Goal: Information Seeking & Learning: Compare options

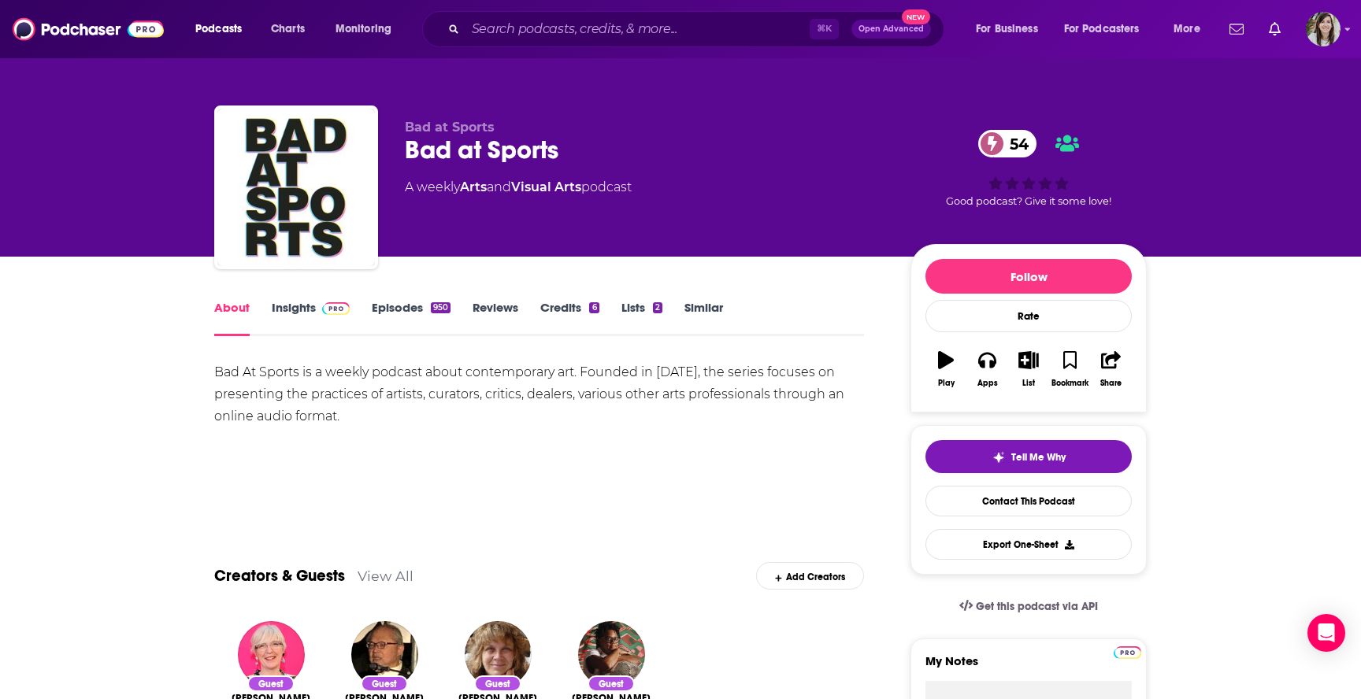
click at [390, 317] on link "Episodes 950" at bounding box center [411, 318] width 79 height 36
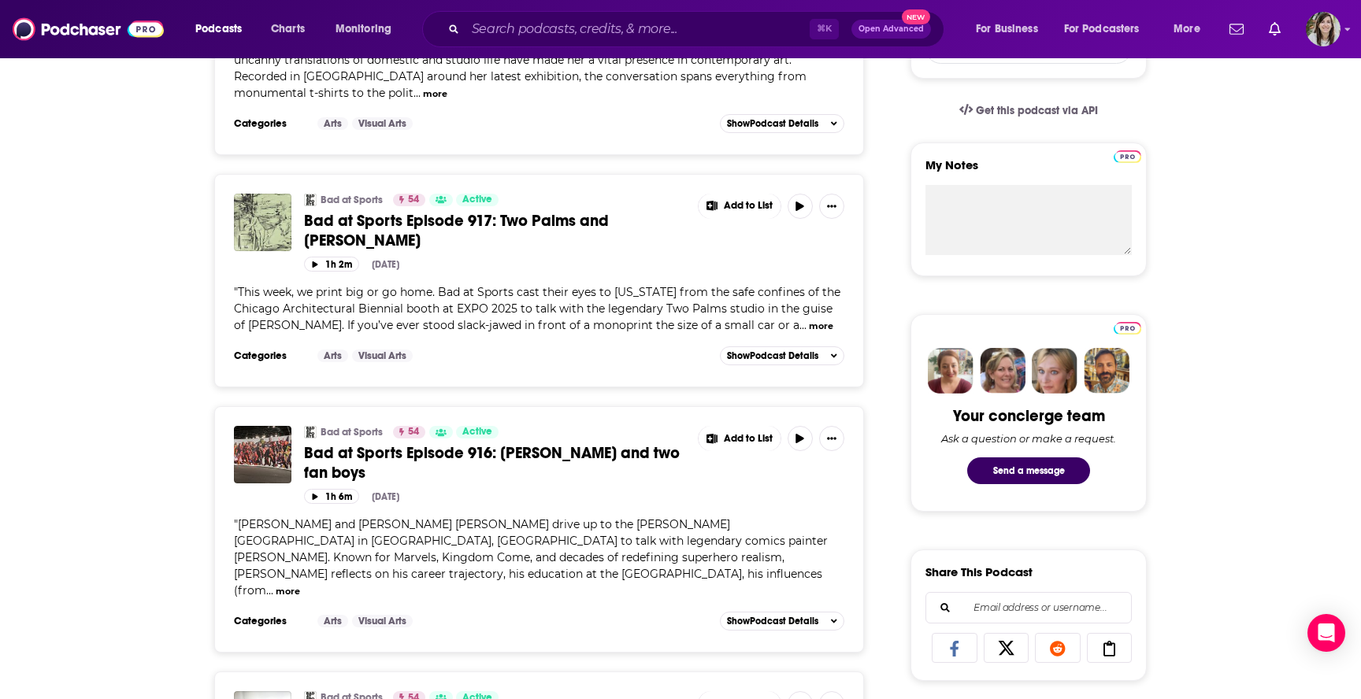
scroll to position [502, 0]
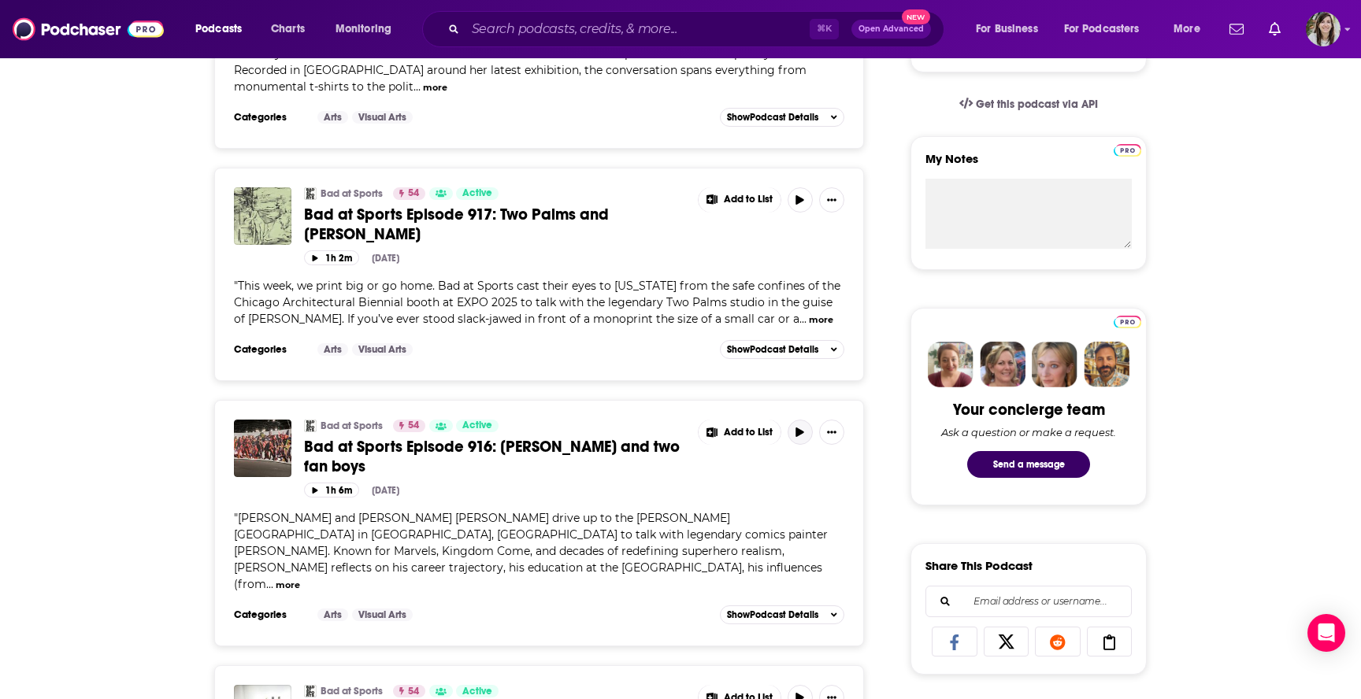
click at [798, 437] on icon "button" at bounding box center [800, 432] width 8 height 9
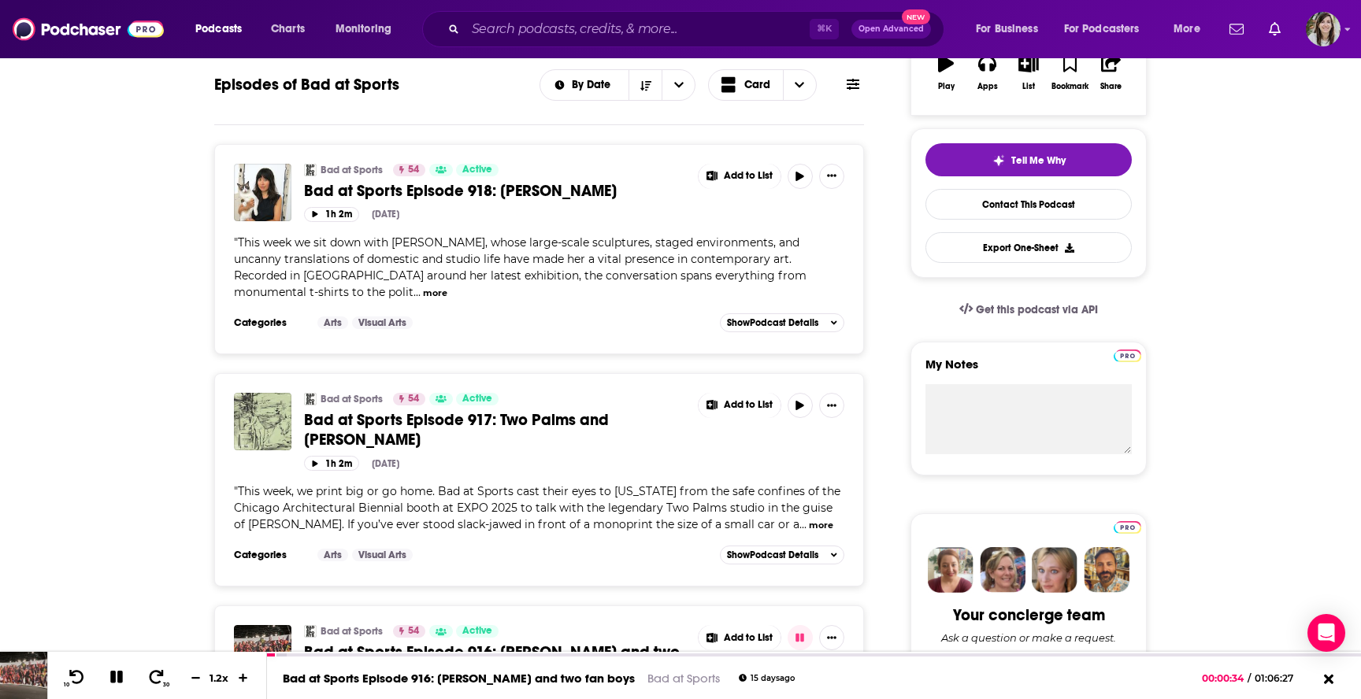
scroll to position [0, 0]
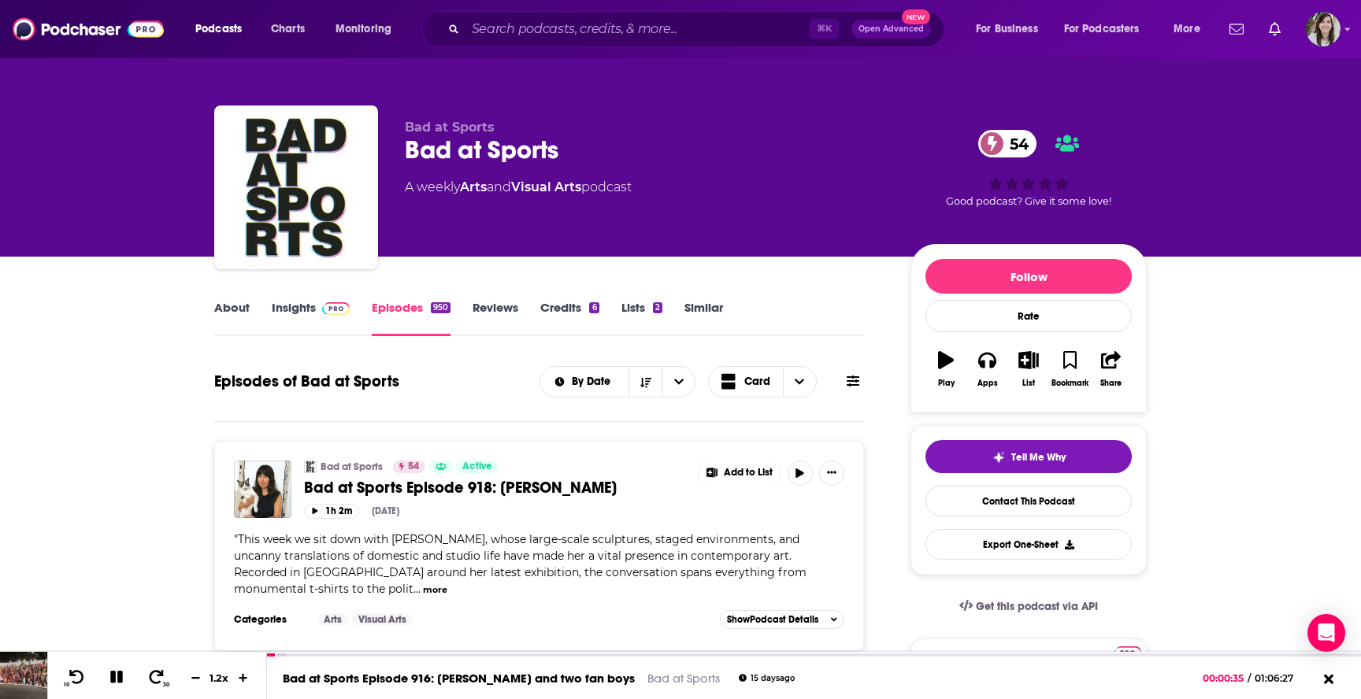
click at [223, 316] on link "About" at bounding box center [231, 318] width 35 height 36
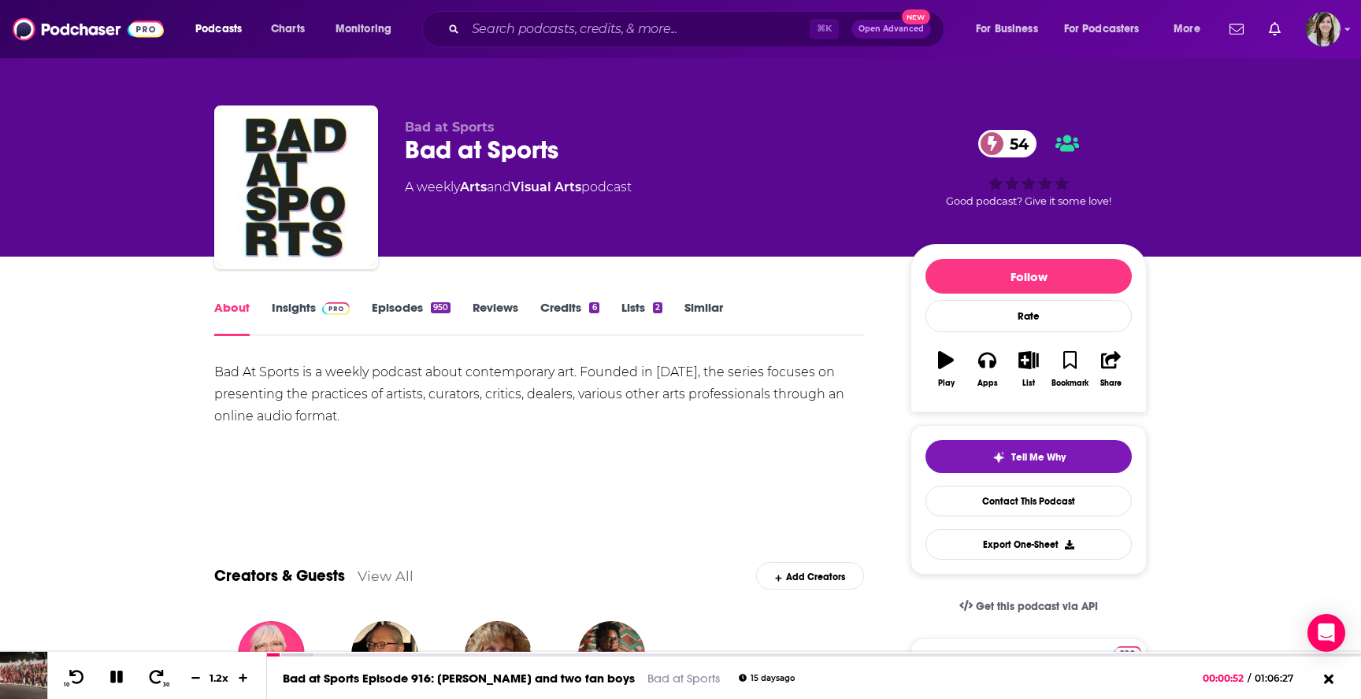
click at [706, 306] on link "Similar" at bounding box center [703, 318] width 39 height 36
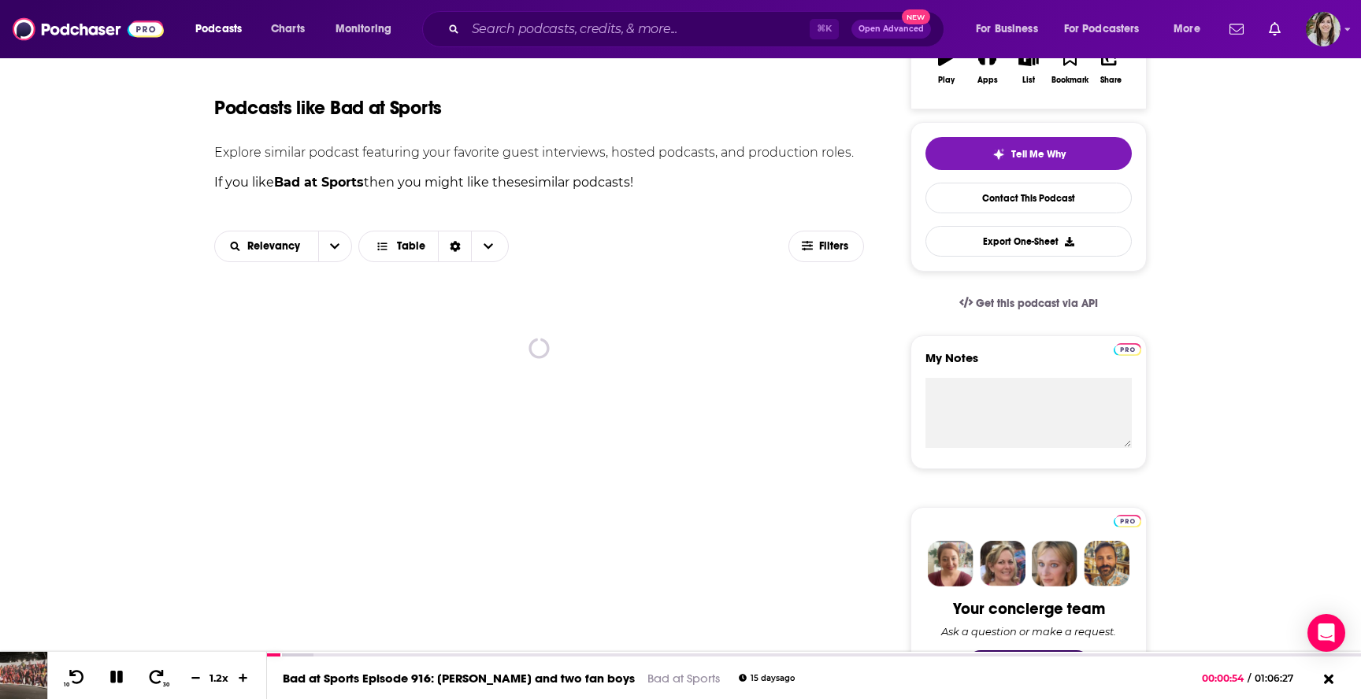
scroll to position [305, 0]
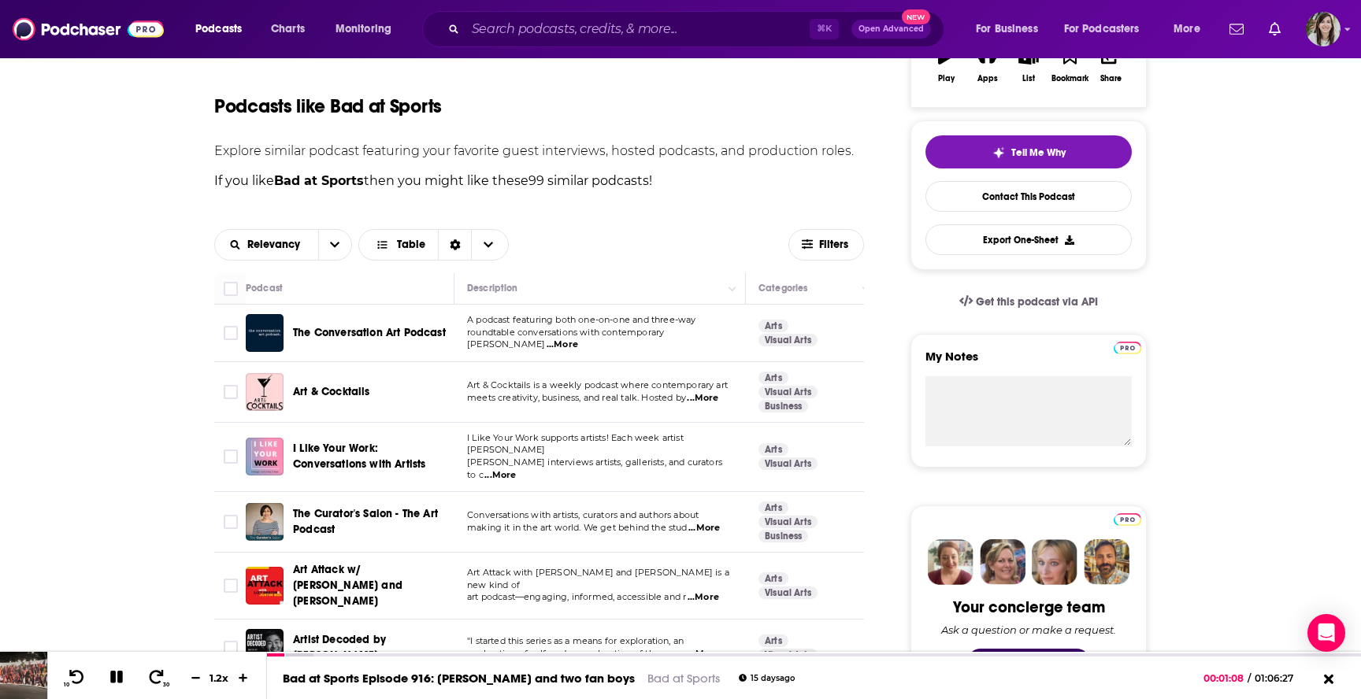
click at [578, 342] on span "...More" at bounding box center [563, 345] width 32 height 13
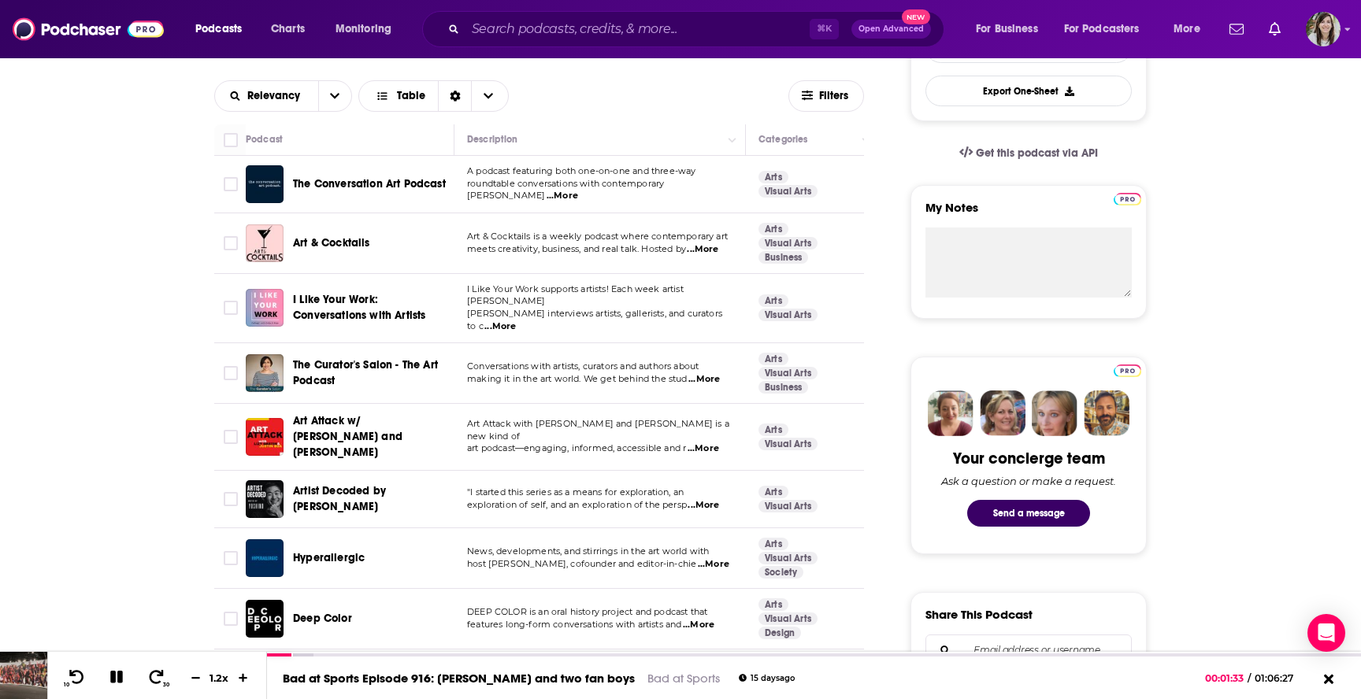
scroll to position [475, 0]
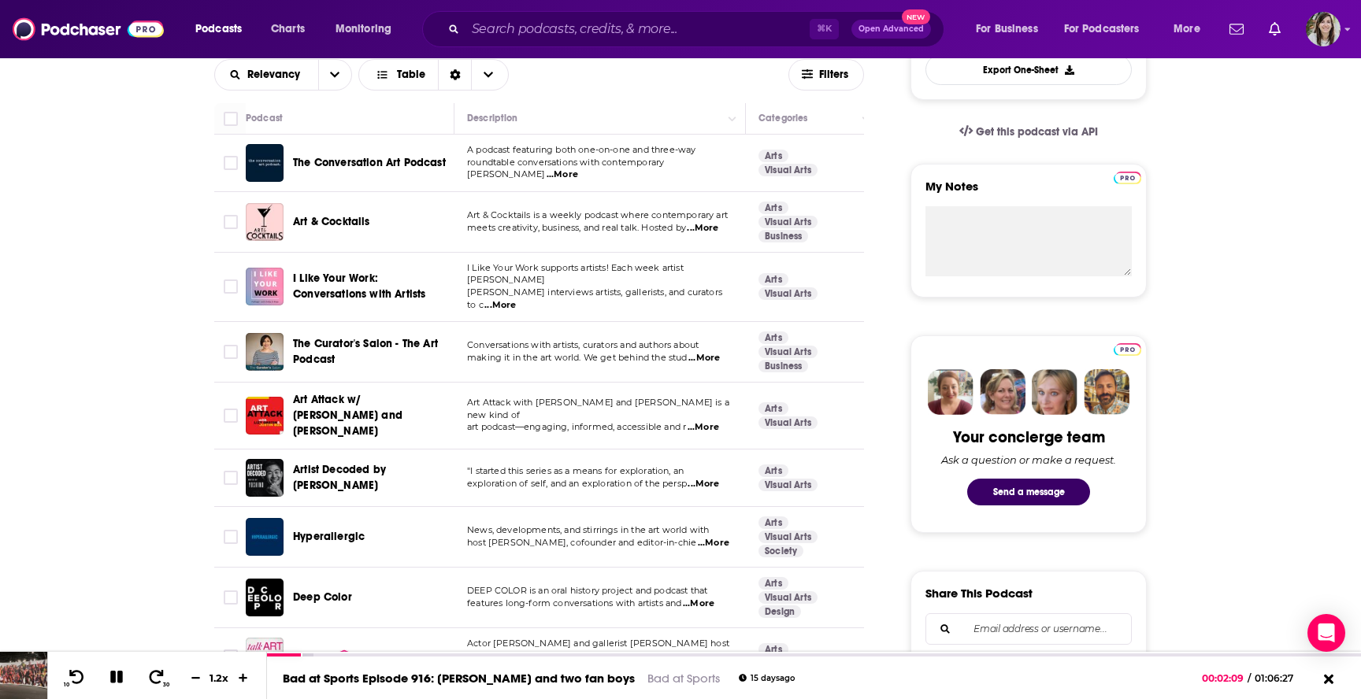
click at [516, 299] on span "...More" at bounding box center [500, 305] width 32 height 13
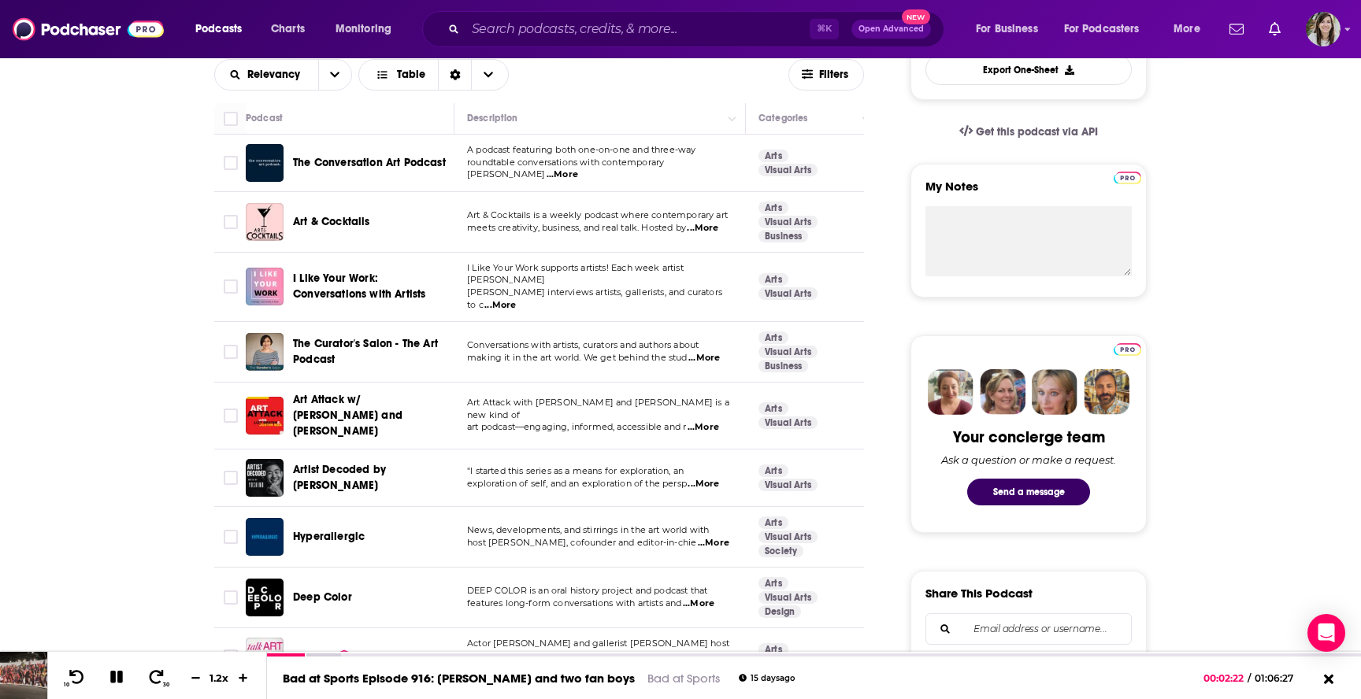
click at [713, 352] on span "...More" at bounding box center [704, 358] width 32 height 13
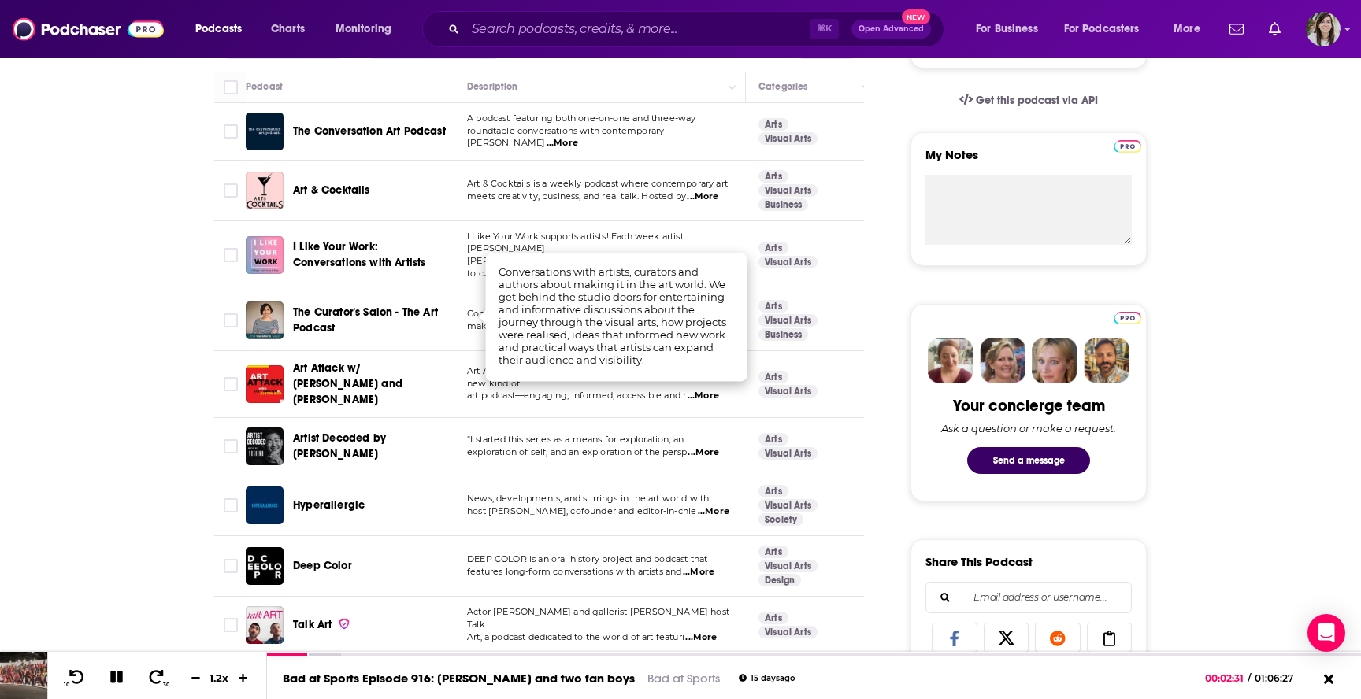
scroll to position [509, 0]
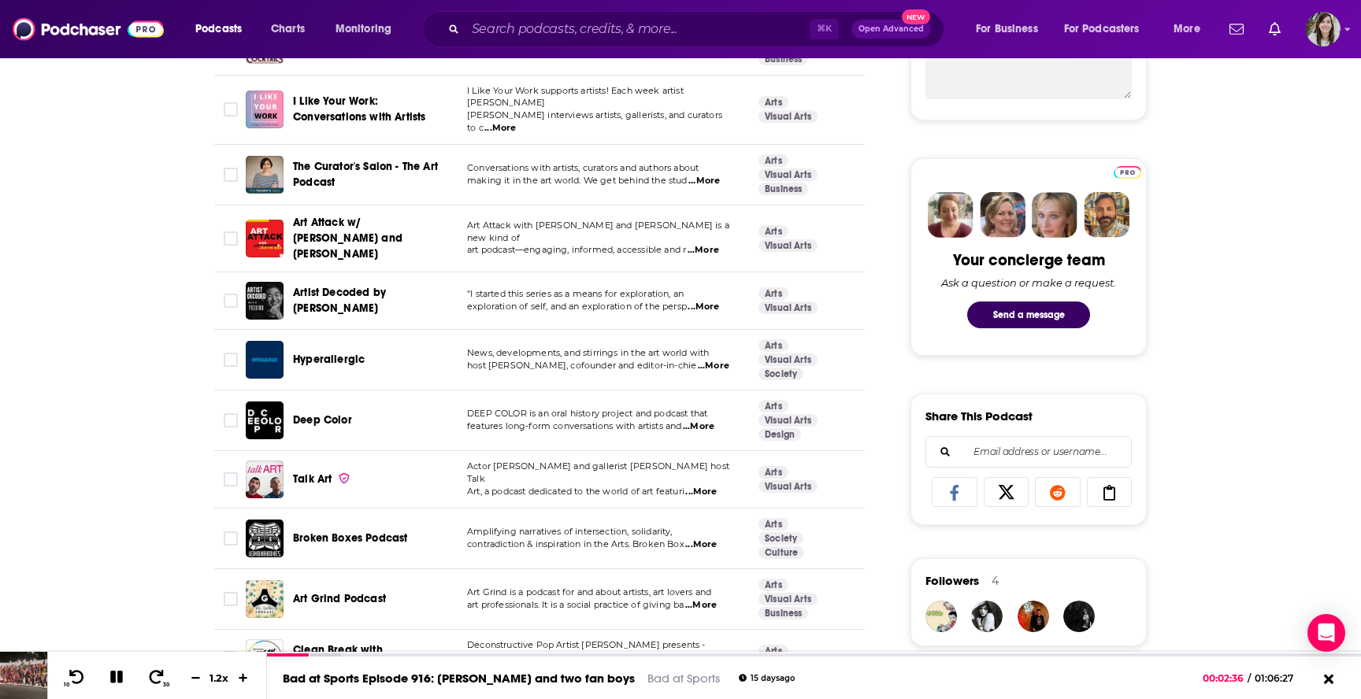
scroll to position [660, 0]
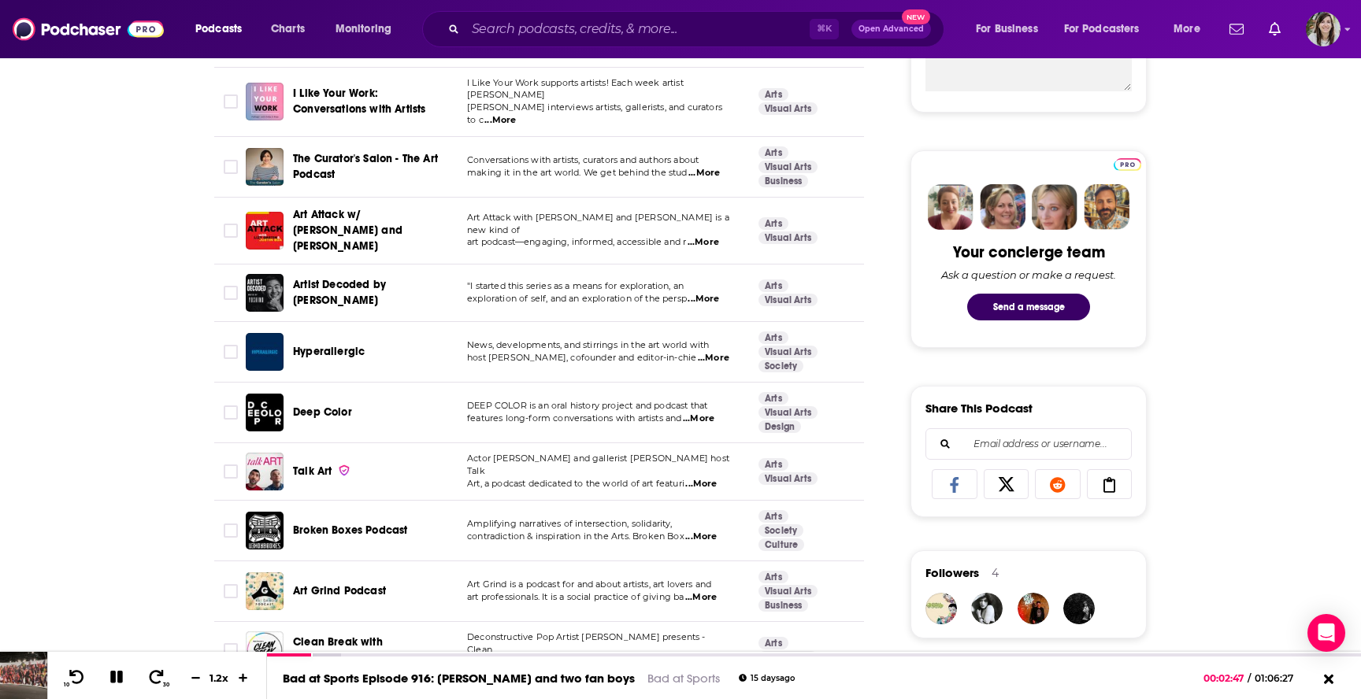
click at [716, 352] on span "...More" at bounding box center [714, 358] width 32 height 13
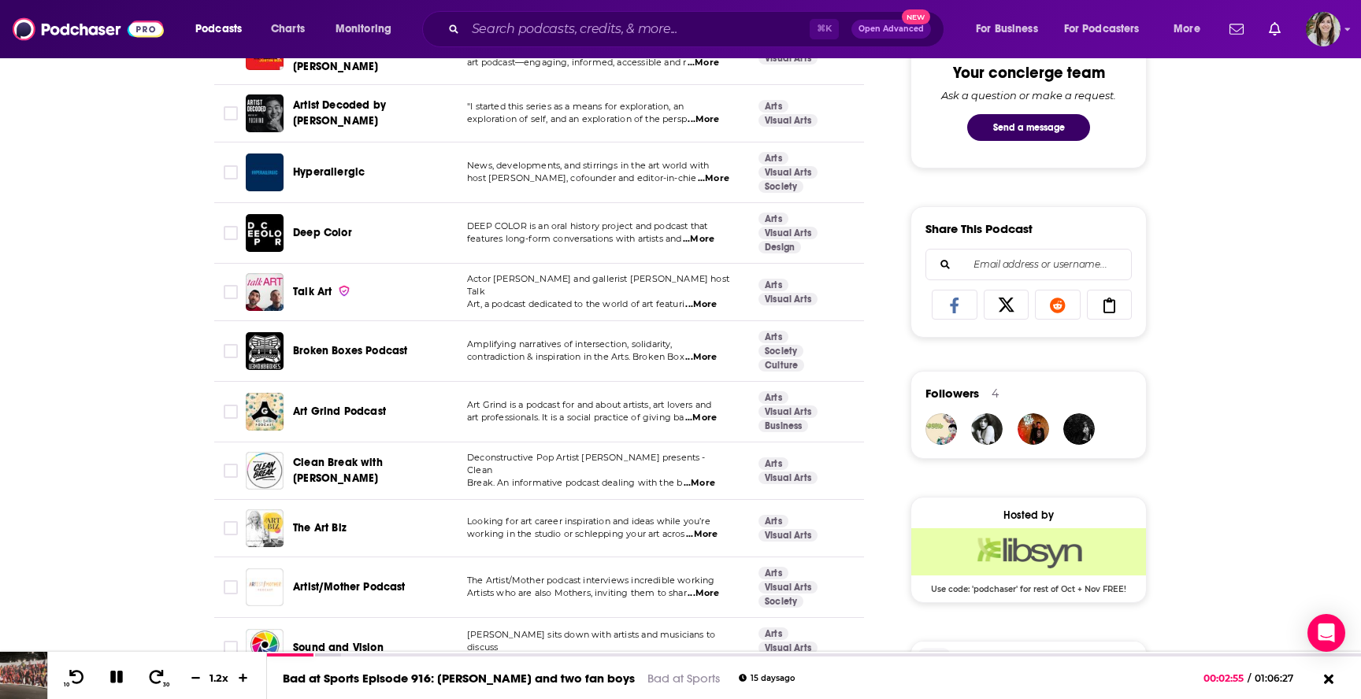
scroll to position [841, 0]
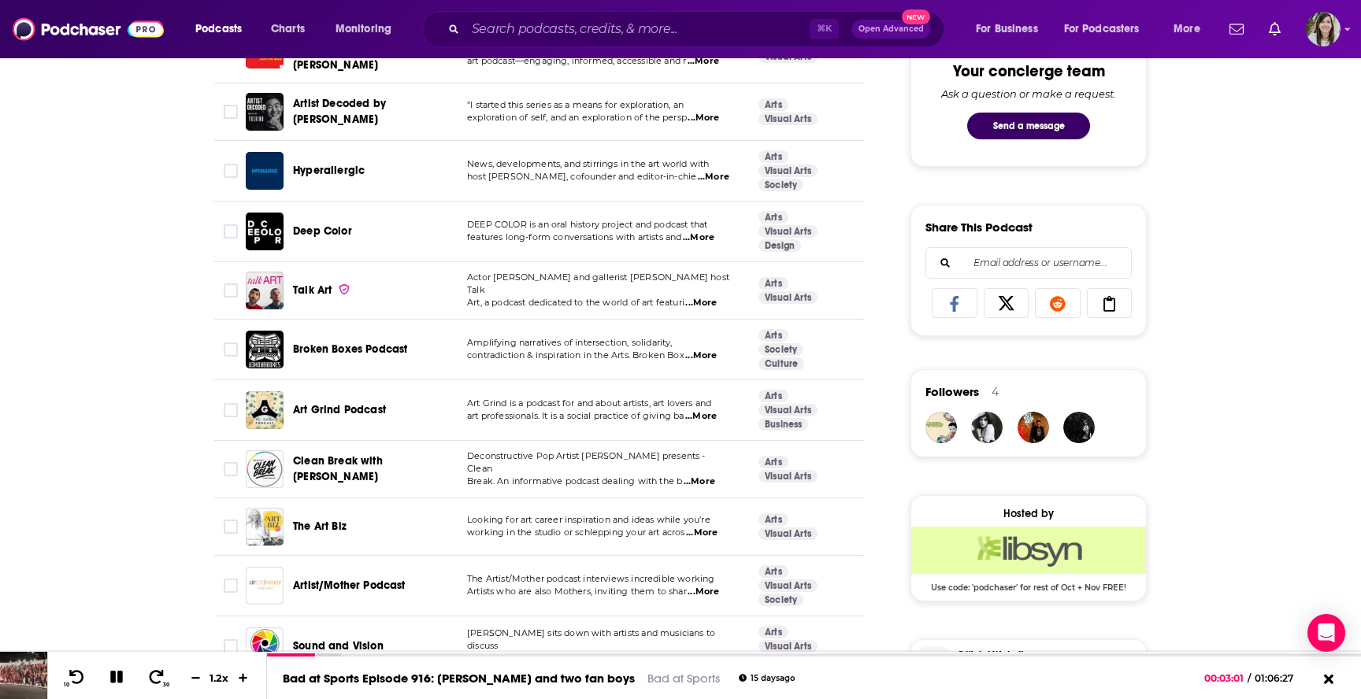
click at [707, 232] on span "...More" at bounding box center [699, 238] width 32 height 13
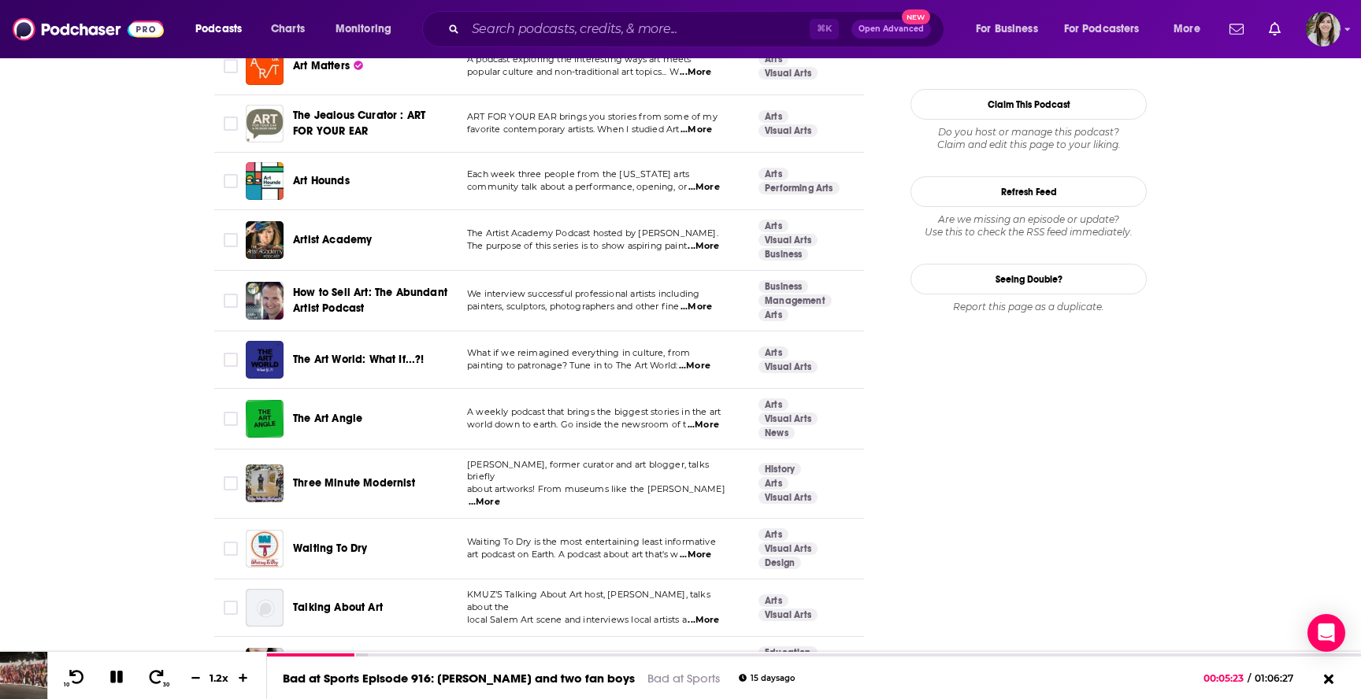
scroll to position [1945, 0]
click at [713, 183] on span "...More" at bounding box center [704, 189] width 32 height 13
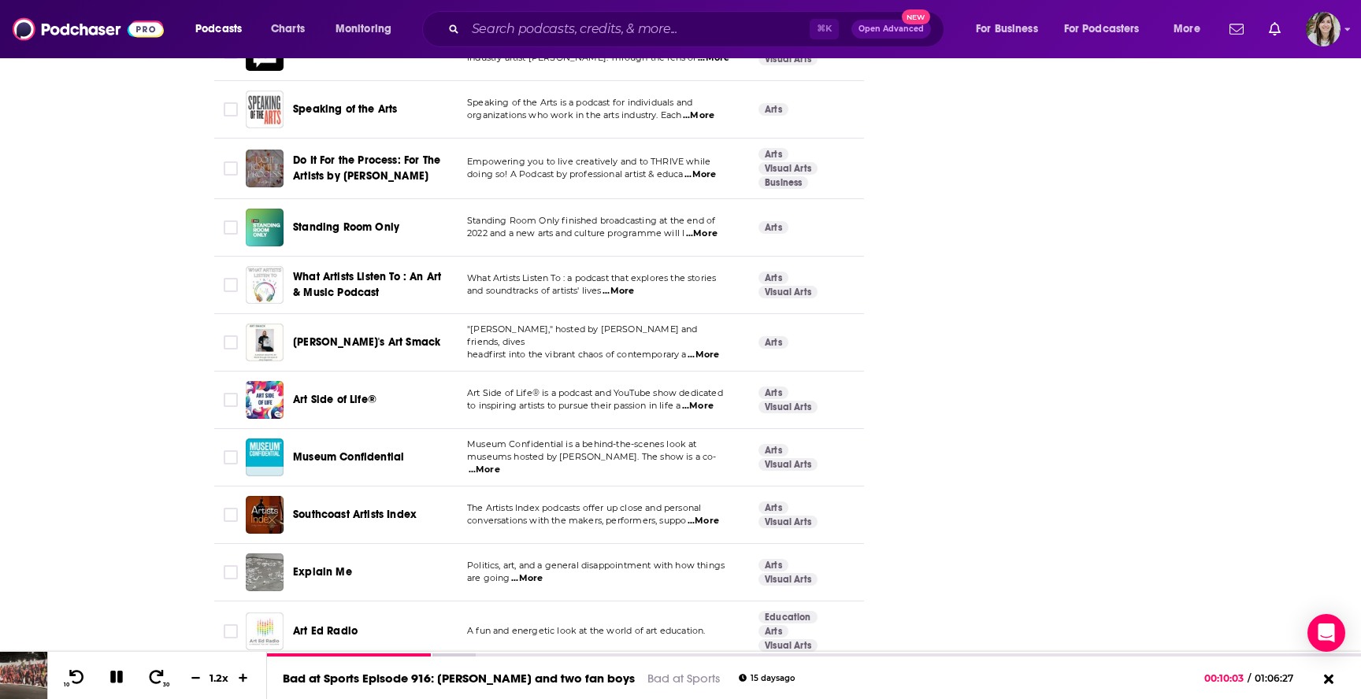
scroll to position [4062, 0]
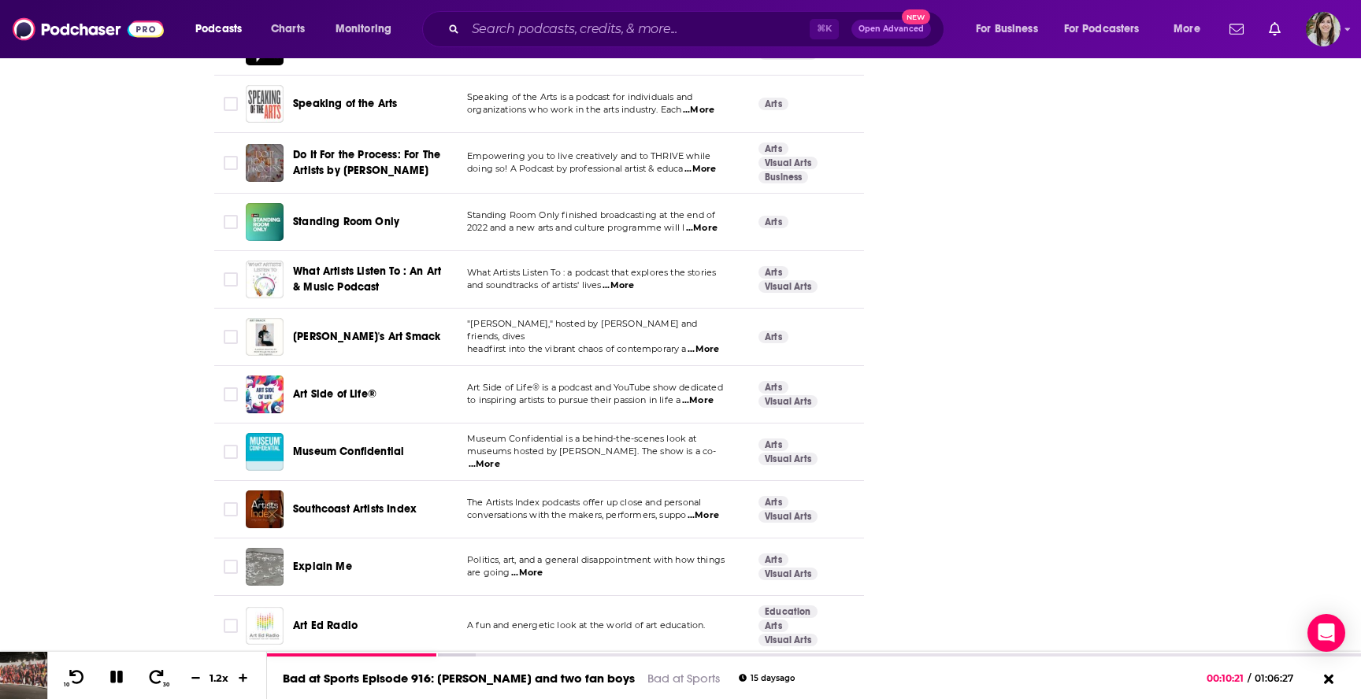
click at [716, 163] on span "...More" at bounding box center [700, 169] width 32 height 13
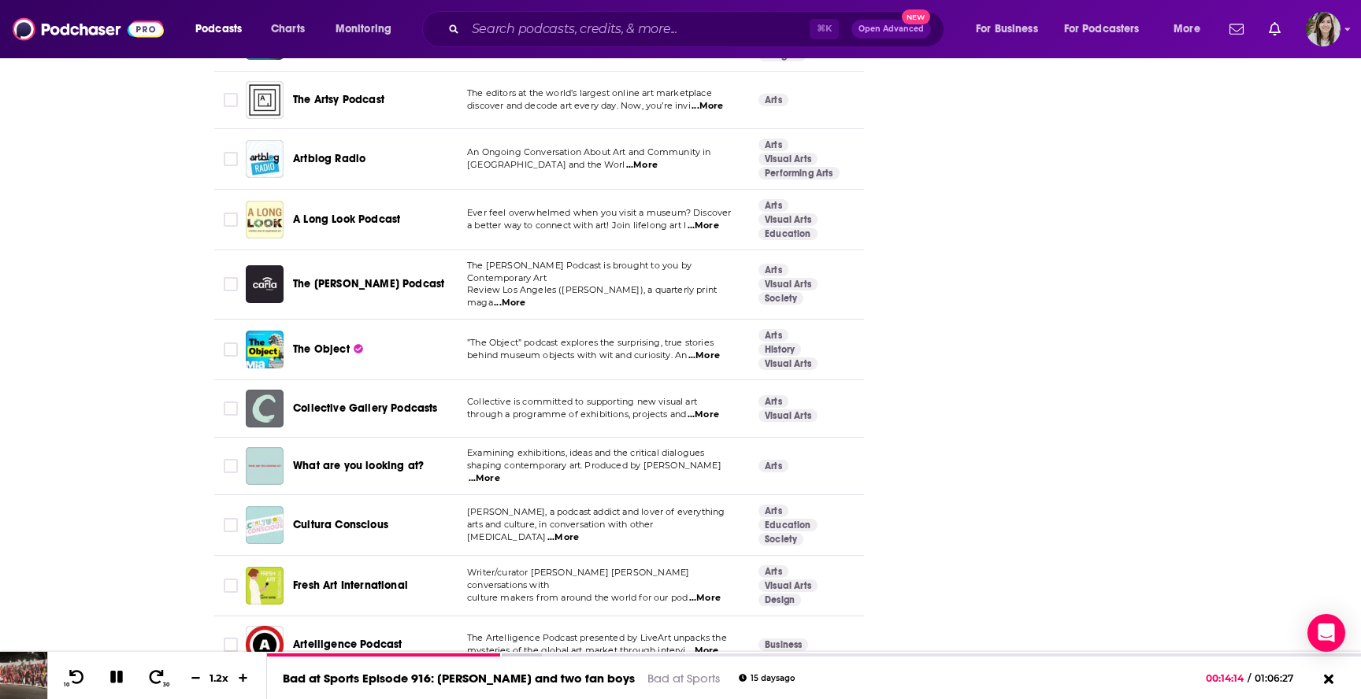
scroll to position [5586, 0]
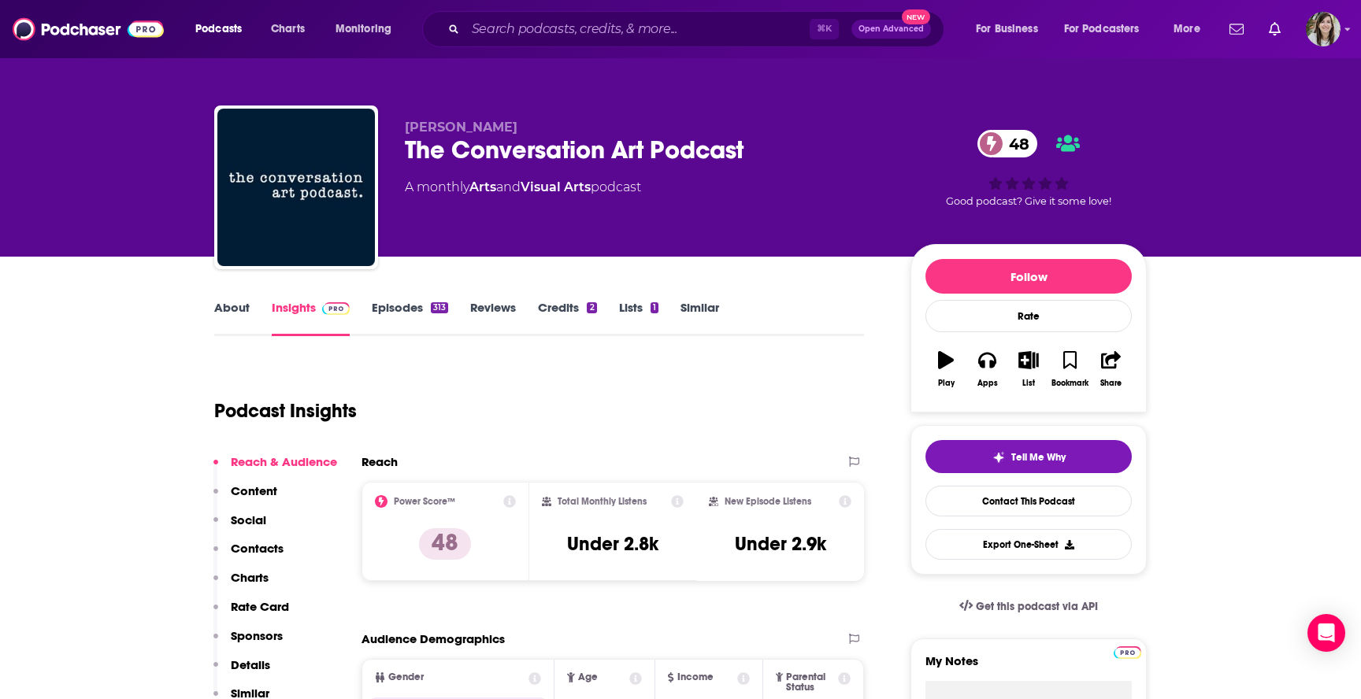
click at [237, 313] on link "About" at bounding box center [231, 318] width 35 height 36
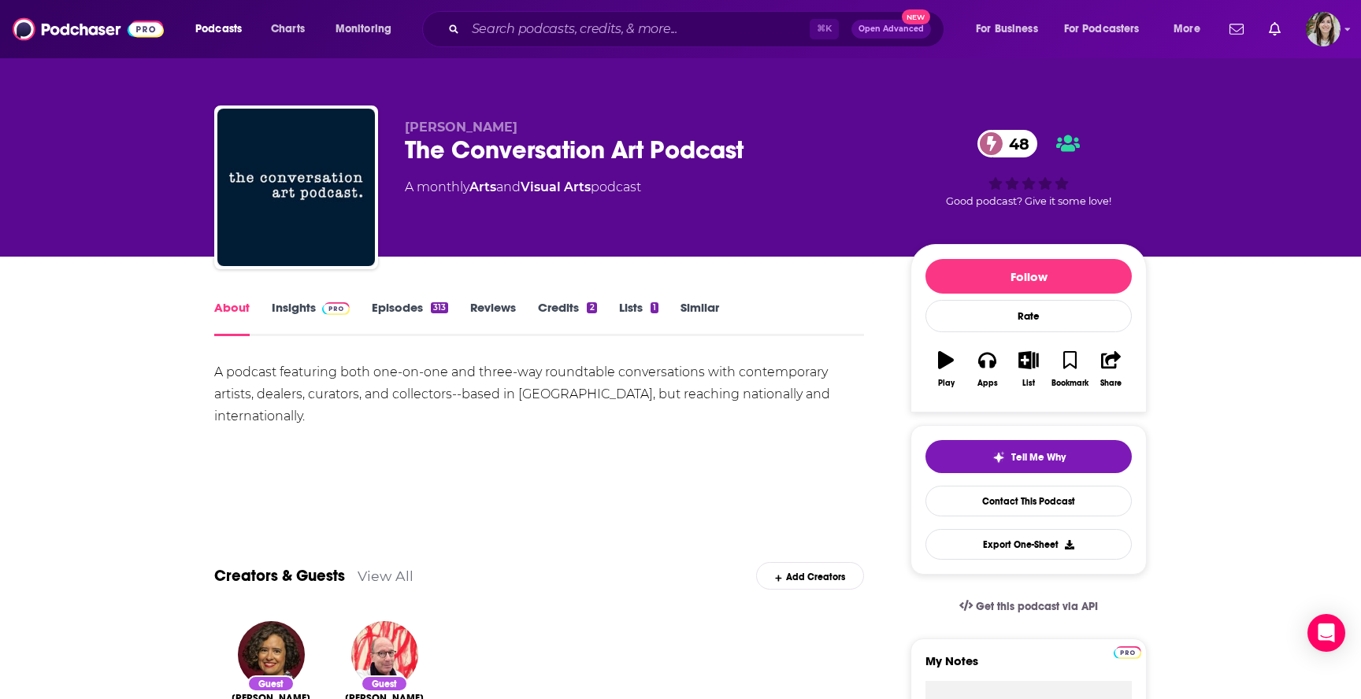
click at [307, 309] on link "Insights" at bounding box center [311, 318] width 78 height 36
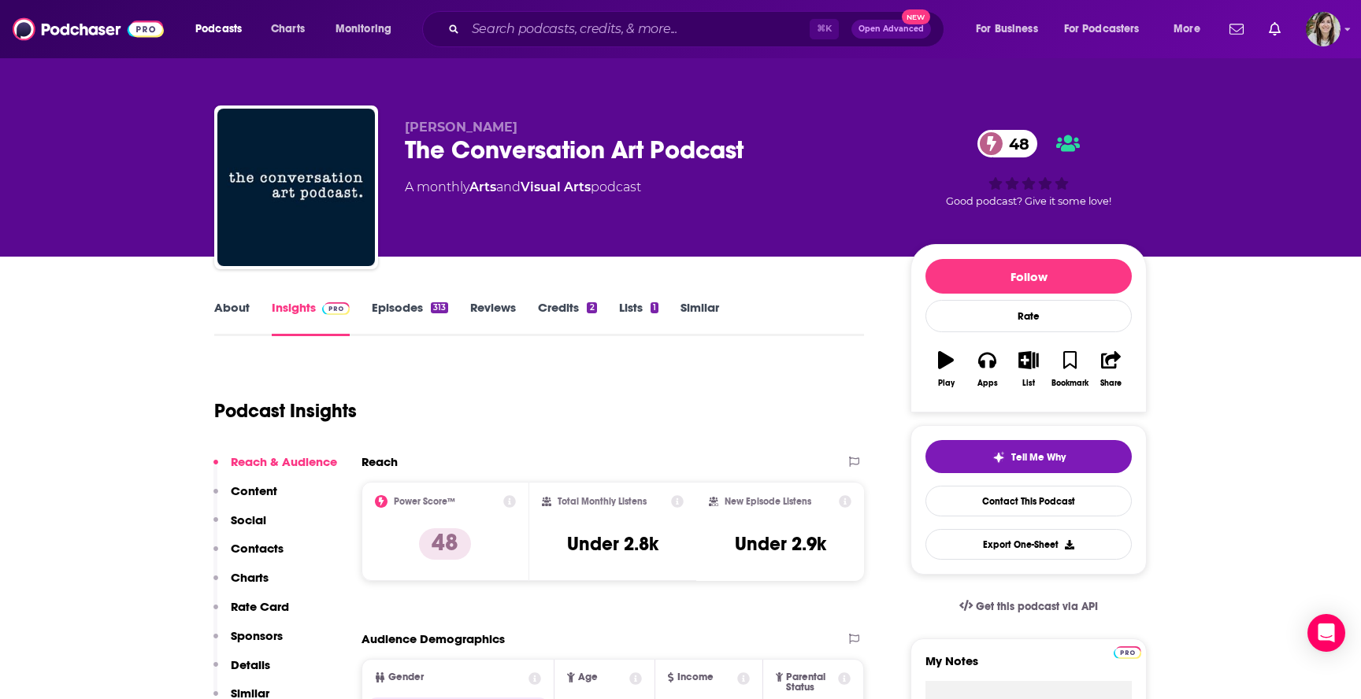
click at [386, 306] on link "Episodes 313" at bounding box center [410, 318] width 76 height 36
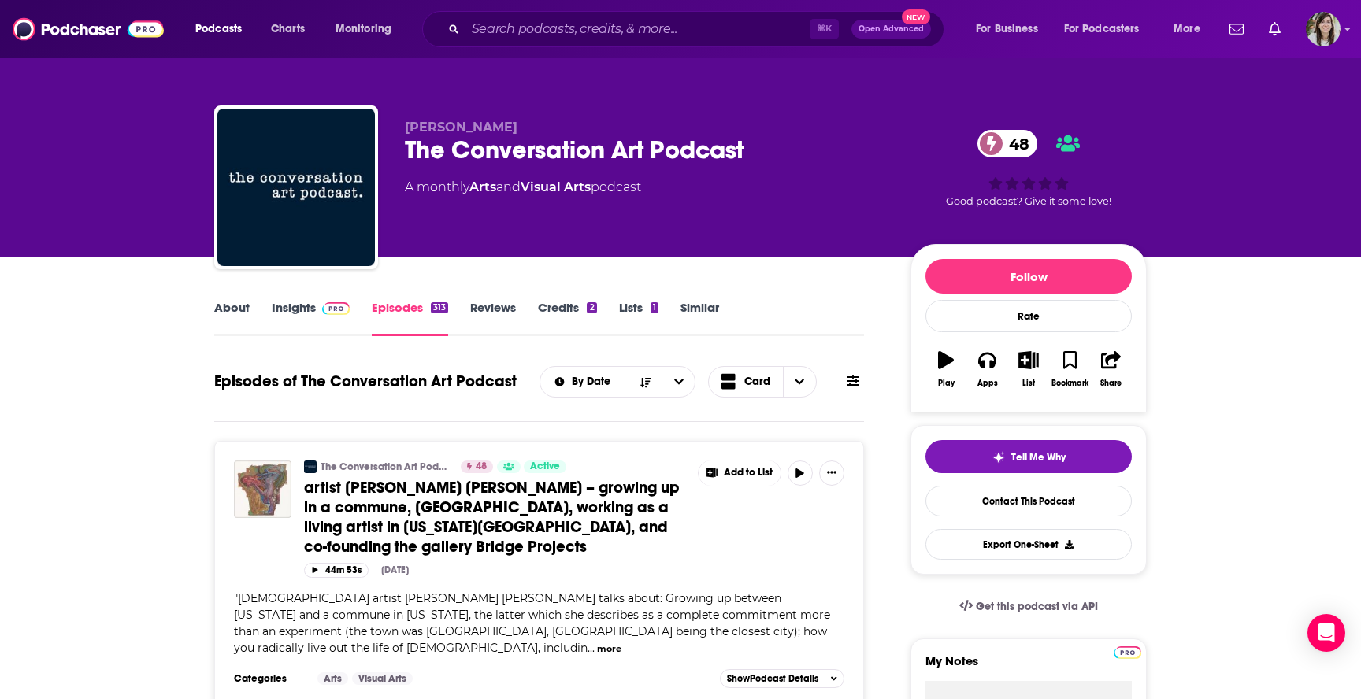
click at [238, 313] on link "About" at bounding box center [231, 318] width 35 height 36
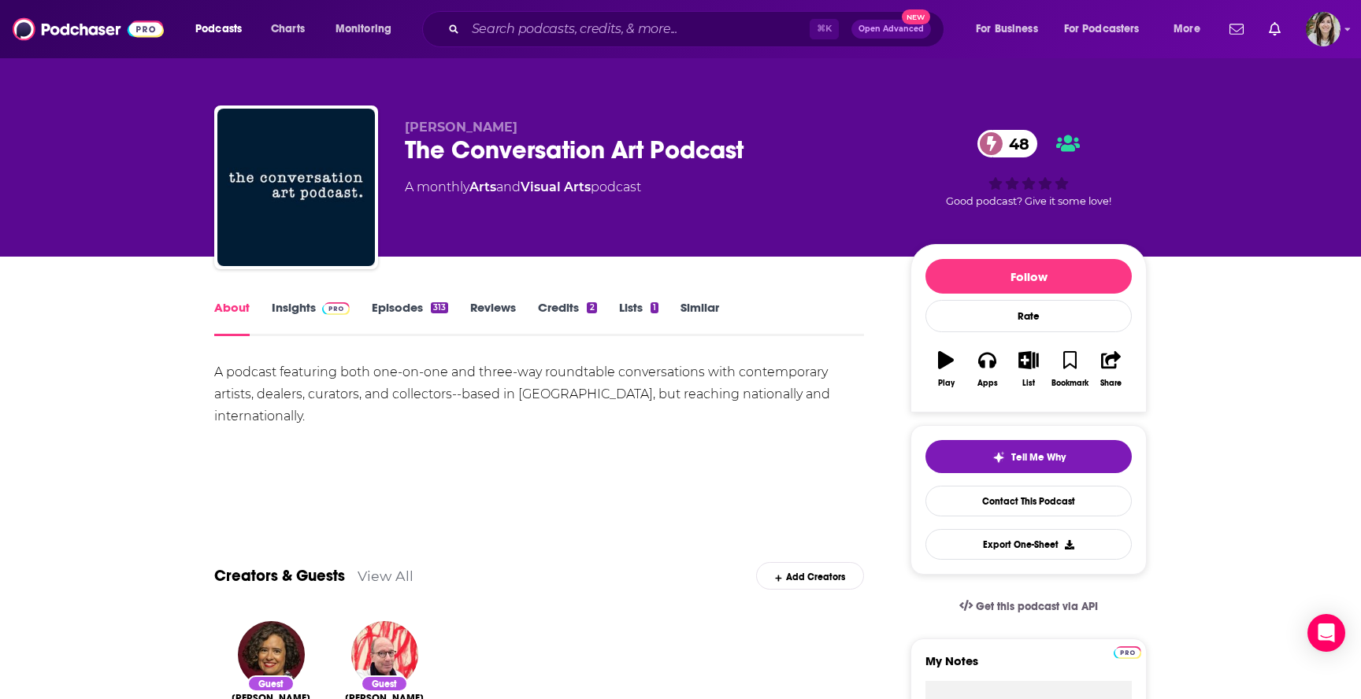
click at [701, 309] on link "Similar" at bounding box center [699, 318] width 39 height 36
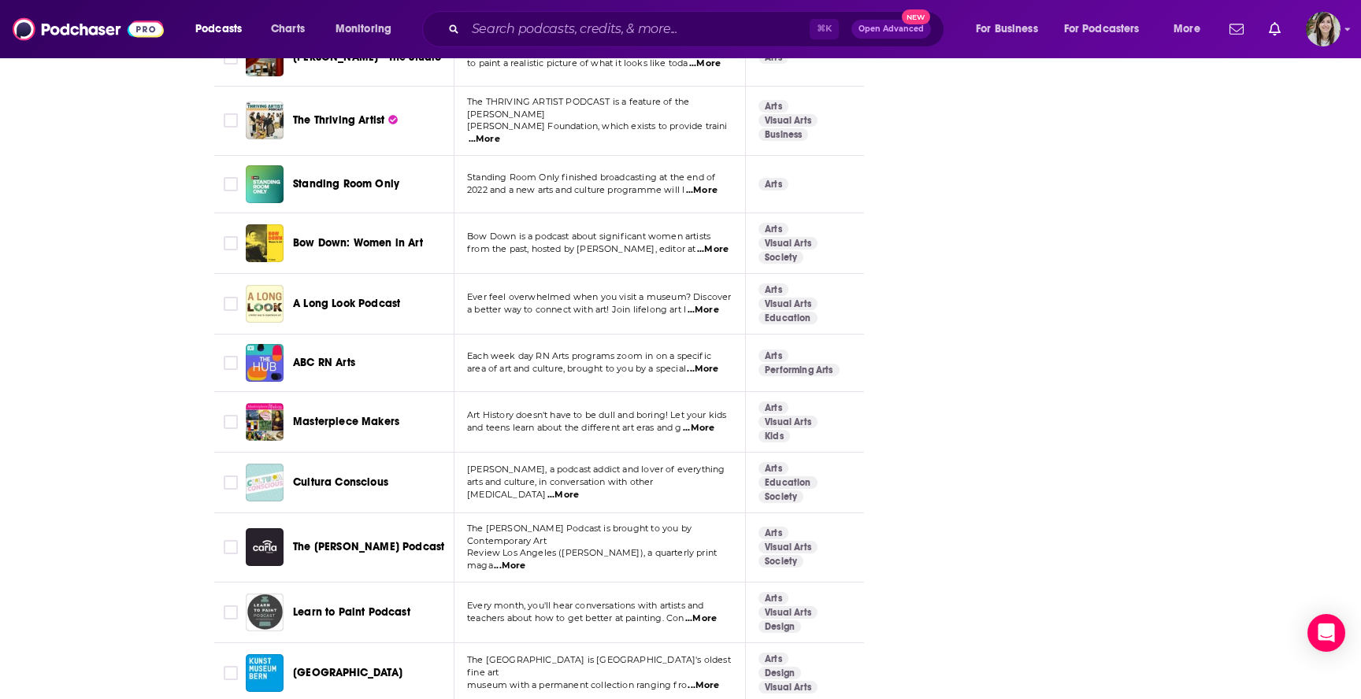
scroll to position [5595, 0]
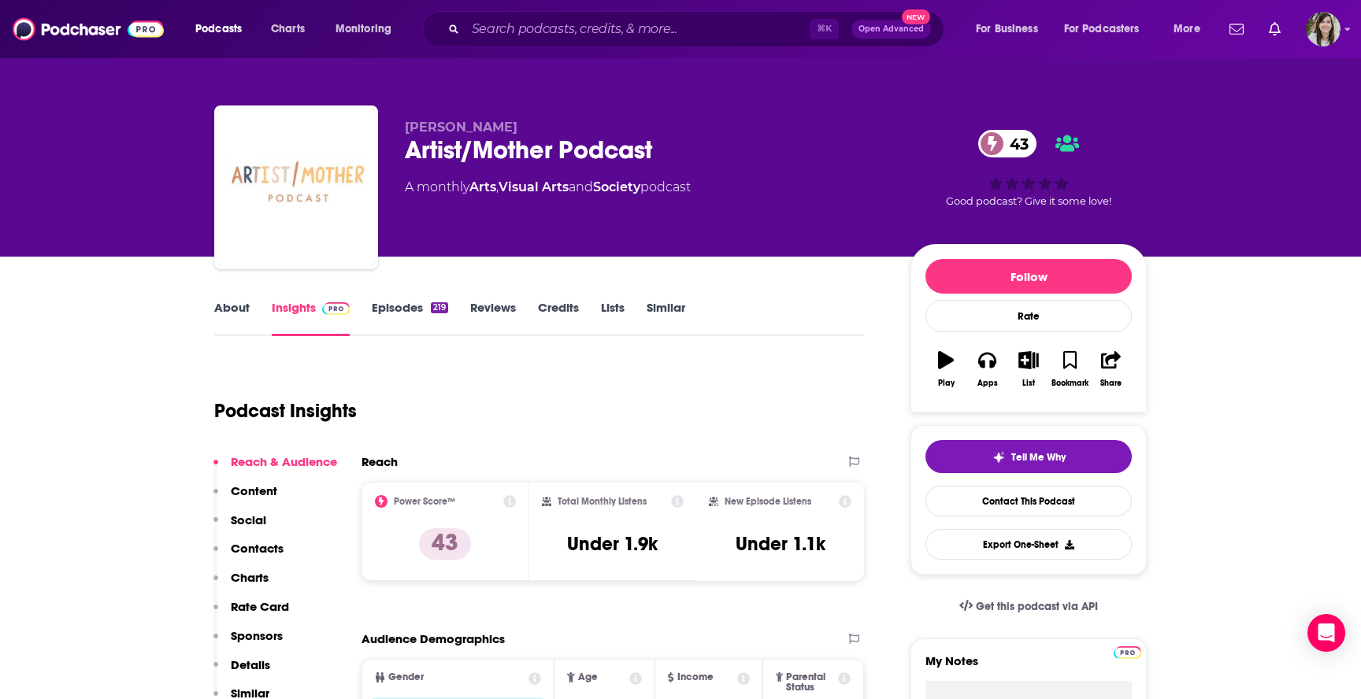
click at [233, 325] on link "About" at bounding box center [231, 318] width 35 height 36
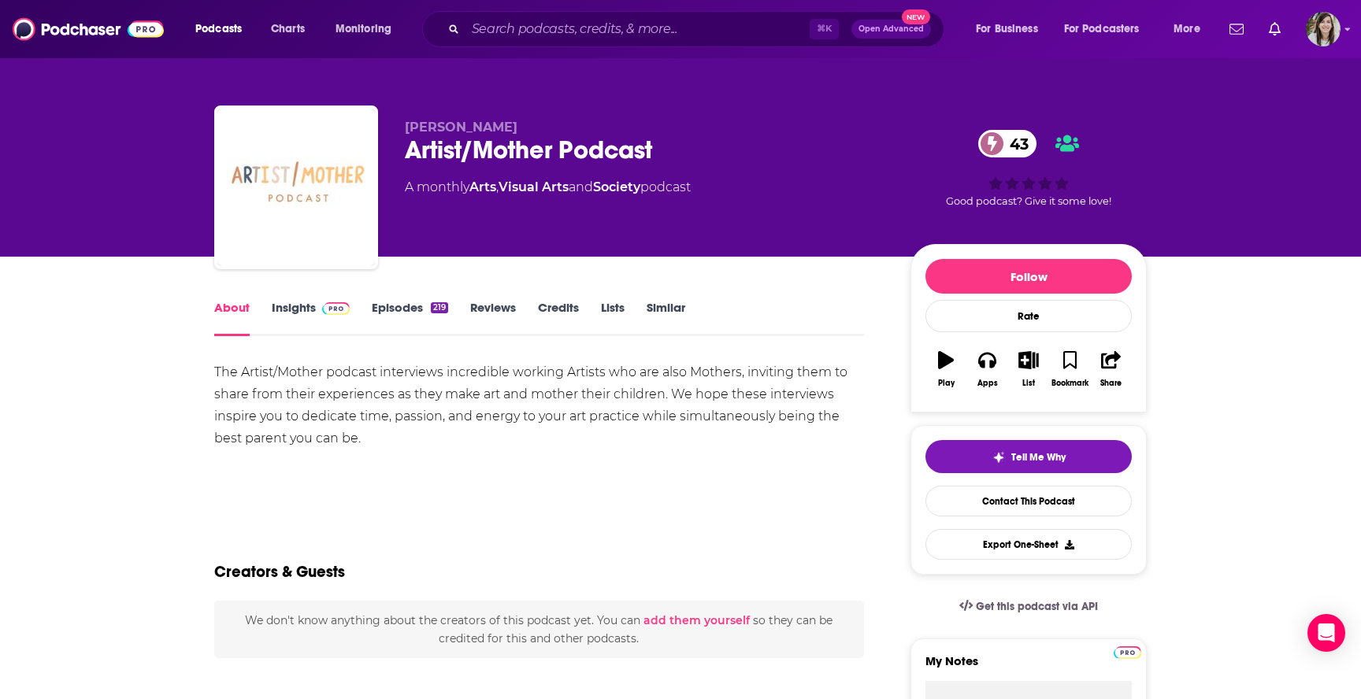
click at [383, 318] on link "Episodes 219" at bounding box center [410, 318] width 76 height 36
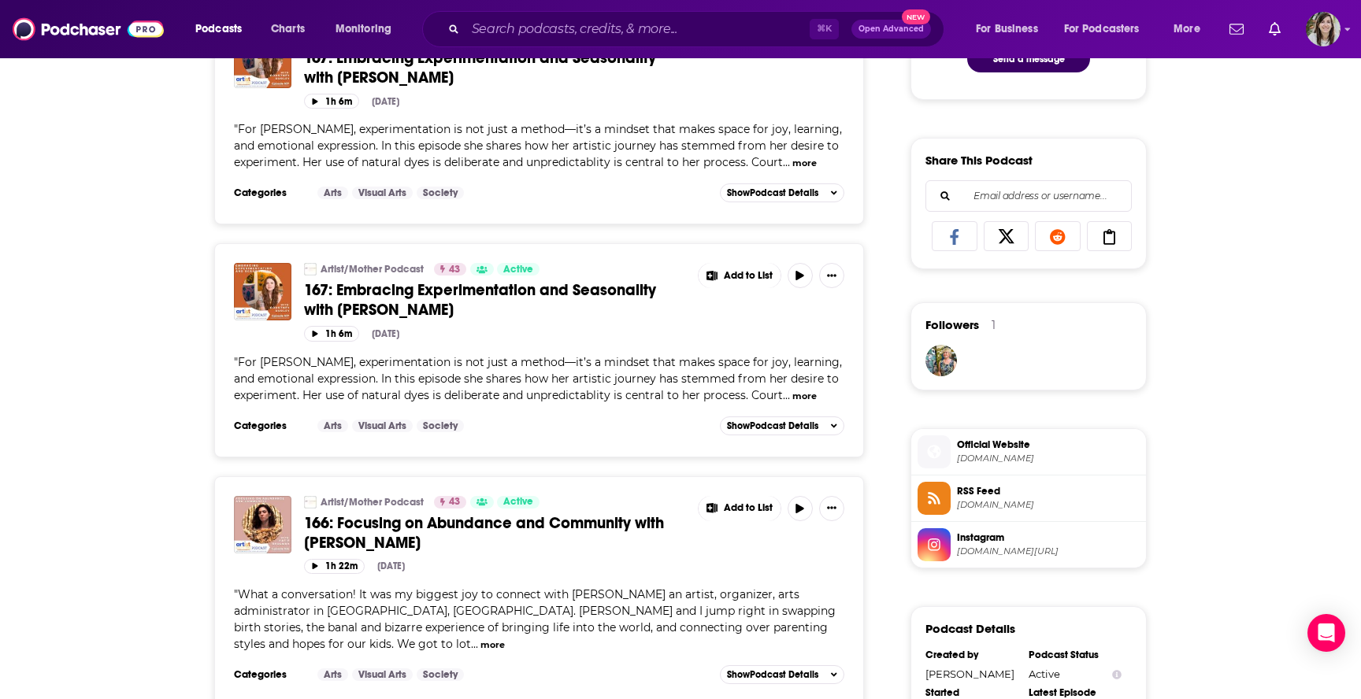
scroll to position [925, 0]
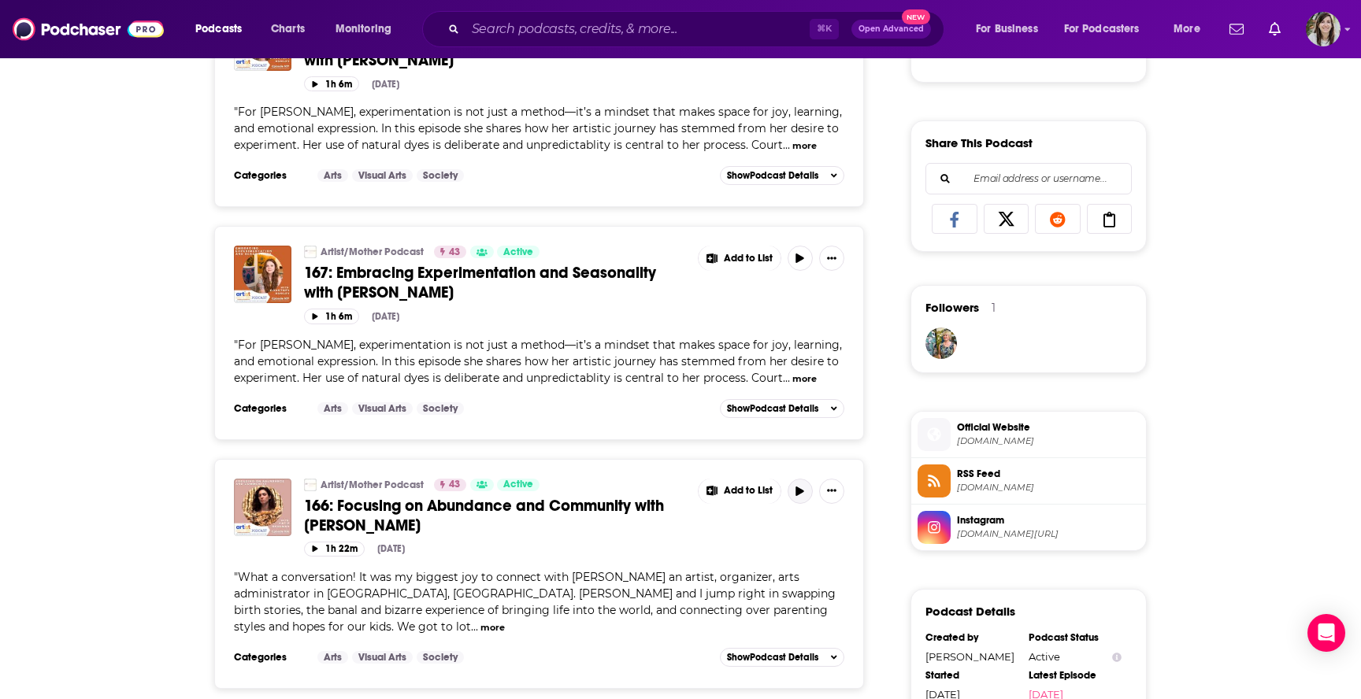
click at [794, 485] on button "button" at bounding box center [800, 491] width 25 height 25
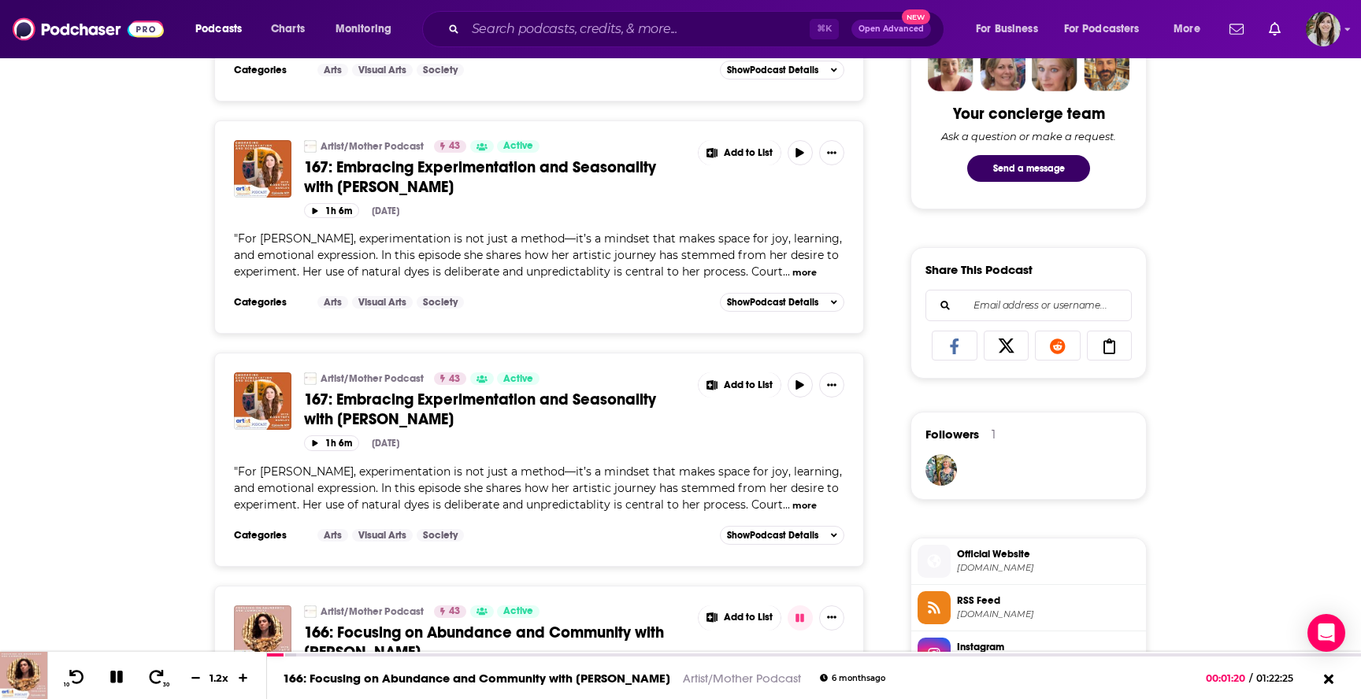
scroll to position [0, 0]
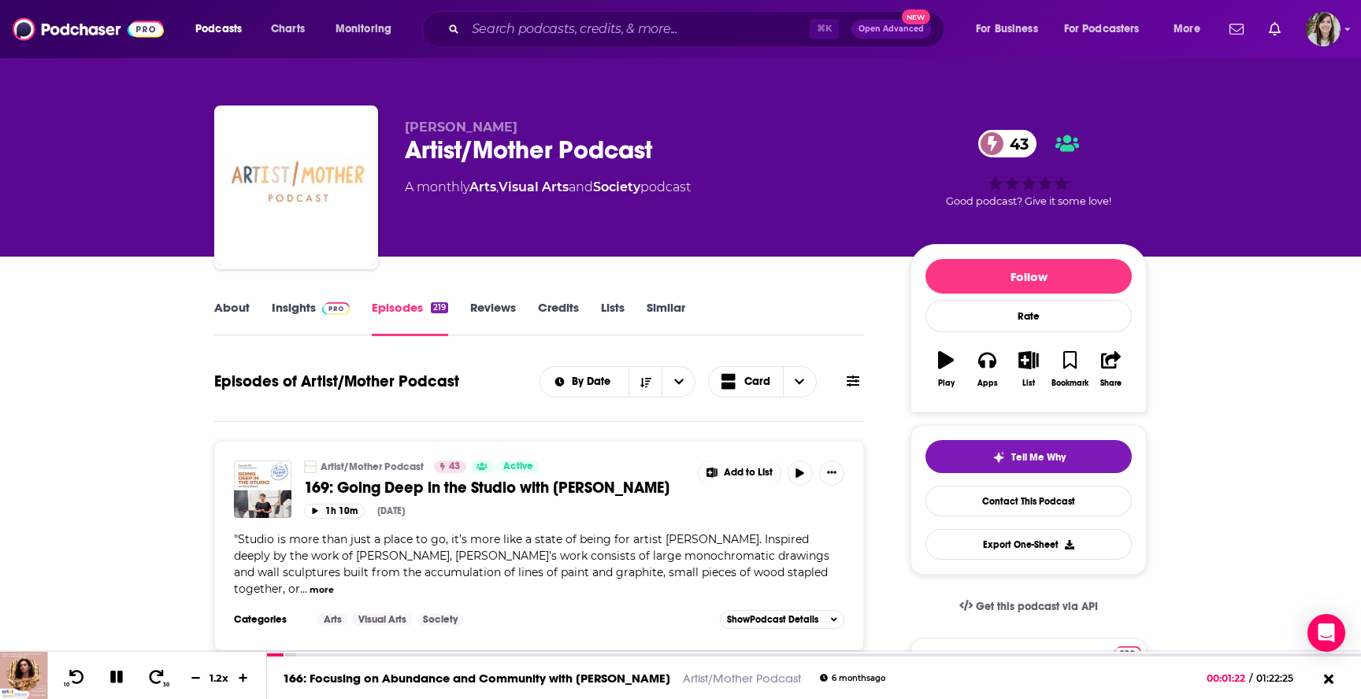
click at [224, 309] on link "About" at bounding box center [231, 318] width 35 height 36
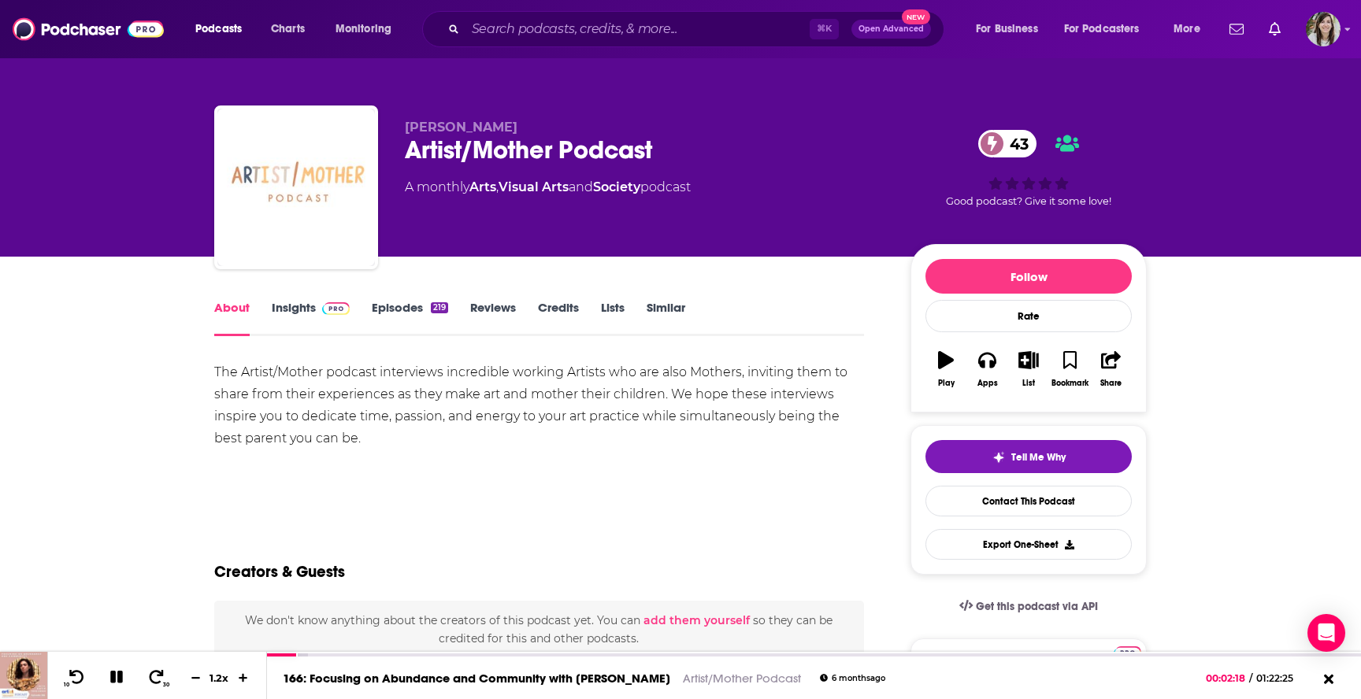
click at [666, 309] on link "Similar" at bounding box center [666, 318] width 39 height 36
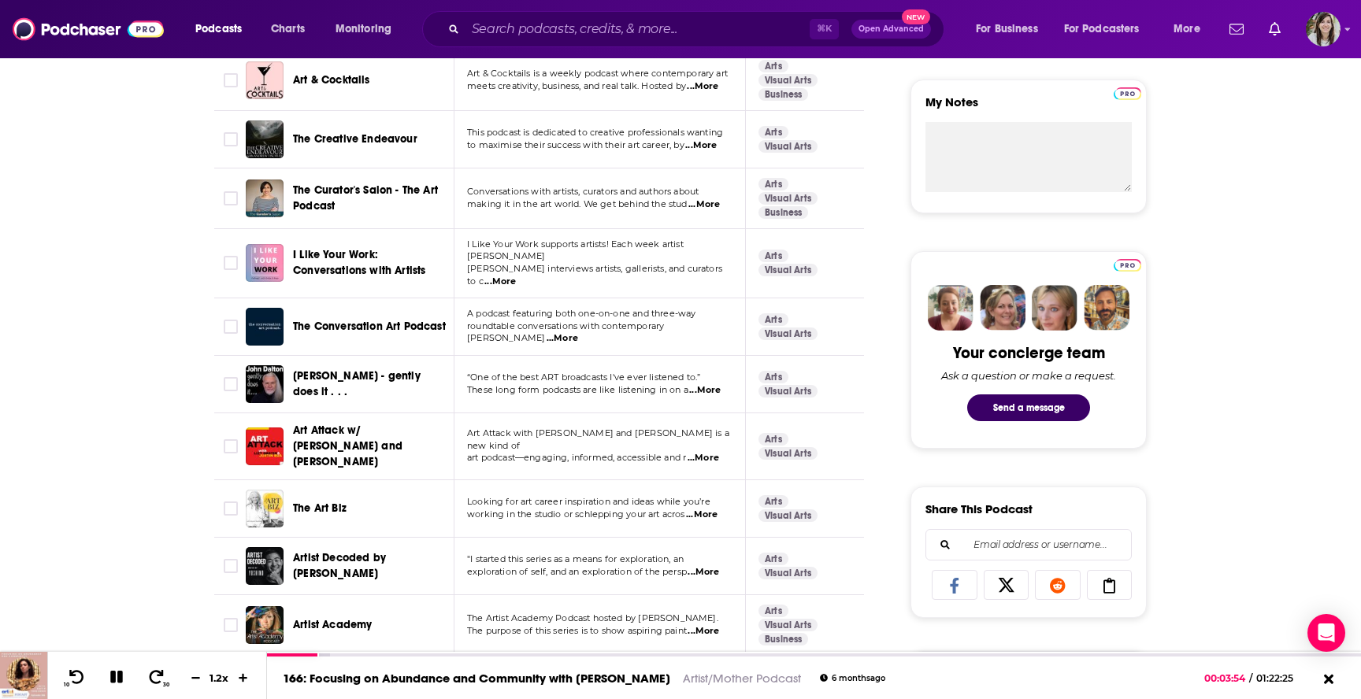
scroll to position [566, 0]
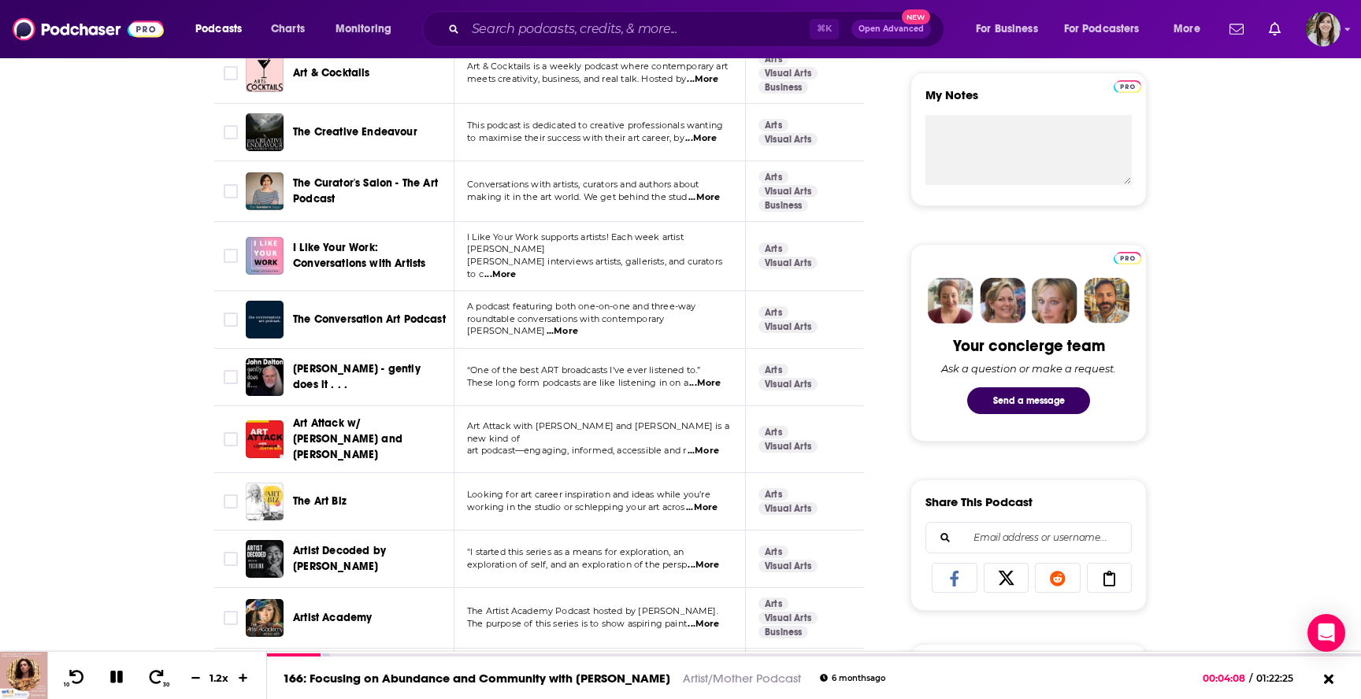
click at [516, 269] on span "...More" at bounding box center [500, 275] width 32 height 13
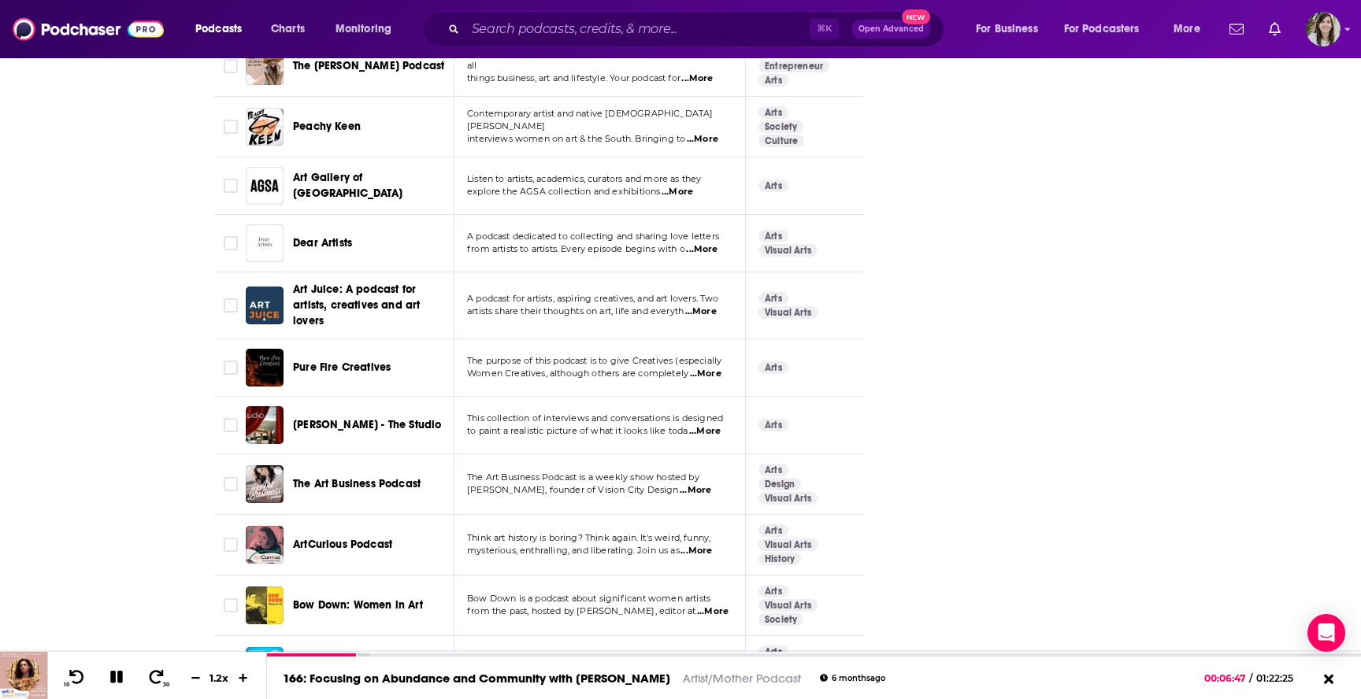
scroll to position [5305, 0]
click at [709, 305] on span "...More" at bounding box center [701, 311] width 32 height 13
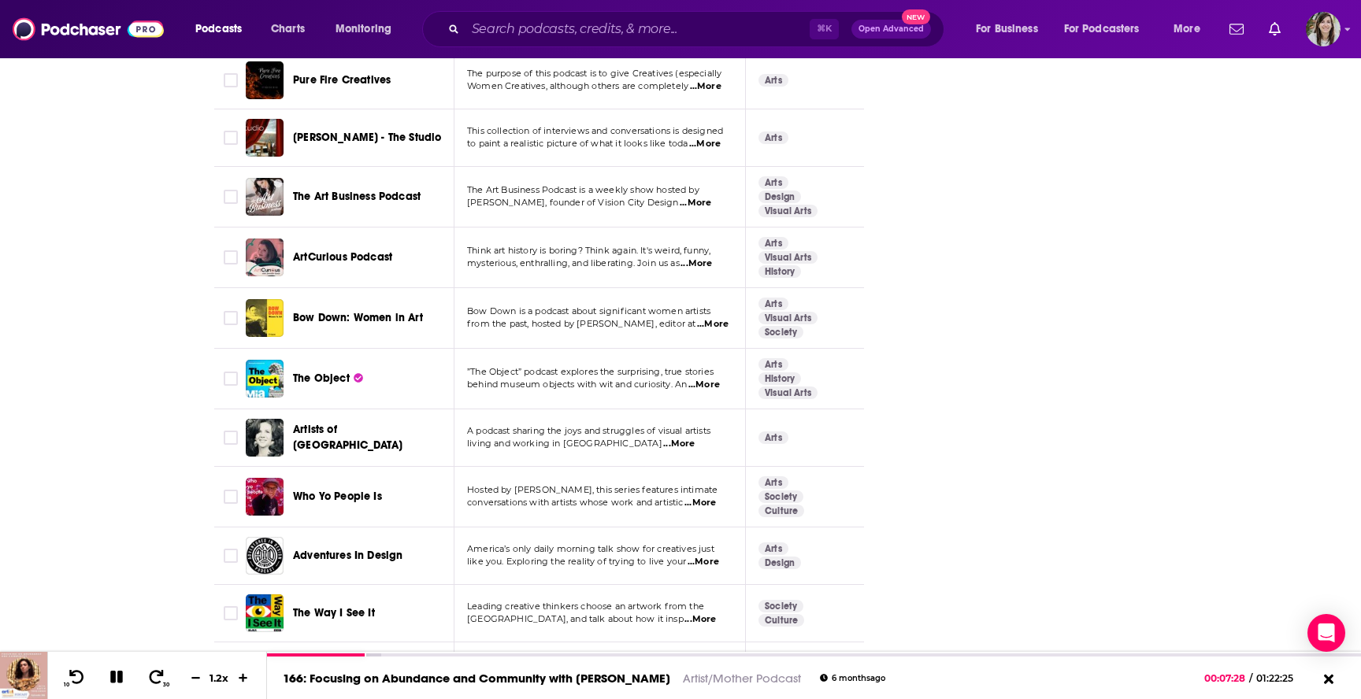
scroll to position [5608, 0]
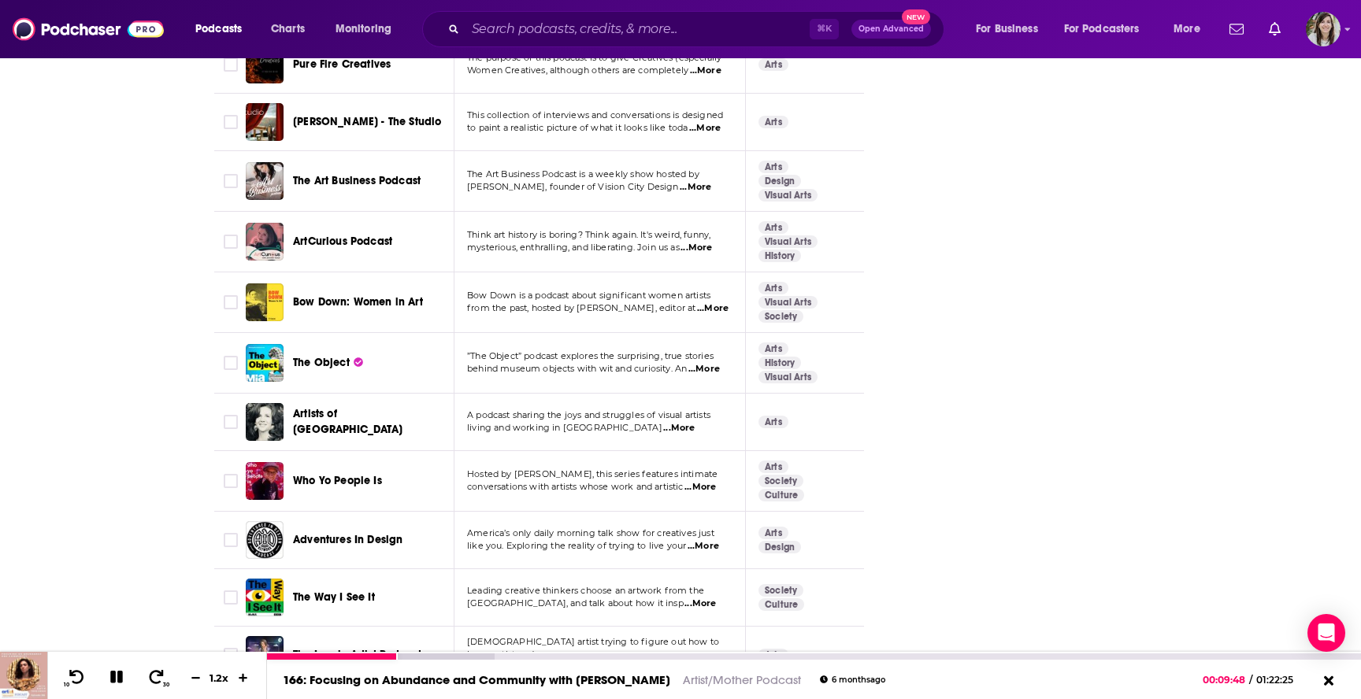
click at [110, 677] on icon at bounding box center [116, 677] width 13 height 13
click at [109, 677] on icon at bounding box center [115, 677] width 13 height 16
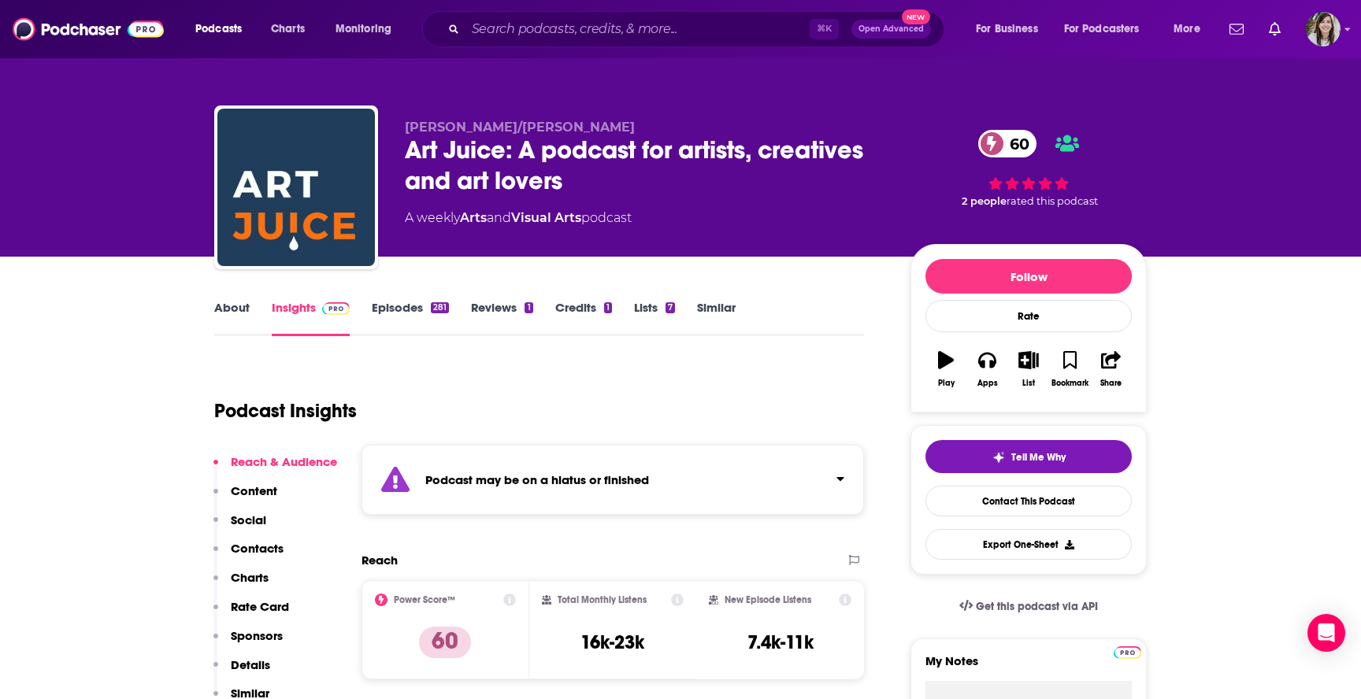
click at [232, 316] on link "About" at bounding box center [231, 318] width 35 height 36
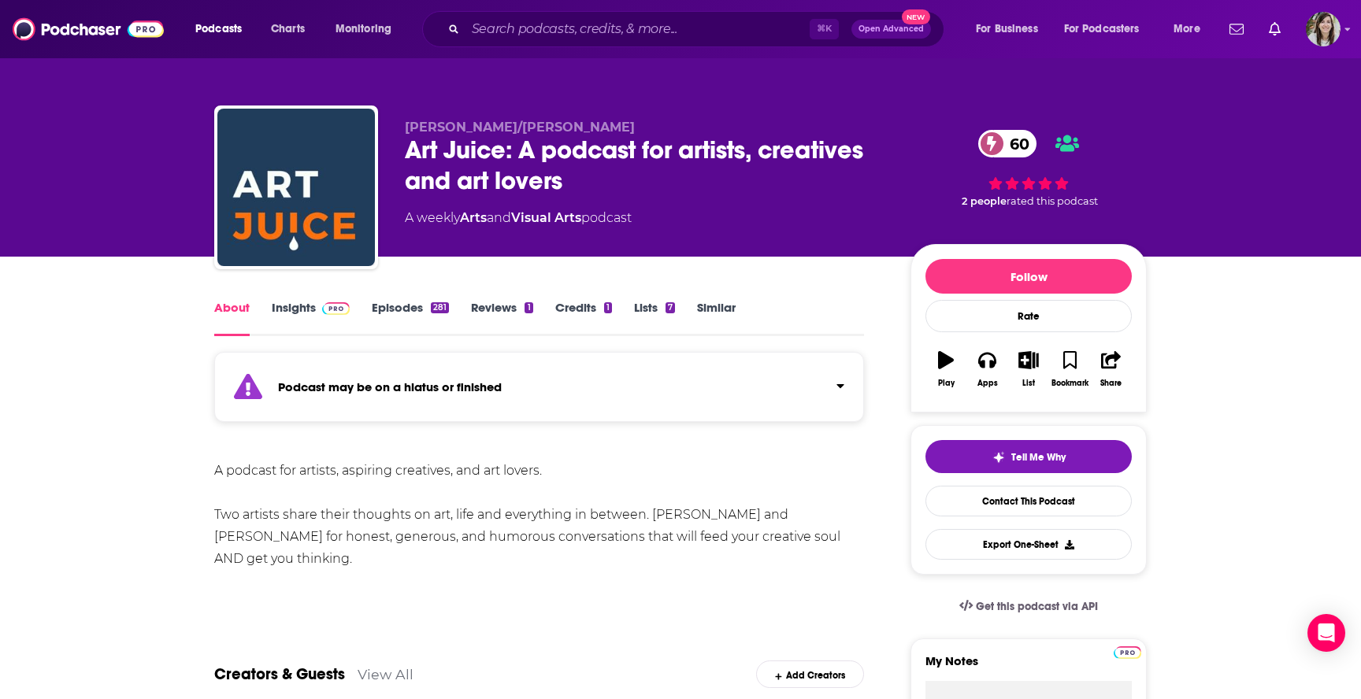
click at [387, 306] on link "Episodes 281" at bounding box center [410, 318] width 77 height 36
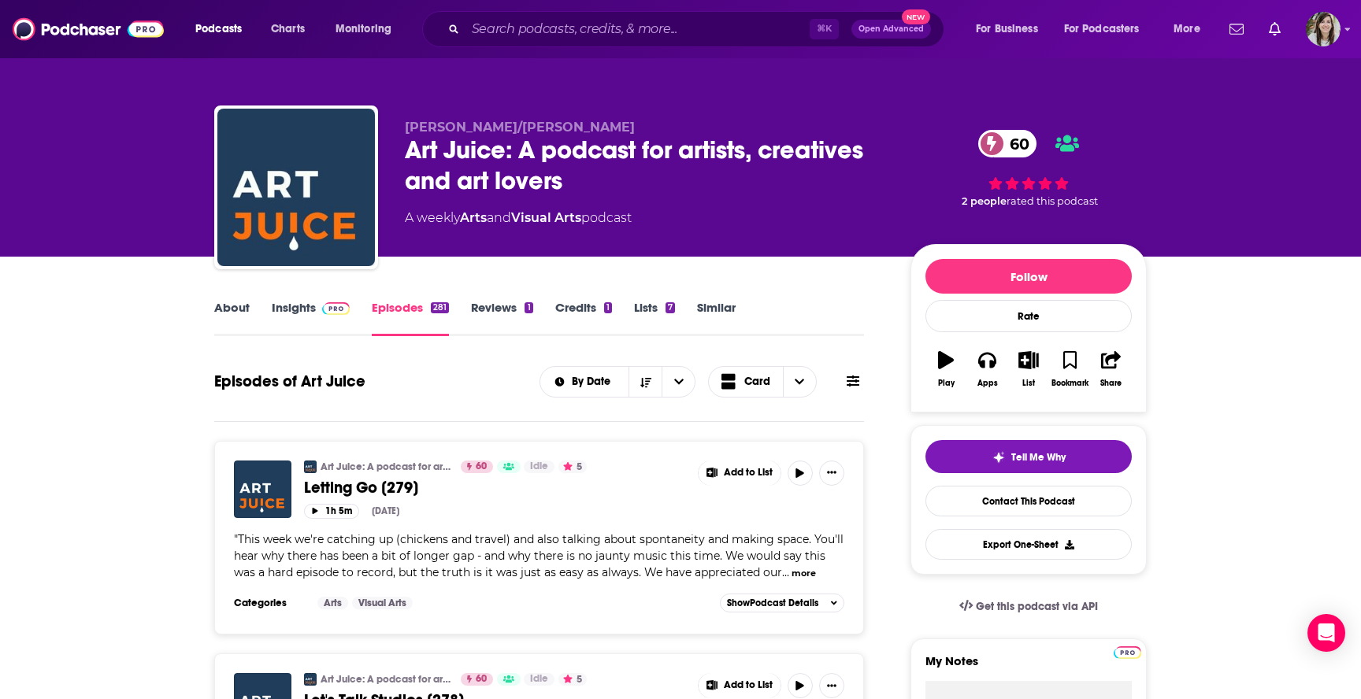
click at [816, 576] on button "more" at bounding box center [803, 573] width 24 height 13
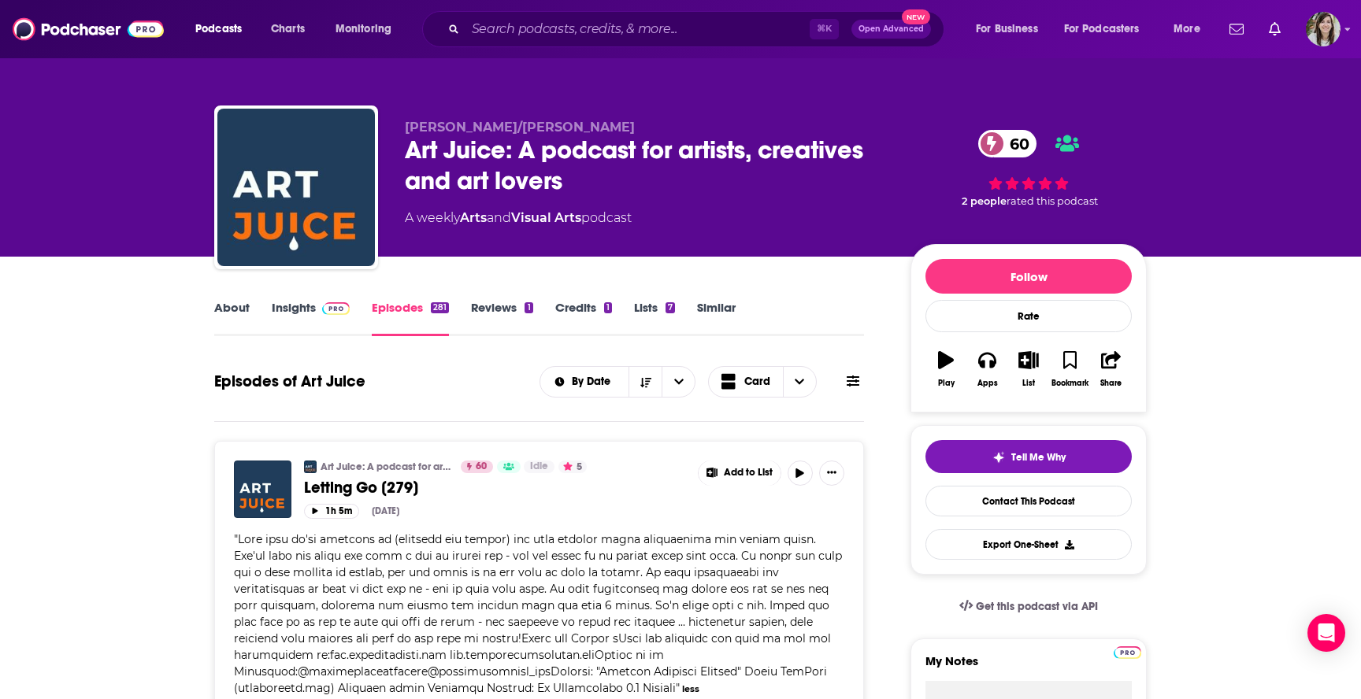
click at [724, 308] on link "Similar" at bounding box center [716, 318] width 39 height 36
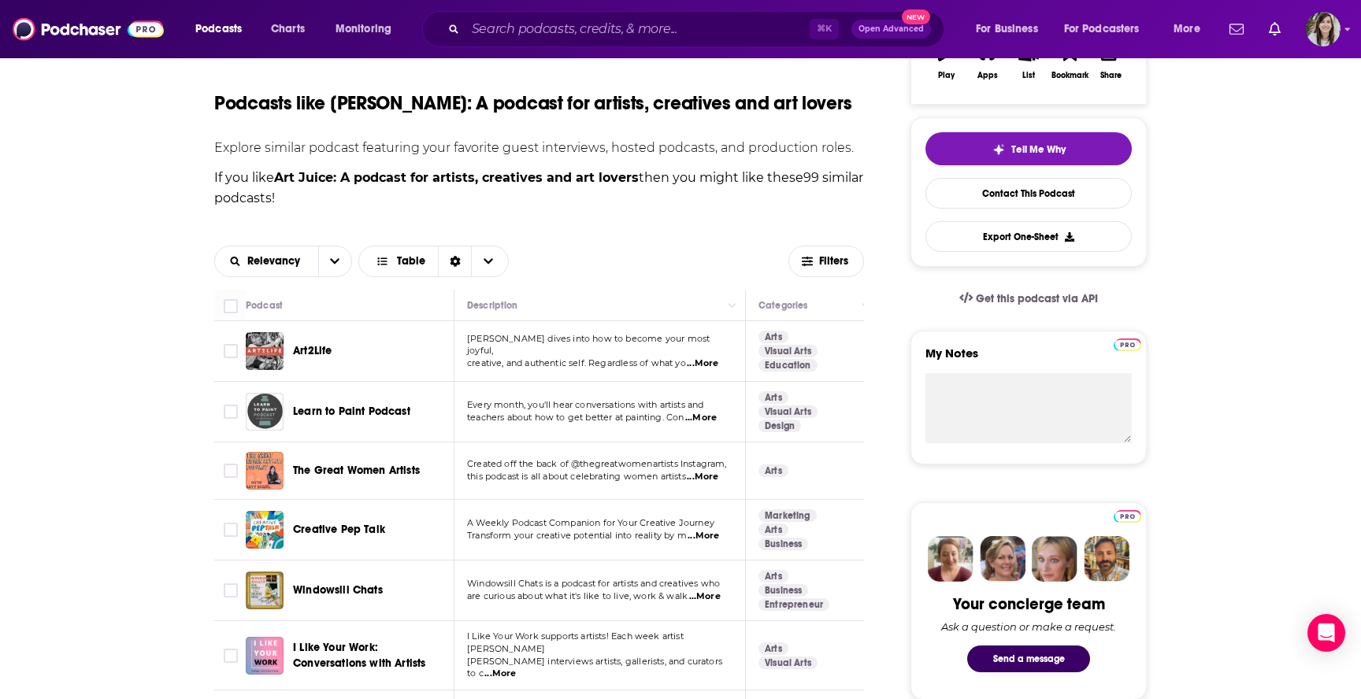
scroll to position [306, 0]
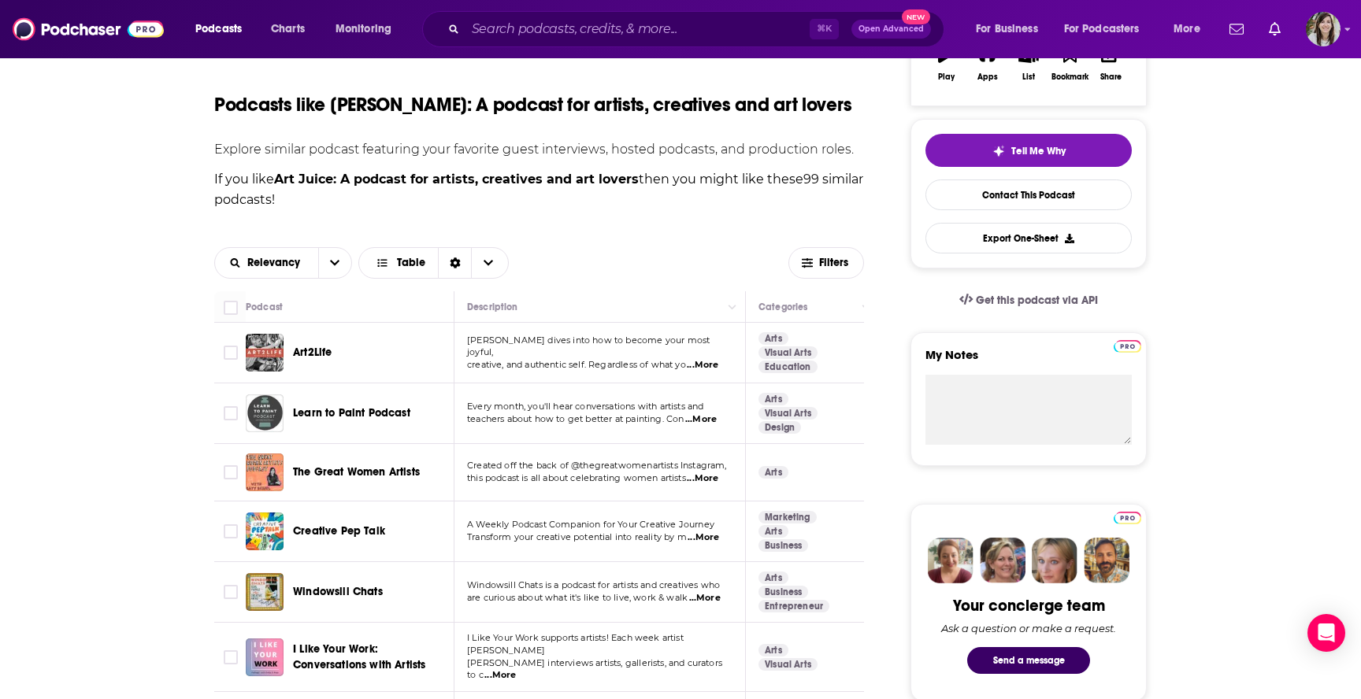
click at [703, 600] on span "...More" at bounding box center [705, 598] width 32 height 13
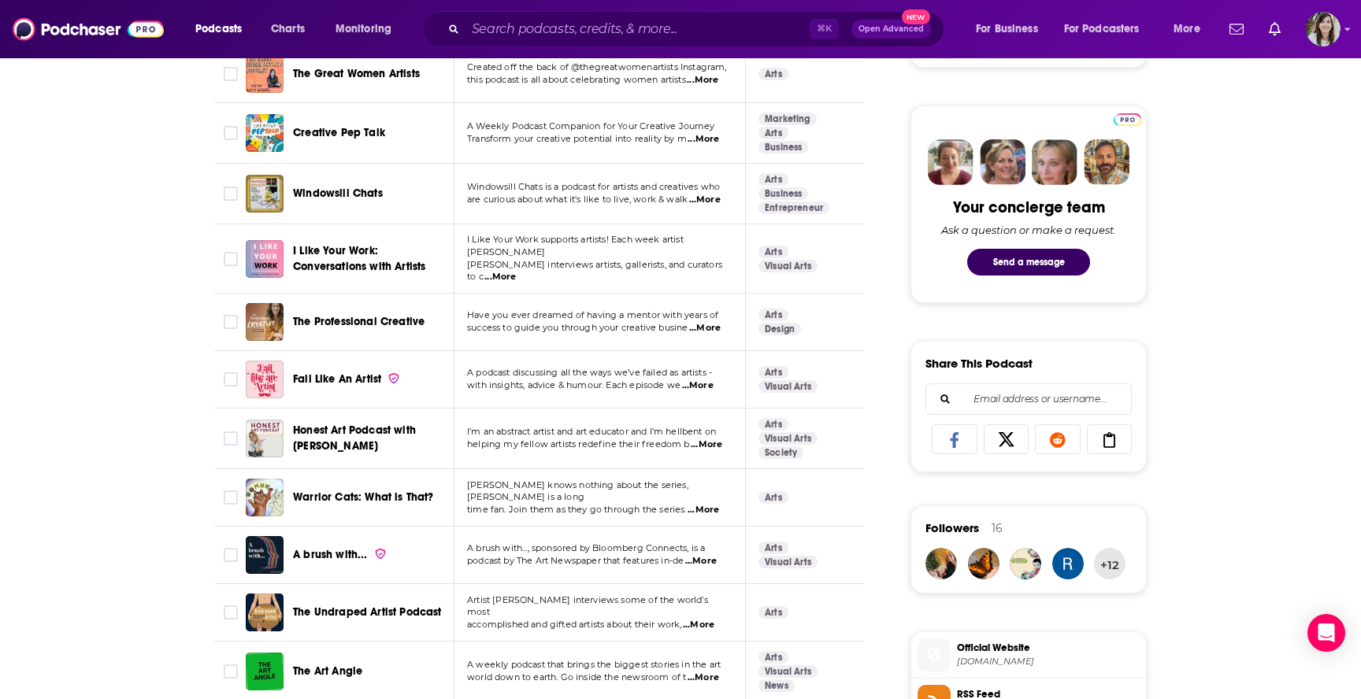
scroll to position [707, 0]
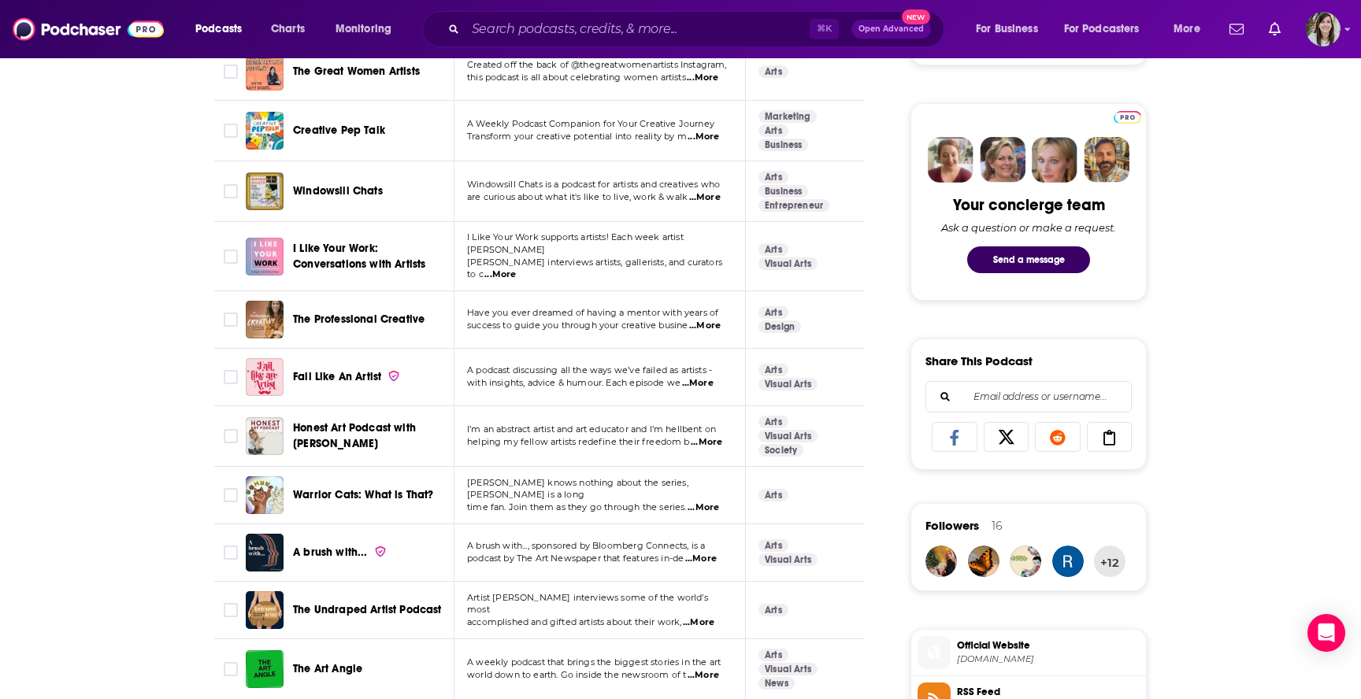
click at [717, 320] on span "...More" at bounding box center [705, 326] width 32 height 13
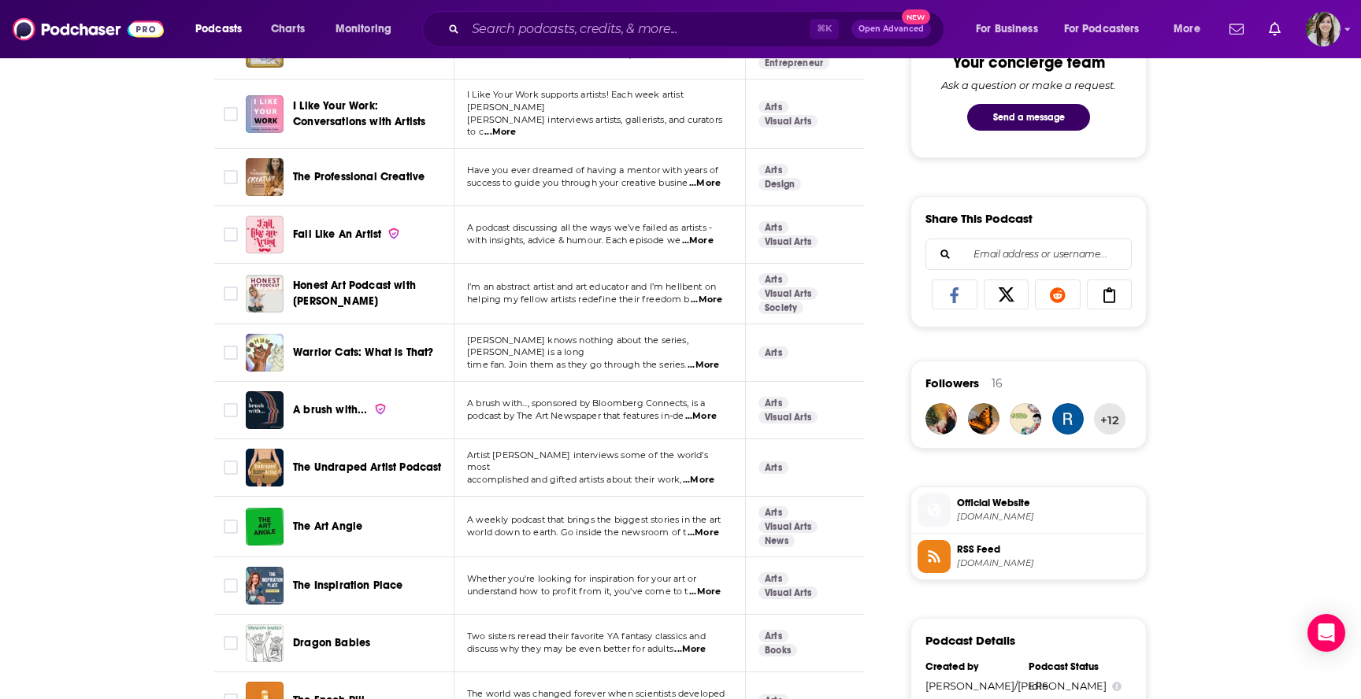
scroll to position [869, 0]
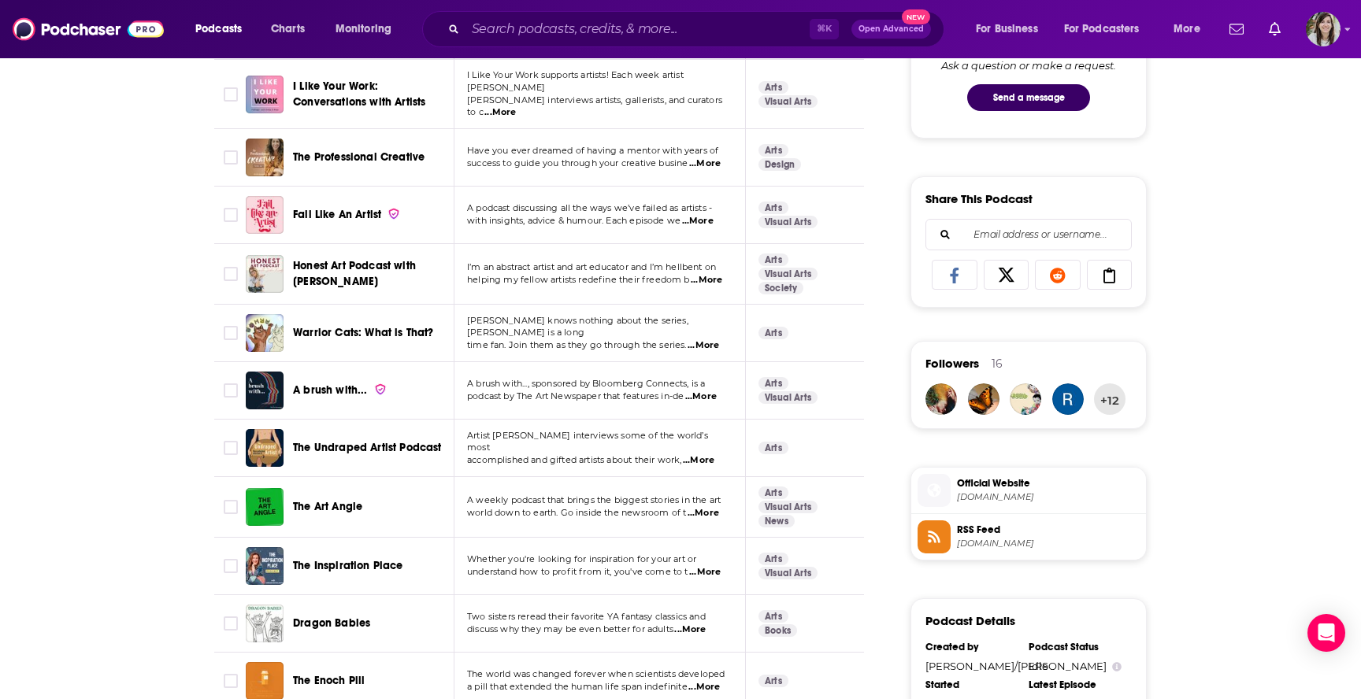
click at [710, 274] on span "...More" at bounding box center [707, 280] width 32 height 13
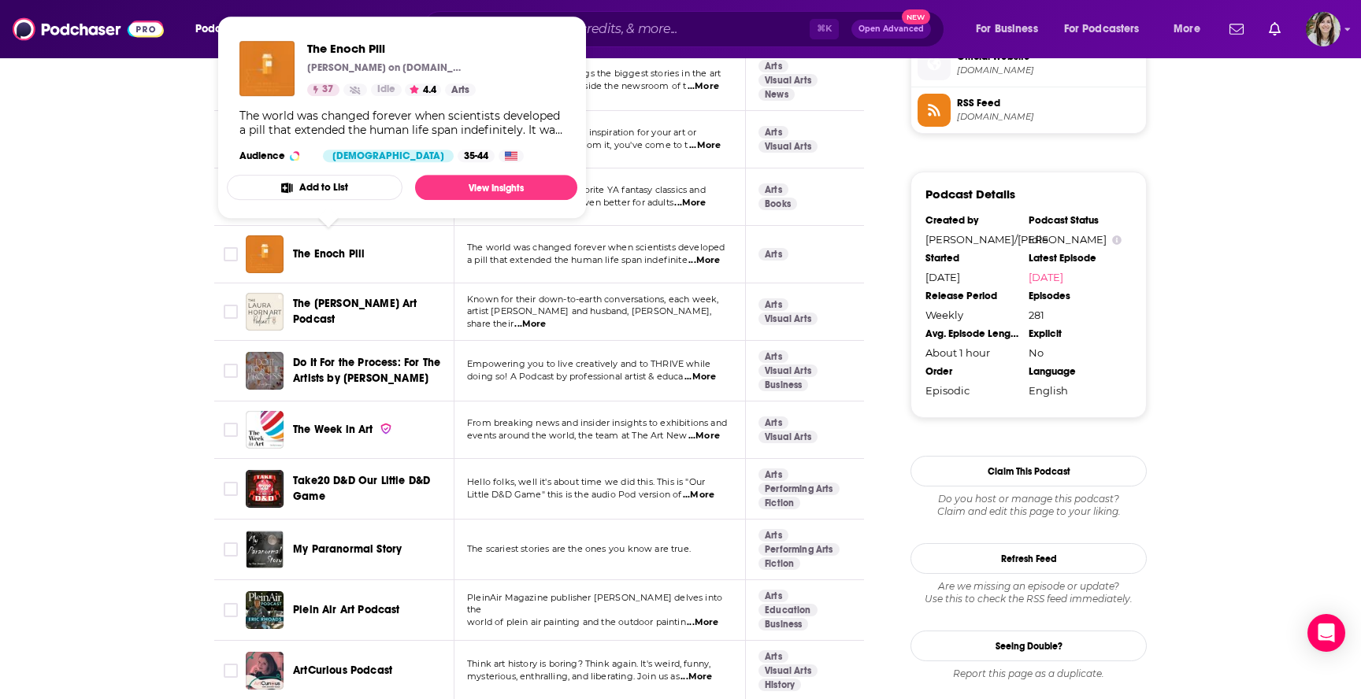
scroll to position [1304, 0]
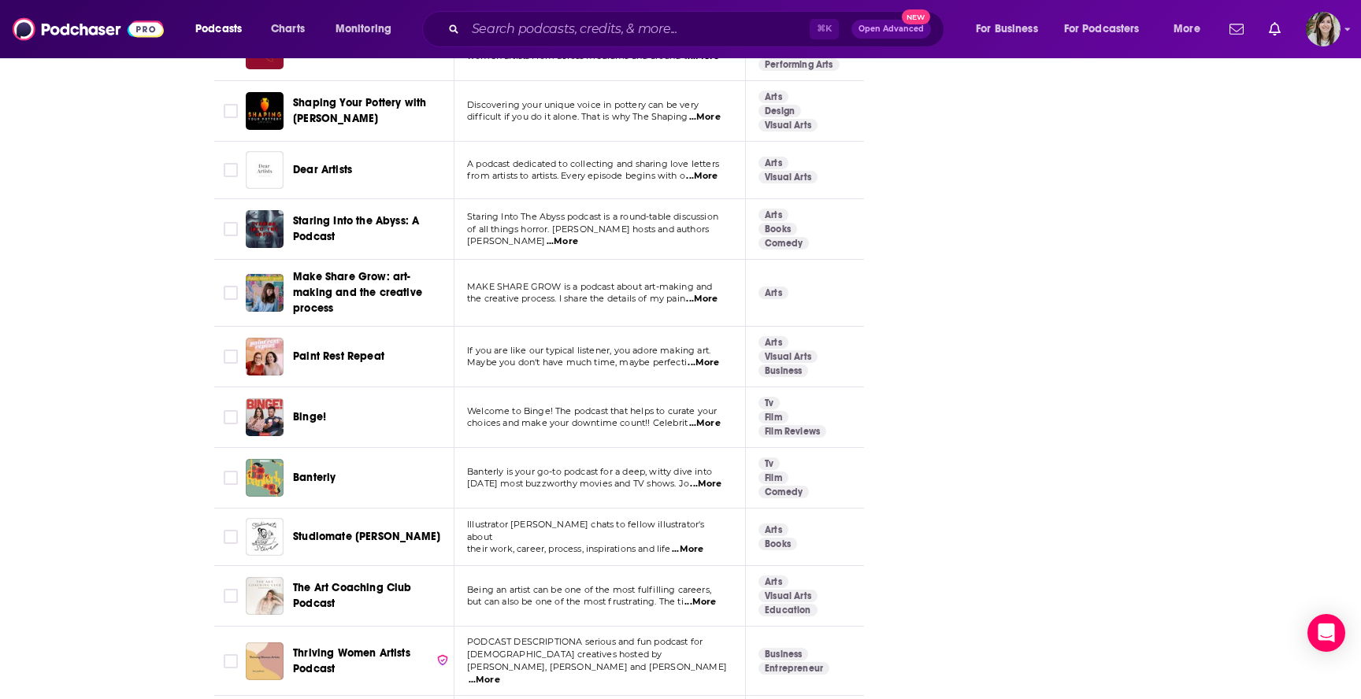
scroll to position [5657, 0]
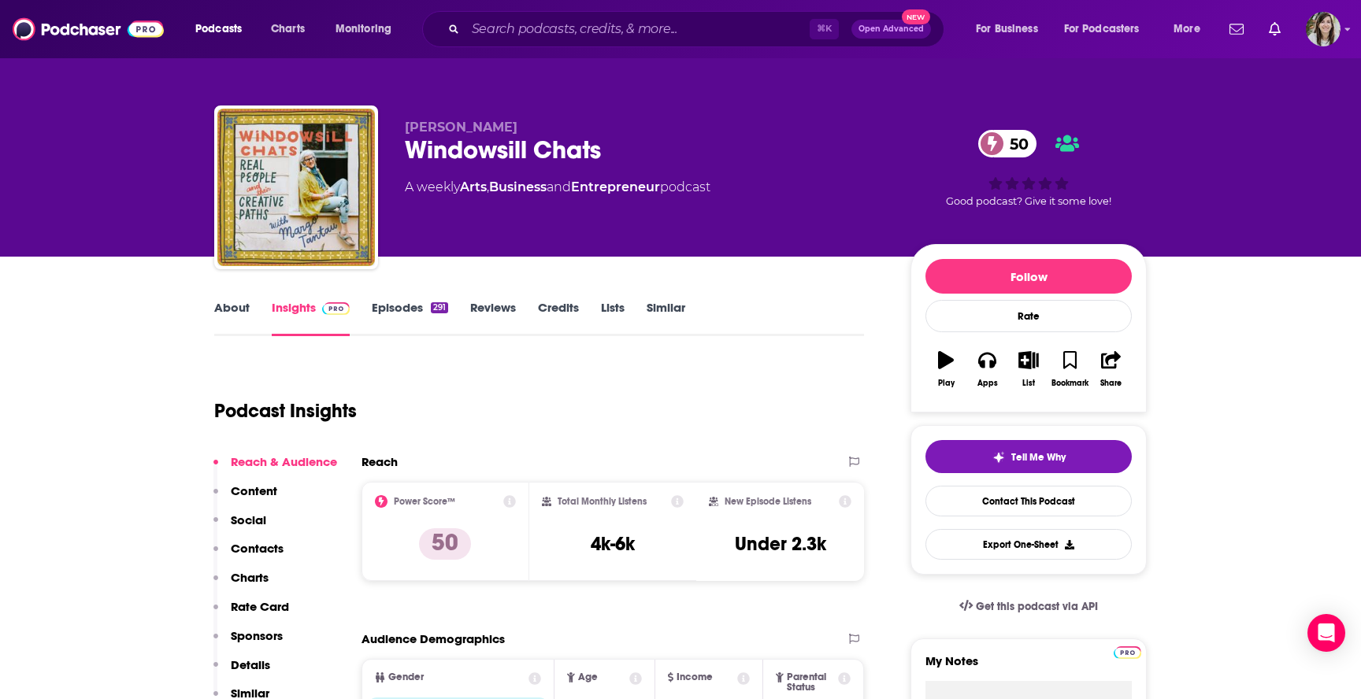
click at [232, 314] on link "About" at bounding box center [231, 318] width 35 height 36
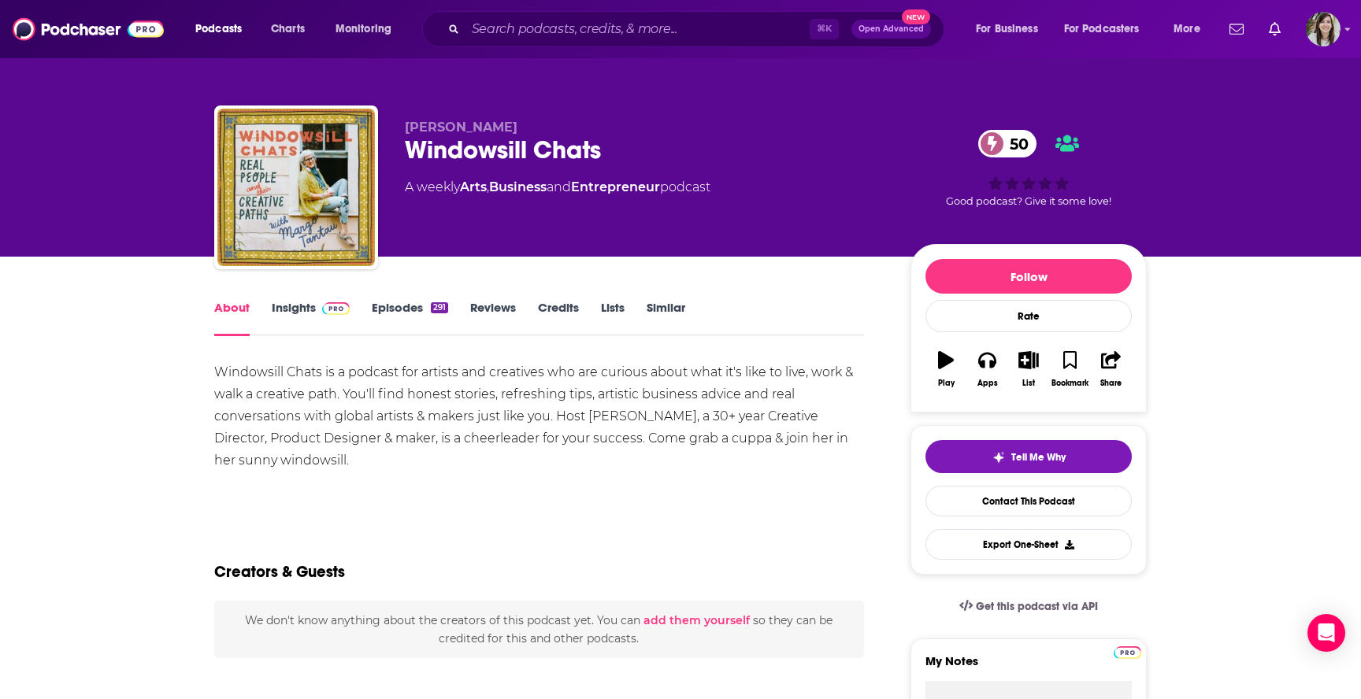
click at [291, 308] on link "Insights" at bounding box center [311, 318] width 78 height 36
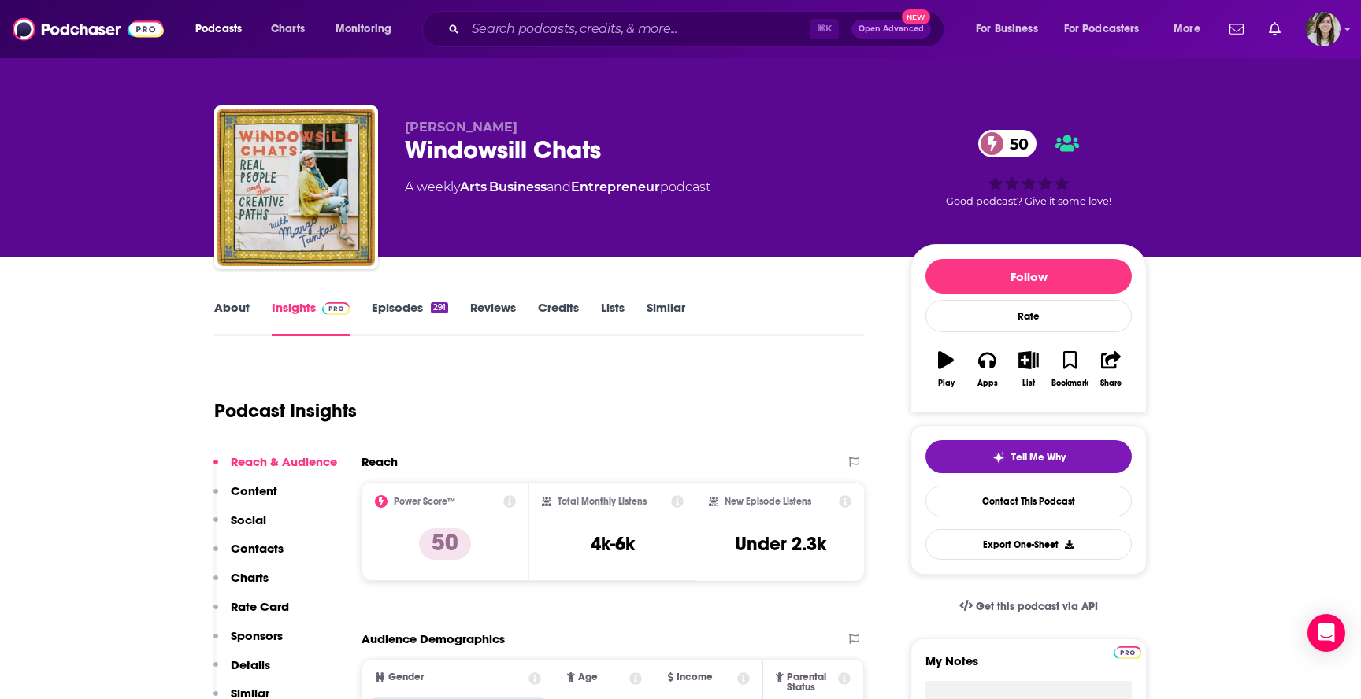
click at [395, 306] on link "Episodes 291" at bounding box center [410, 318] width 76 height 36
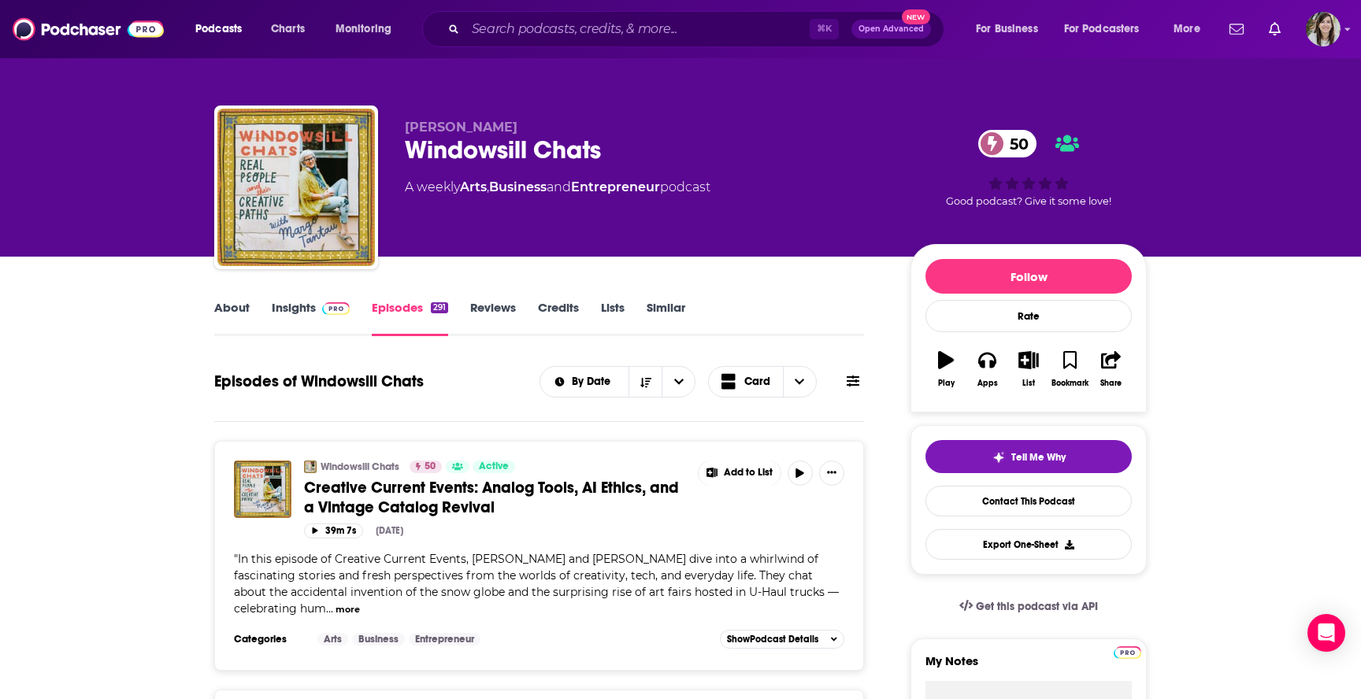
click at [235, 307] on link "About" at bounding box center [231, 318] width 35 height 36
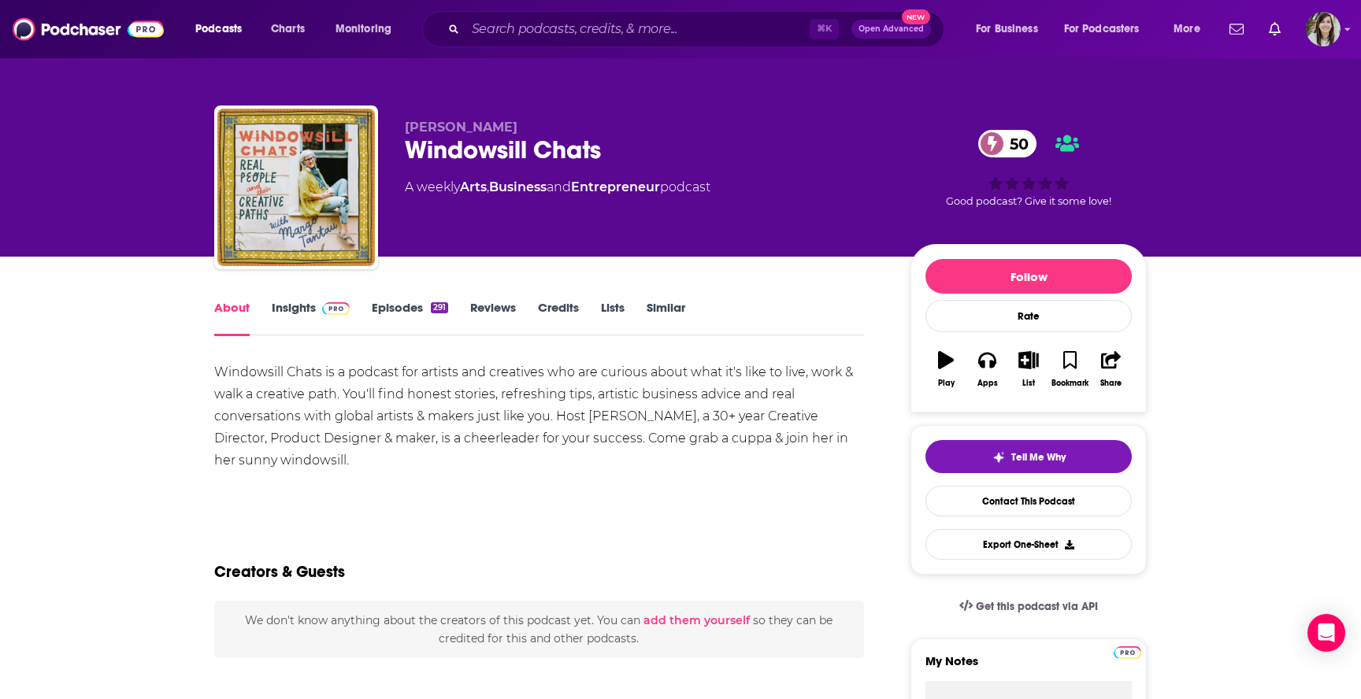
click at [92, 224] on div "Margo Tantau Windowsill Chats 50 A weekly Arts , Business and Entrepreneur podc…" at bounding box center [680, 128] width 1361 height 257
click at [659, 308] on link "Similar" at bounding box center [666, 318] width 39 height 36
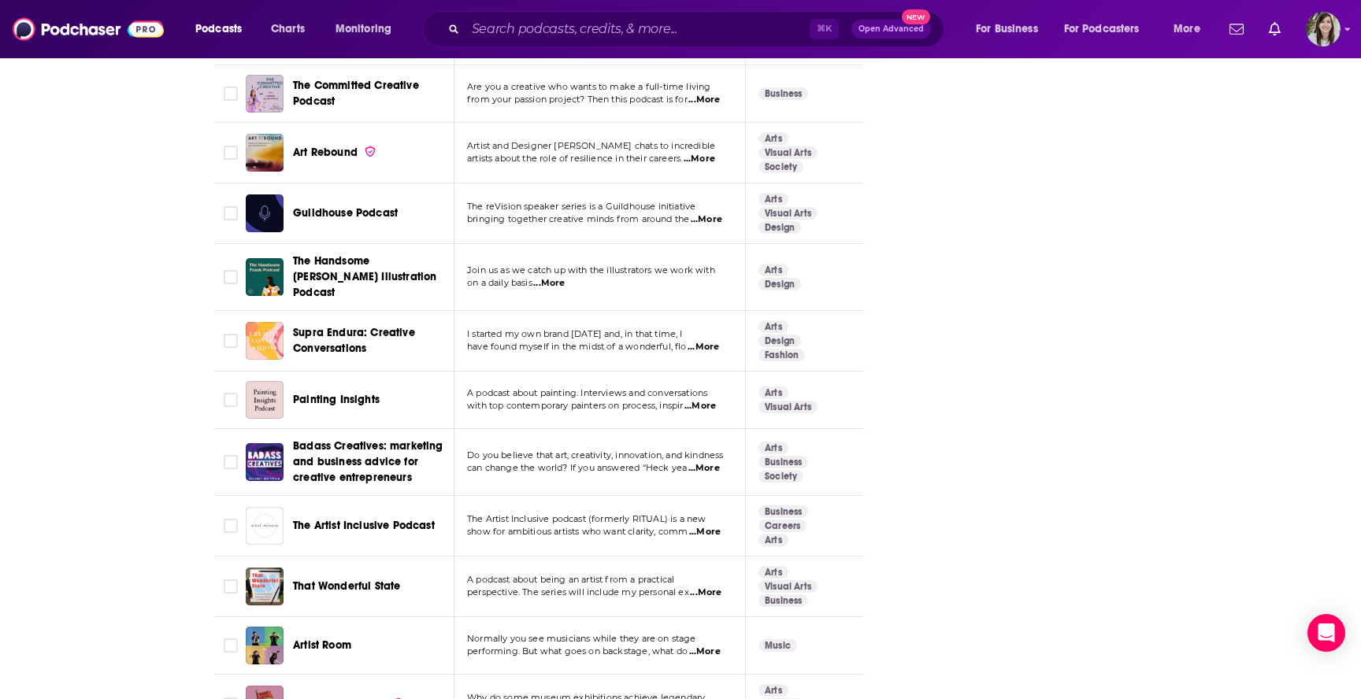
scroll to position [5649, 0]
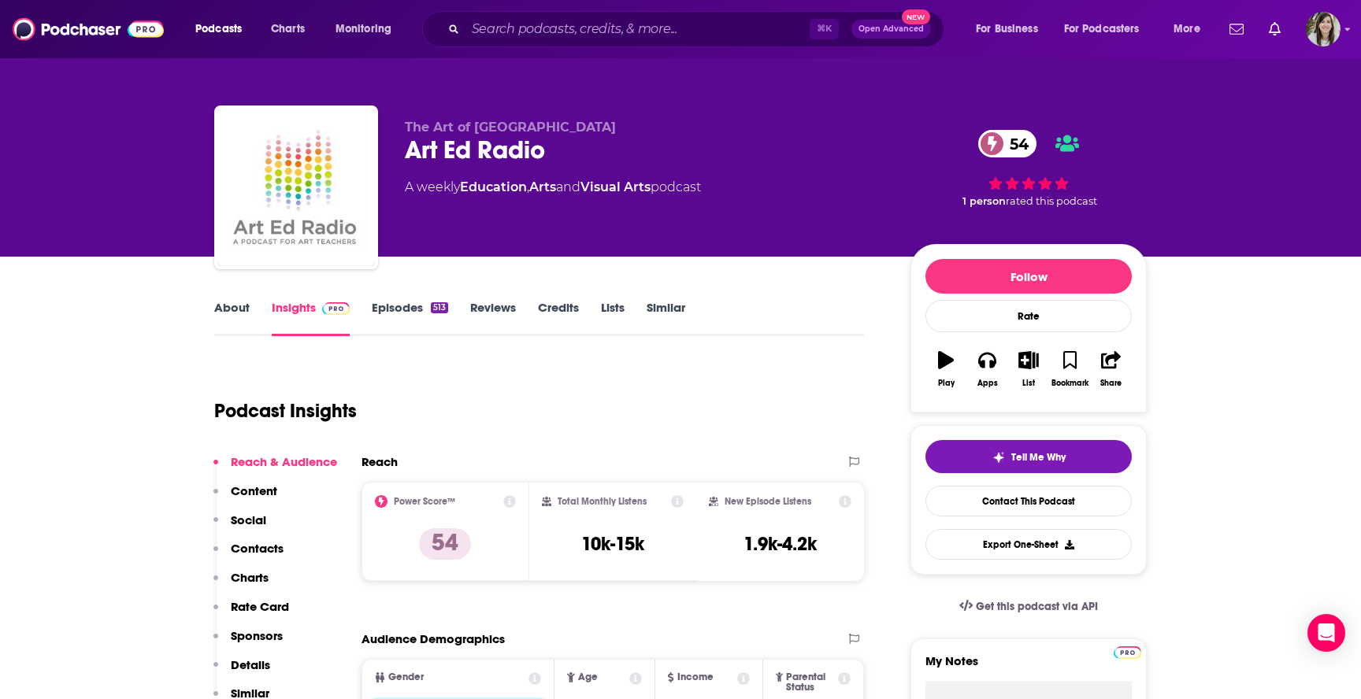
click at [228, 313] on link "About" at bounding box center [231, 318] width 35 height 36
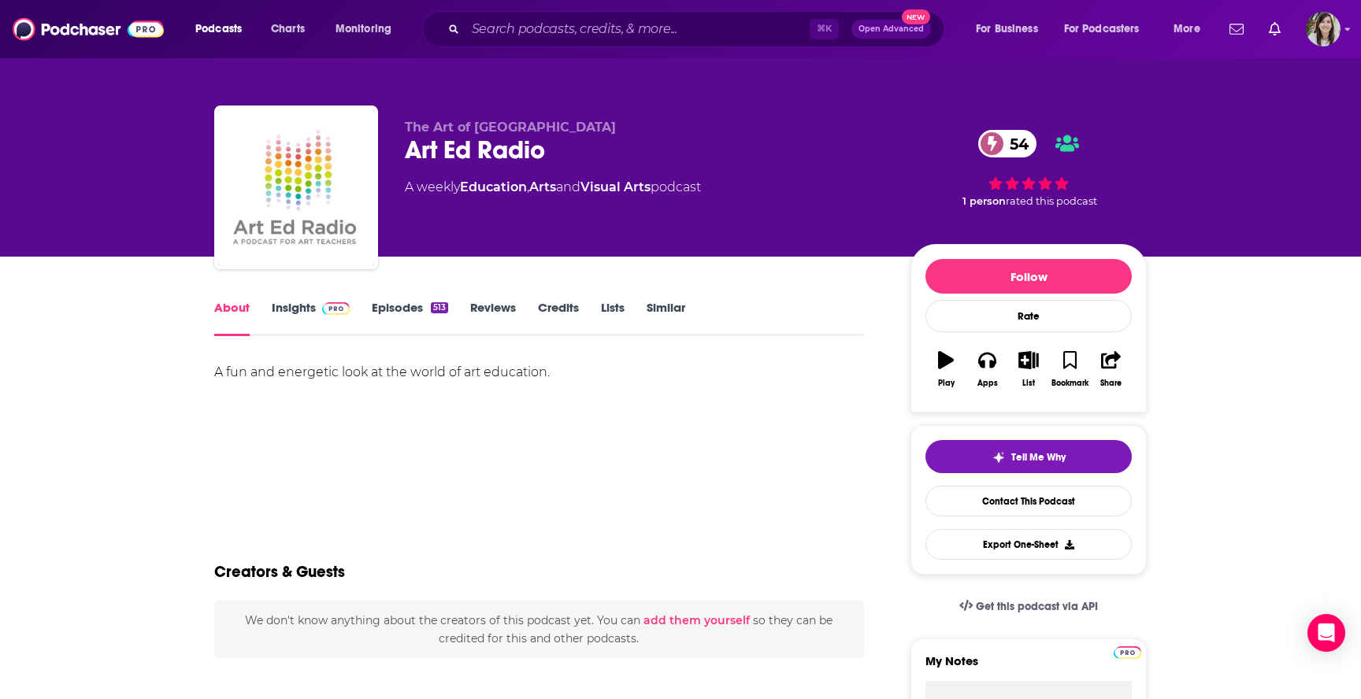
click at [289, 303] on link "Insights" at bounding box center [311, 318] width 78 height 36
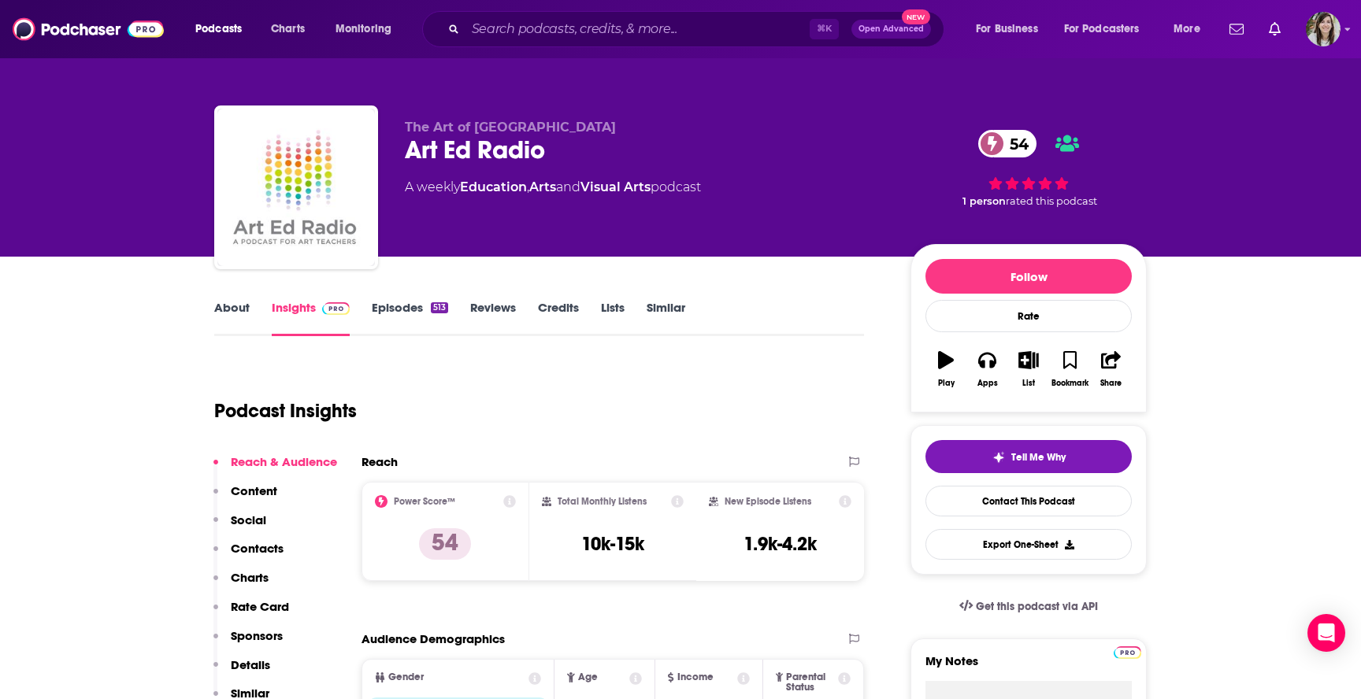
click at [401, 309] on link "Episodes 513" at bounding box center [410, 318] width 76 height 36
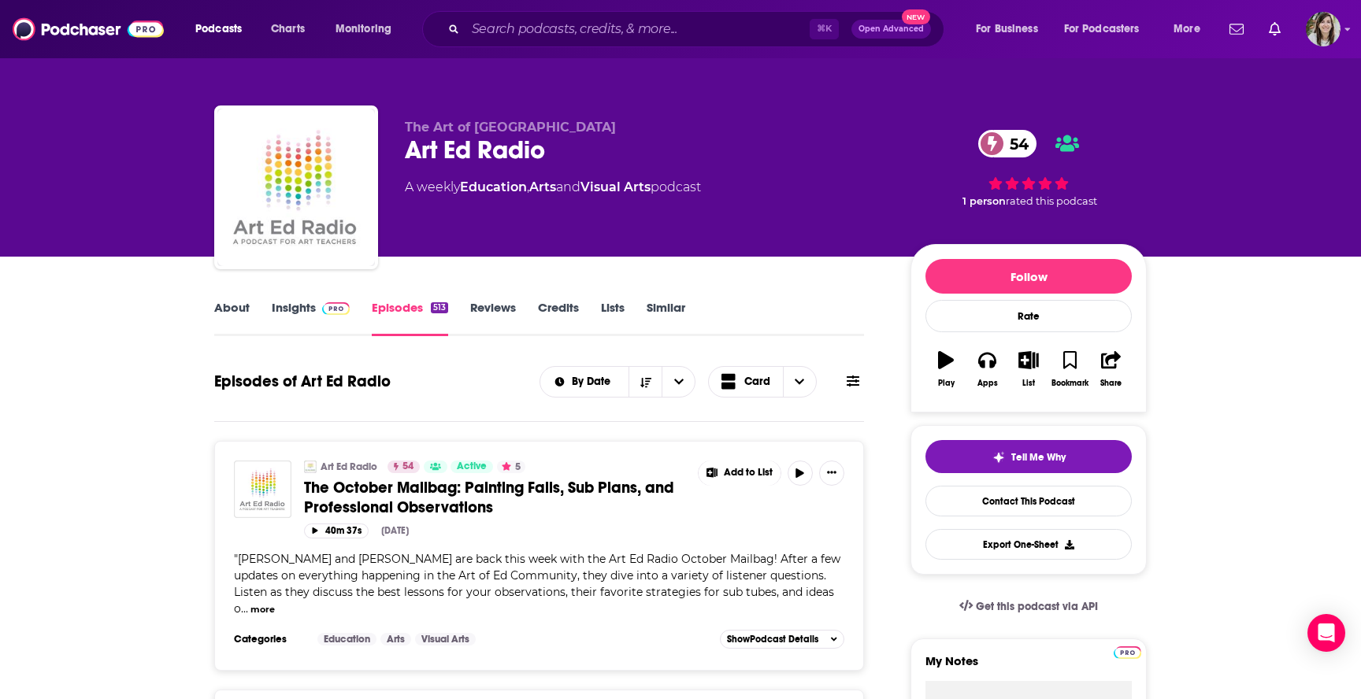
click at [232, 311] on link "About" at bounding box center [231, 318] width 35 height 36
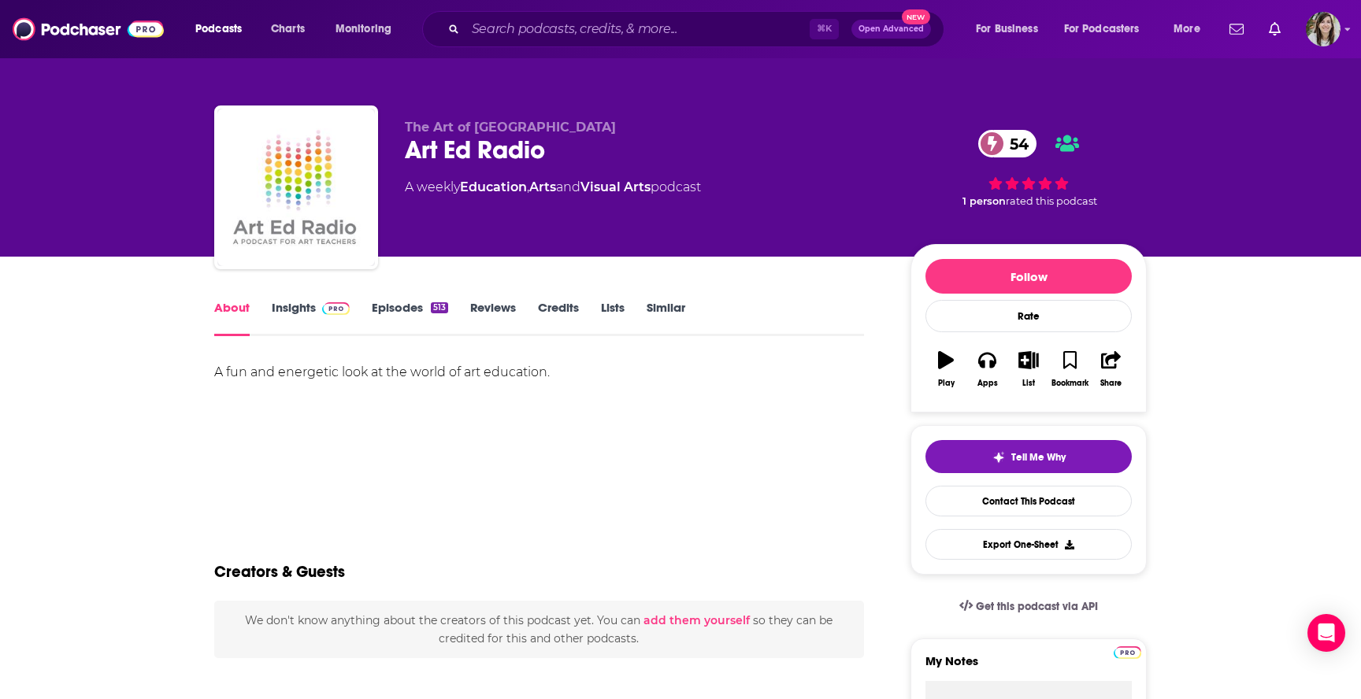
click at [281, 309] on link "Insights" at bounding box center [311, 318] width 78 height 36
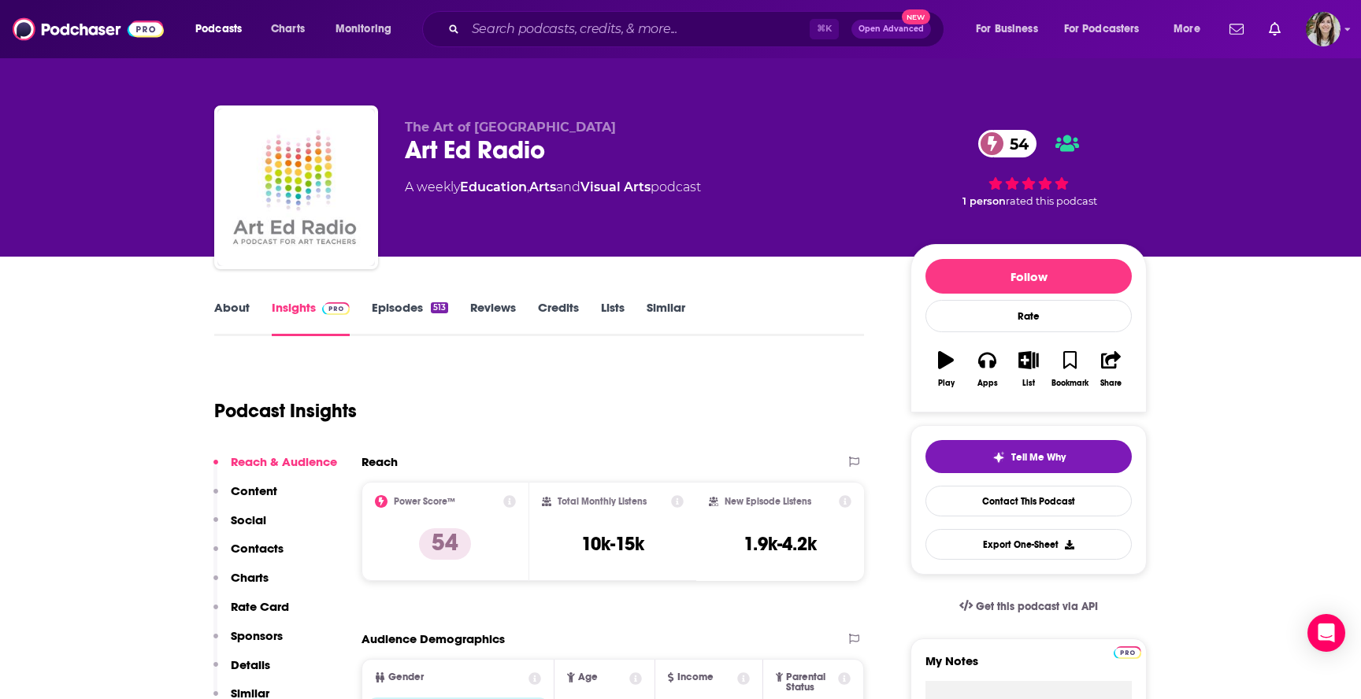
click at [230, 307] on link "About" at bounding box center [231, 318] width 35 height 36
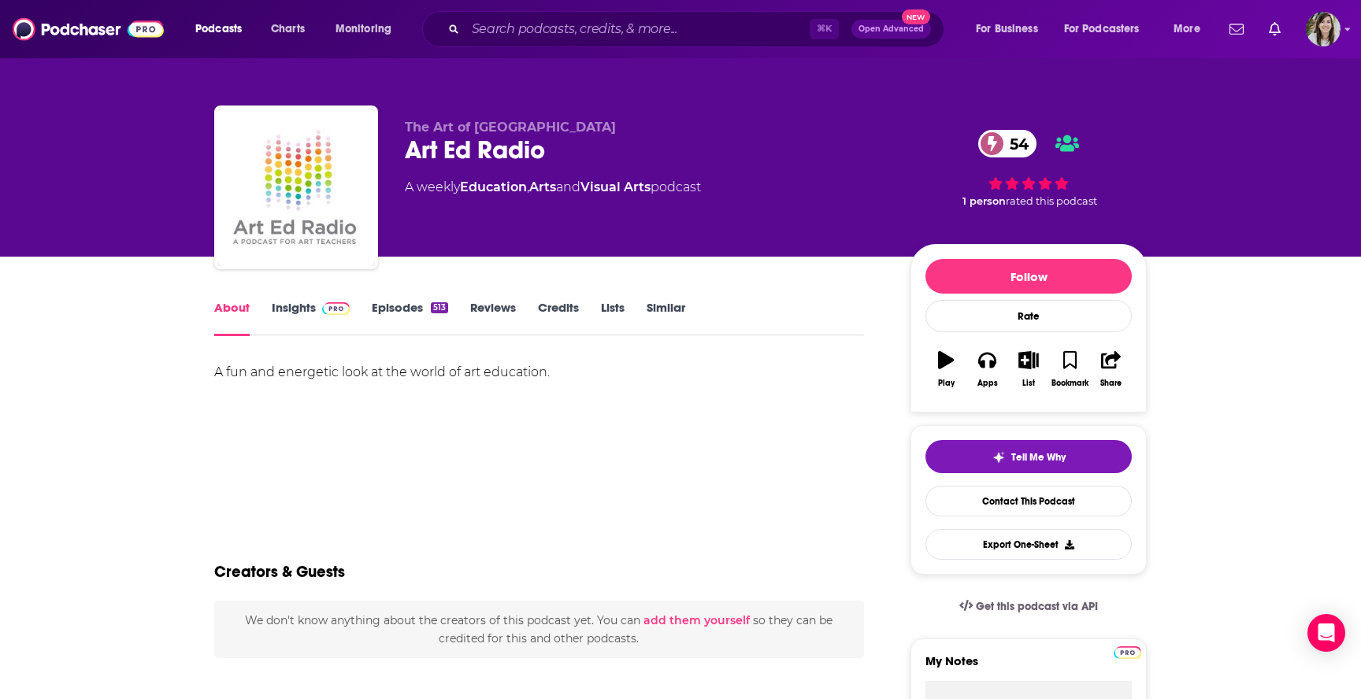
click at [669, 301] on link "Similar" at bounding box center [666, 318] width 39 height 36
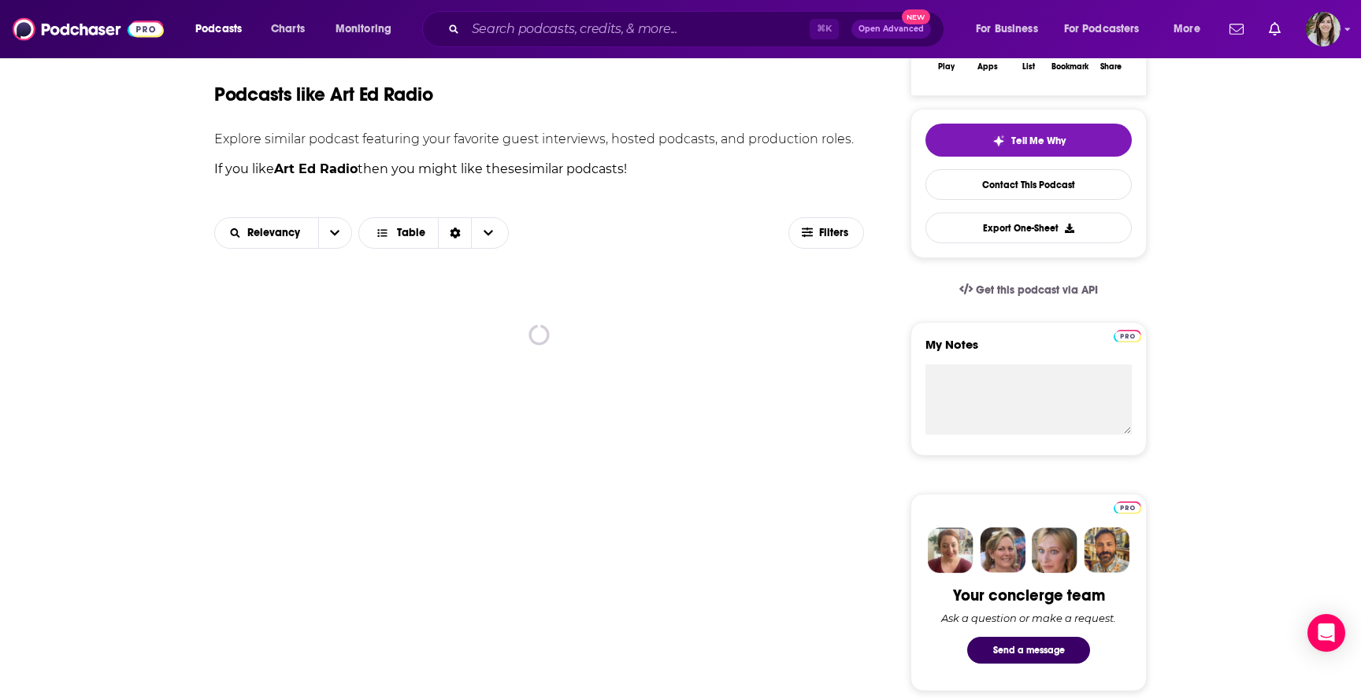
scroll to position [317, 0]
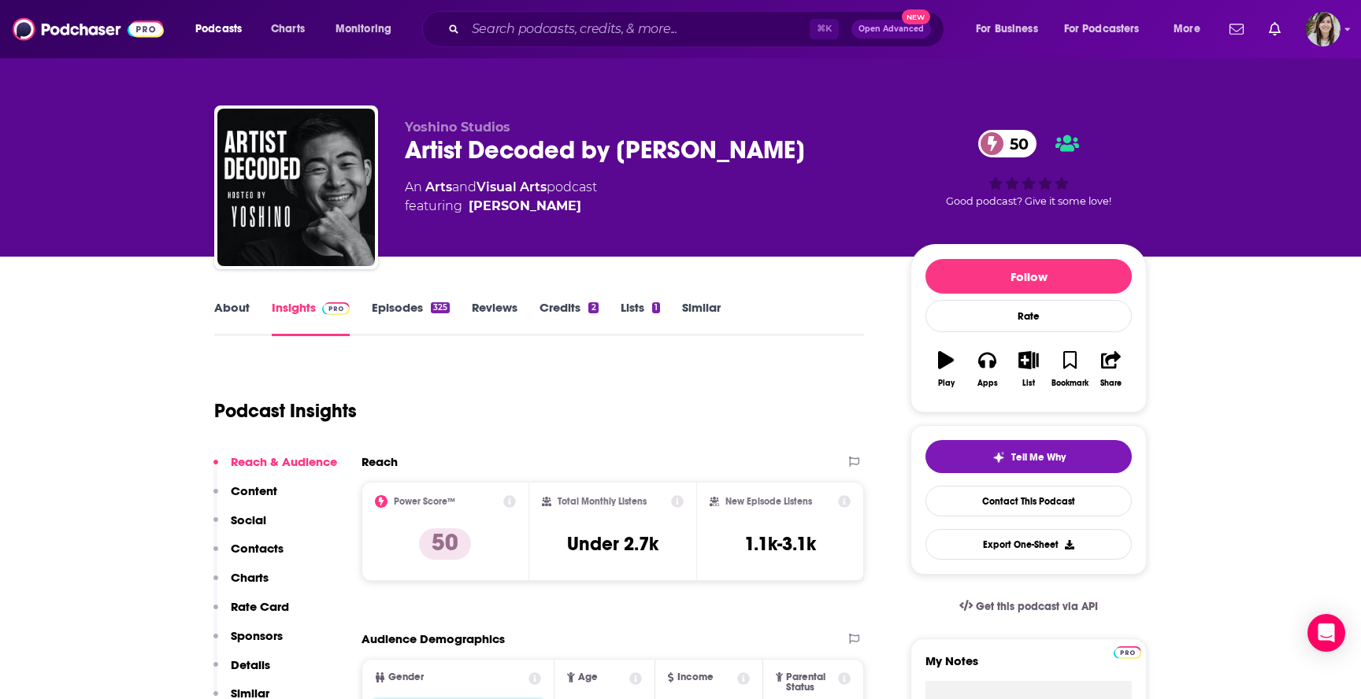
click at [229, 313] on link "About" at bounding box center [231, 318] width 35 height 36
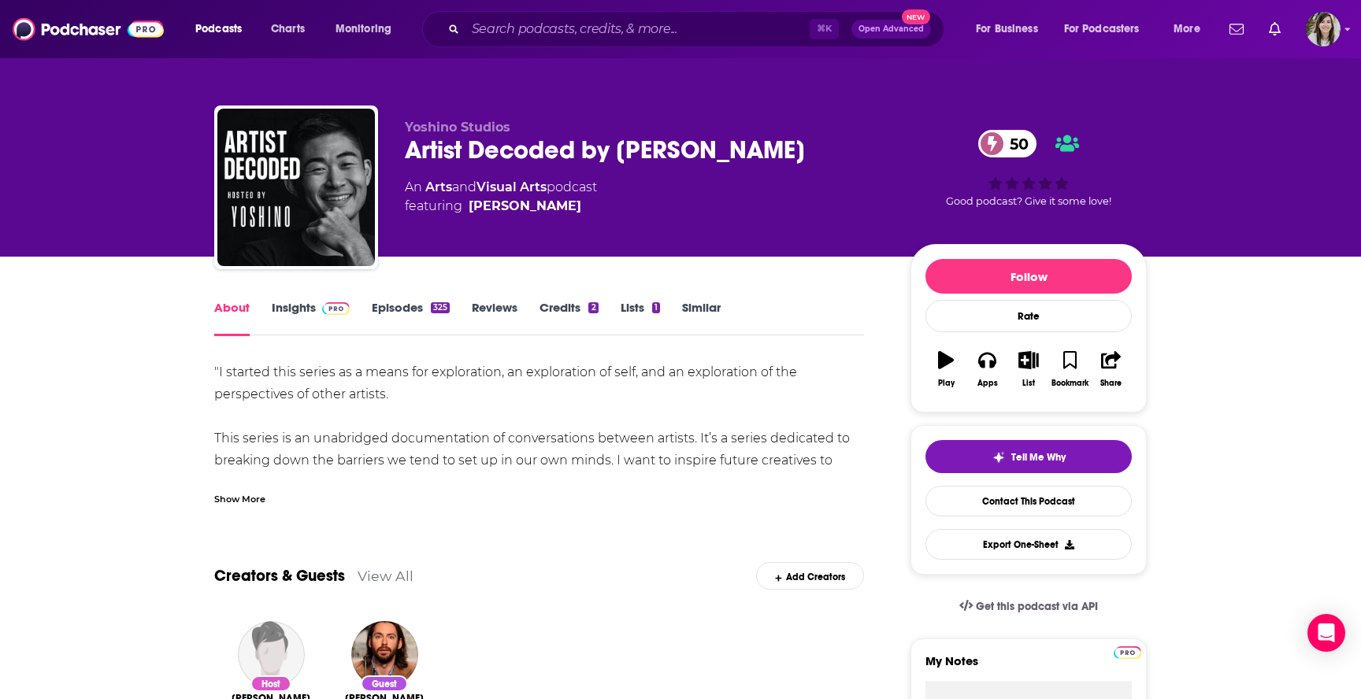
click at [253, 500] on div "Show More" at bounding box center [239, 498] width 51 height 15
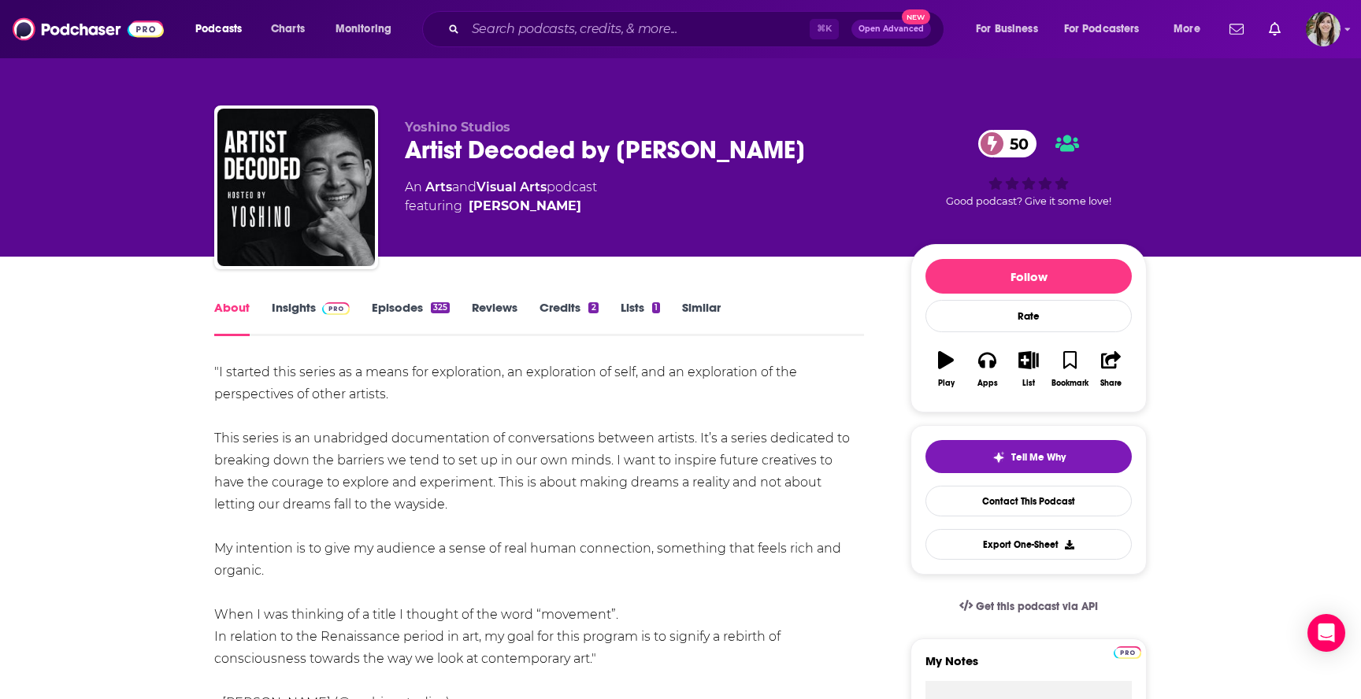
click at [302, 309] on link "Insights" at bounding box center [311, 318] width 78 height 36
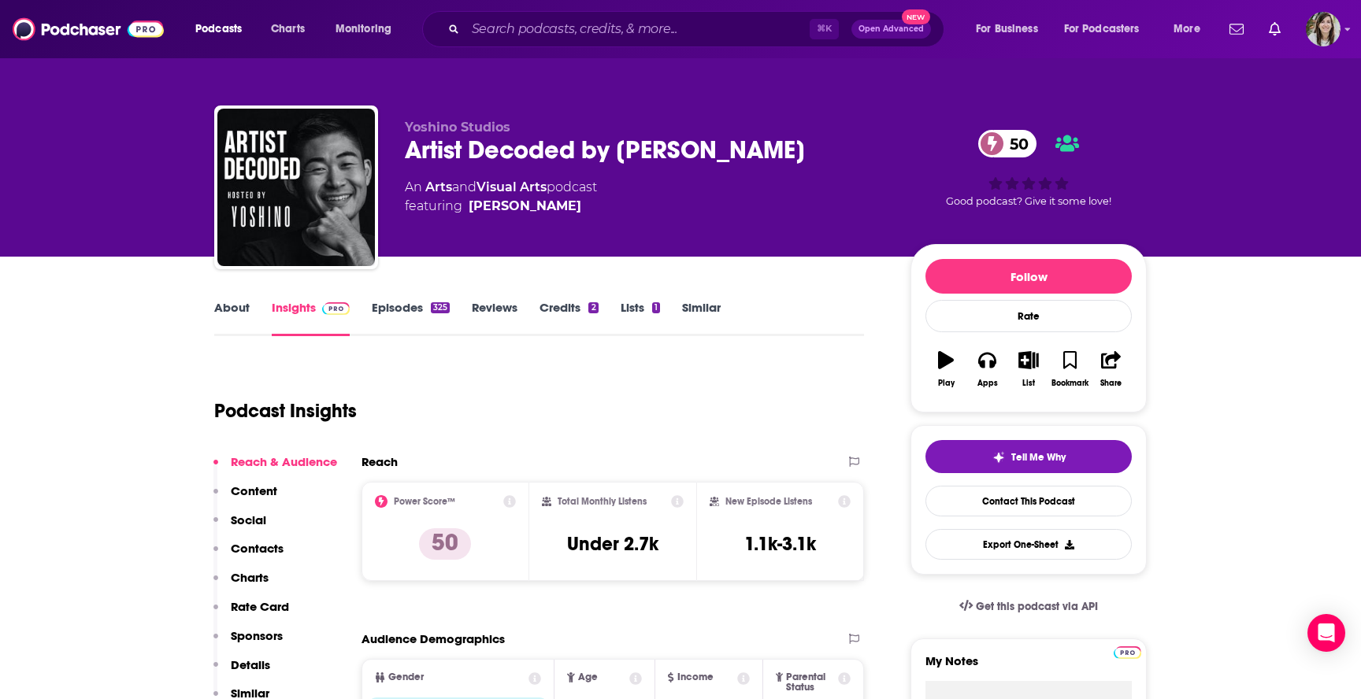
click at [385, 306] on link "Episodes 325" at bounding box center [411, 318] width 78 height 36
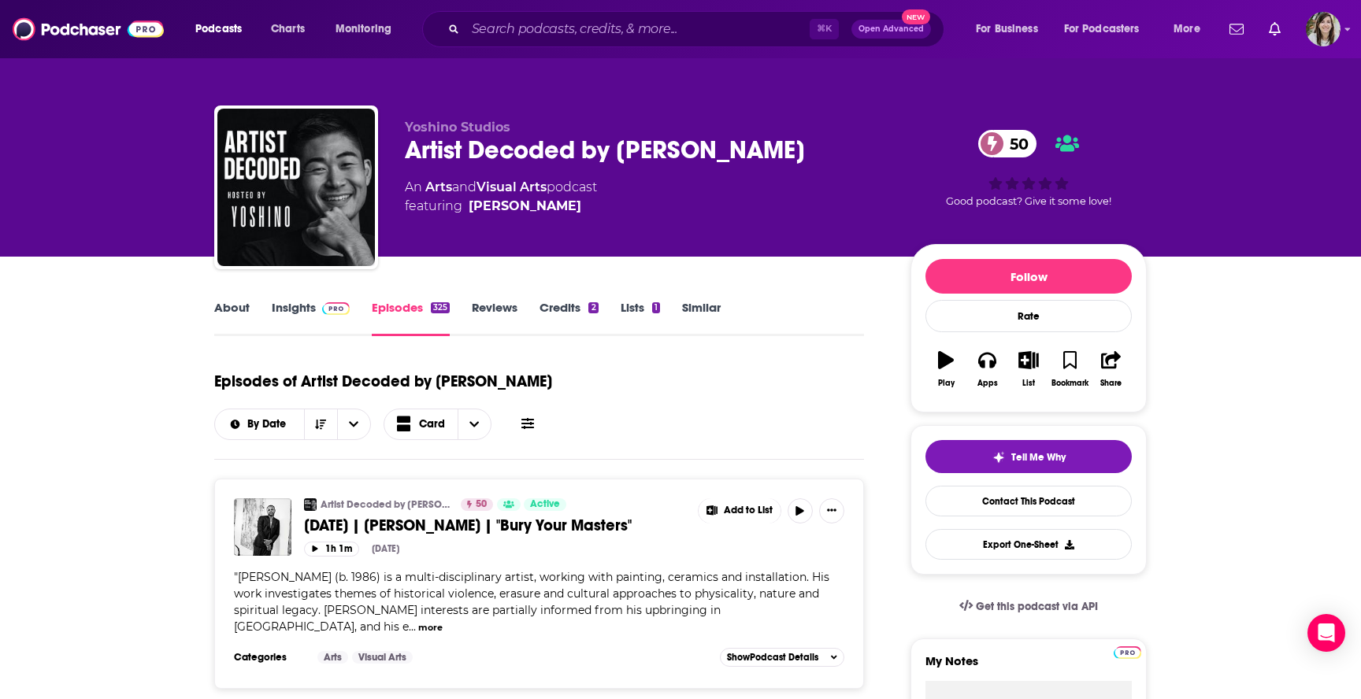
click at [221, 310] on link "About" at bounding box center [231, 318] width 35 height 36
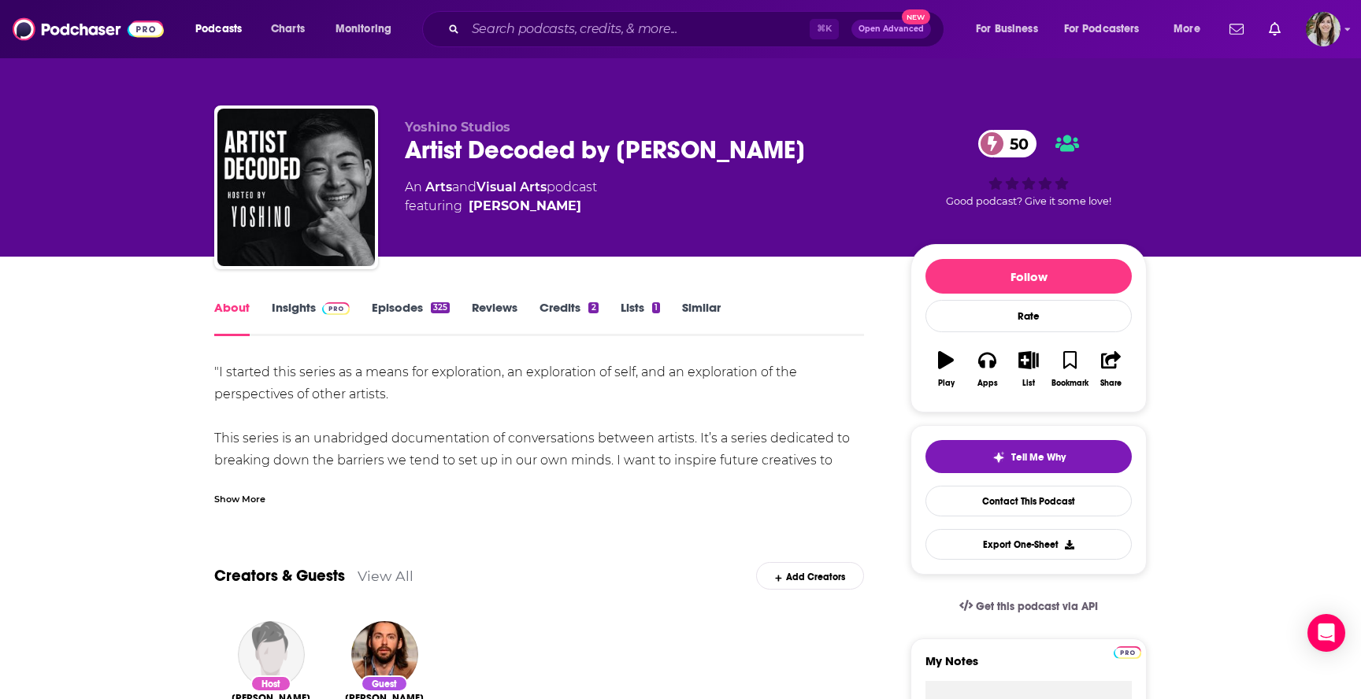
click at [698, 307] on link "Similar" at bounding box center [701, 318] width 39 height 36
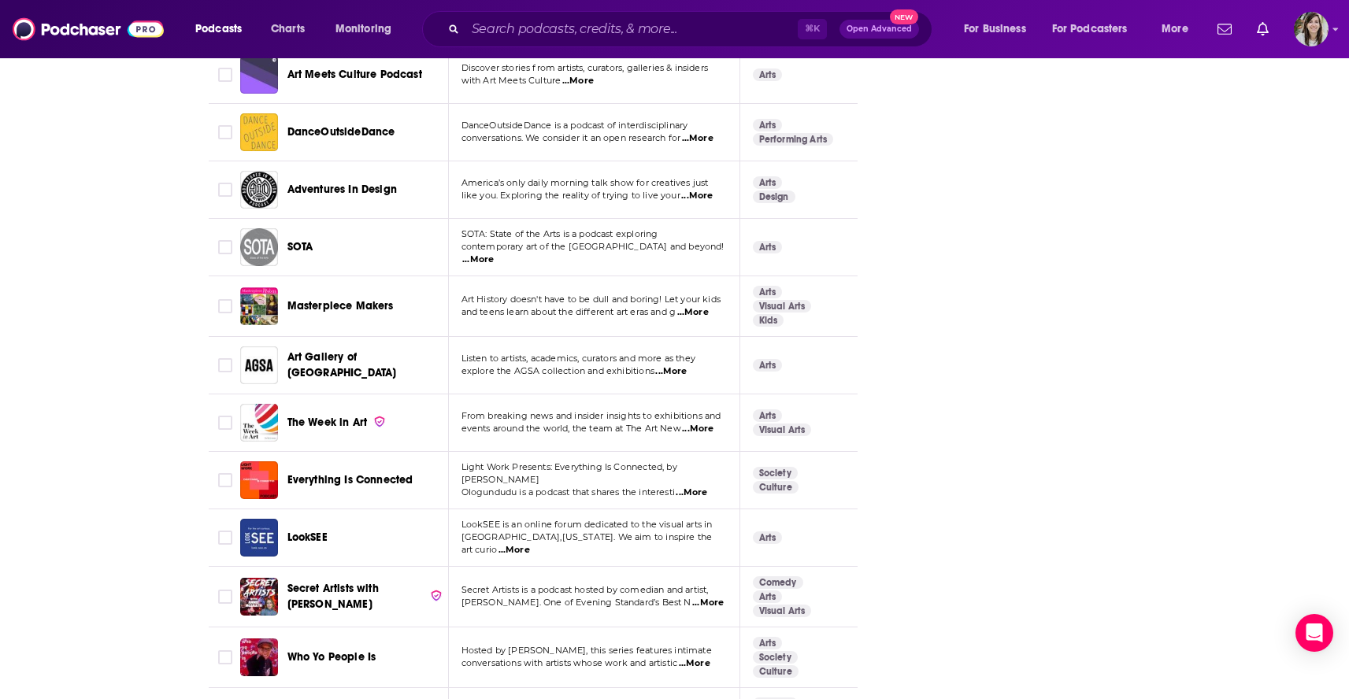
scroll to position [5613, 0]
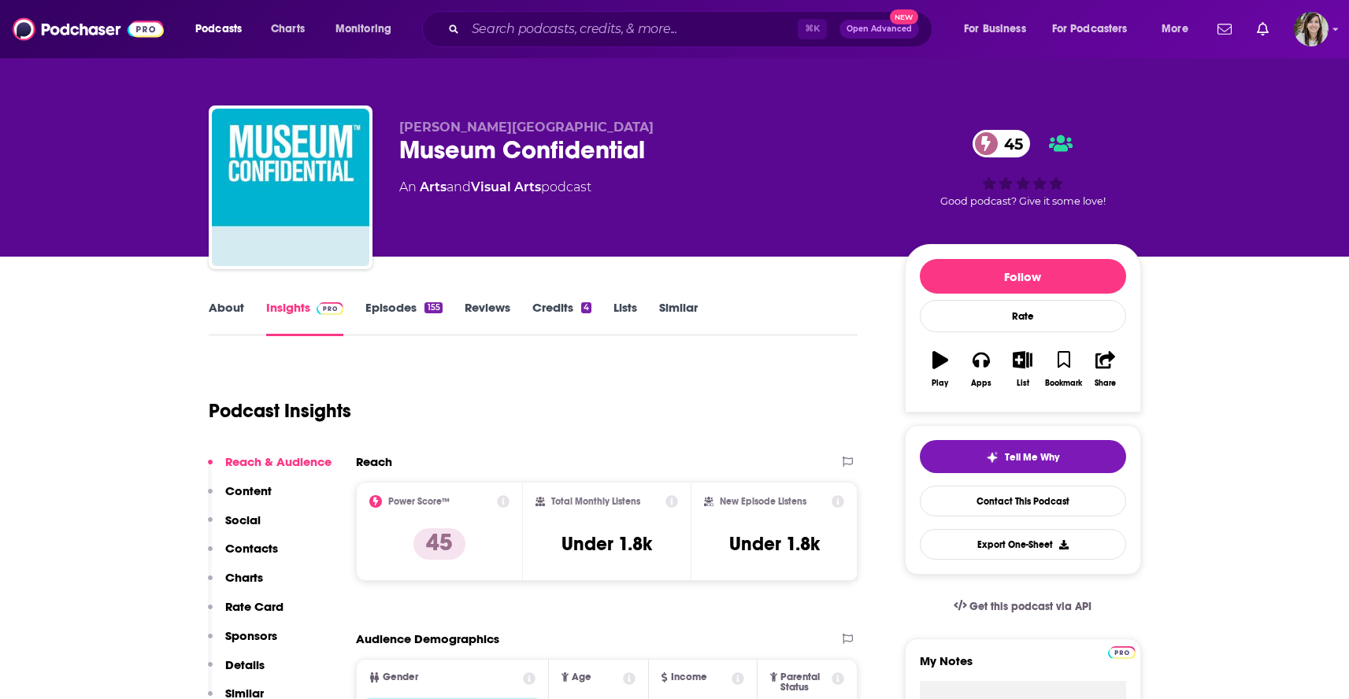
click at [232, 309] on link "About" at bounding box center [226, 318] width 35 height 36
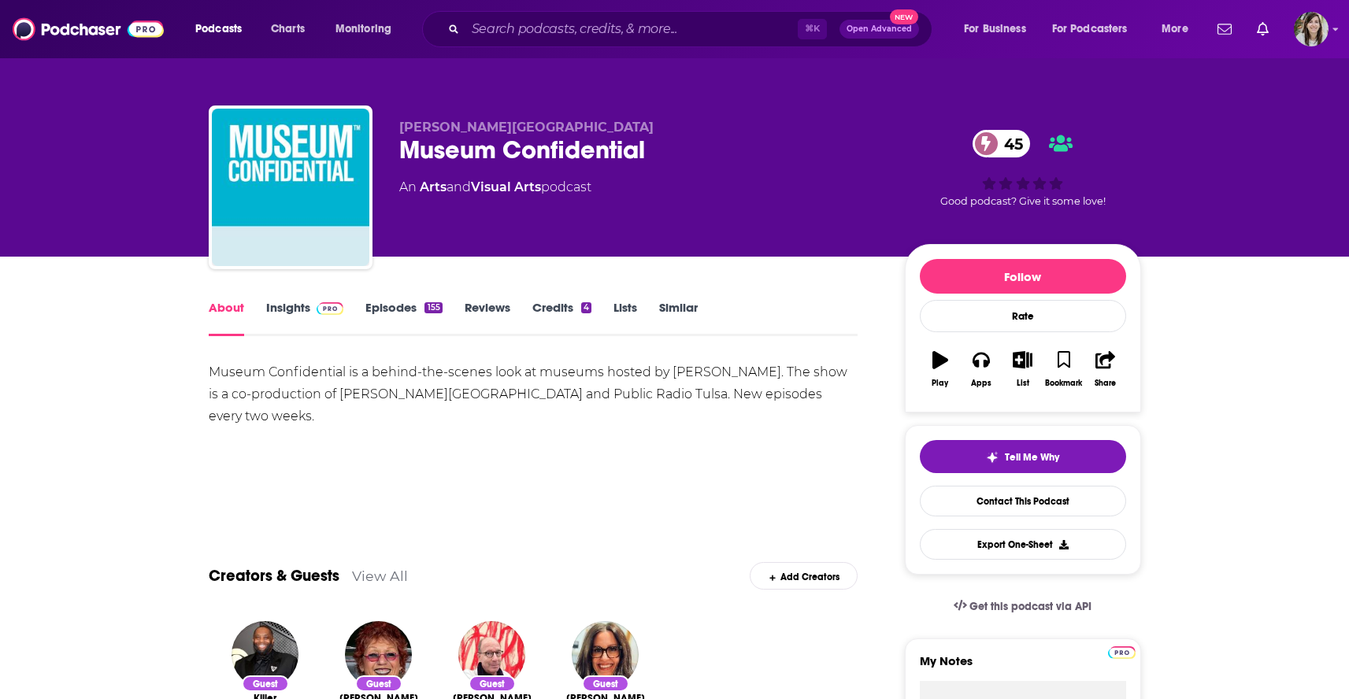
click at [387, 315] on link "Episodes 155" at bounding box center [403, 318] width 76 height 36
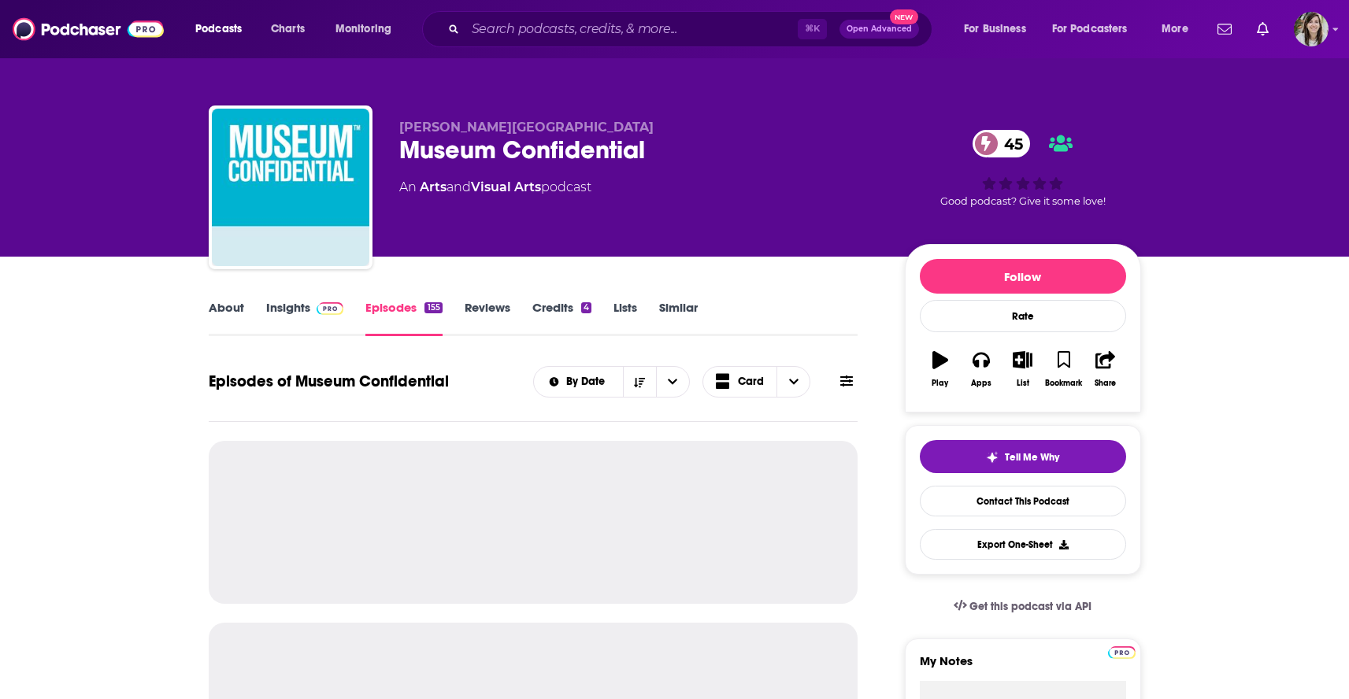
click at [225, 303] on link "About" at bounding box center [226, 318] width 35 height 36
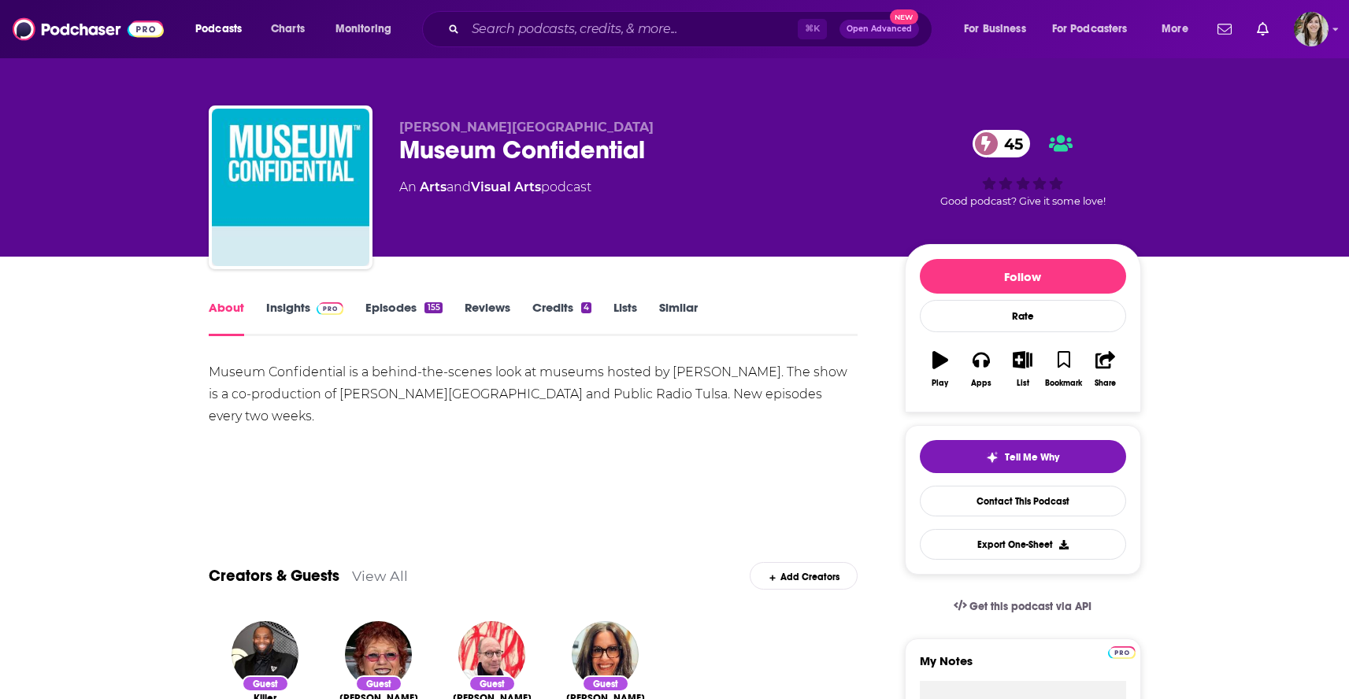
click at [387, 310] on link "Episodes 155" at bounding box center [403, 318] width 76 height 36
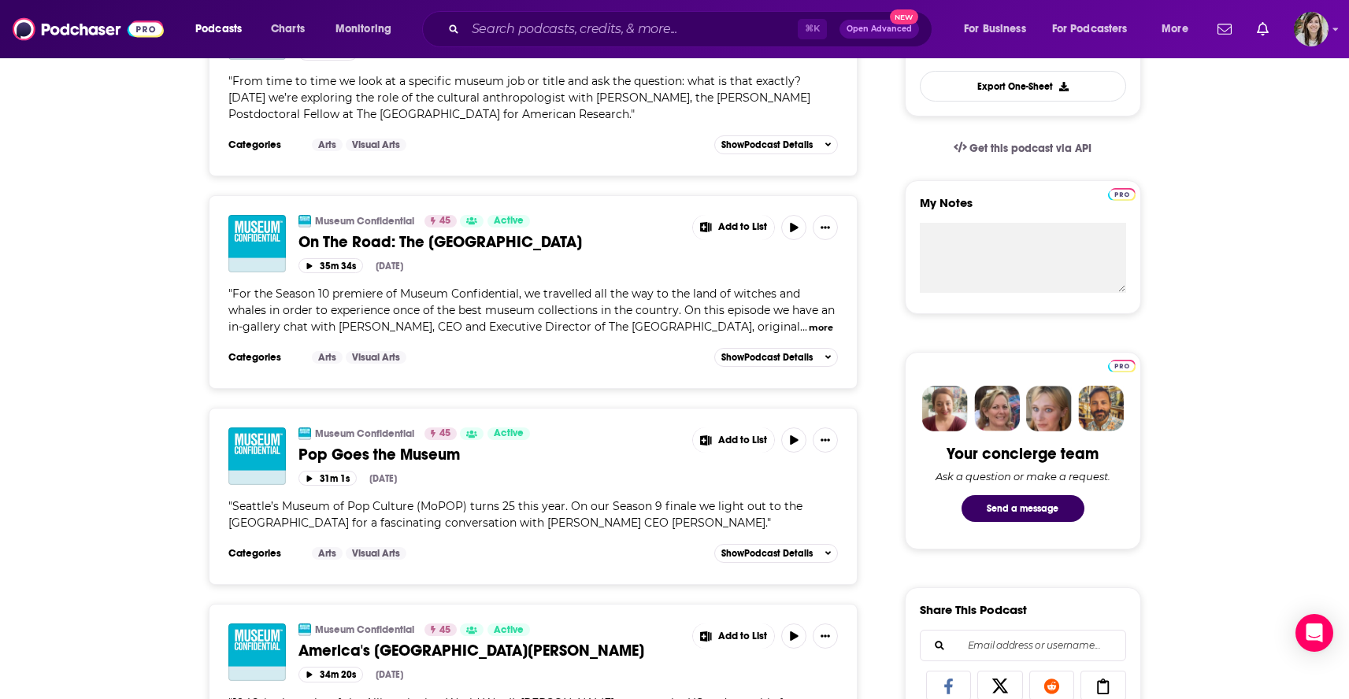
scroll to position [458, 0]
click at [809, 335] on button "more" at bounding box center [821, 328] width 24 height 13
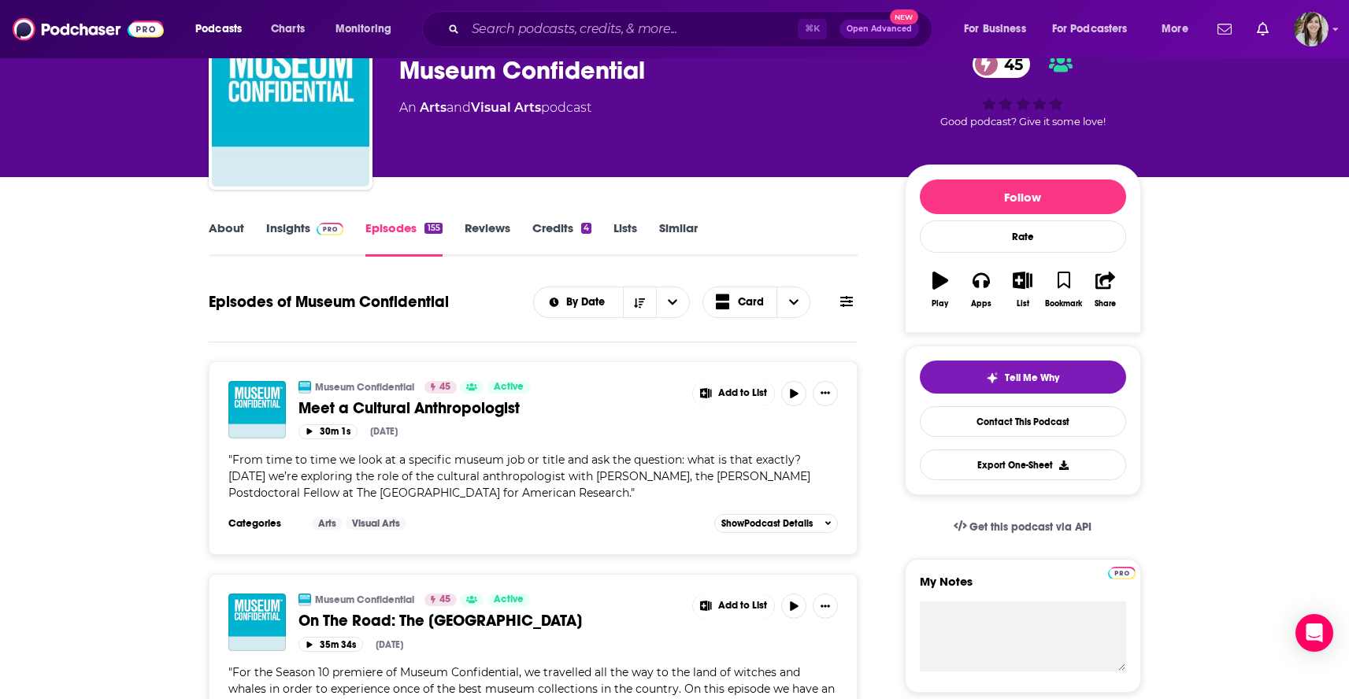
scroll to position [71, 0]
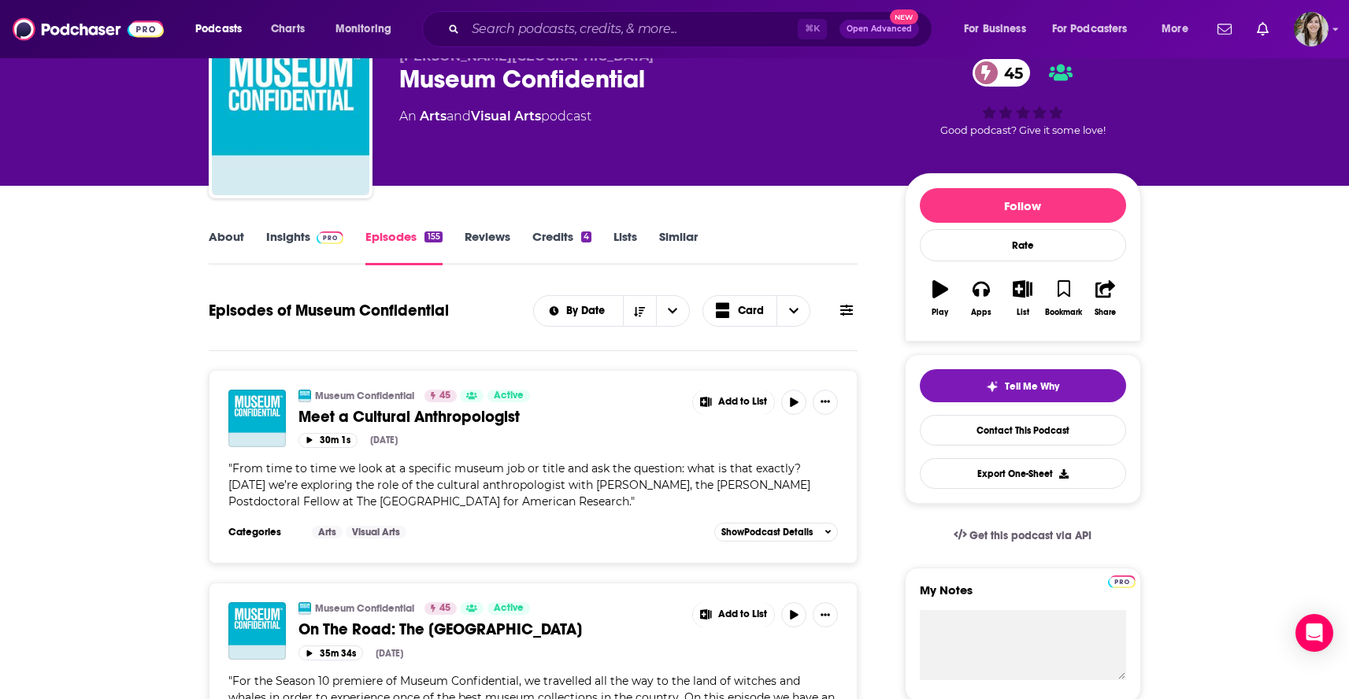
click at [851, 310] on icon at bounding box center [846, 310] width 13 height 13
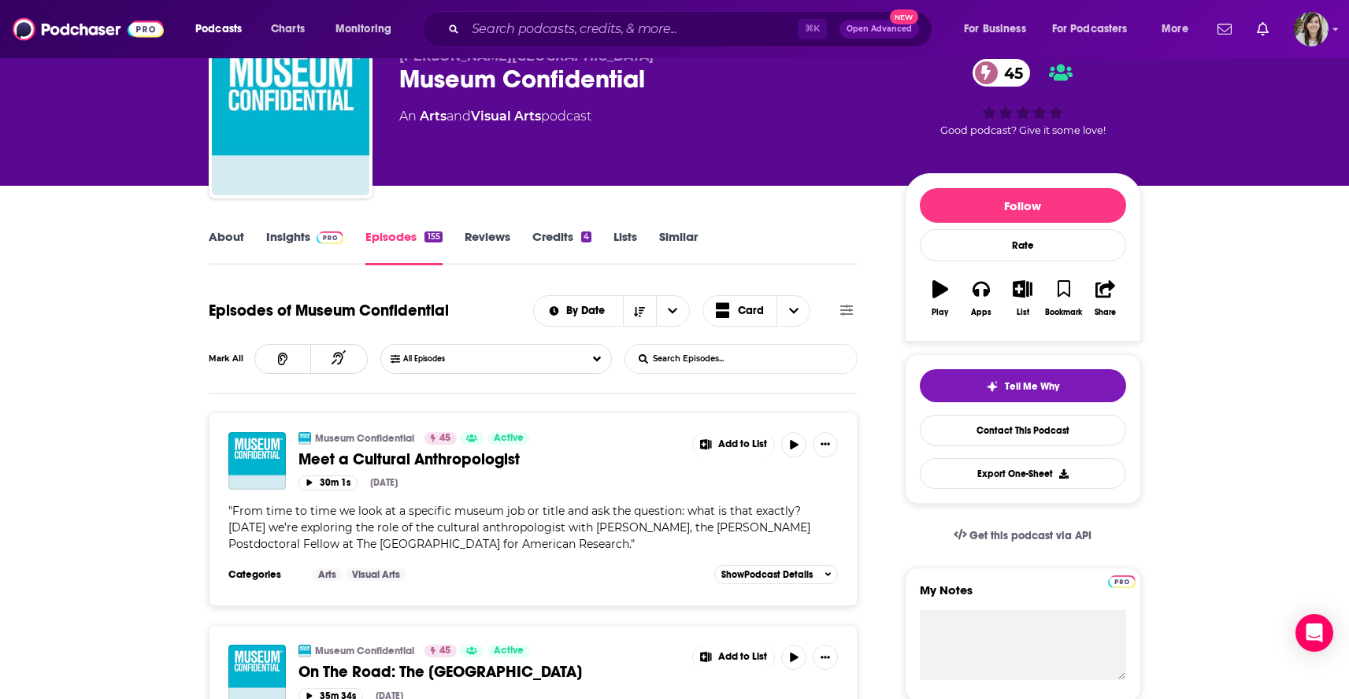
click at [740, 354] on input "List Search Input" at bounding box center [707, 359] width 165 height 28
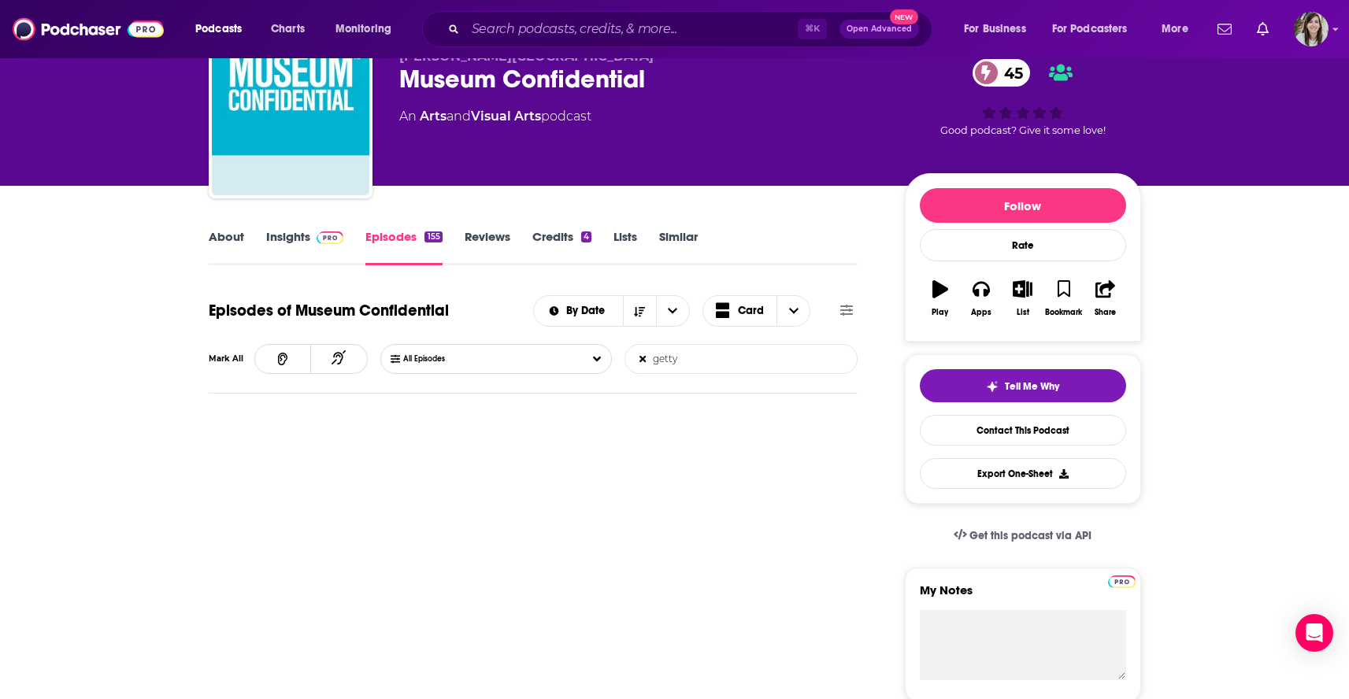
type input "getty"
click at [643, 361] on icon at bounding box center [642, 359] width 6 height 6
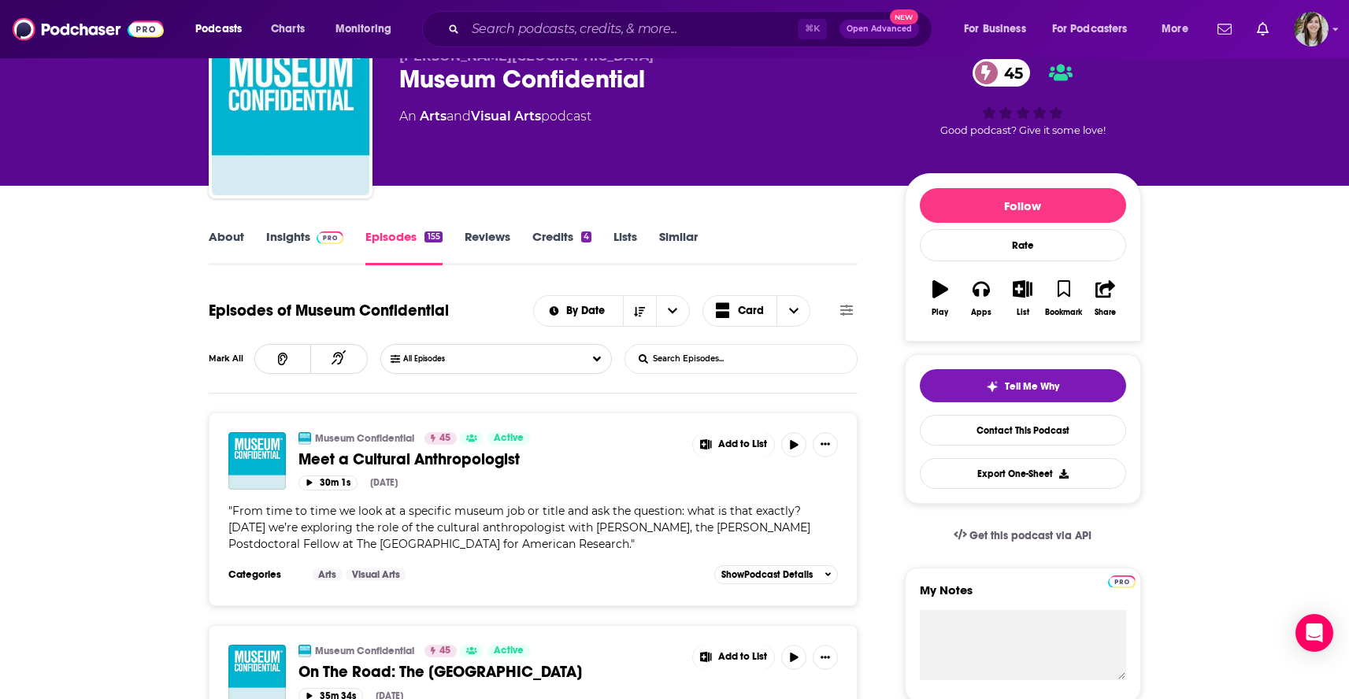
click at [223, 243] on link "About" at bounding box center [226, 247] width 35 height 36
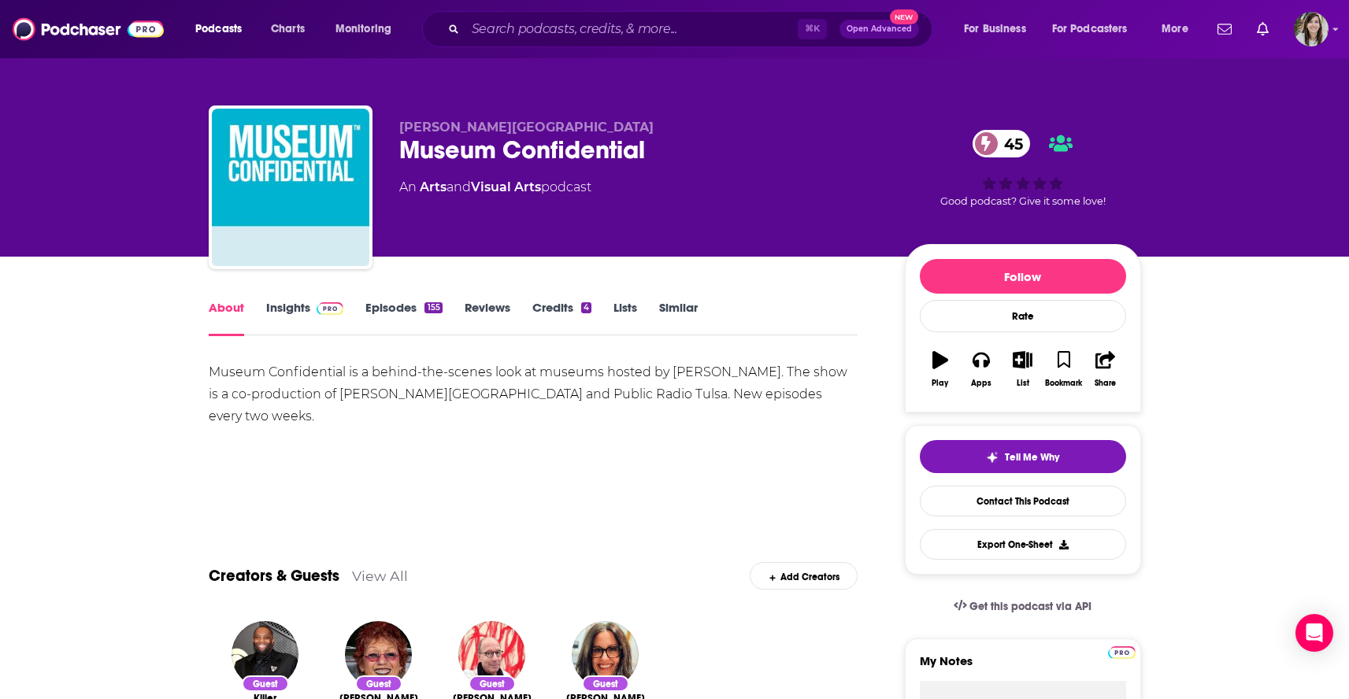
click at [668, 319] on link "Similar" at bounding box center [678, 318] width 39 height 36
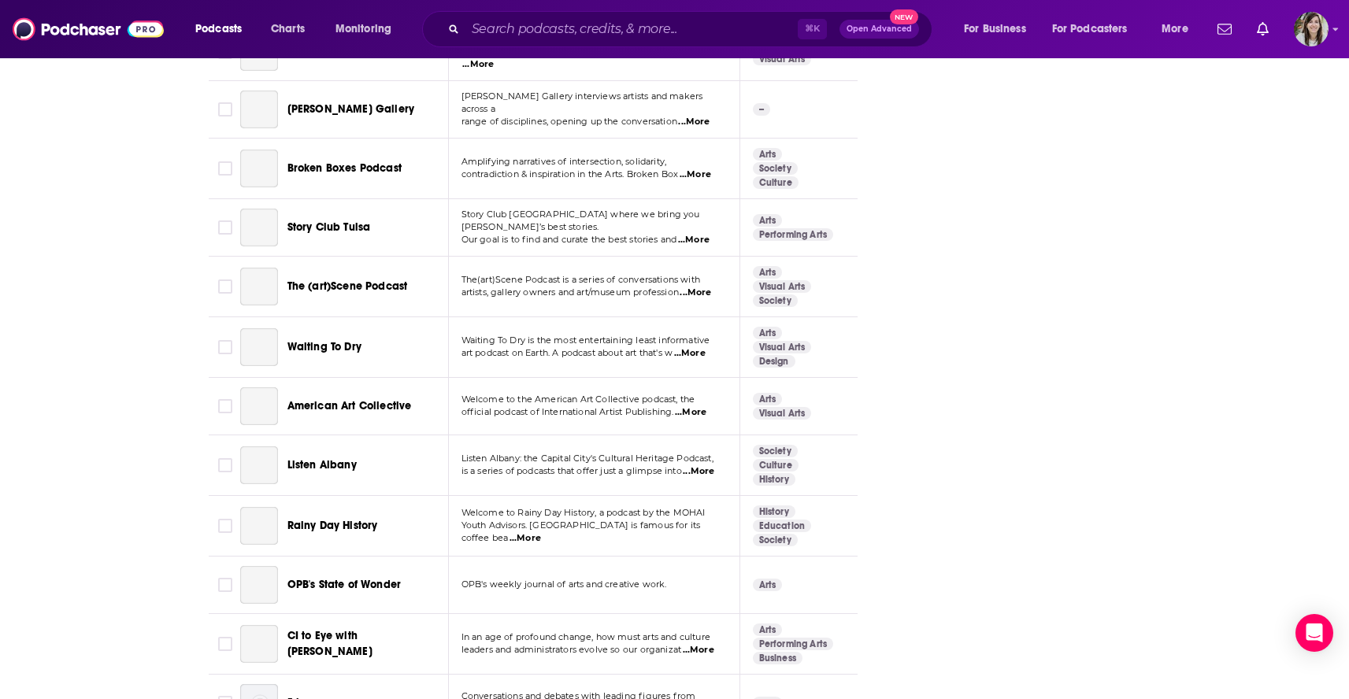
scroll to position [4809, 0]
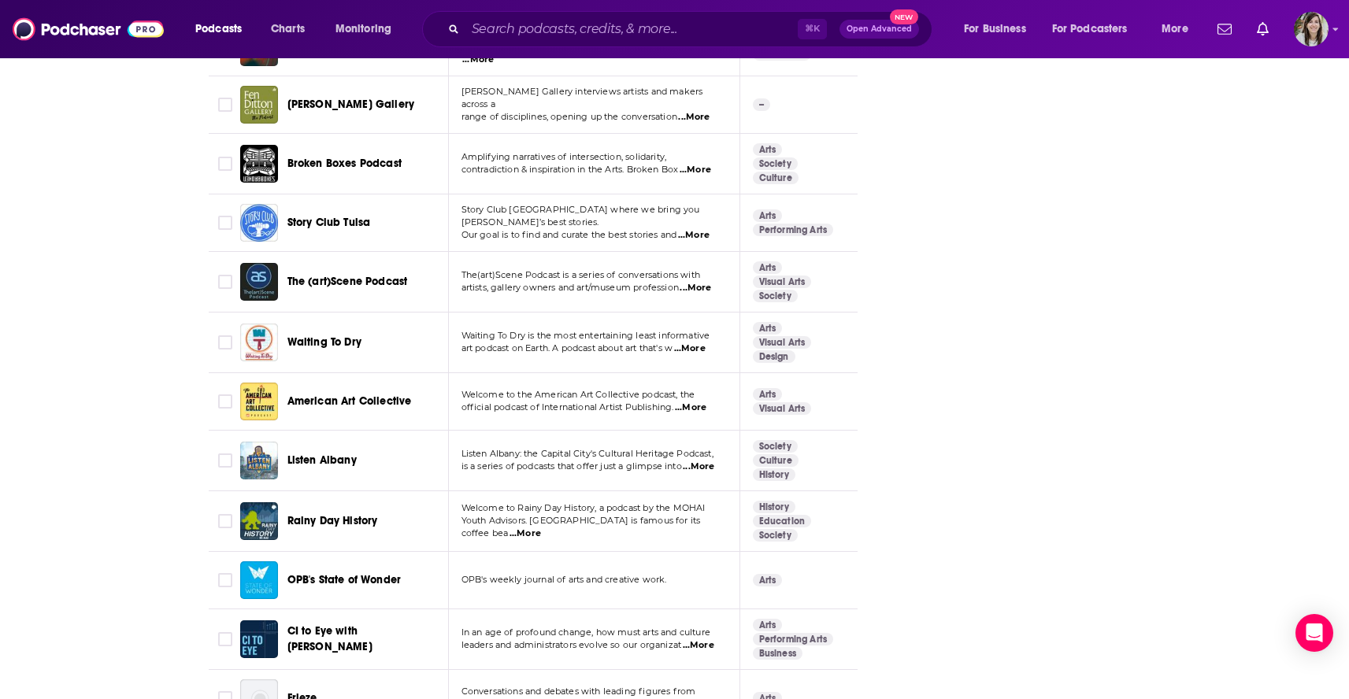
click at [704, 402] on span "...More" at bounding box center [691, 408] width 32 height 13
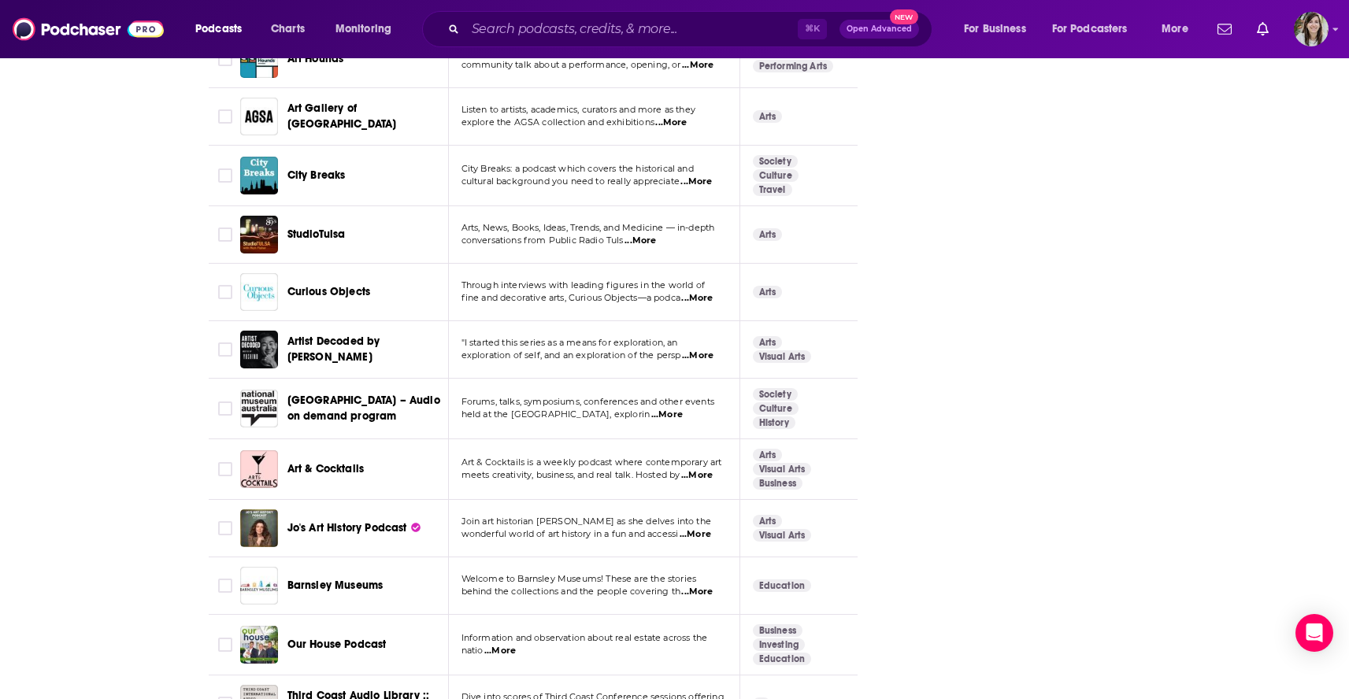
scroll to position [5604, 0]
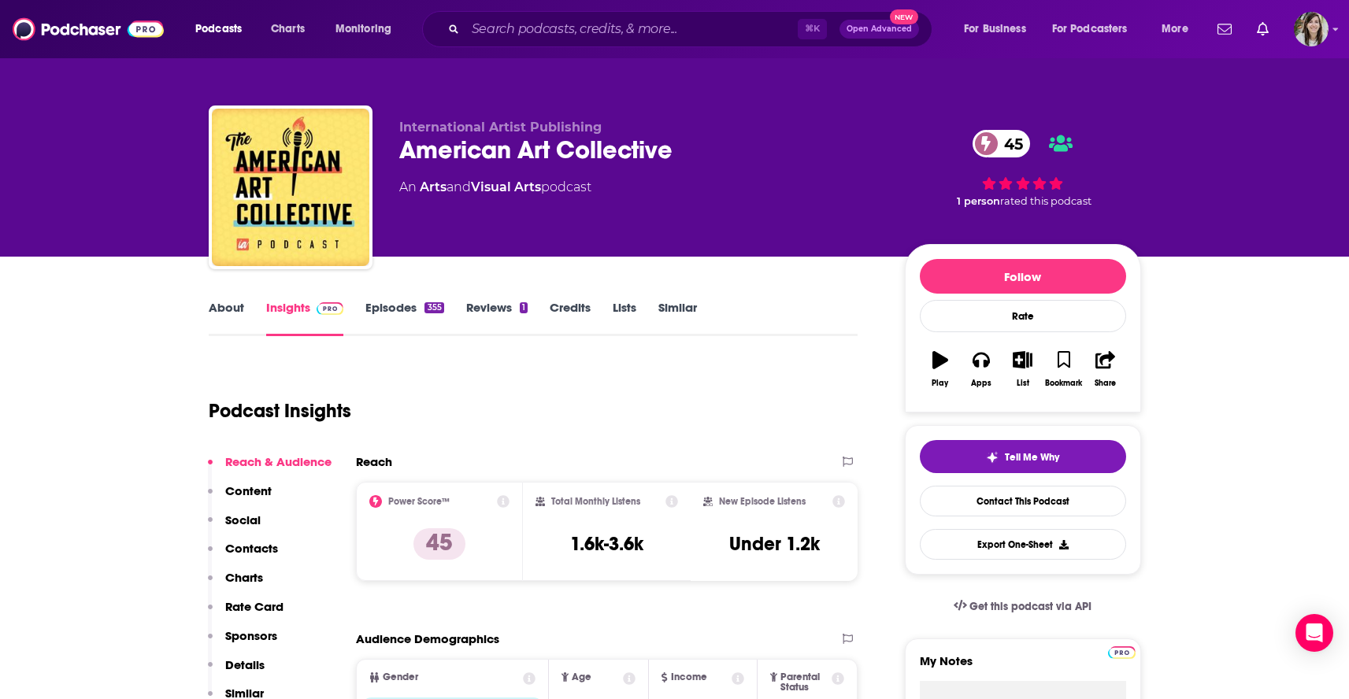
click at [215, 310] on link "About" at bounding box center [226, 318] width 35 height 36
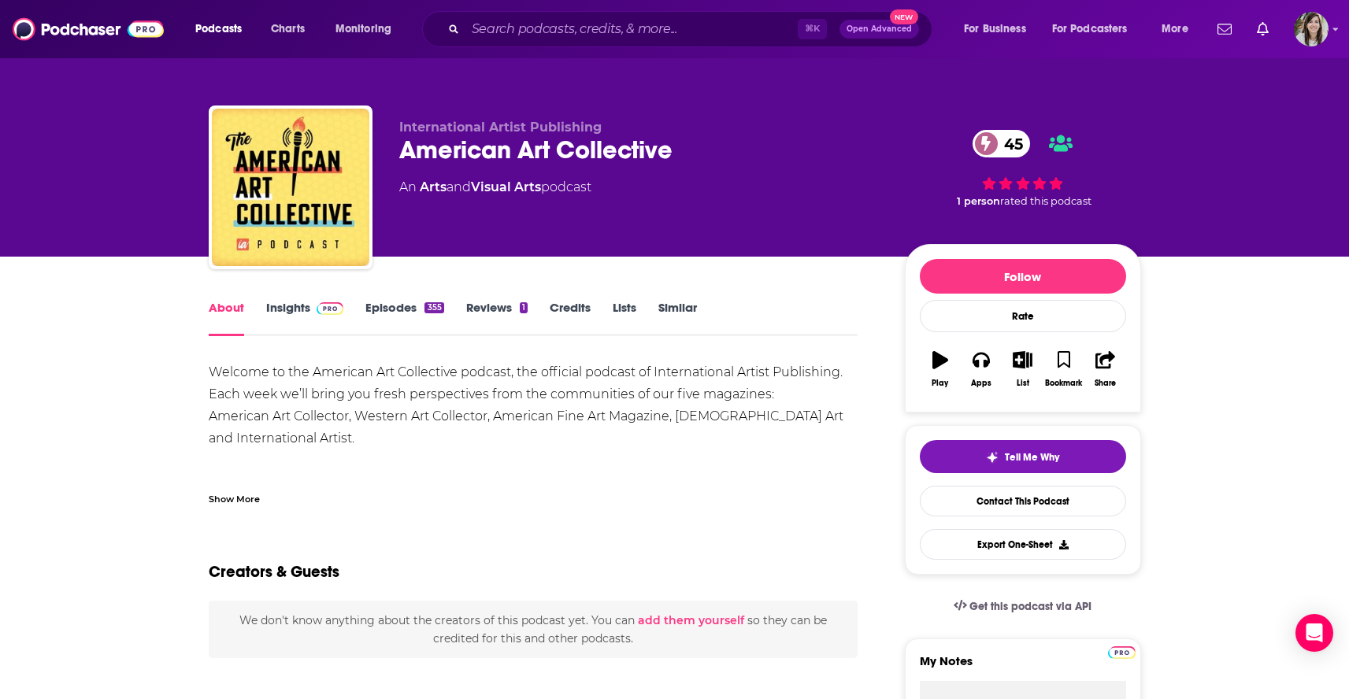
click at [228, 501] on div "Show More" at bounding box center [234, 498] width 51 height 15
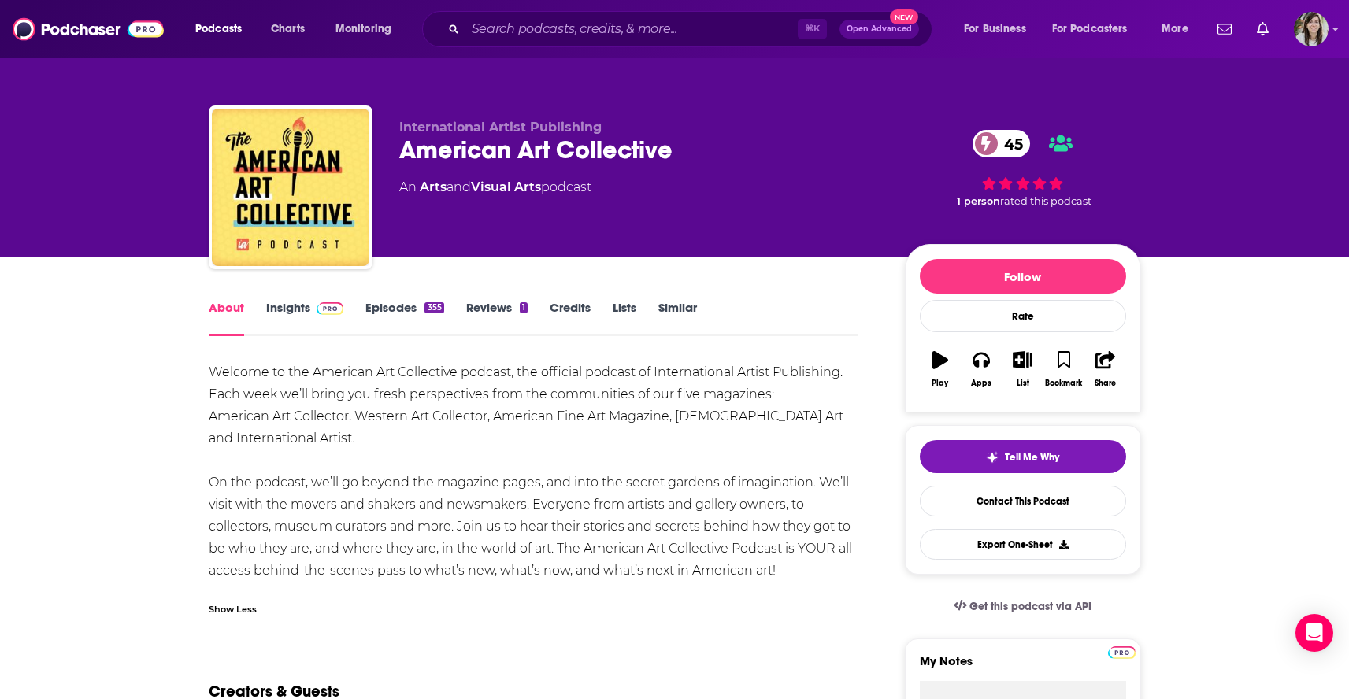
click at [394, 309] on link "Episodes 355" at bounding box center [404, 318] width 78 height 36
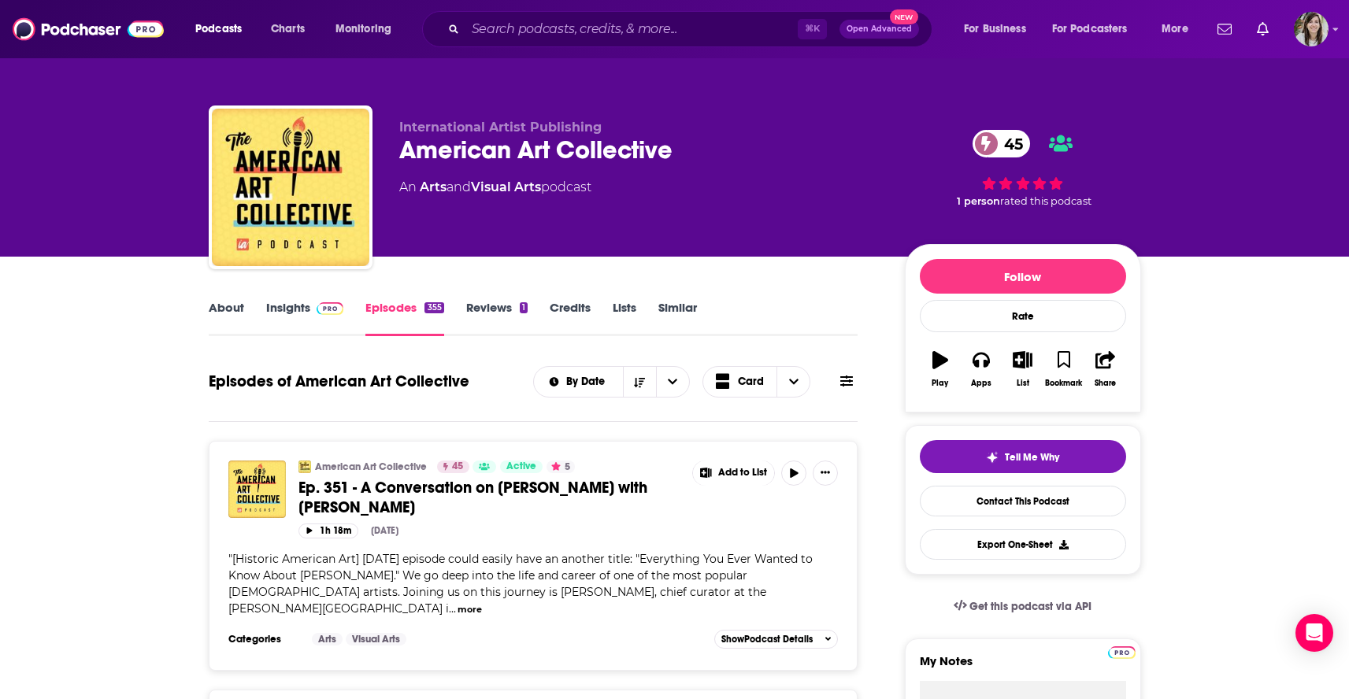
click at [853, 389] on span at bounding box center [846, 381] width 13 height 15
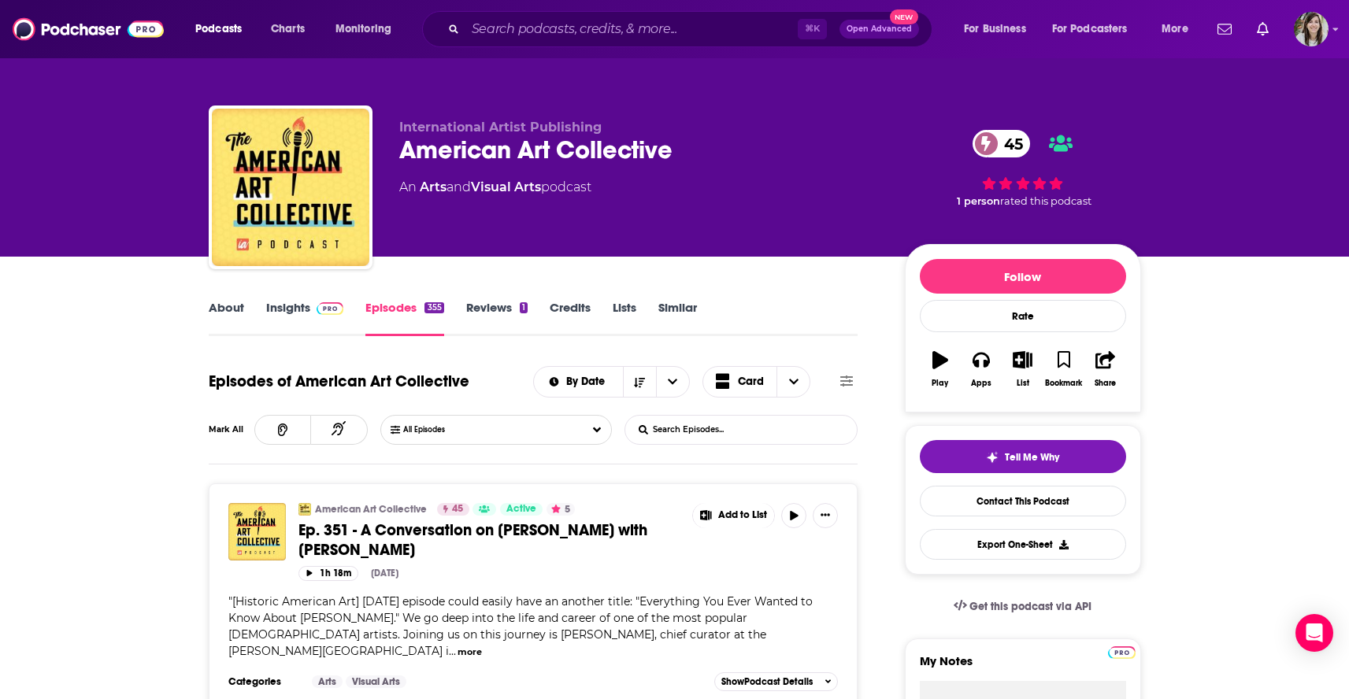
click at [776, 433] on input "List Search Input" at bounding box center [707, 430] width 165 height 28
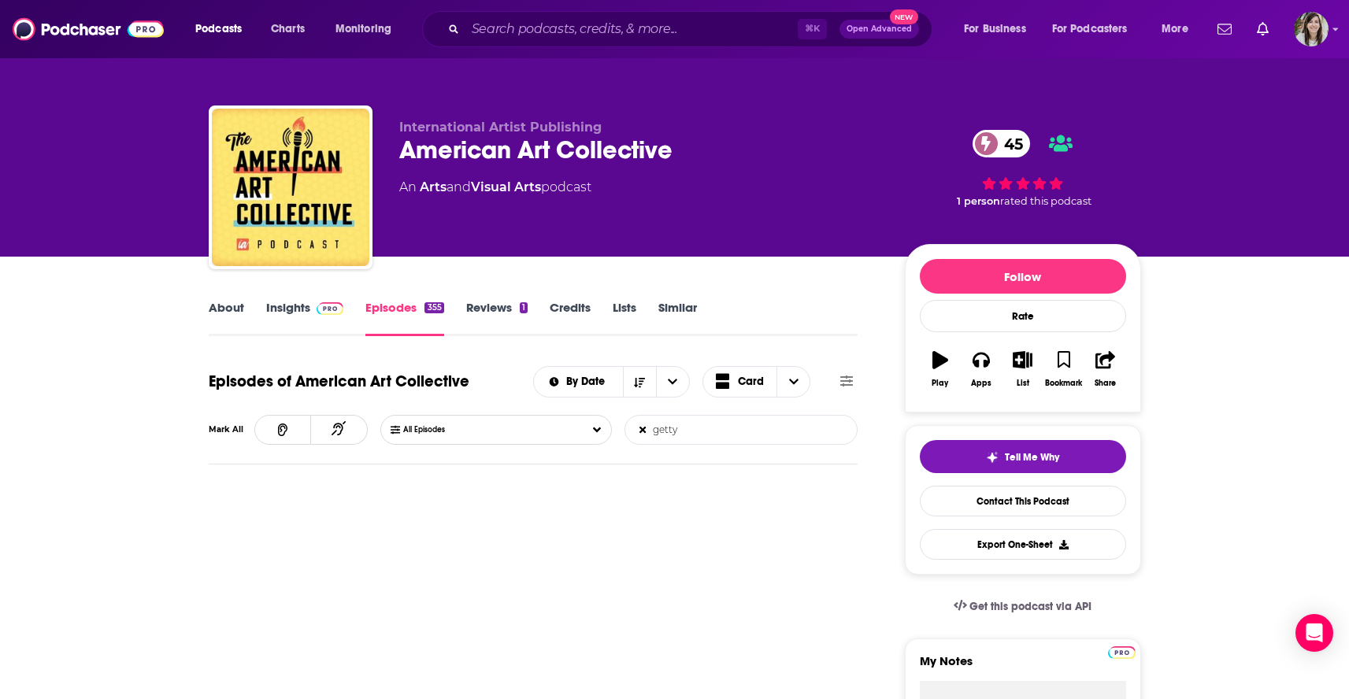
type input "getty"
click at [645, 429] on icon at bounding box center [642, 430] width 6 height 6
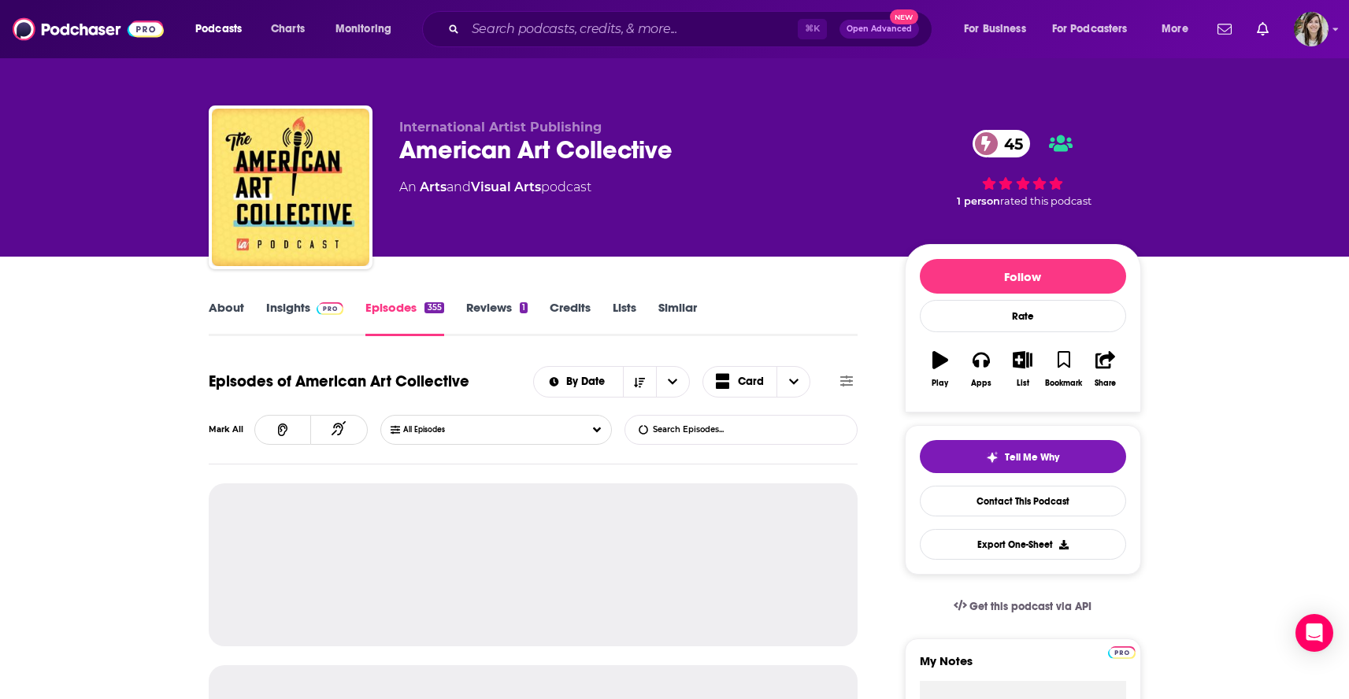
click at [221, 310] on link "About" at bounding box center [226, 318] width 35 height 36
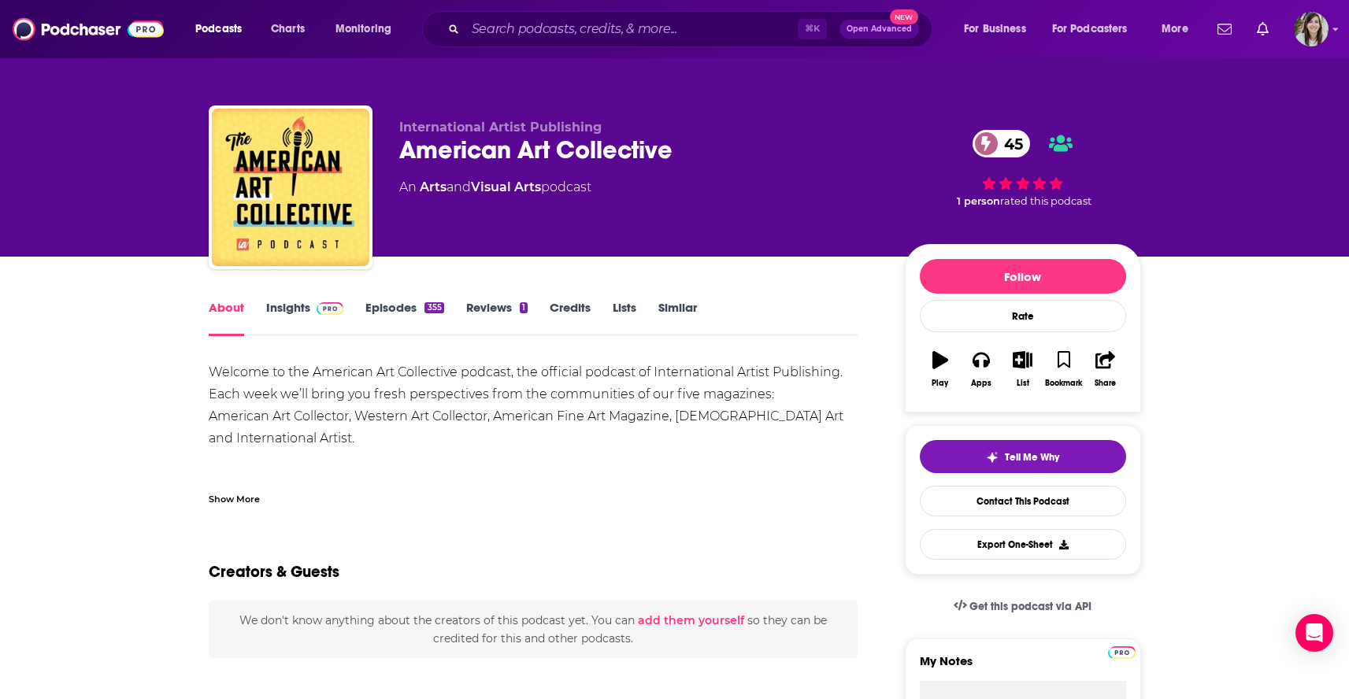
click at [680, 313] on link "Similar" at bounding box center [677, 318] width 39 height 36
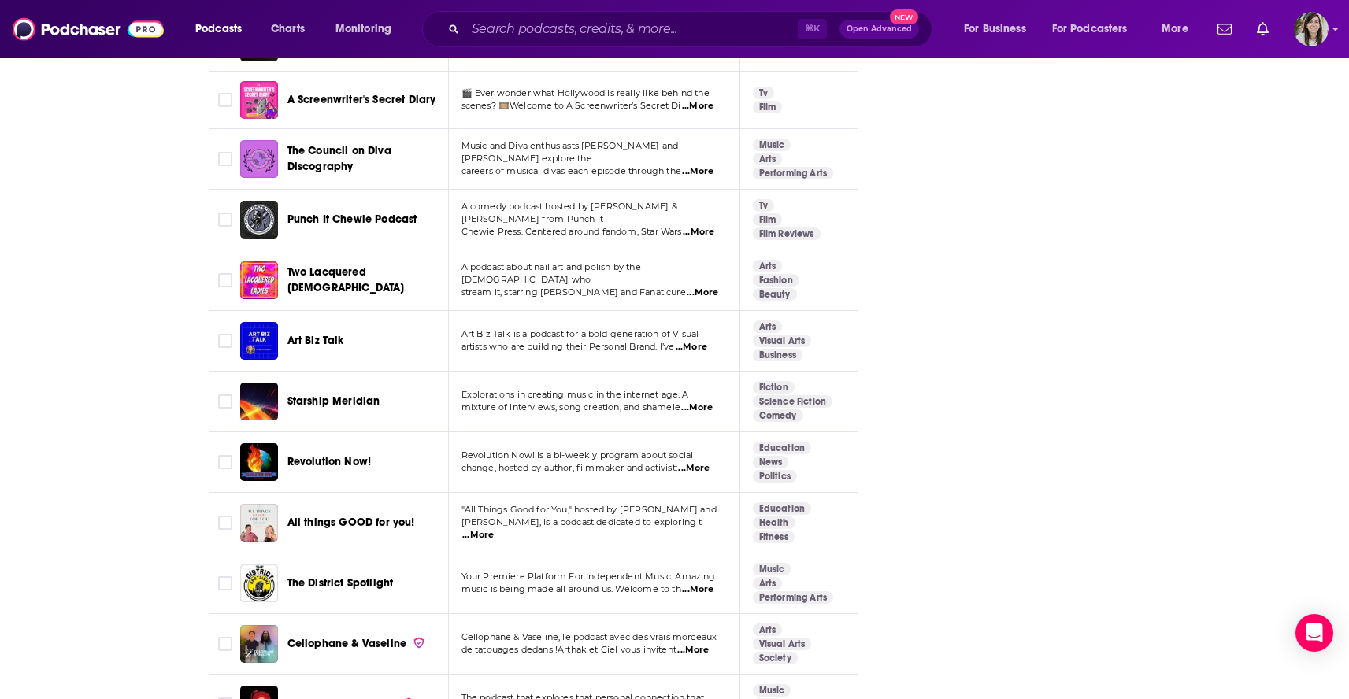
scroll to position [4059, 0]
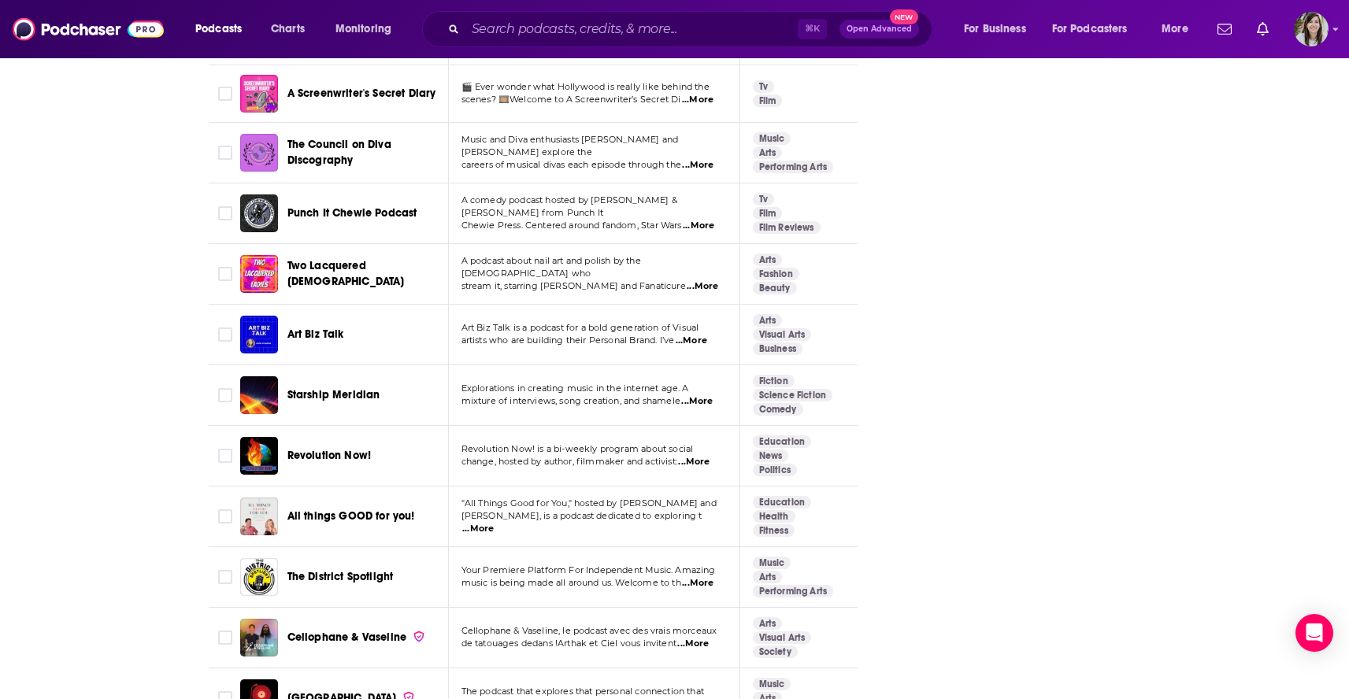
click at [698, 456] on span "...More" at bounding box center [694, 462] width 32 height 13
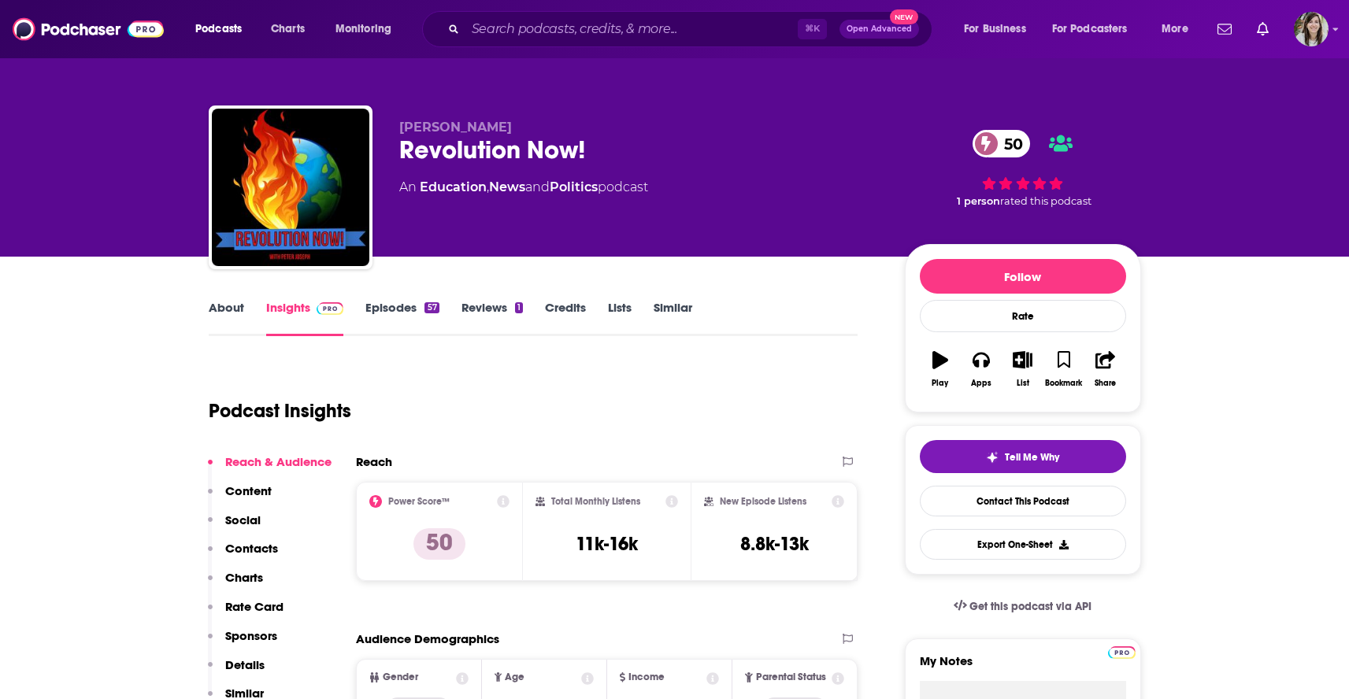
click at [239, 306] on link "About" at bounding box center [226, 318] width 35 height 36
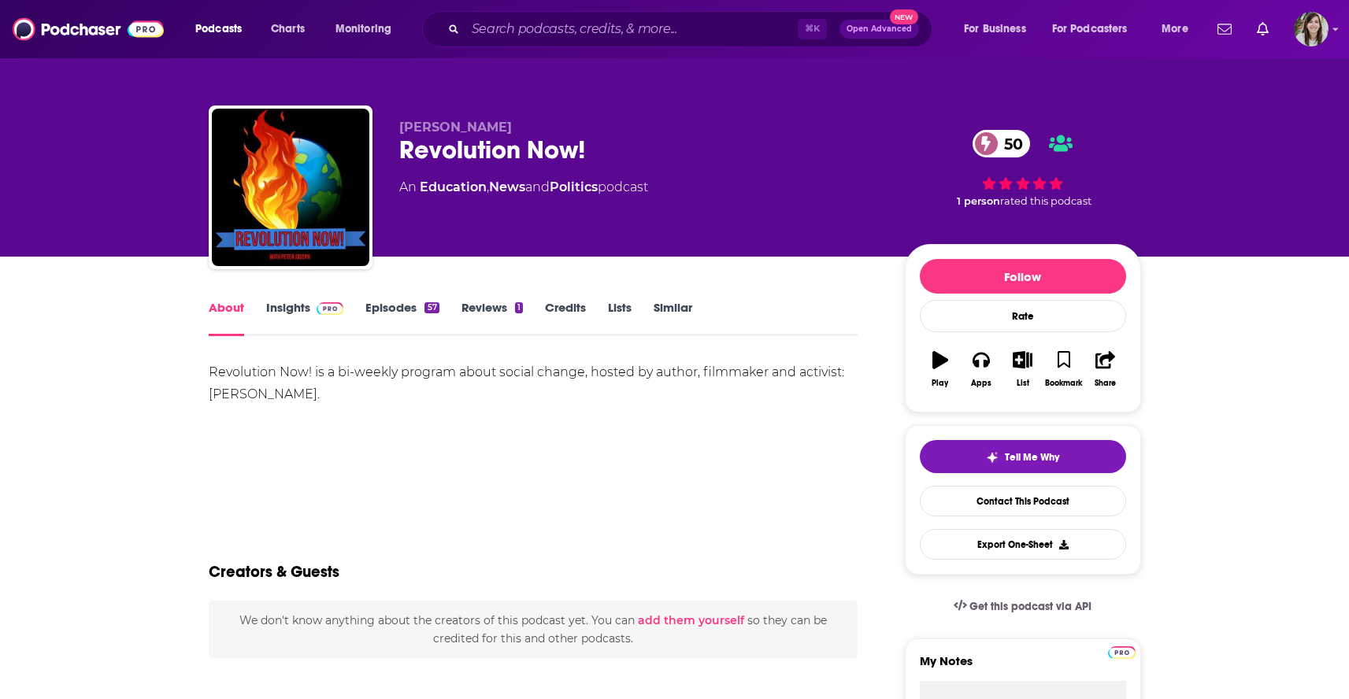
click at [381, 316] on link "Episodes 57" at bounding box center [401, 318] width 73 height 36
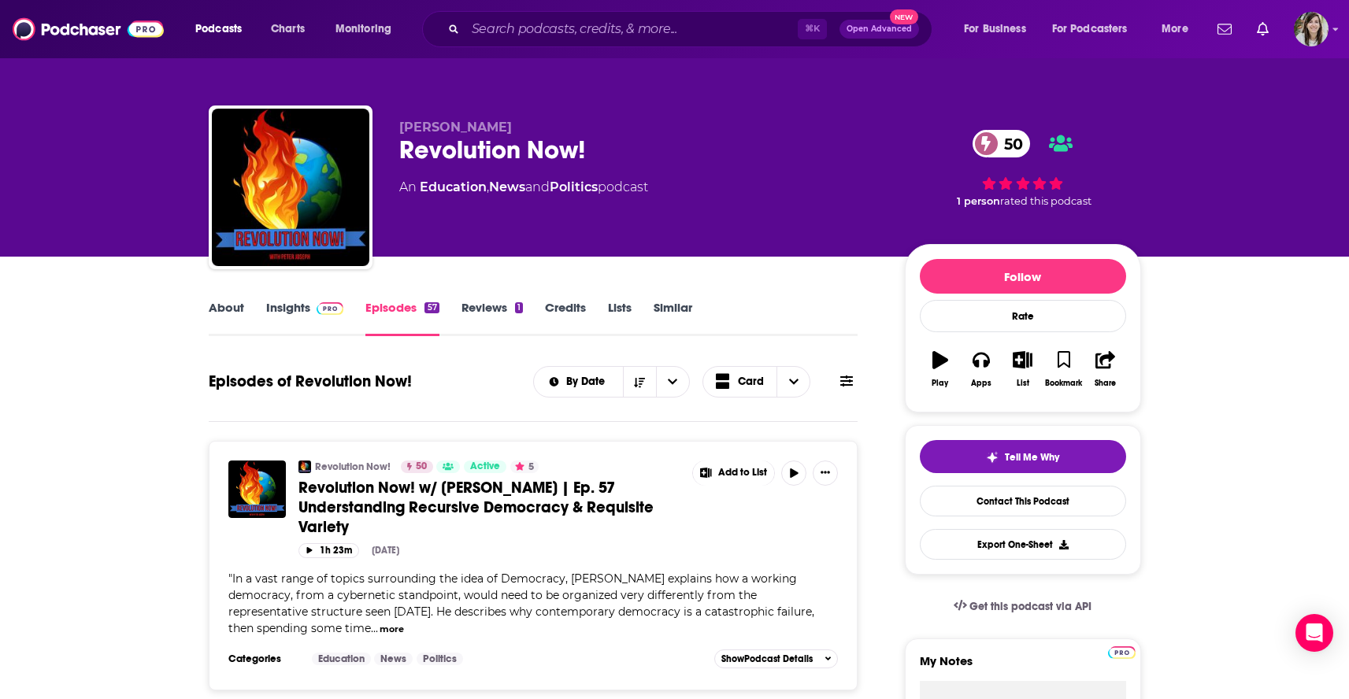
click at [286, 309] on link "Insights" at bounding box center [305, 318] width 78 height 36
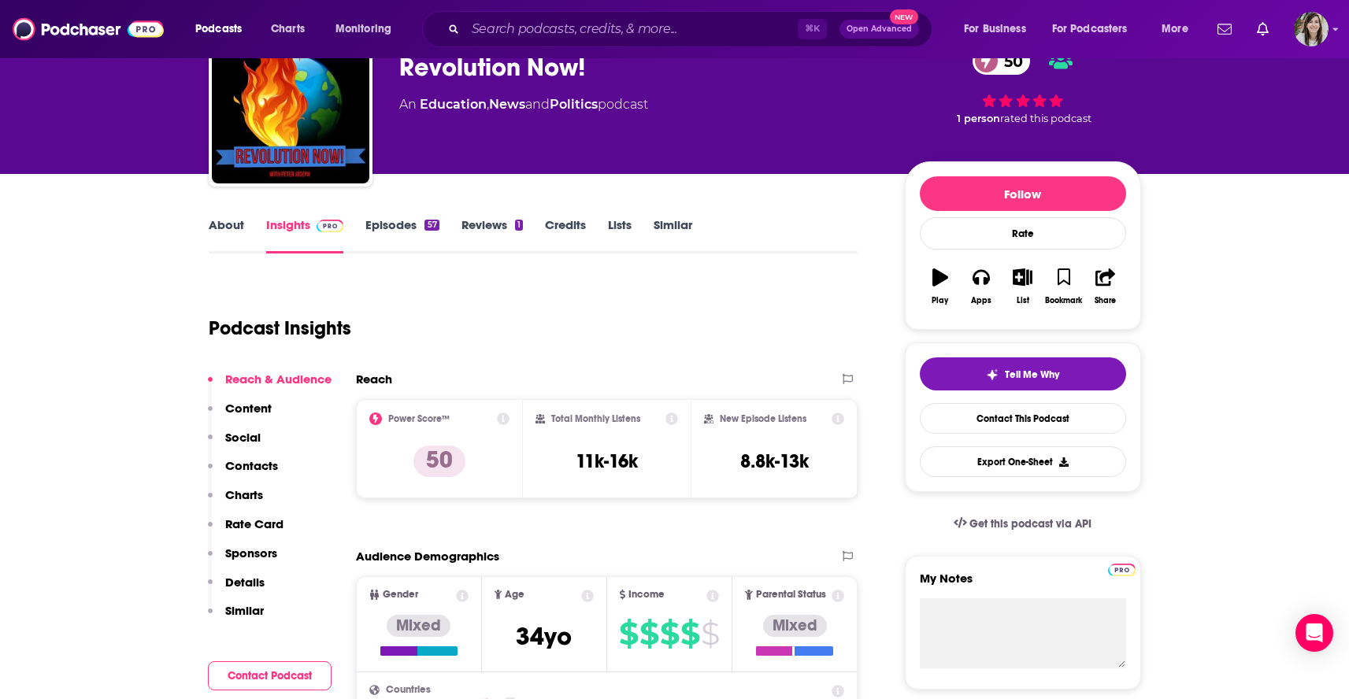
scroll to position [80, 0]
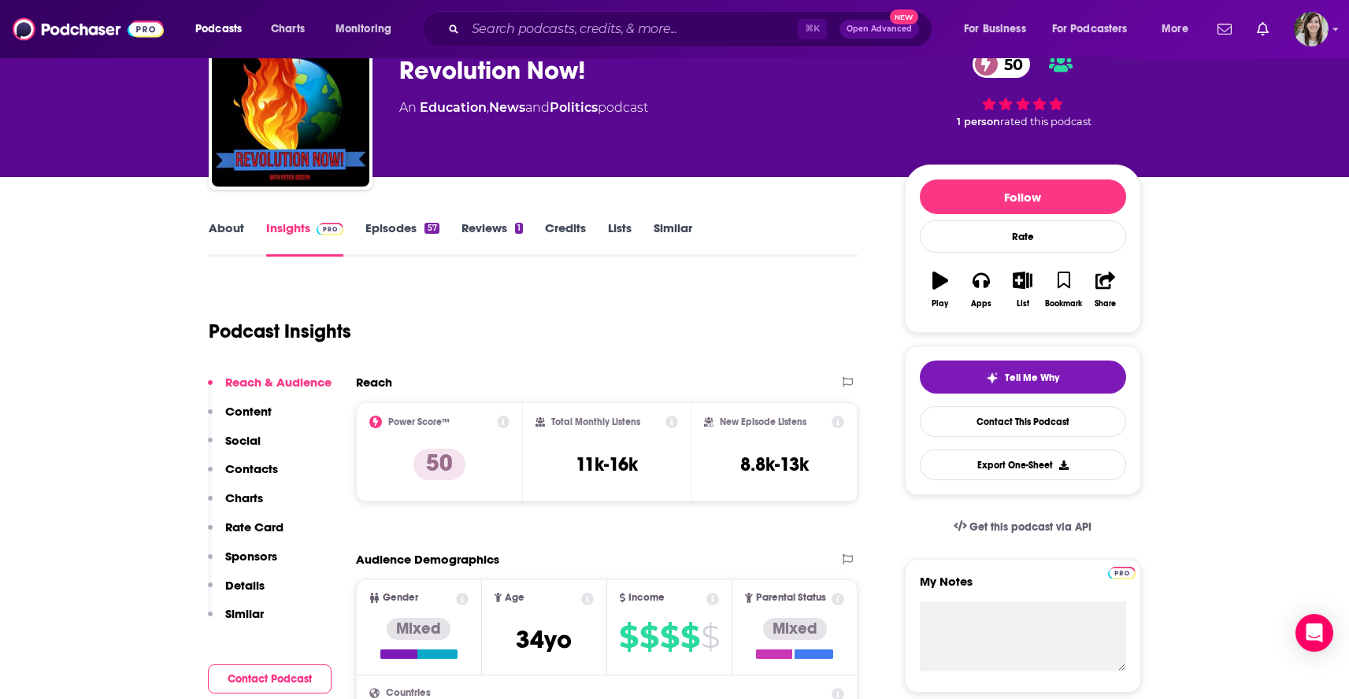
click at [391, 225] on link "Episodes 57" at bounding box center [401, 239] width 73 height 36
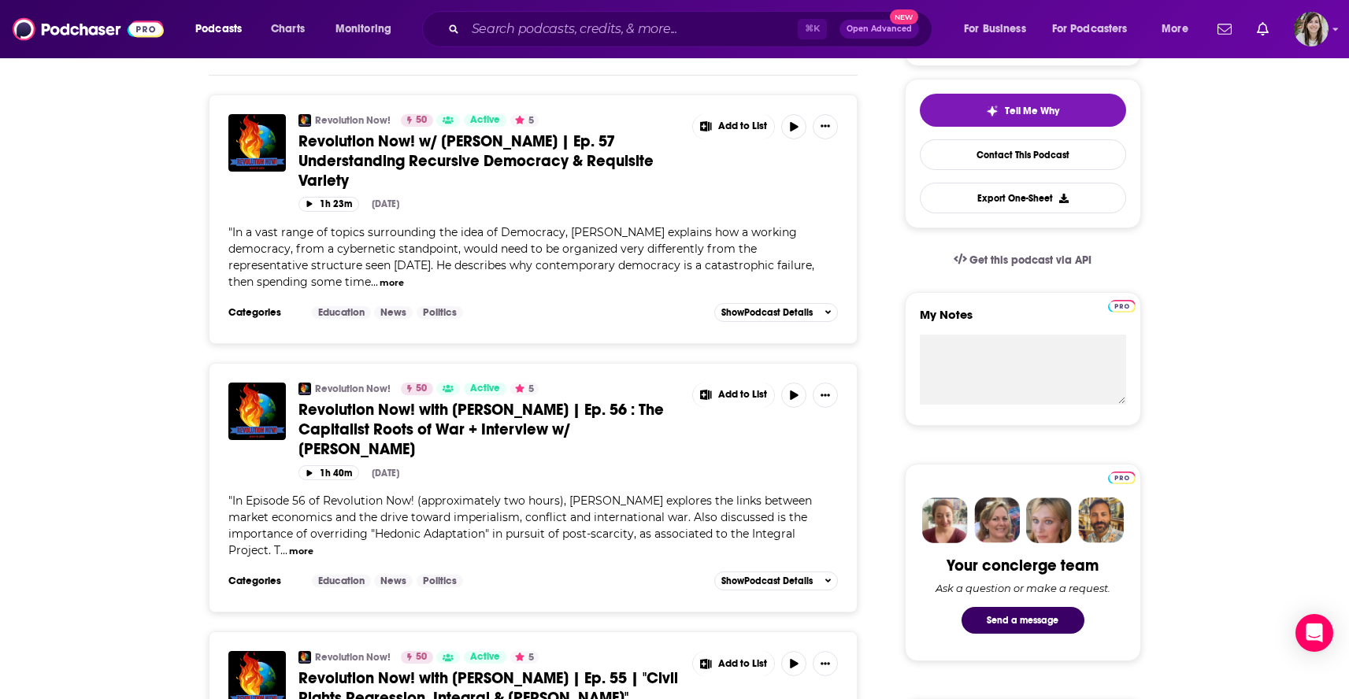
scroll to position [349, 0]
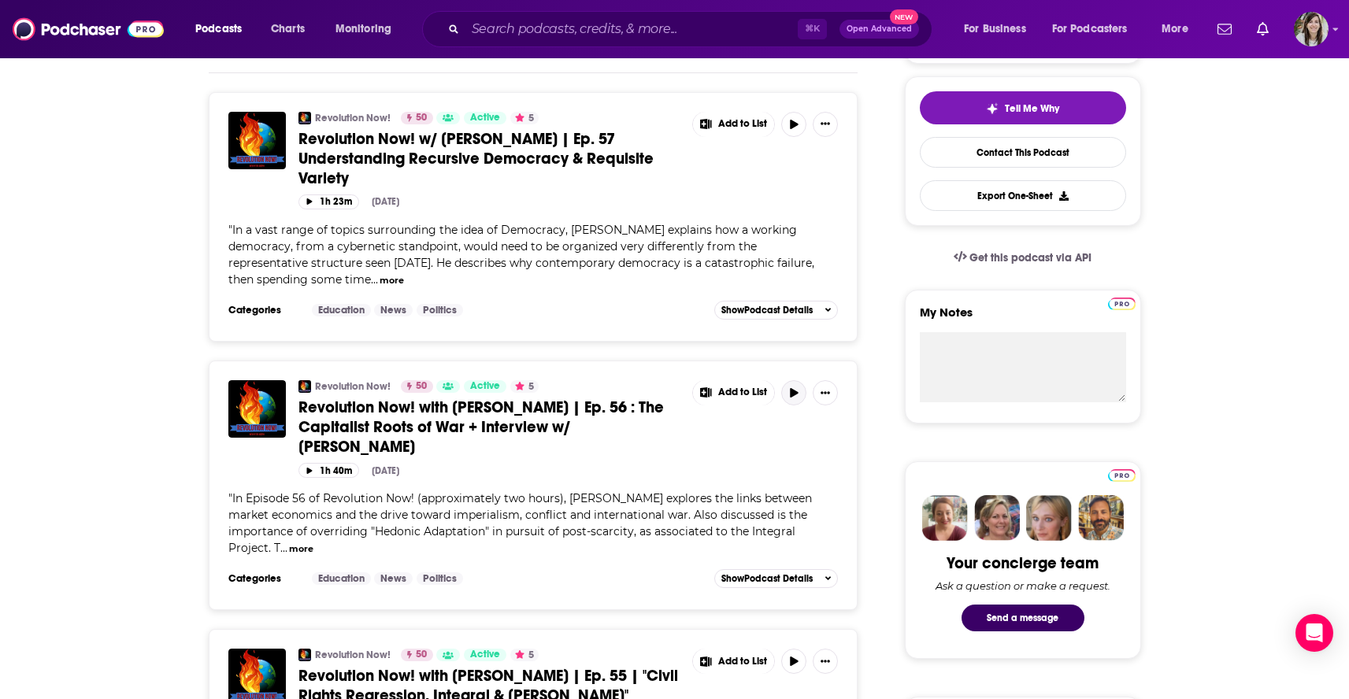
click at [791, 387] on button "button" at bounding box center [793, 392] width 25 height 25
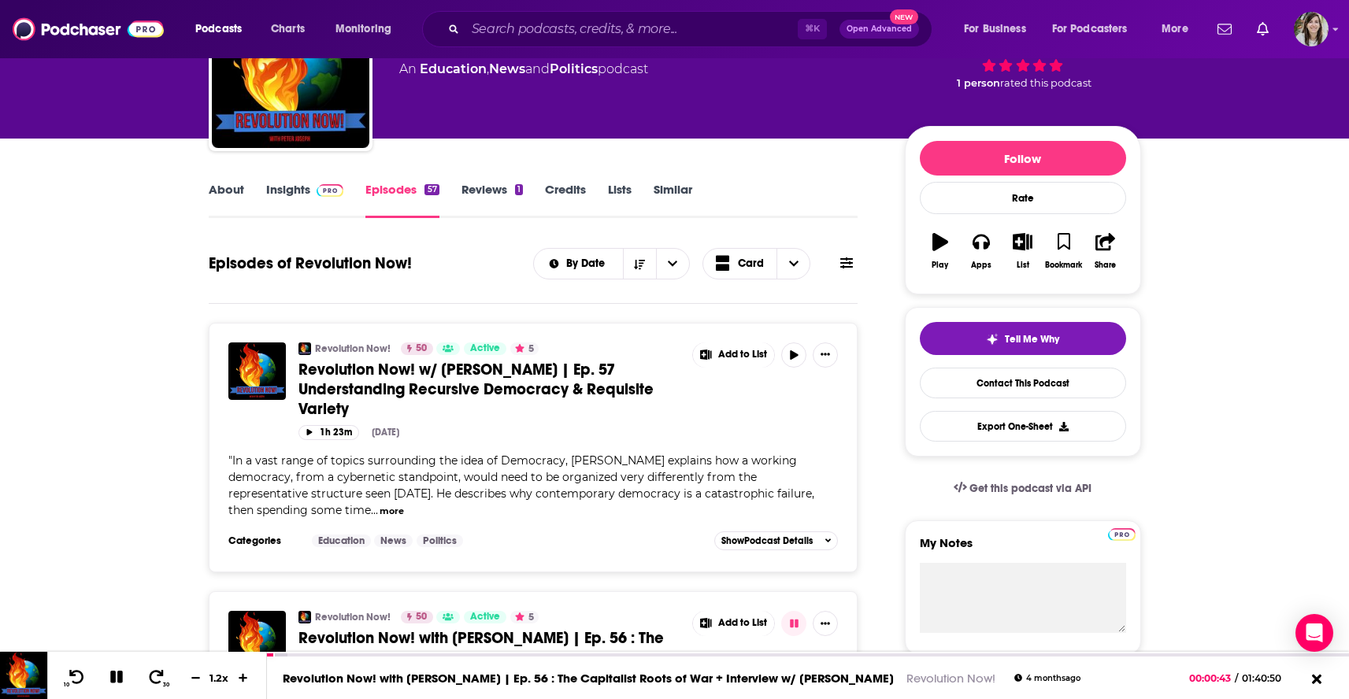
scroll to position [0, 0]
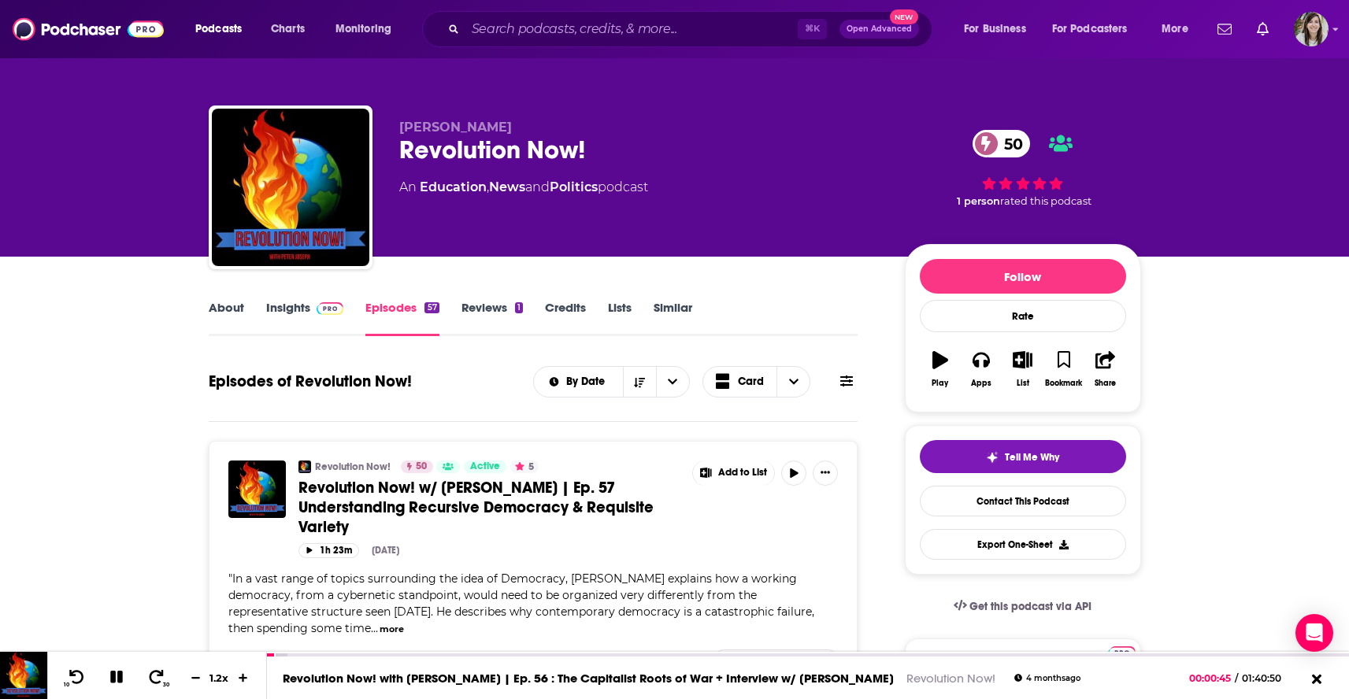
click at [673, 320] on link "Similar" at bounding box center [673, 318] width 39 height 36
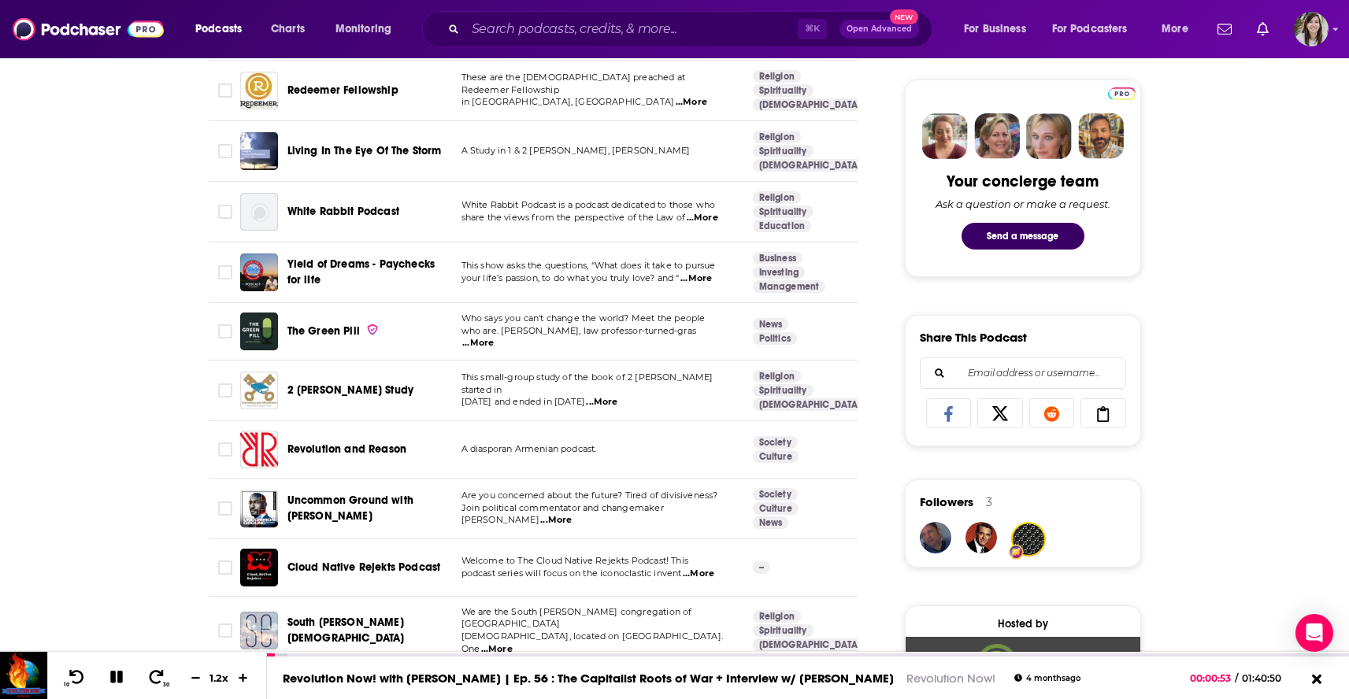
scroll to position [1071, 0]
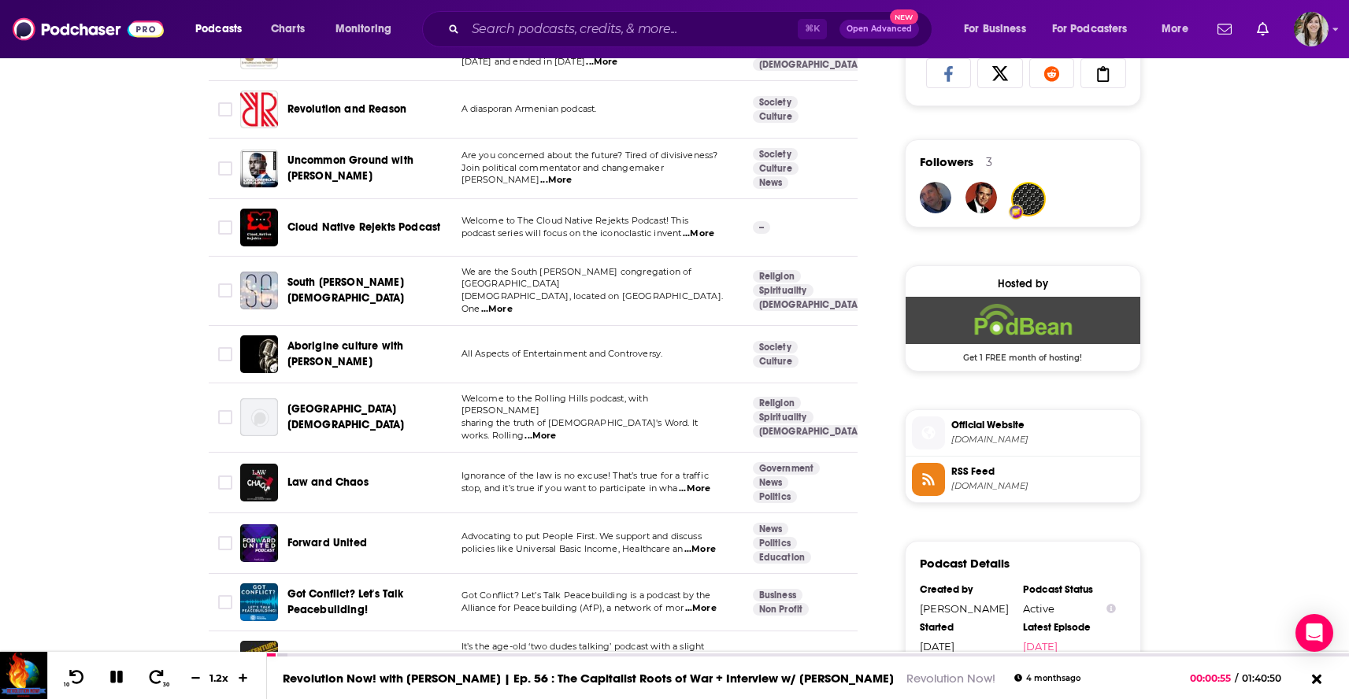
click at [995, 444] on span "revolutionnow.podbean.com" at bounding box center [1042, 440] width 183 height 12
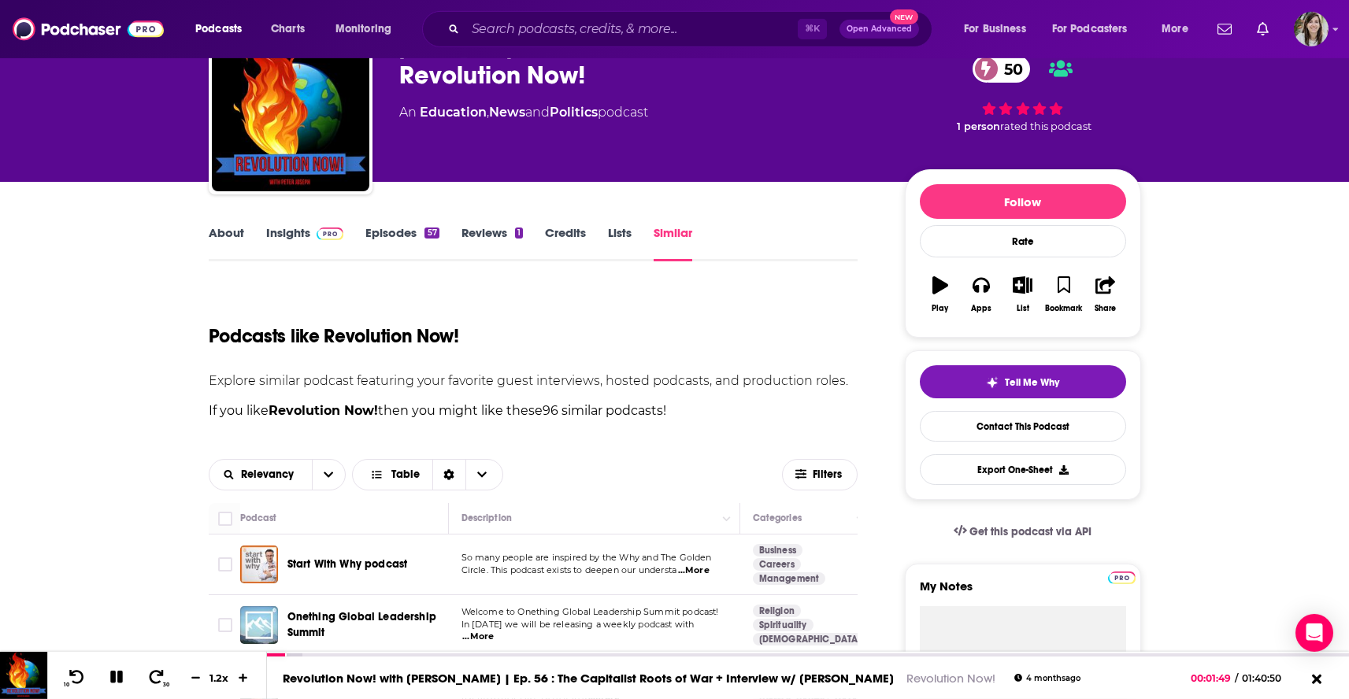
scroll to position [0, 0]
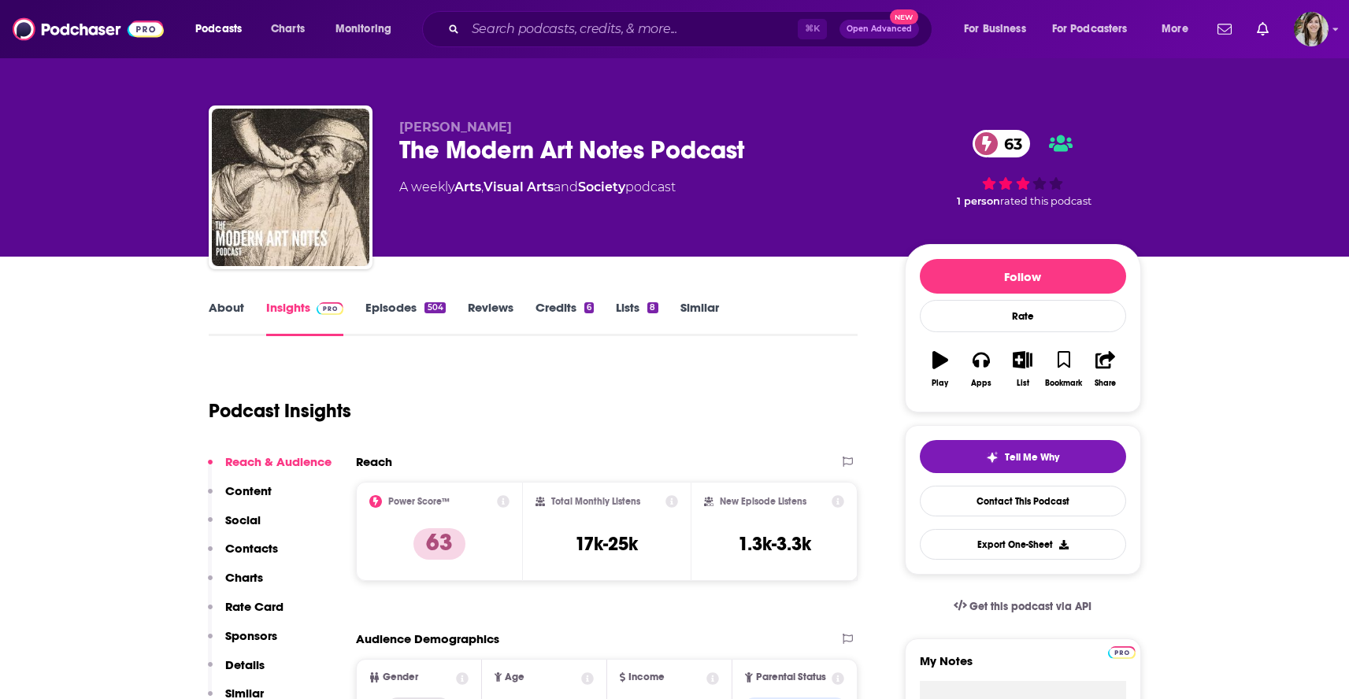
click at [228, 311] on link "About" at bounding box center [226, 318] width 35 height 36
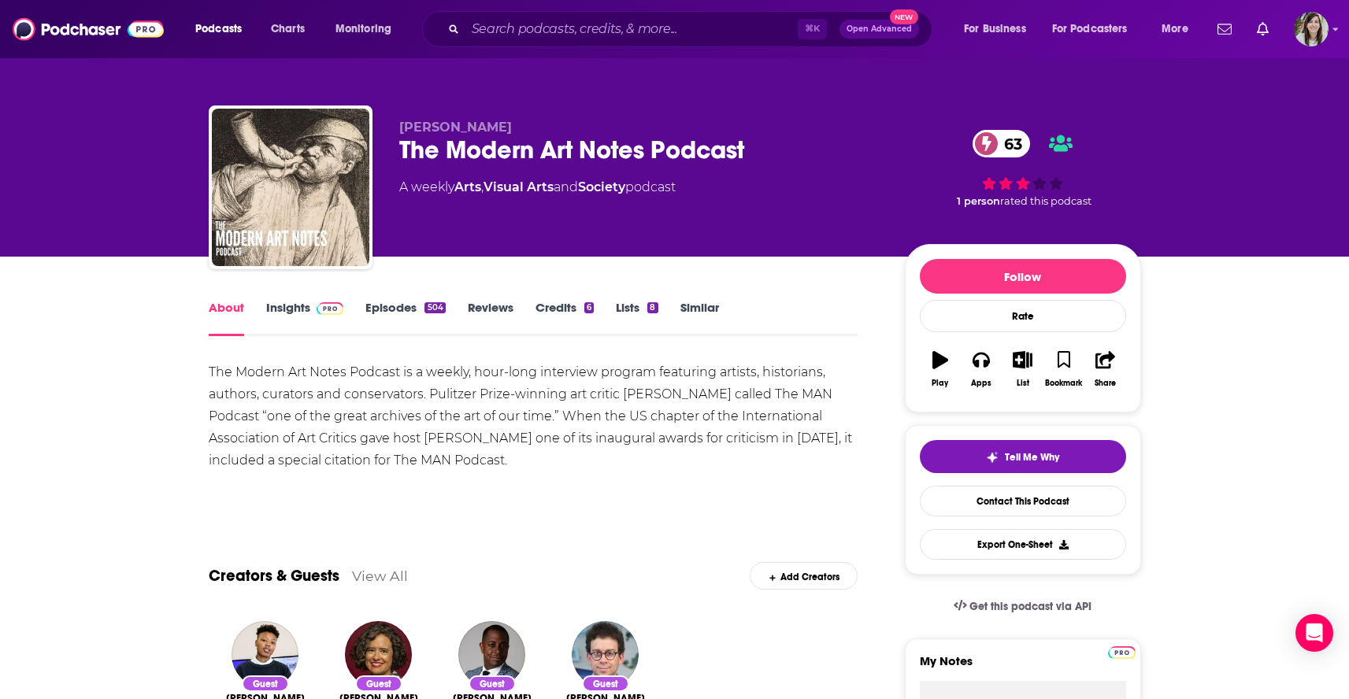
click at [272, 306] on link "Insights" at bounding box center [305, 318] width 78 height 36
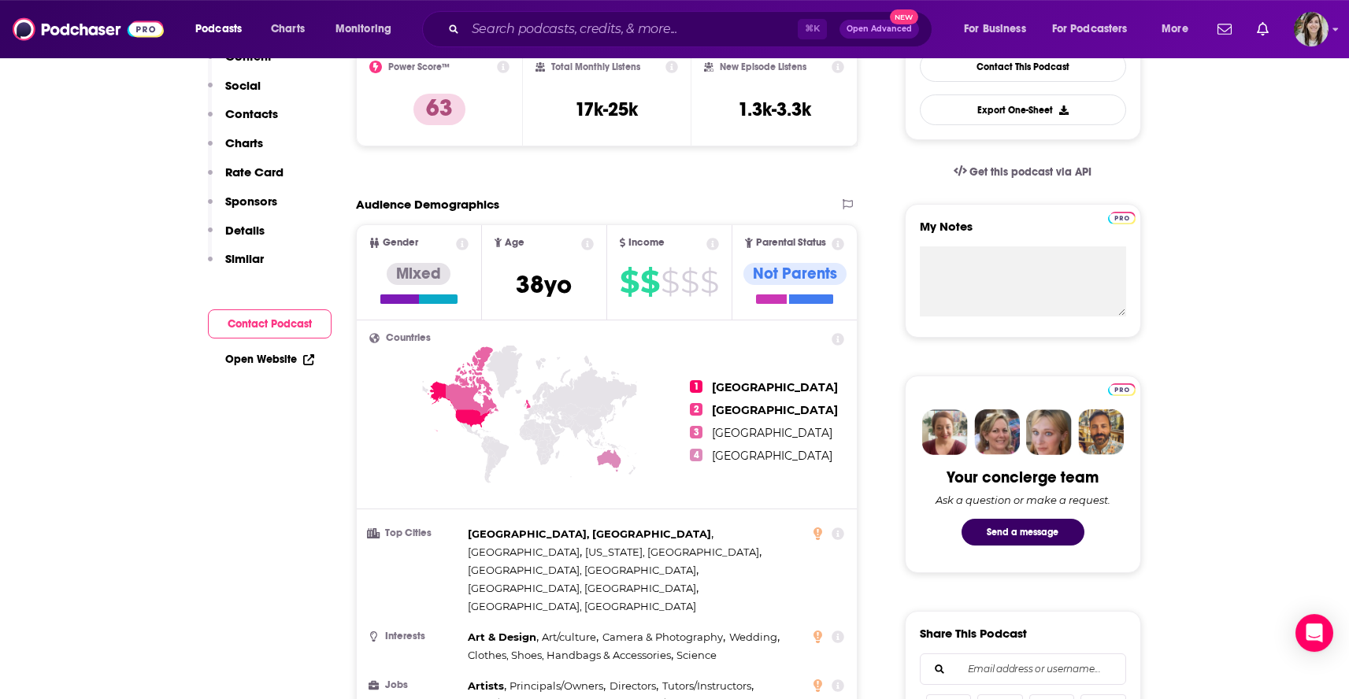
scroll to position [38, 0]
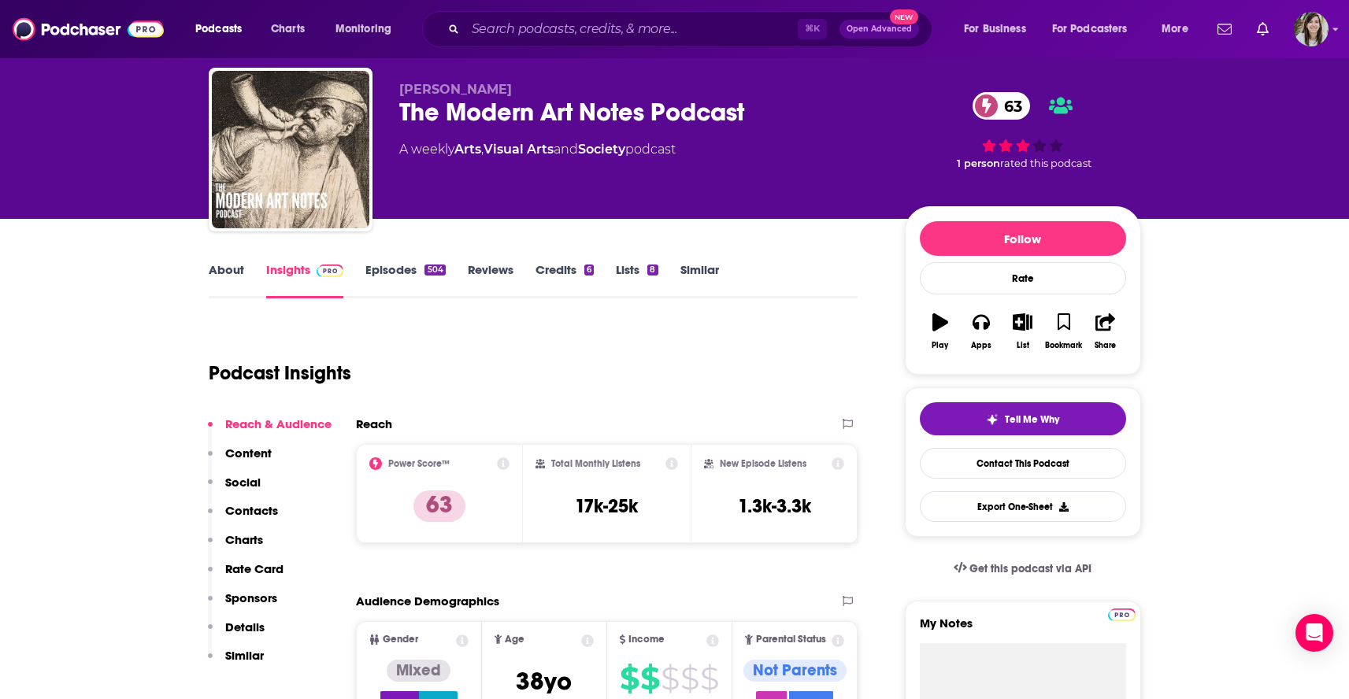
click at [387, 273] on link "Episodes 504" at bounding box center [405, 280] width 80 height 36
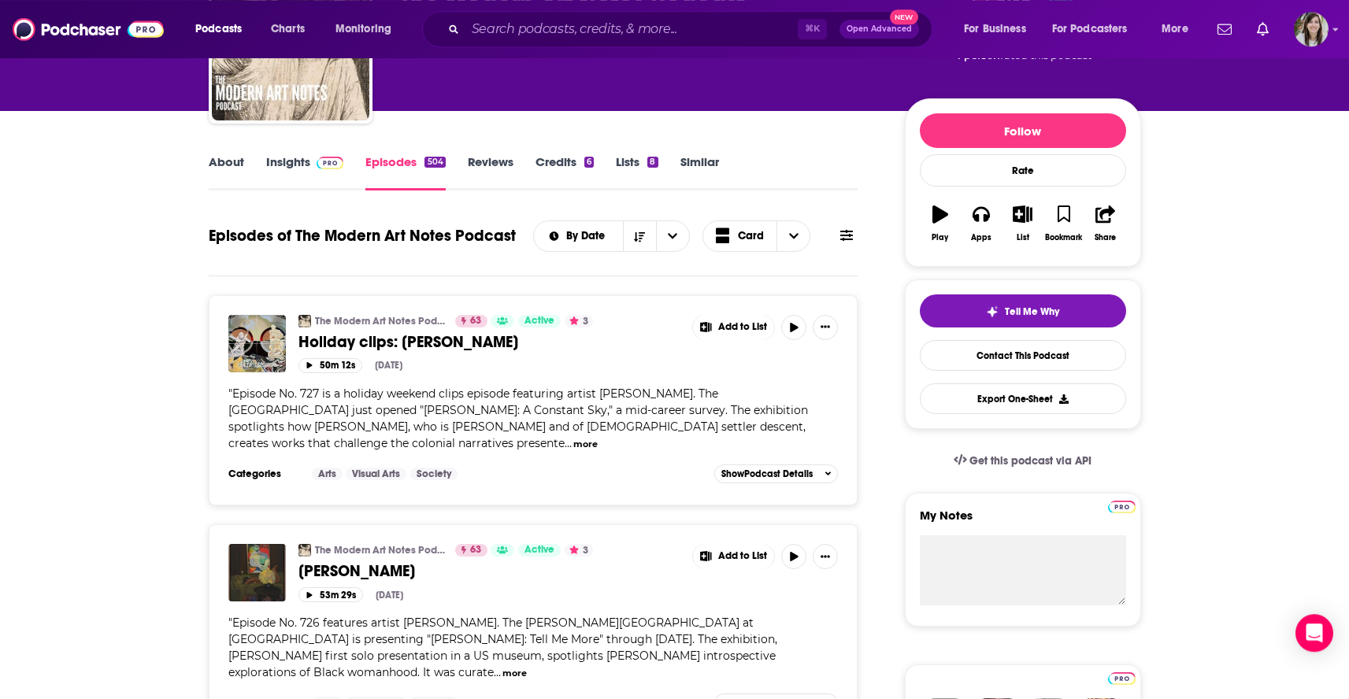
scroll to position [239, 0]
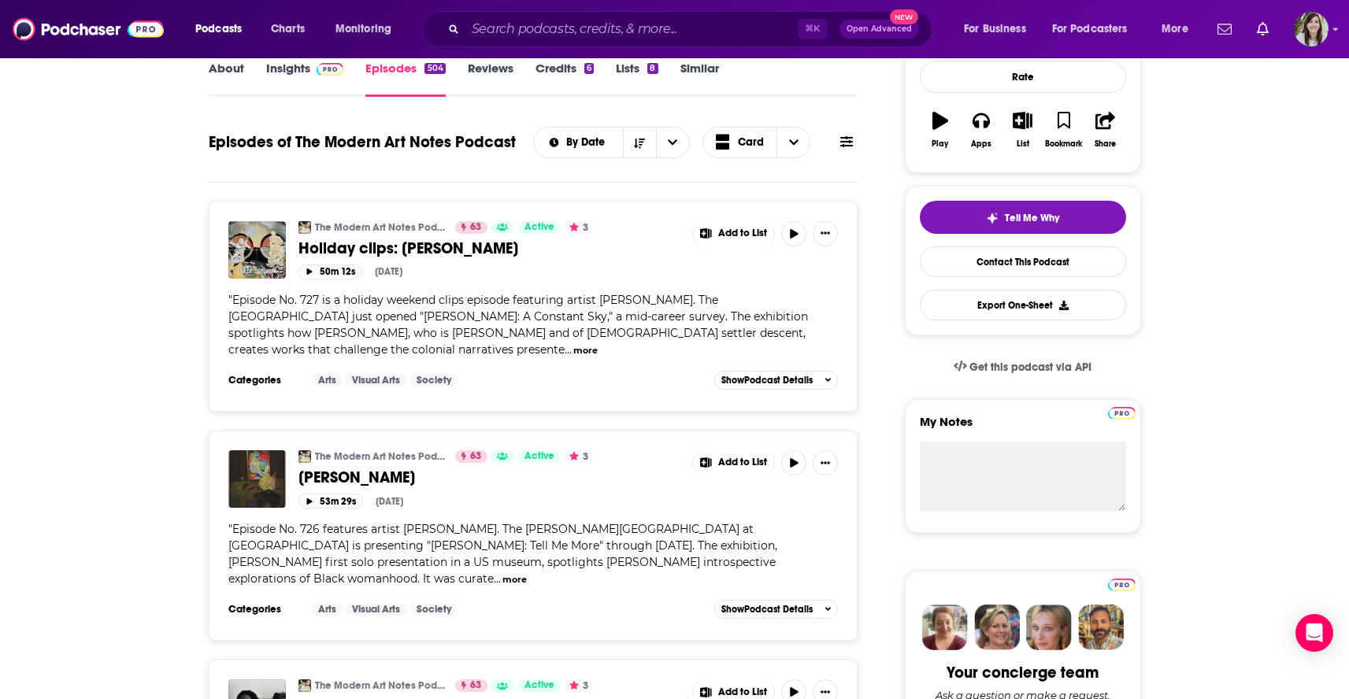
click at [598, 344] on button "more" at bounding box center [585, 350] width 24 height 13
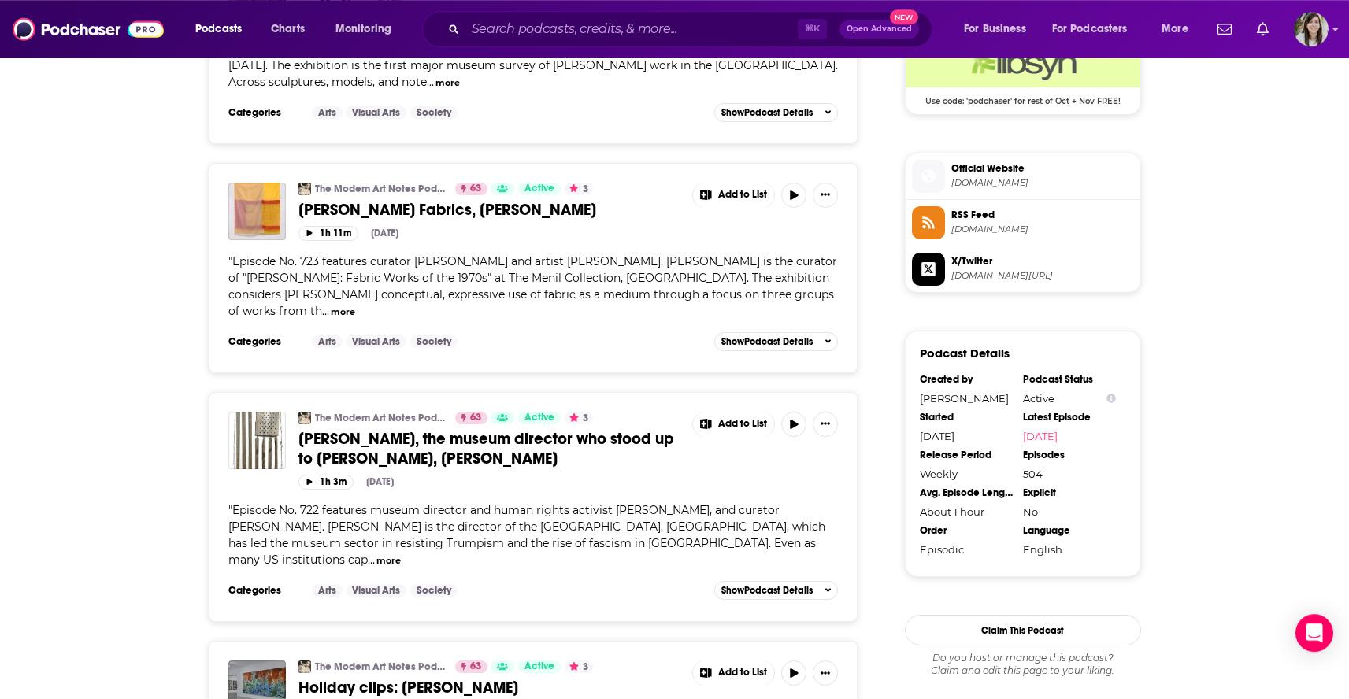
scroll to position [1336, 0]
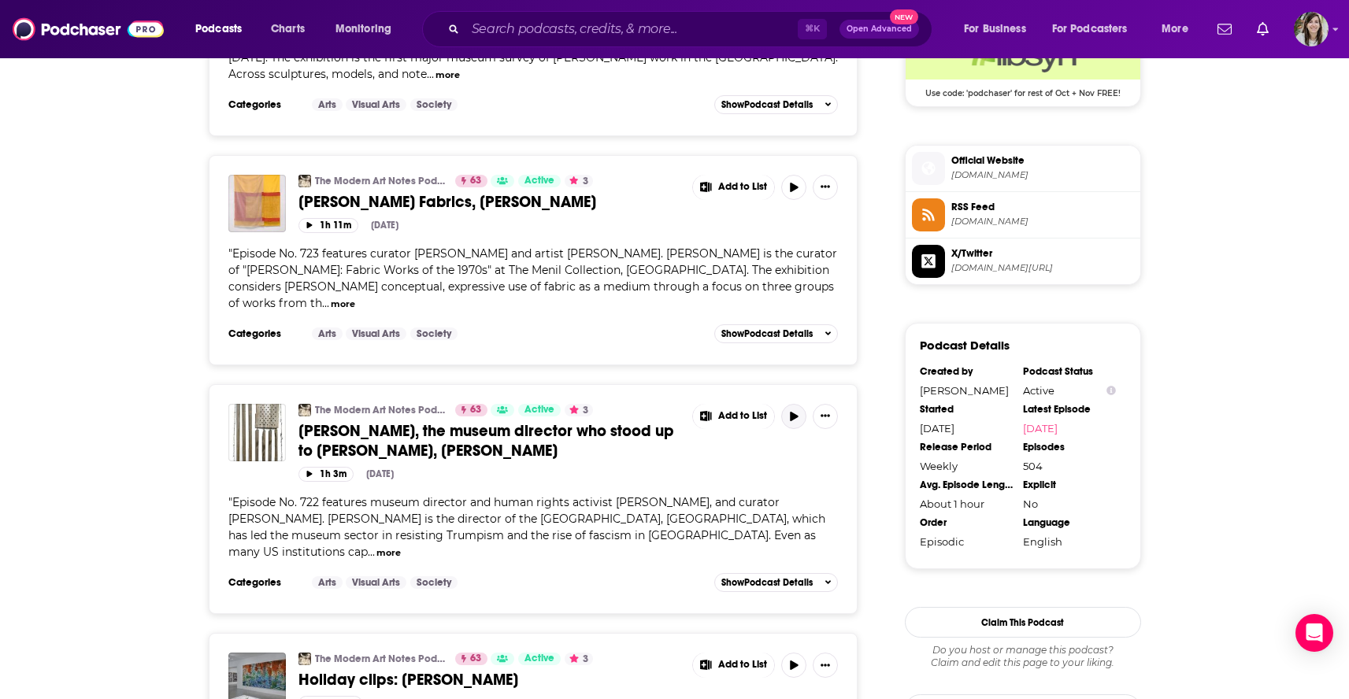
click at [791, 412] on icon "button" at bounding box center [794, 416] width 8 height 9
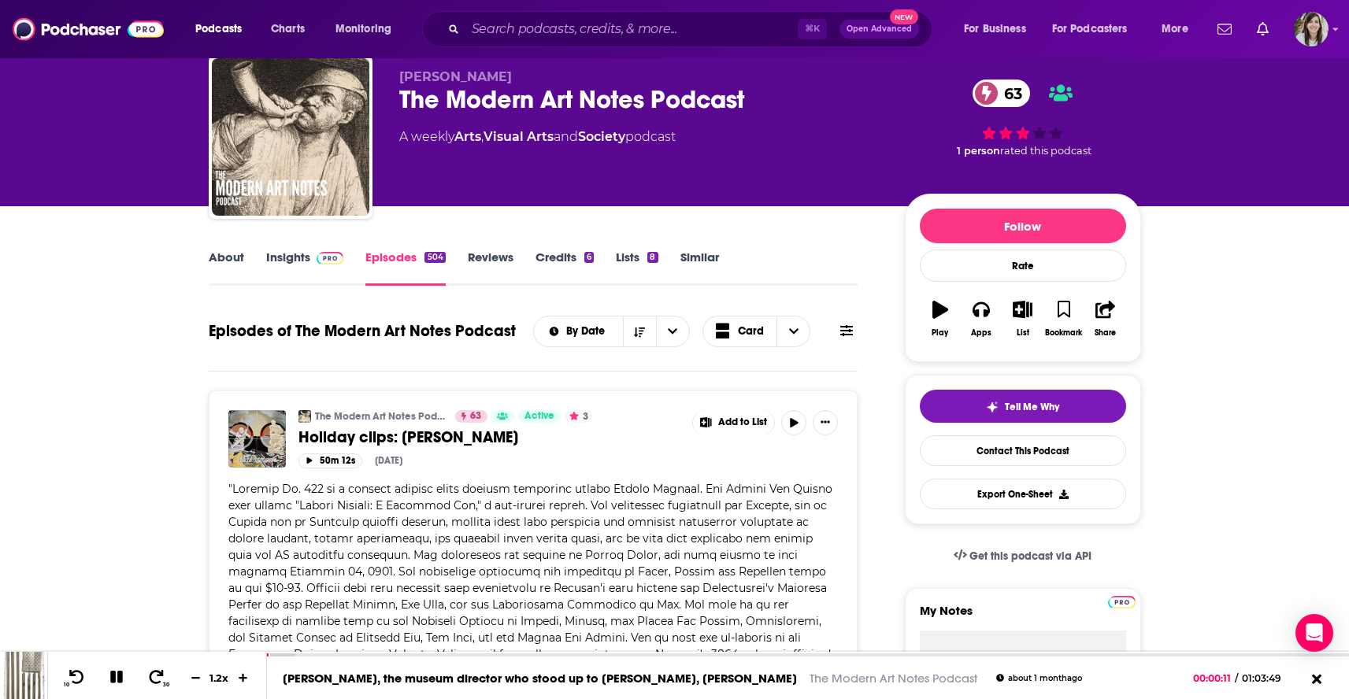
scroll to position [0, 0]
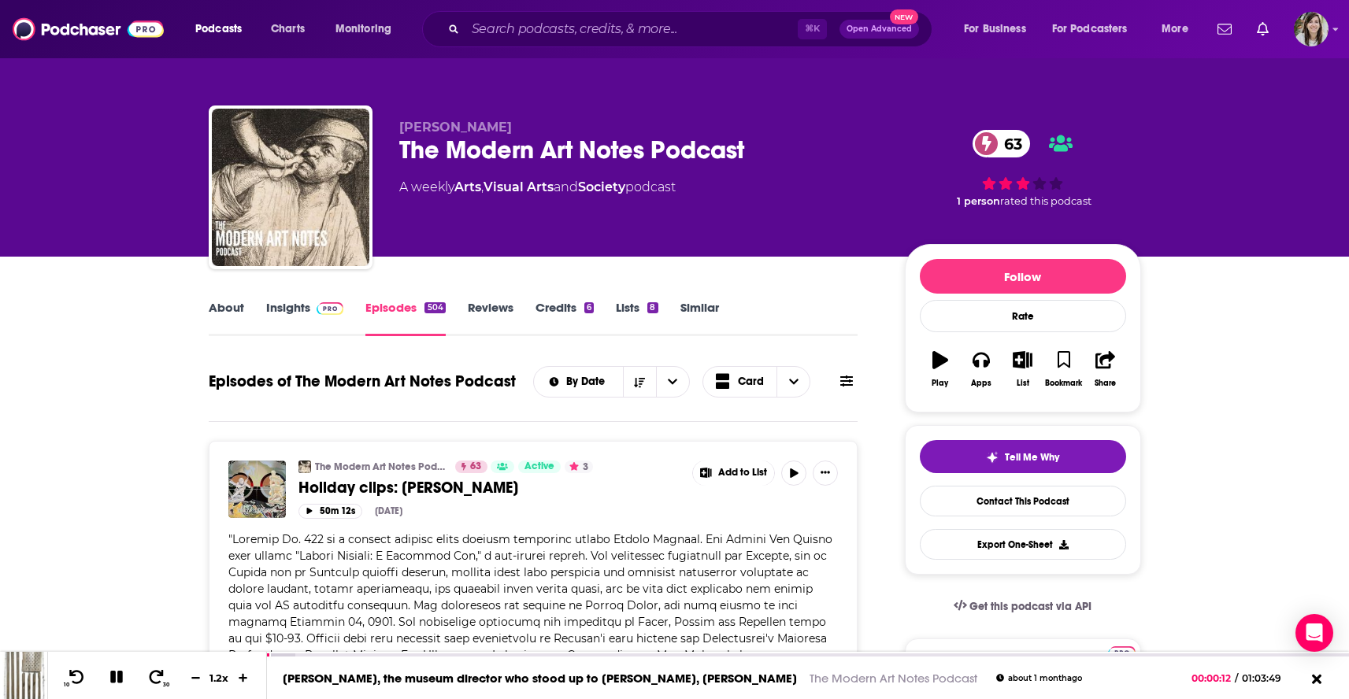
click at [848, 381] on icon at bounding box center [846, 381] width 13 height 13
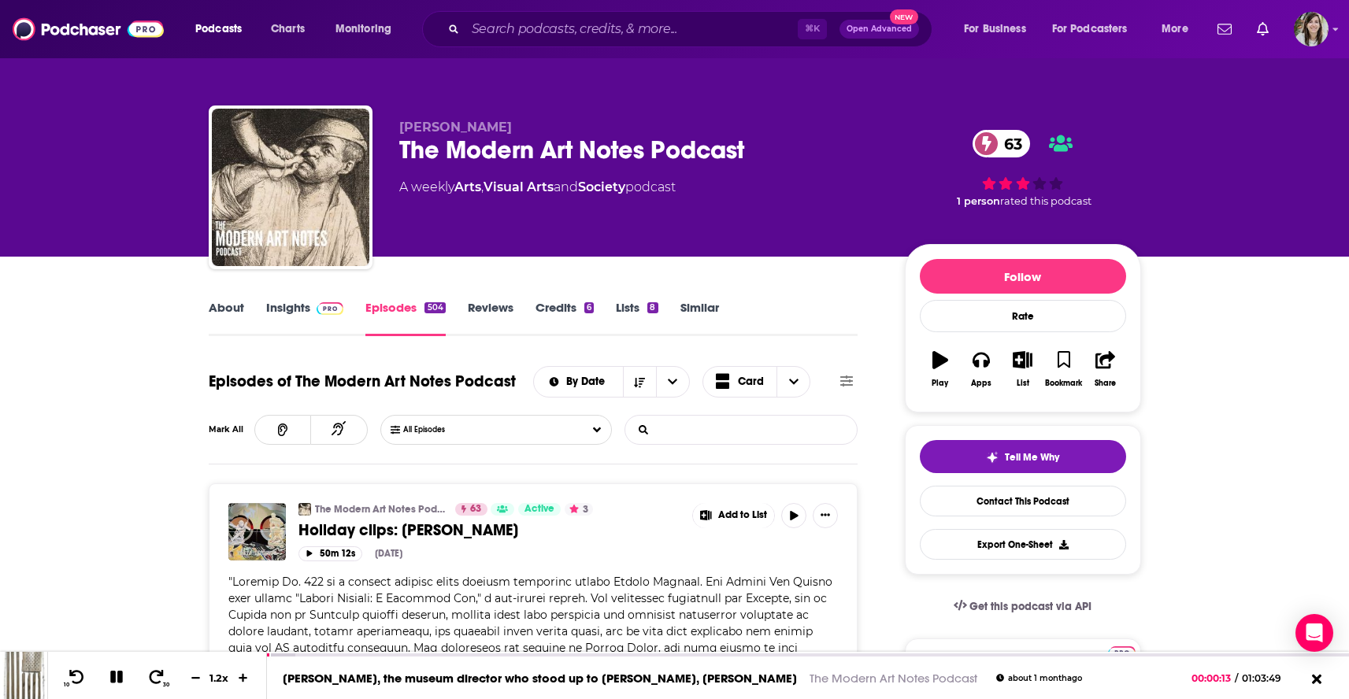
click at [673, 435] on input "List Search Input" at bounding box center [707, 430] width 165 height 28
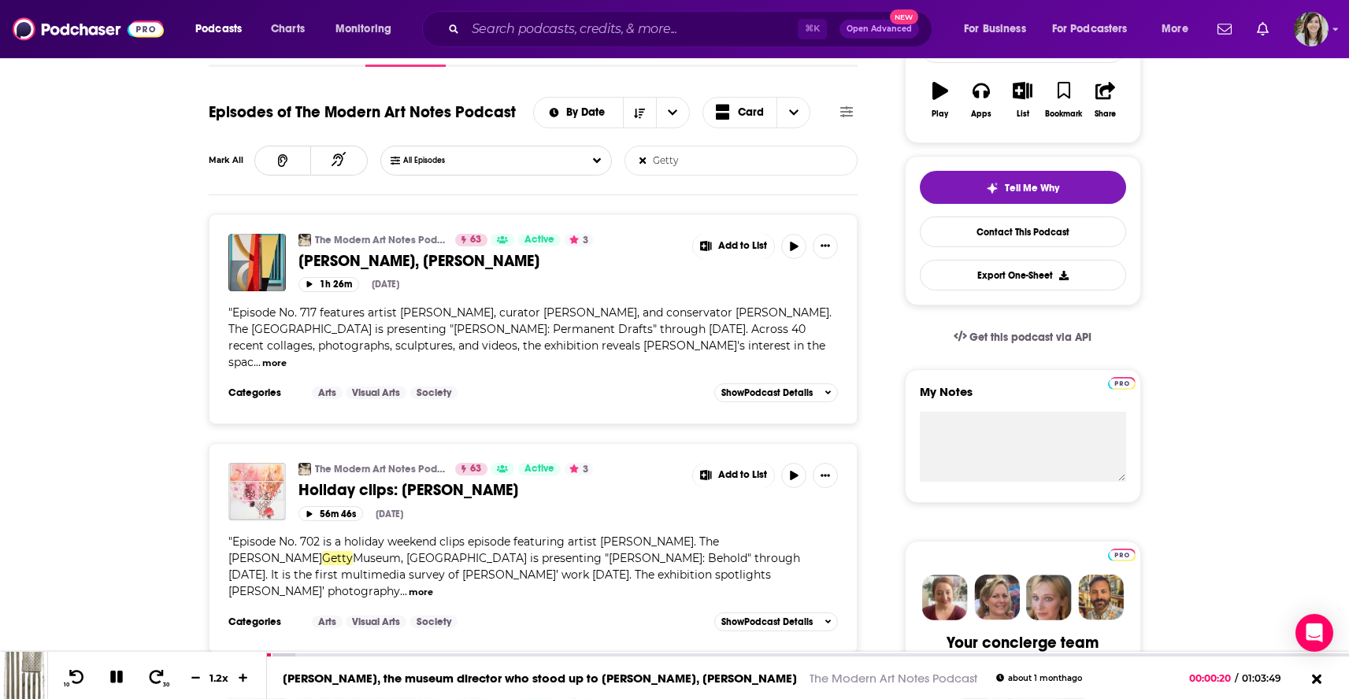
scroll to position [290, 0]
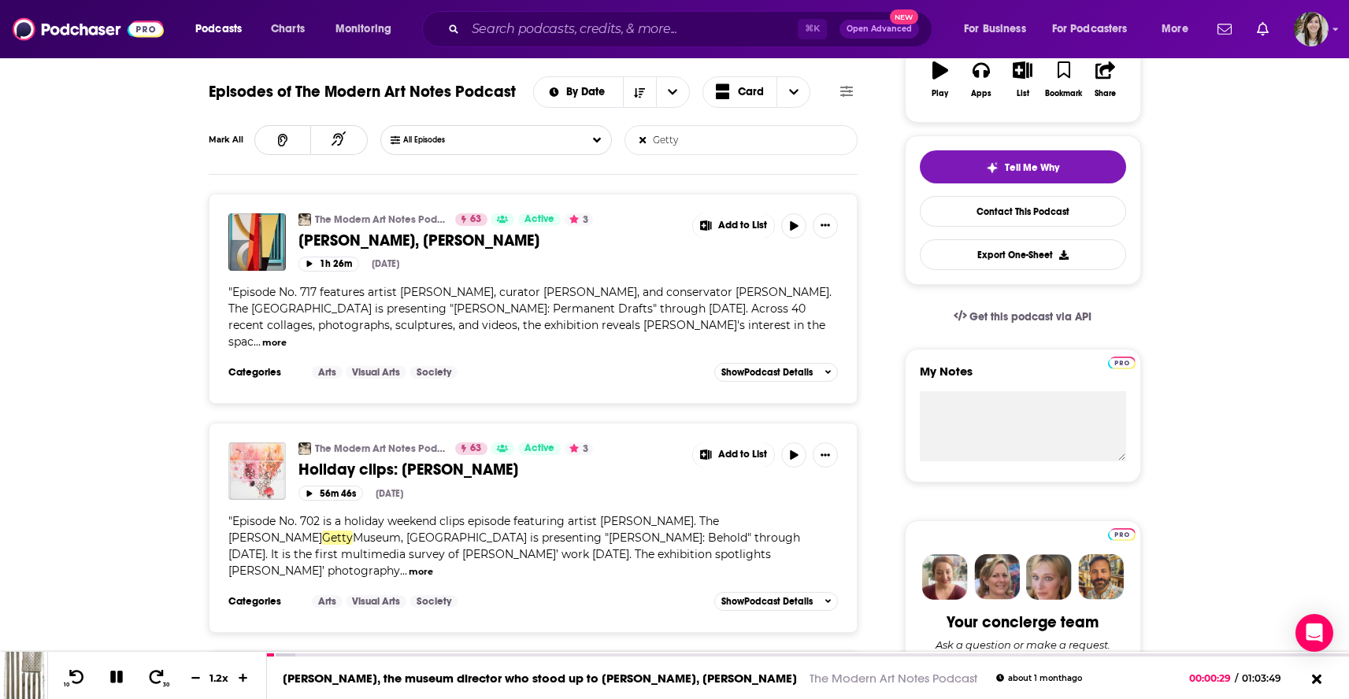
type input "Getty"
click at [409, 565] on button "more" at bounding box center [421, 571] width 24 height 13
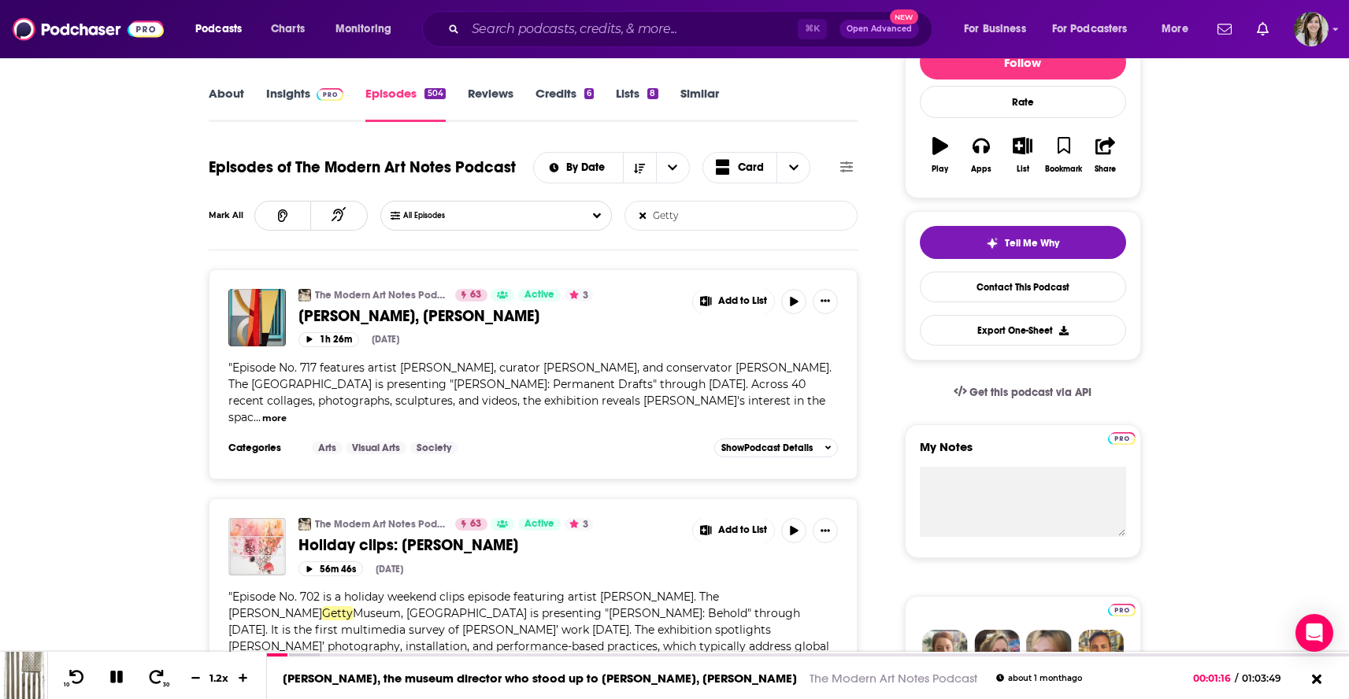
scroll to position [0, 0]
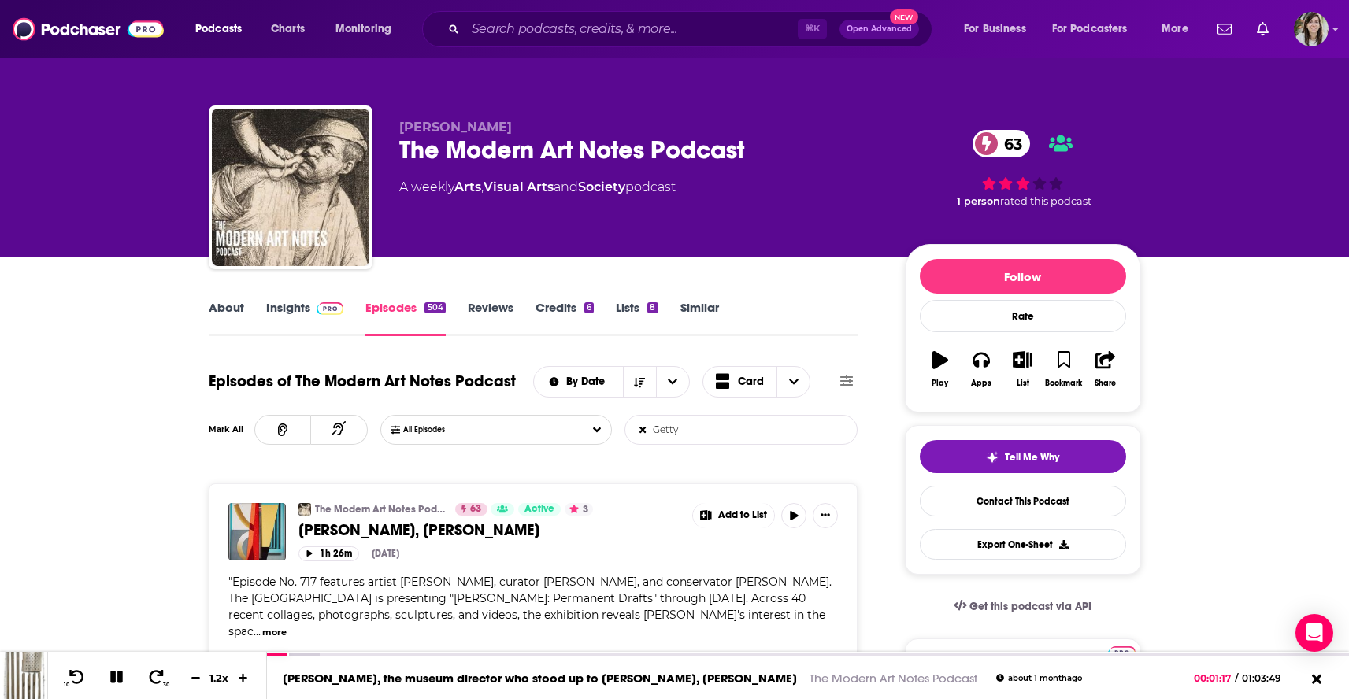
click at [227, 309] on link "About" at bounding box center [226, 318] width 35 height 36
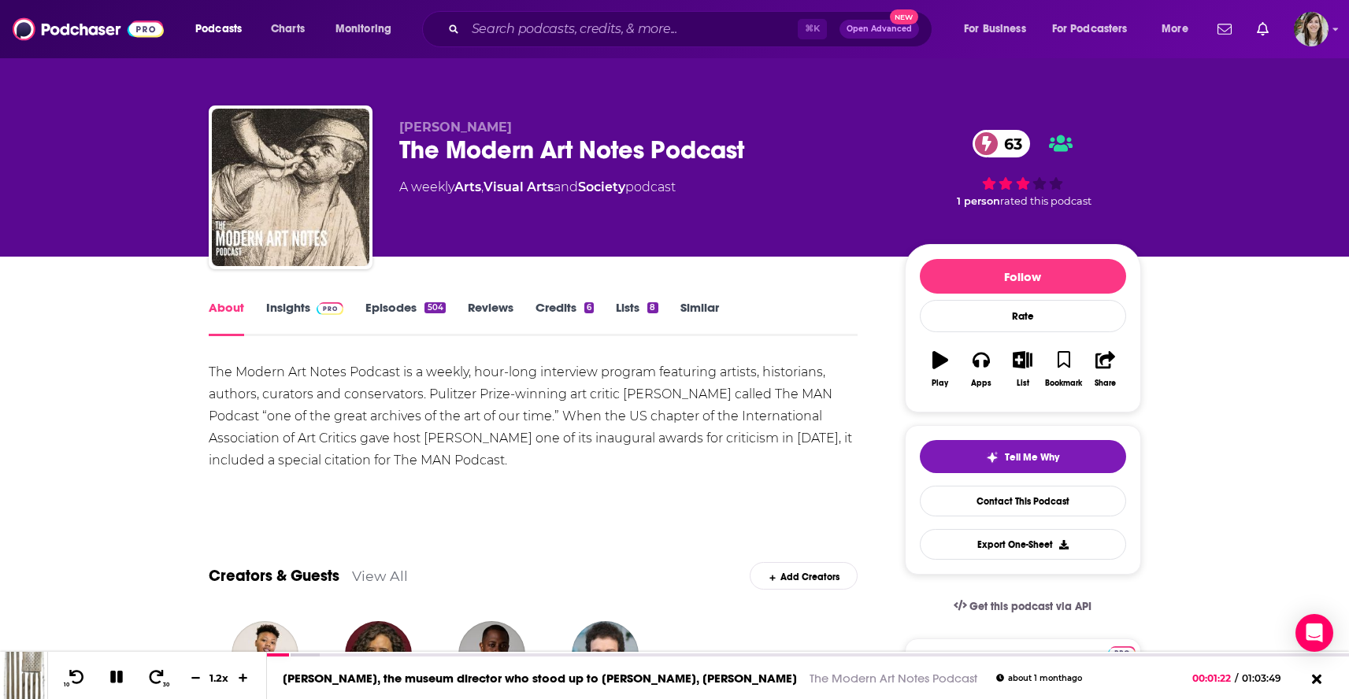
click at [692, 314] on link "Similar" at bounding box center [699, 318] width 39 height 36
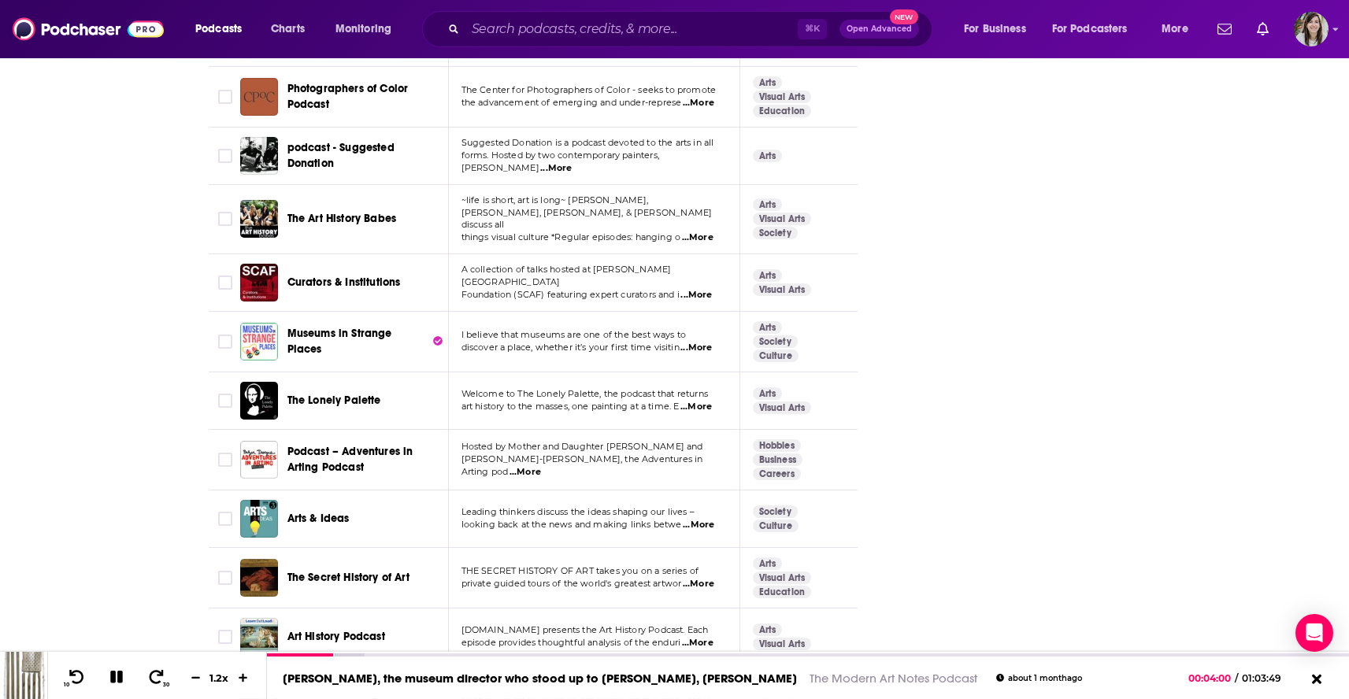
scroll to position [5604, 0]
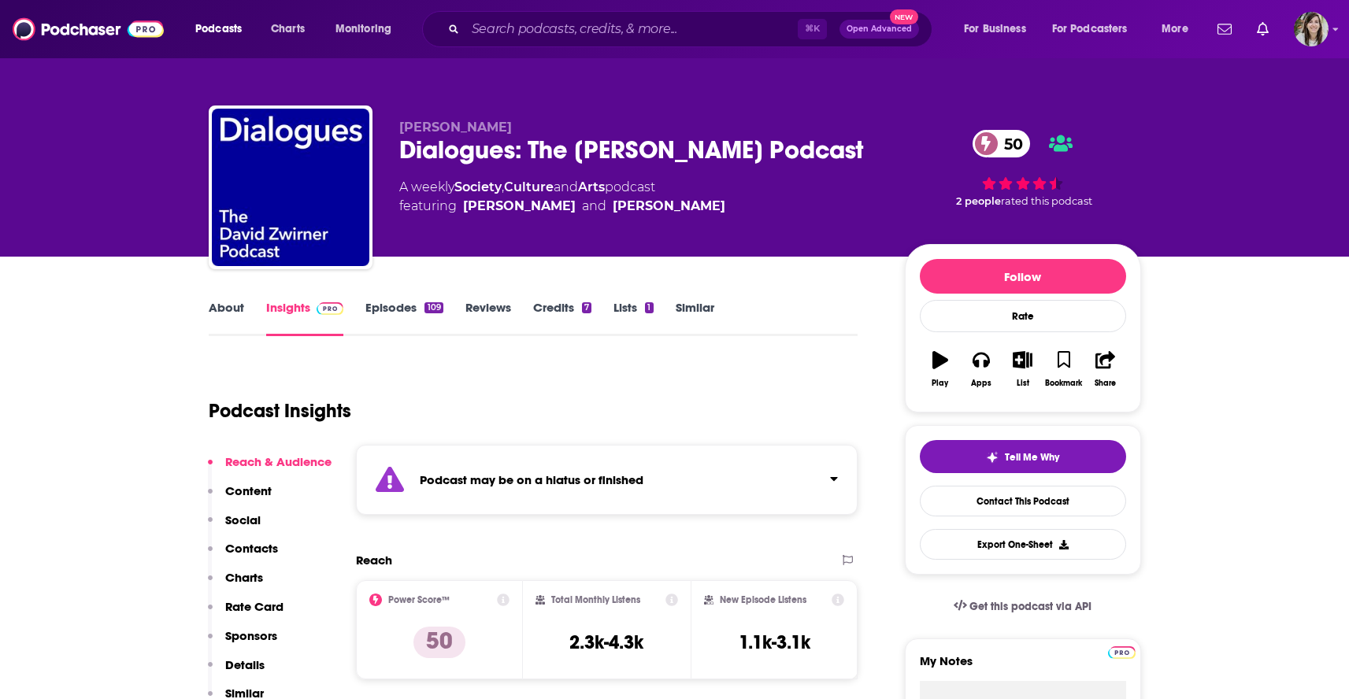
click at [217, 302] on link "About" at bounding box center [226, 318] width 35 height 36
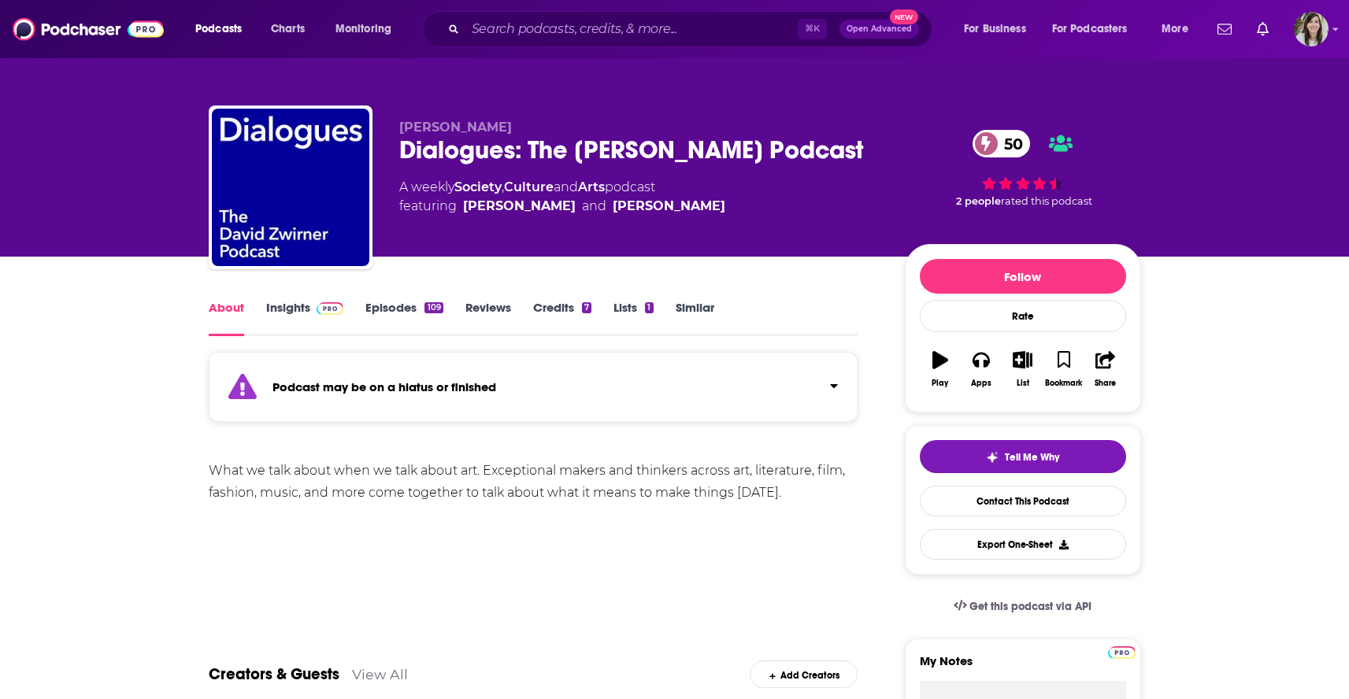
click at [387, 307] on link "Episodes 109" at bounding box center [403, 318] width 77 height 36
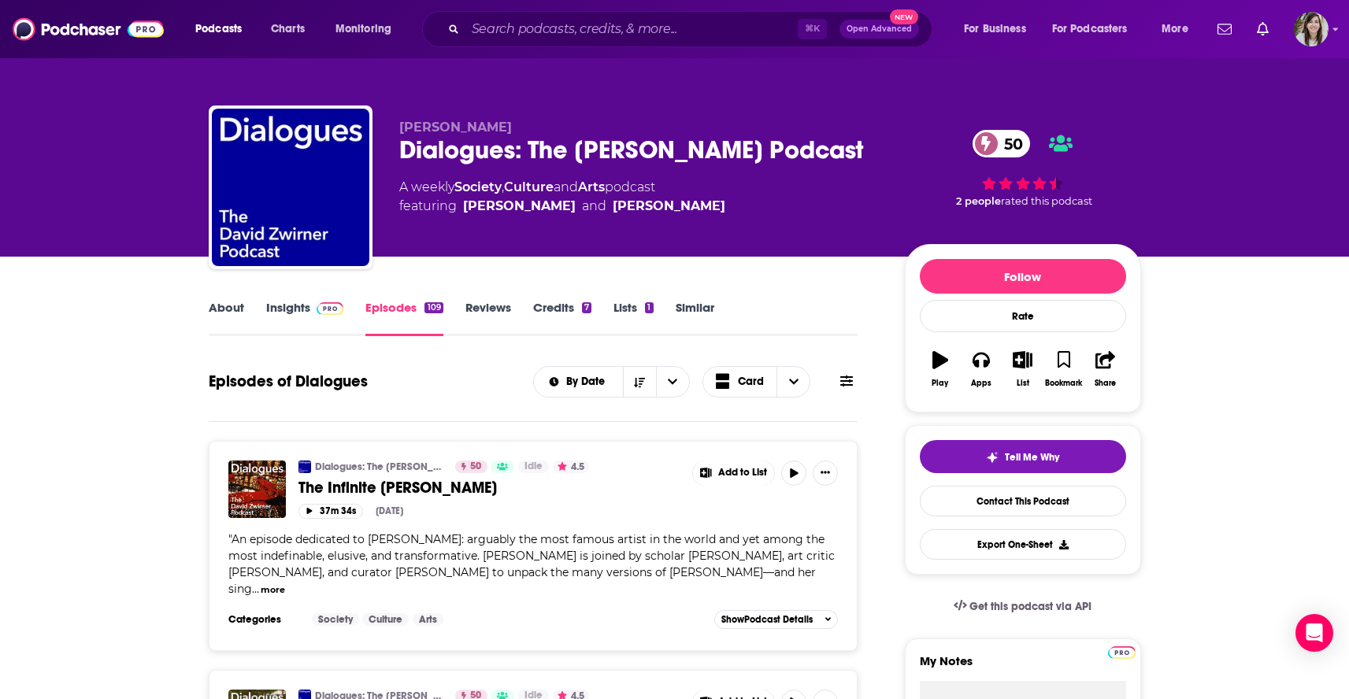
click at [246, 585] on span "" An episode dedicated to [PERSON_NAME]: arguably the most famous artist in the…" at bounding box center [531, 564] width 606 height 64
click at [261, 595] on button "more" at bounding box center [273, 590] width 24 height 13
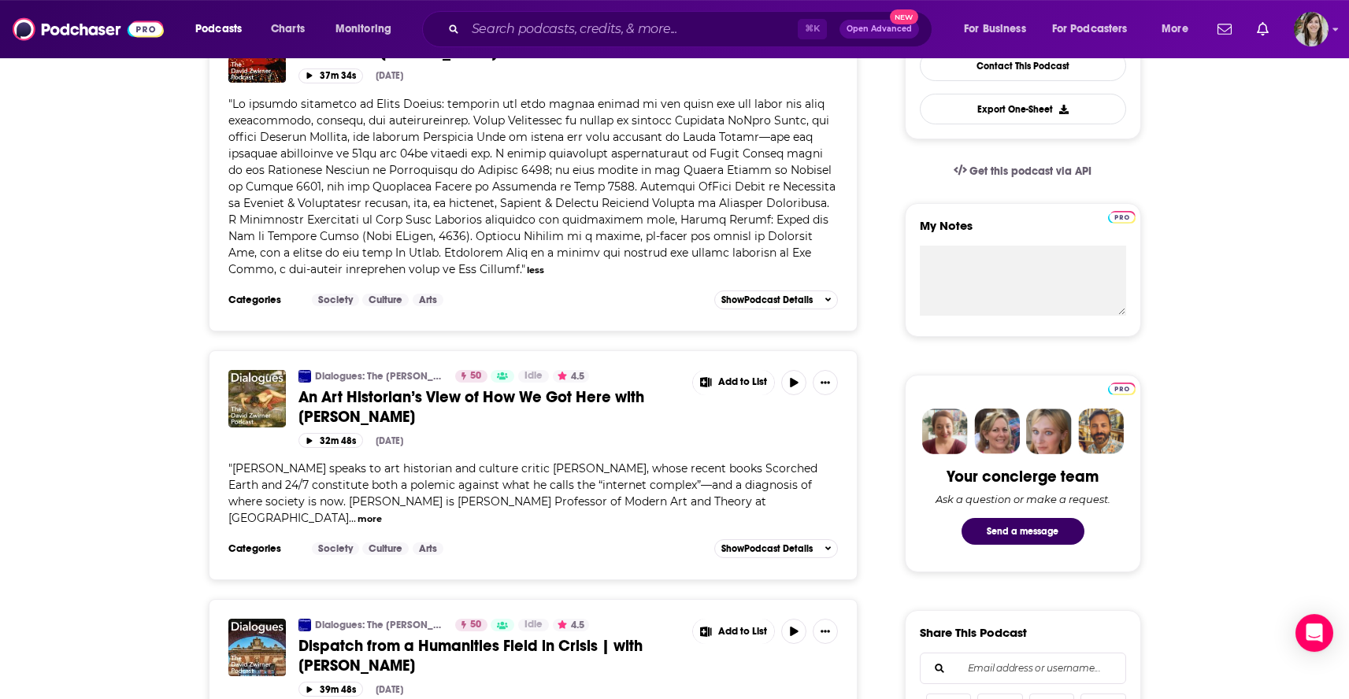
scroll to position [479, 0]
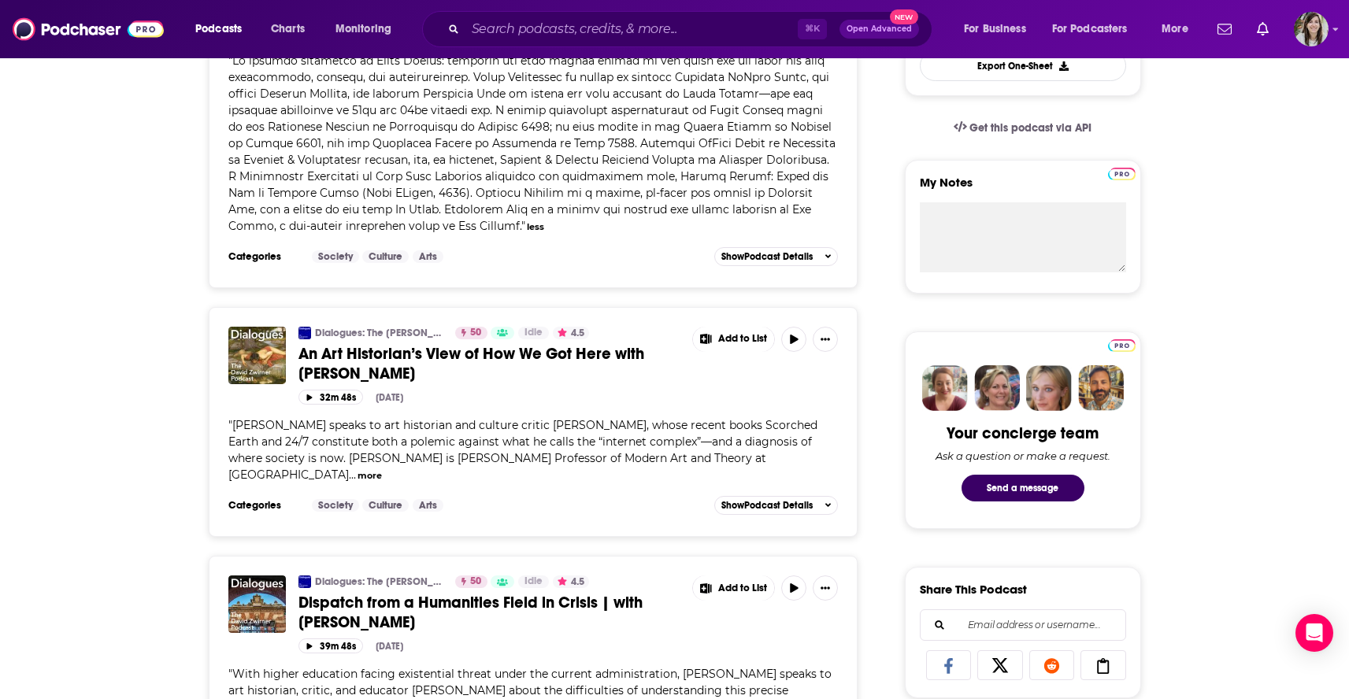
click at [358, 479] on button "more" at bounding box center [370, 475] width 24 height 13
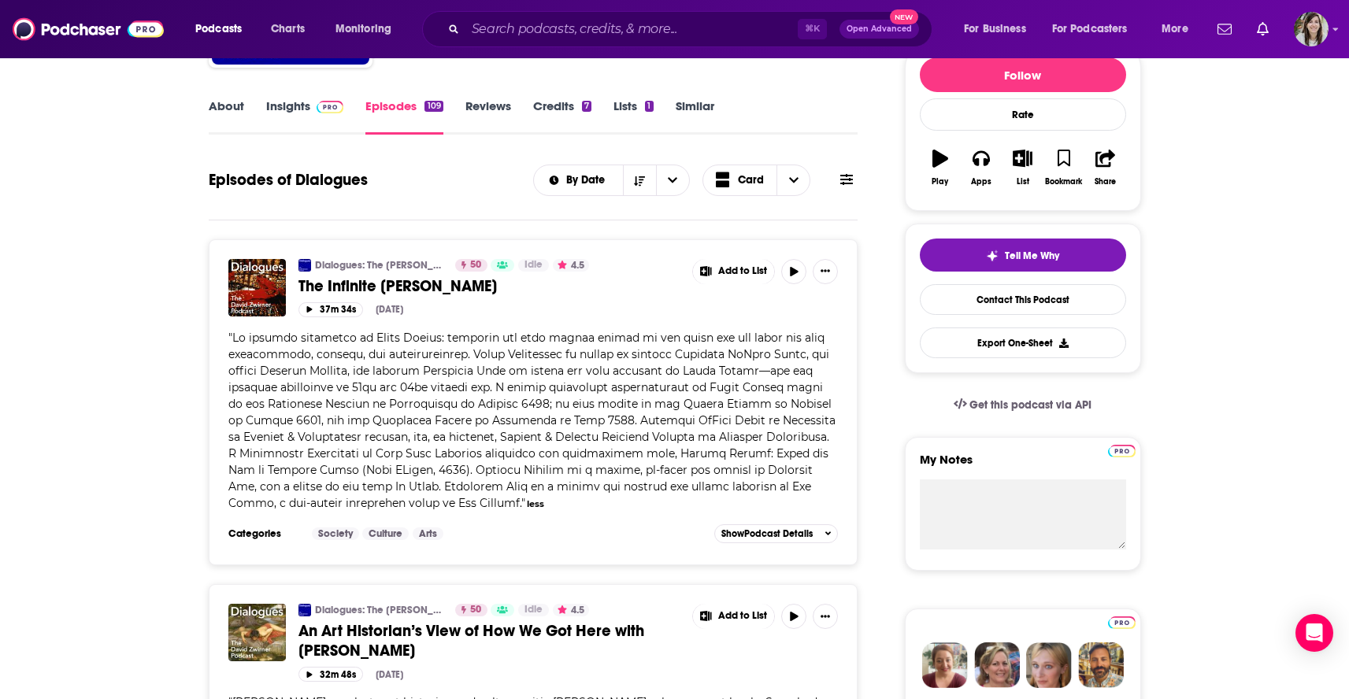
scroll to position [0, 0]
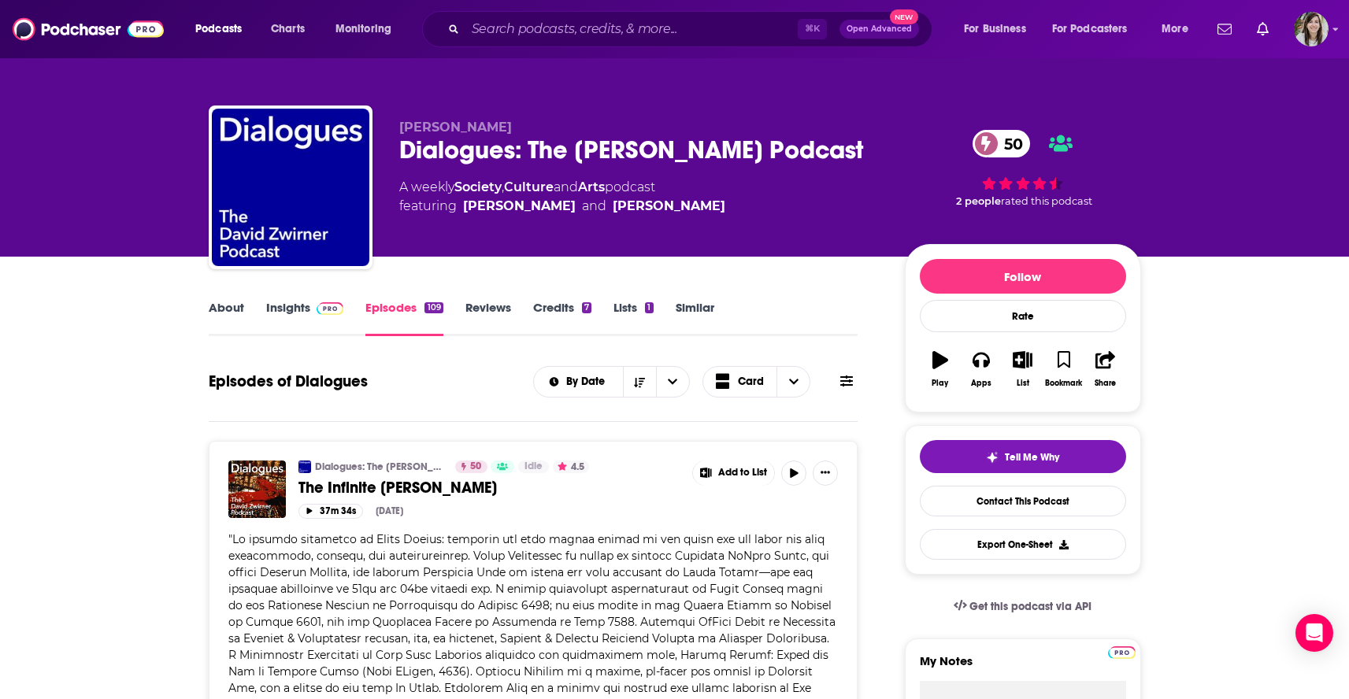
click at [285, 308] on link "Insights" at bounding box center [305, 318] width 78 height 36
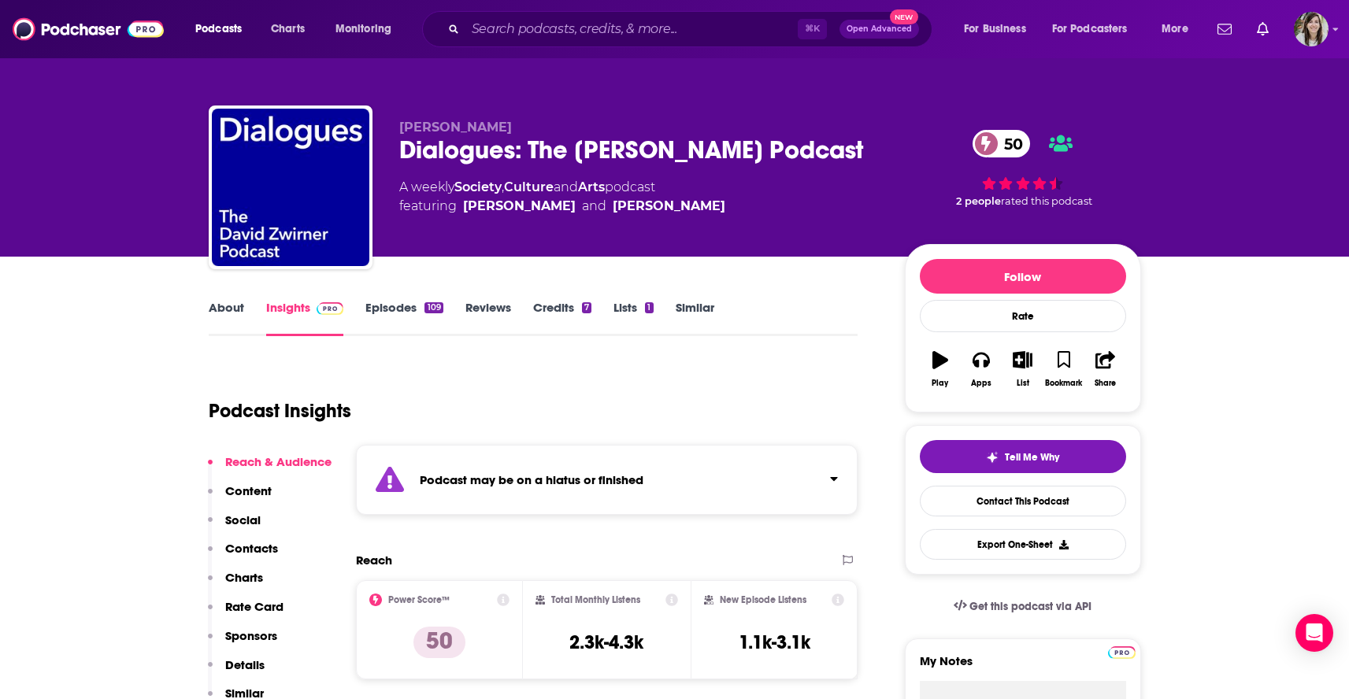
click at [236, 319] on link "About" at bounding box center [226, 318] width 35 height 36
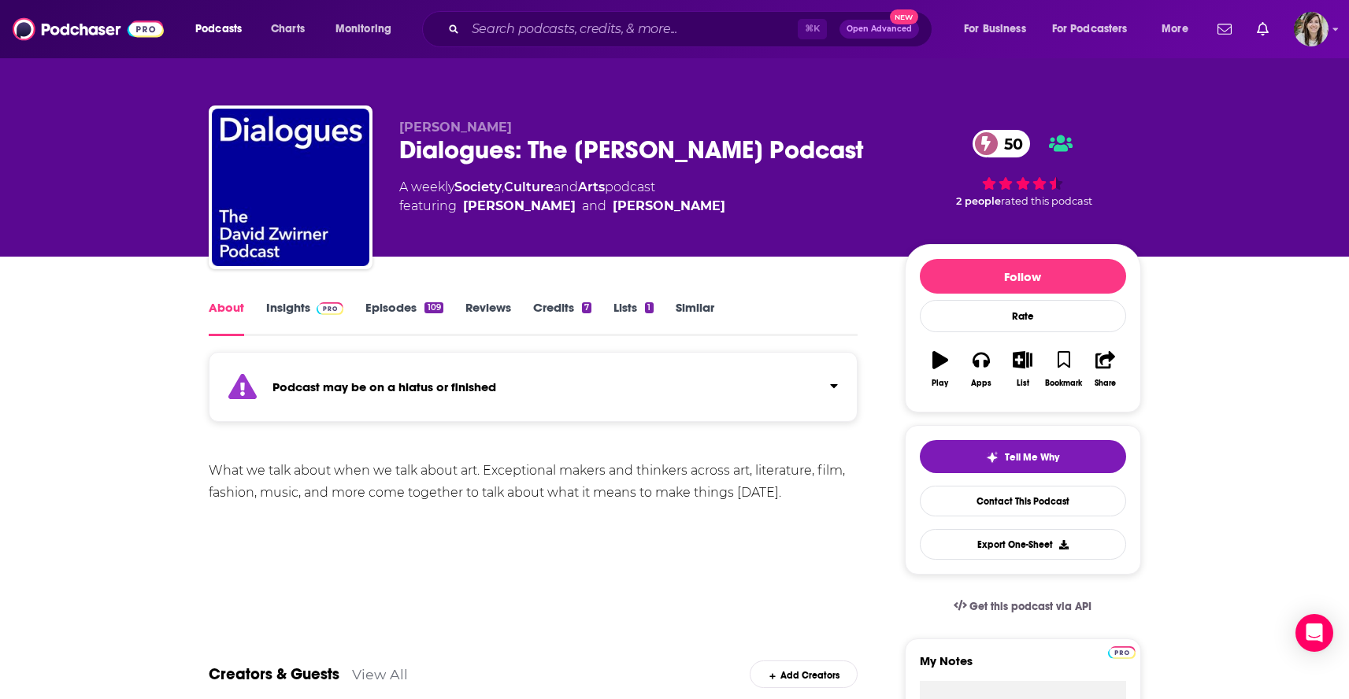
click at [712, 311] on link "Similar" at bounding box center [695, 318] width 39 height 36
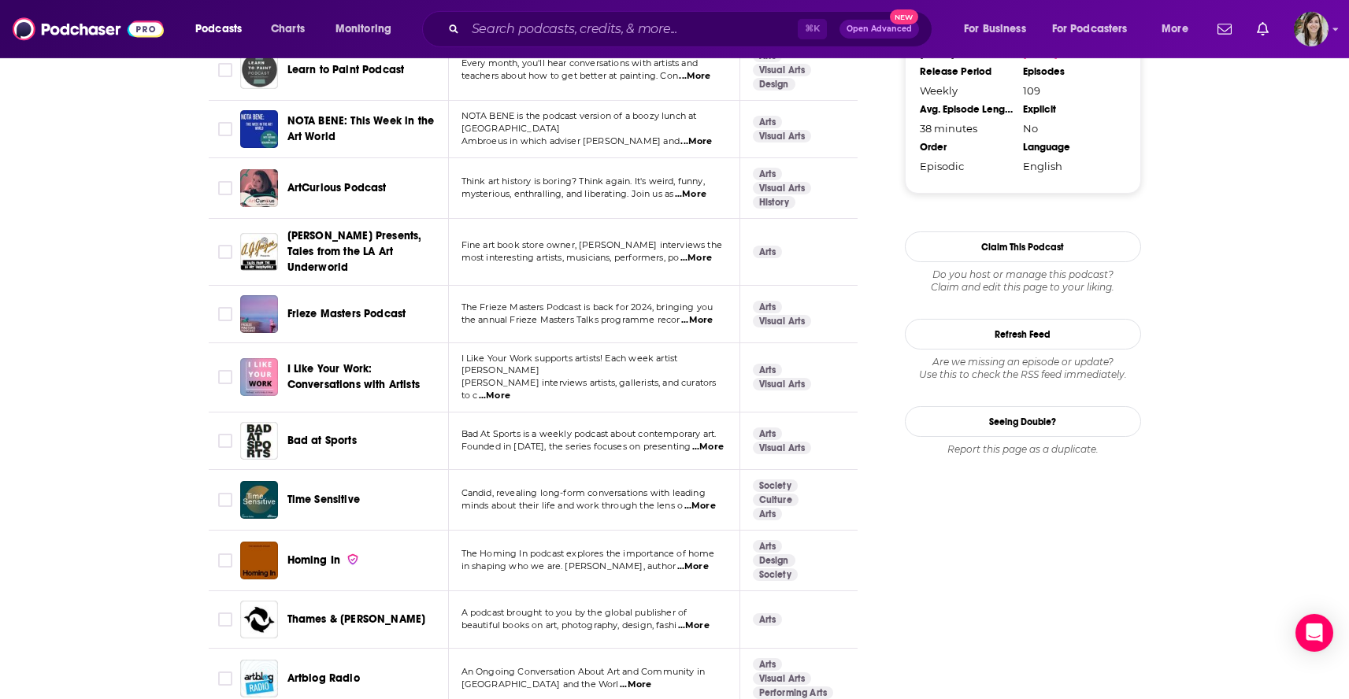
scroll to position [1714, 0]
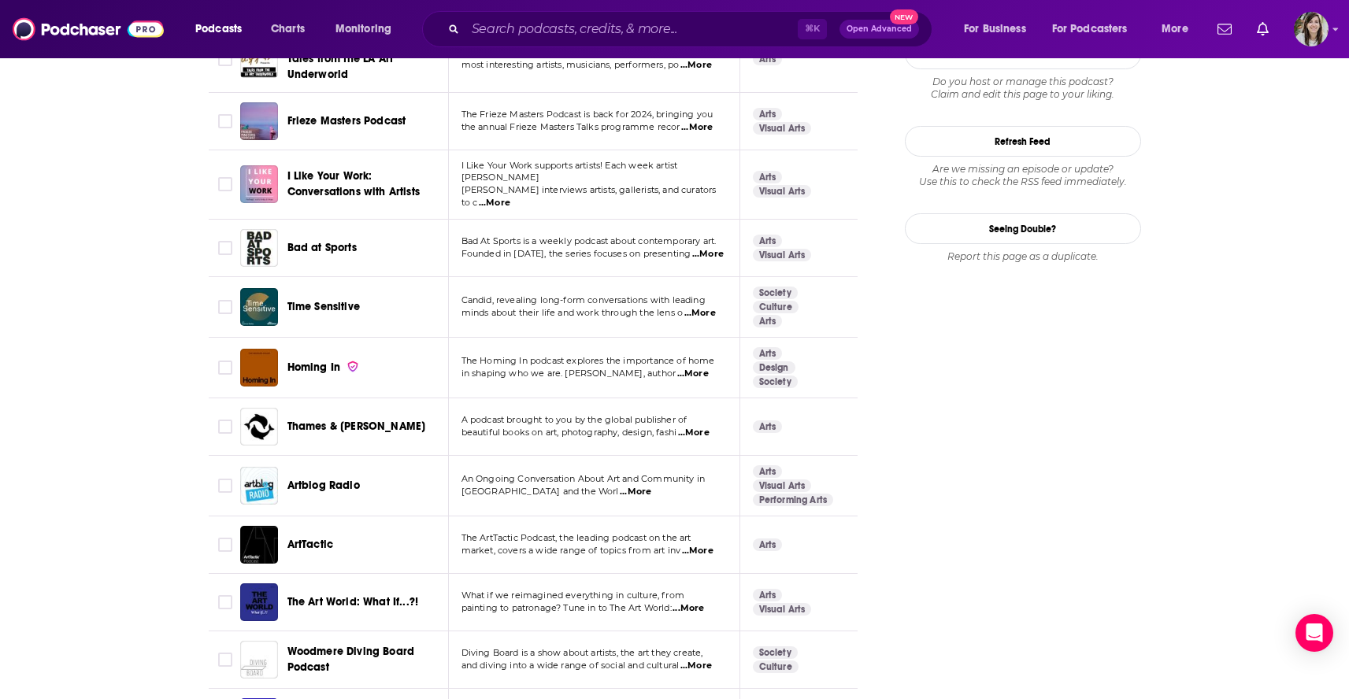
click at [713, 307] on span "...More" at bounding box center [700, 313] width 32 height 13
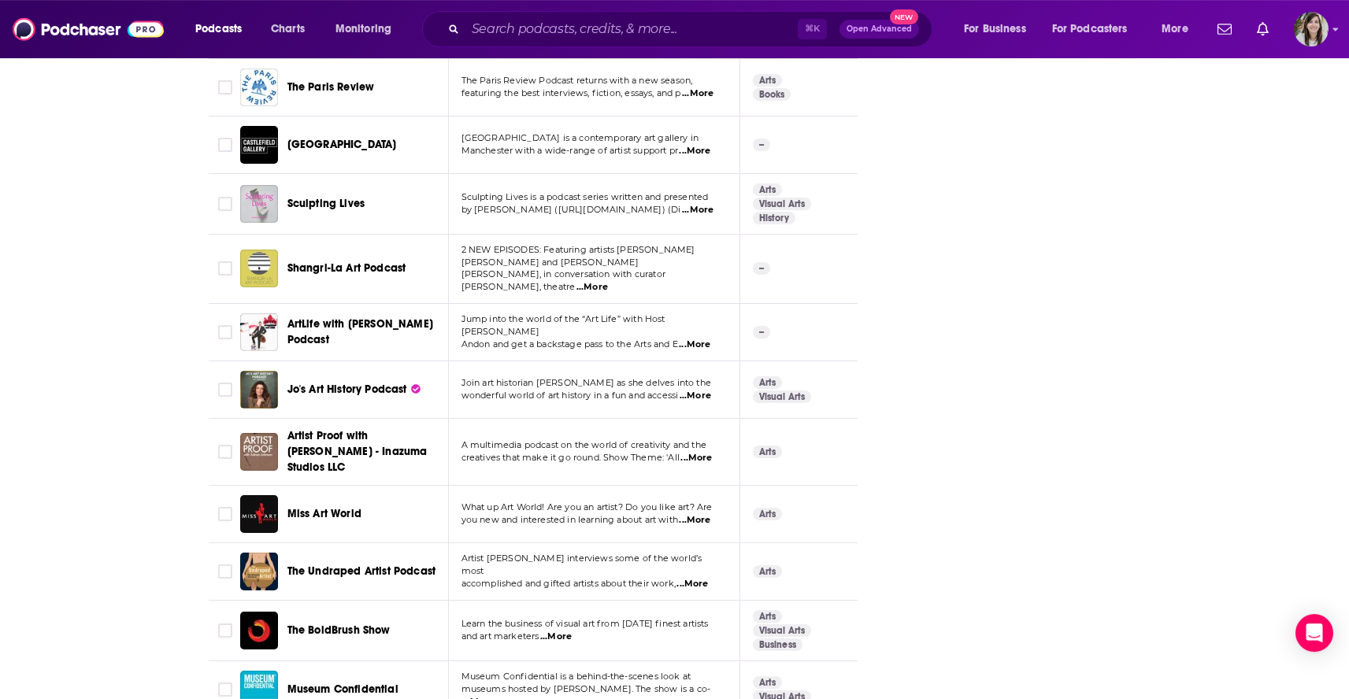
scroll to position [5617, 0]
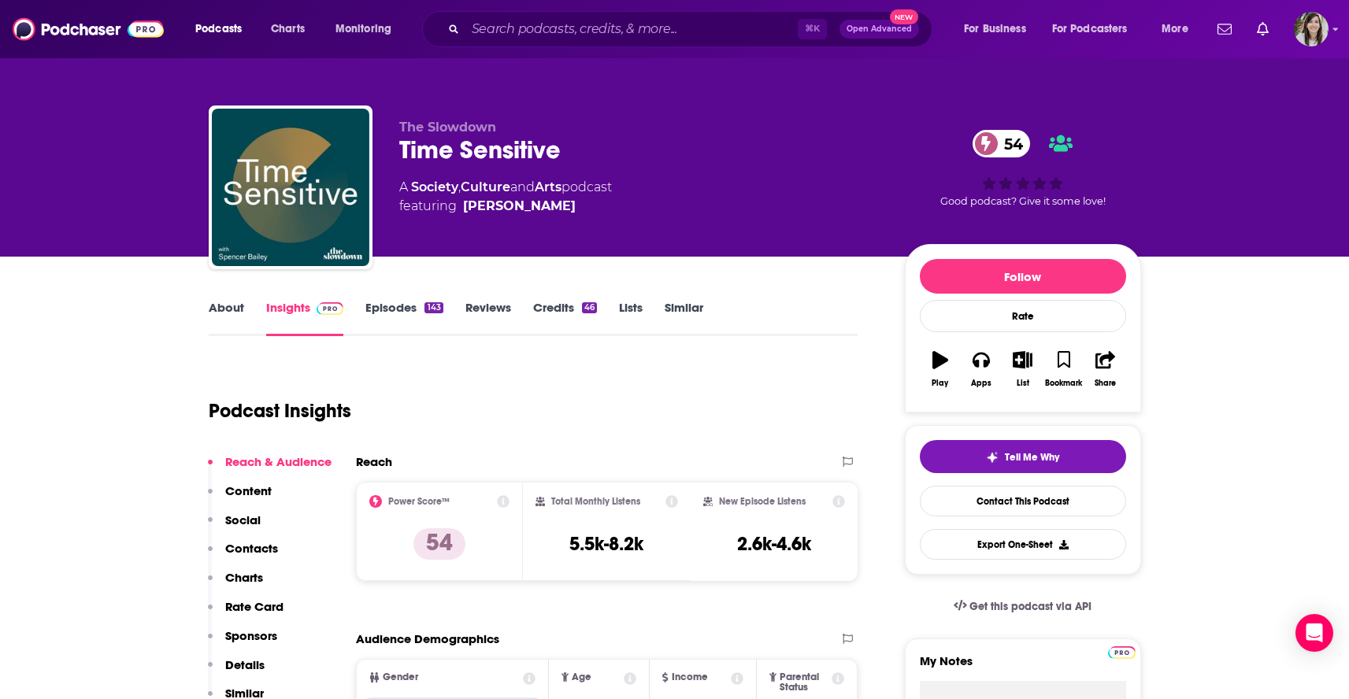
click at [229, 317] on link "About" at bounding box center [226, 318] width 35 height 36
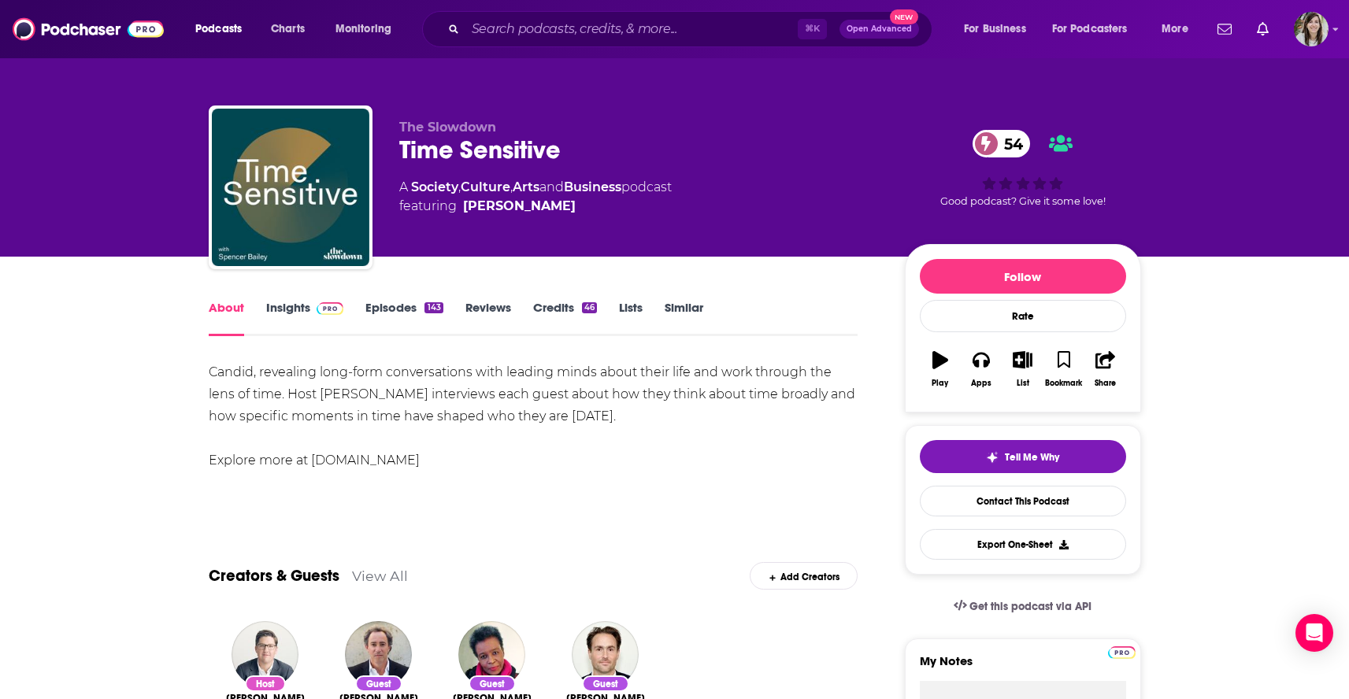
click at [288, 313] on link "Insights" at bounding box center [305, 318] width 78 height 36
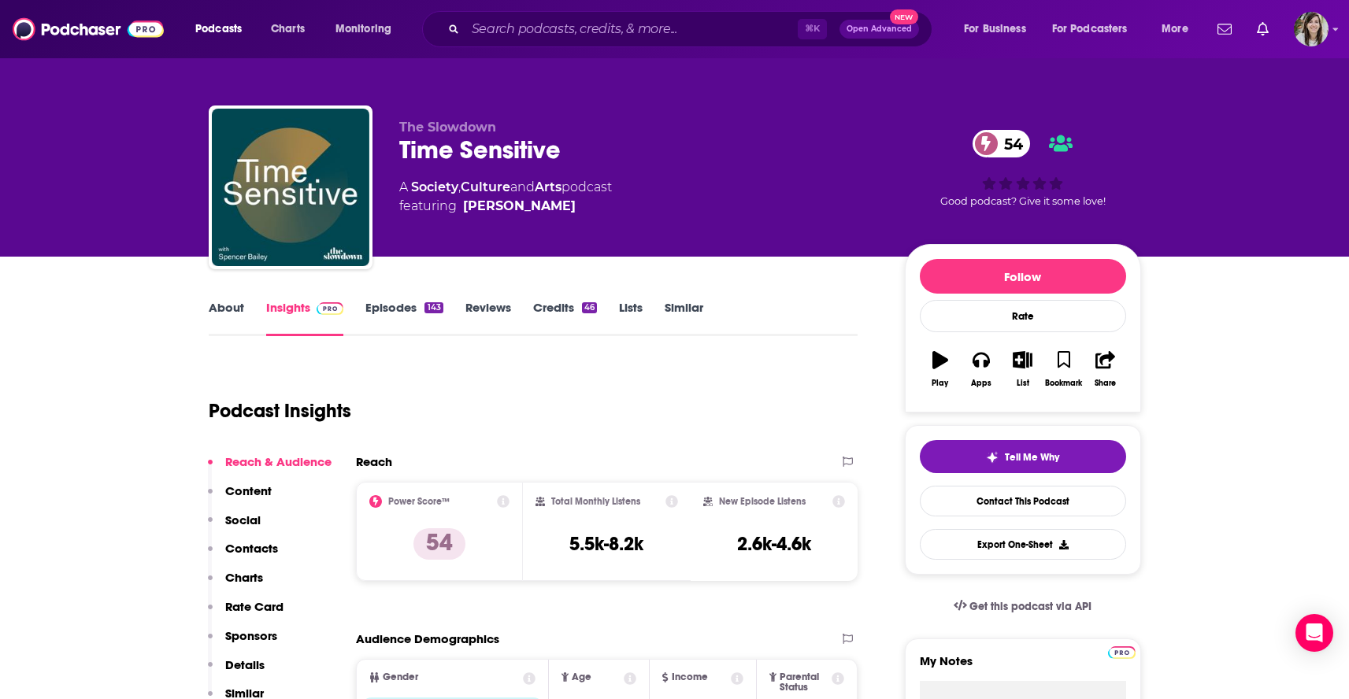
click at [384, 312] on link "Episodes 143" at bounding box center [403, 318] width 77 height 36
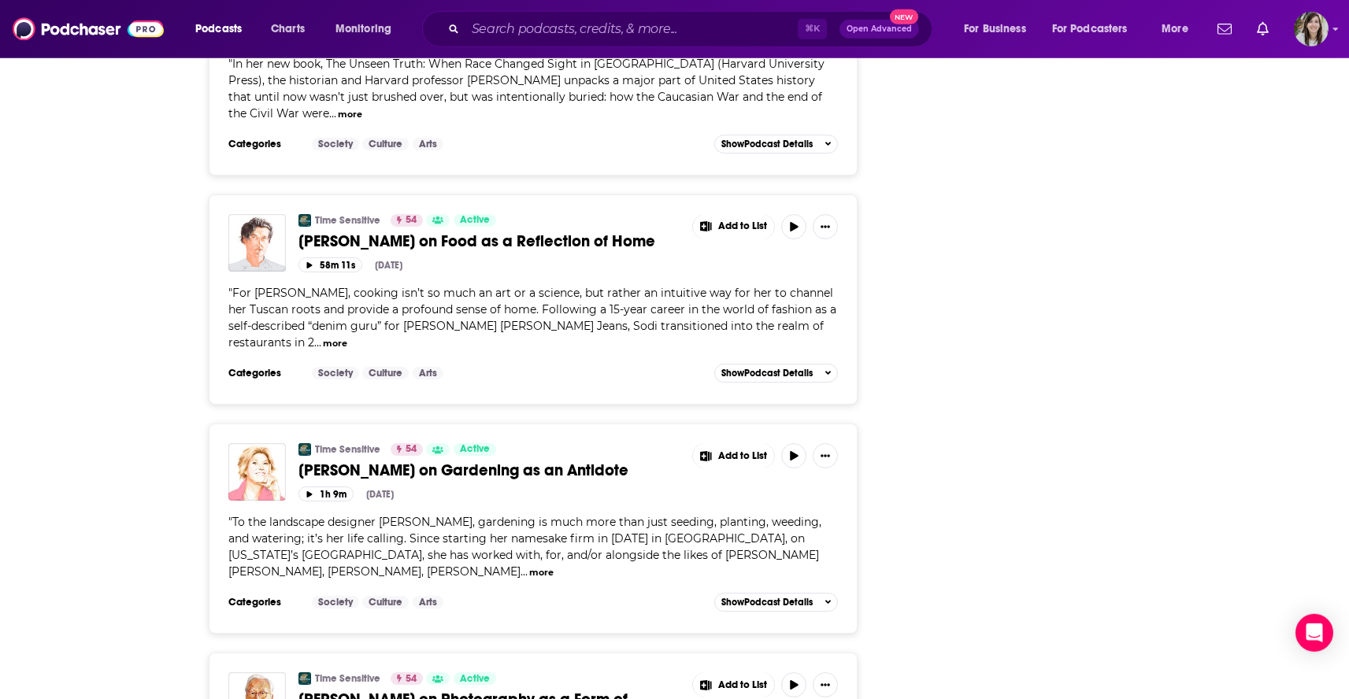
scroll to position [5774, 0]
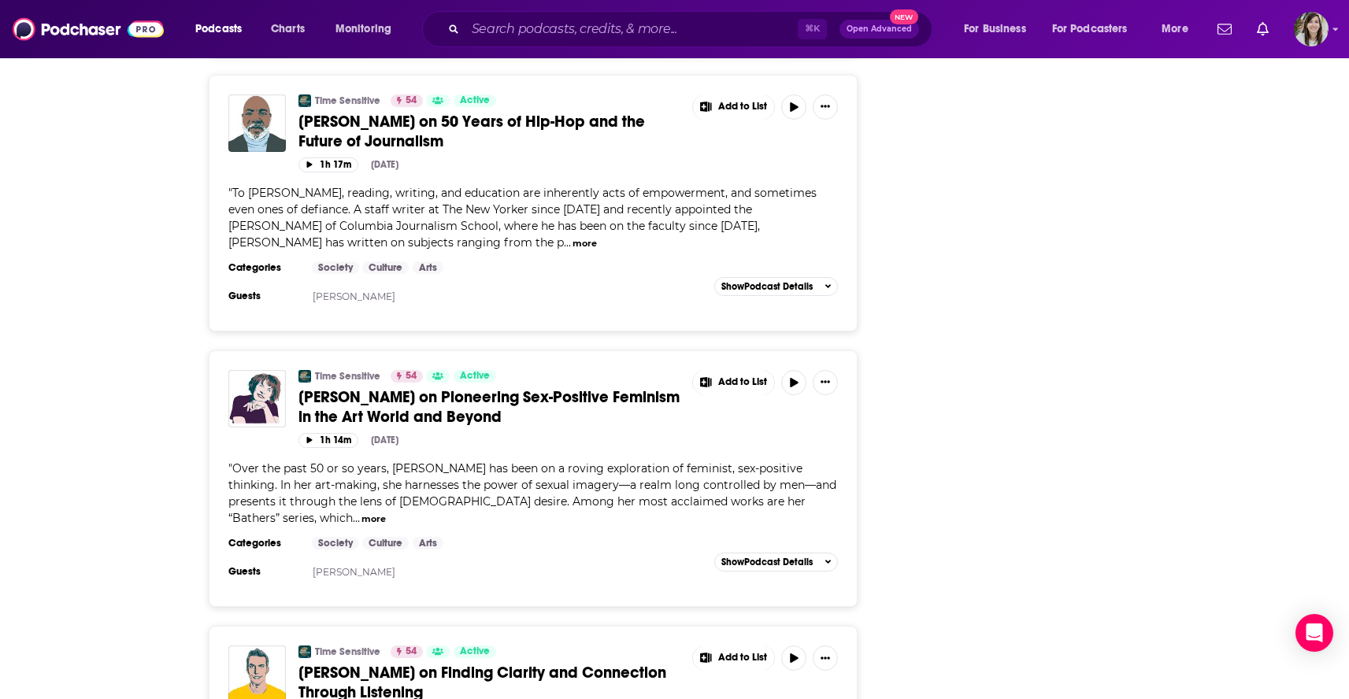
scroll to position [11937, 0]
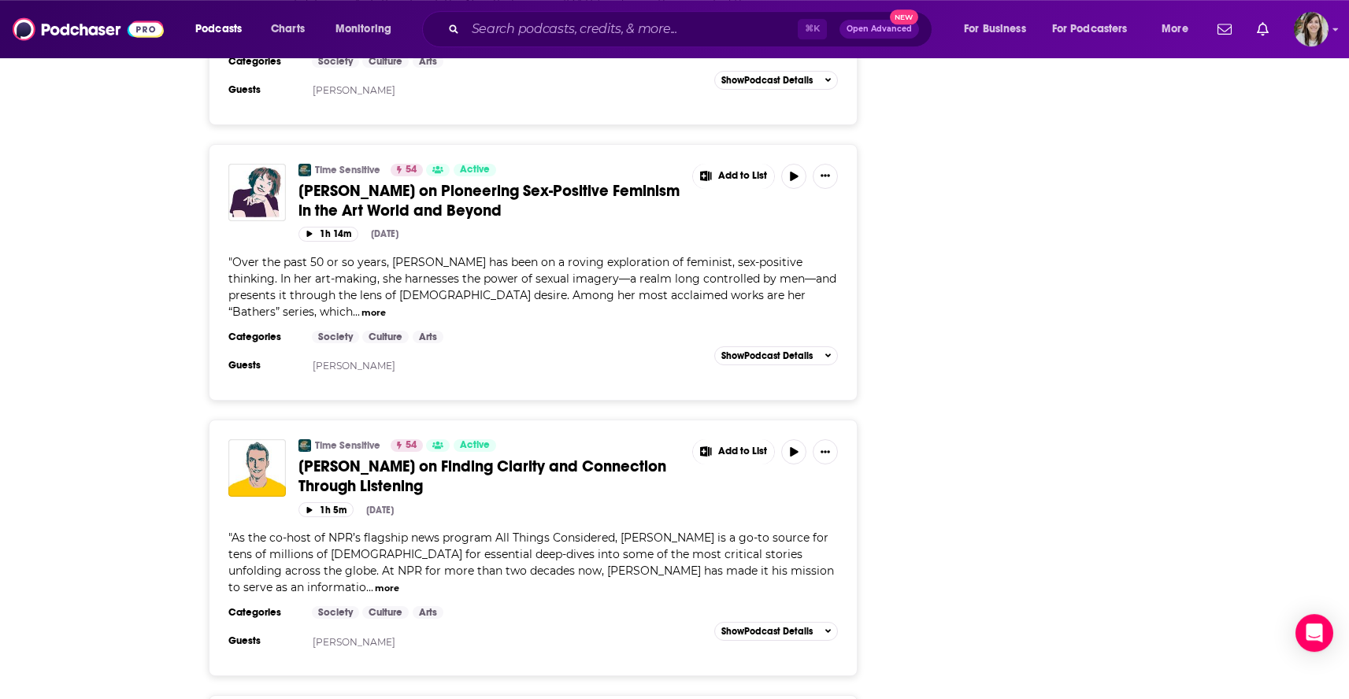
scroll to position [12164, 0]
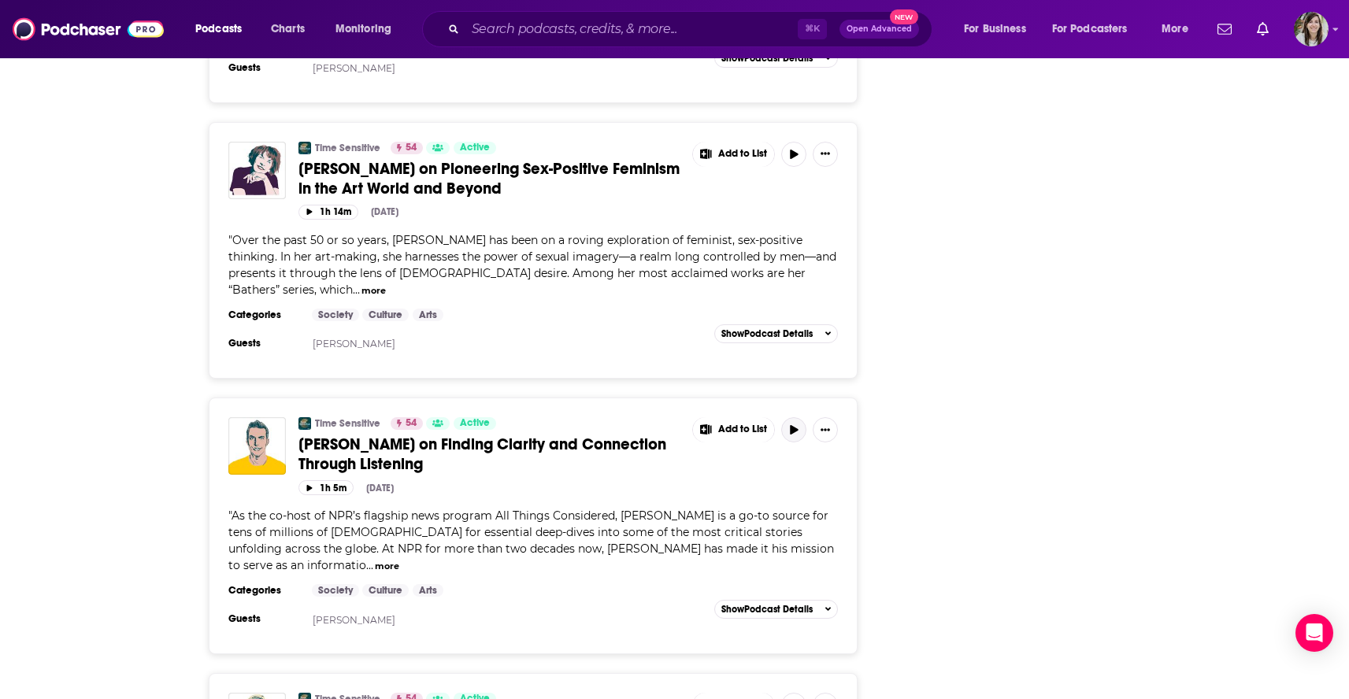
click at [796, 425] on icon "button" at bounding box center [794, 429] width 8 height 9
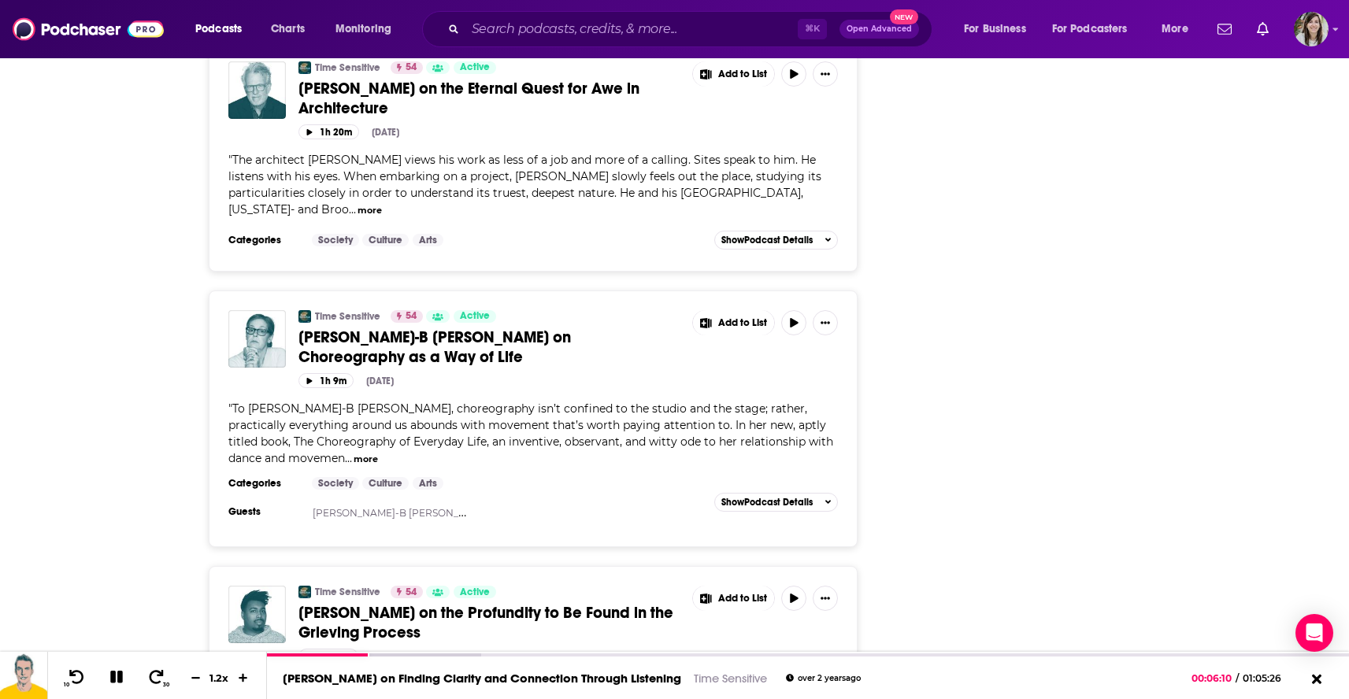
scroll to position [15370, 0]
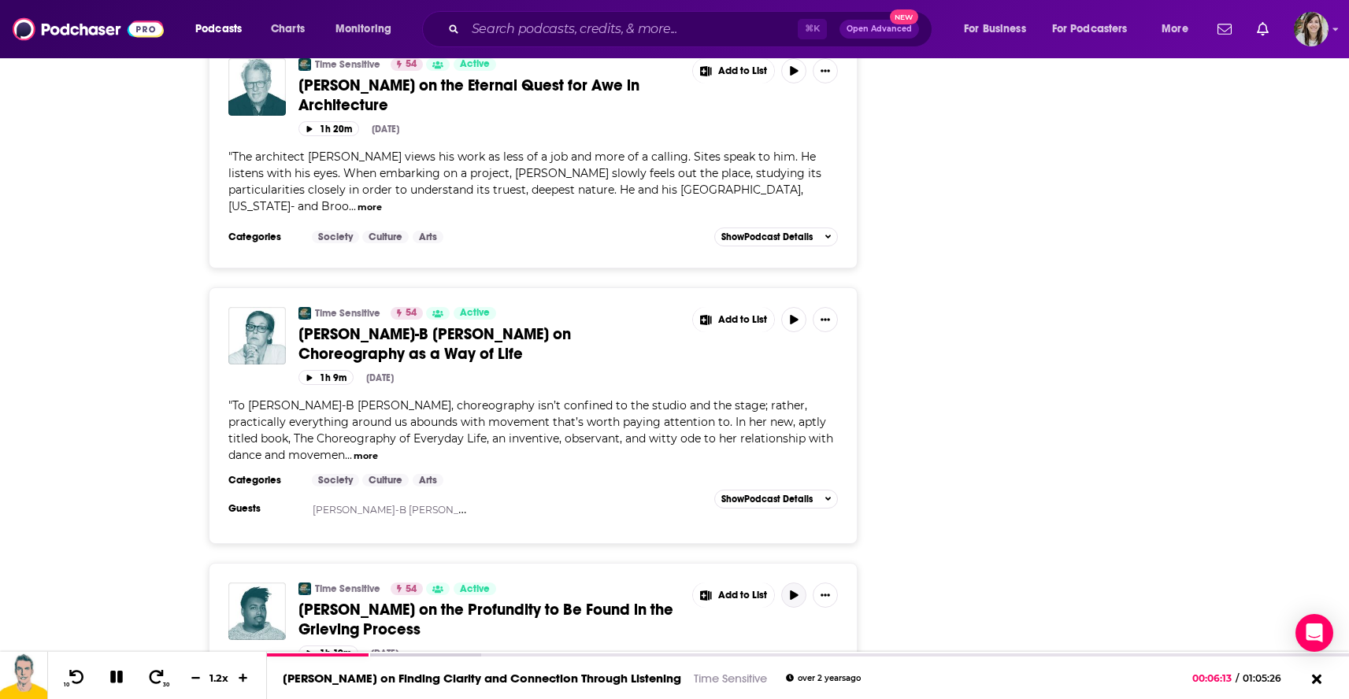
click at [788, 583] on button "button" at bounding box center [793, 595] width 25 height 25
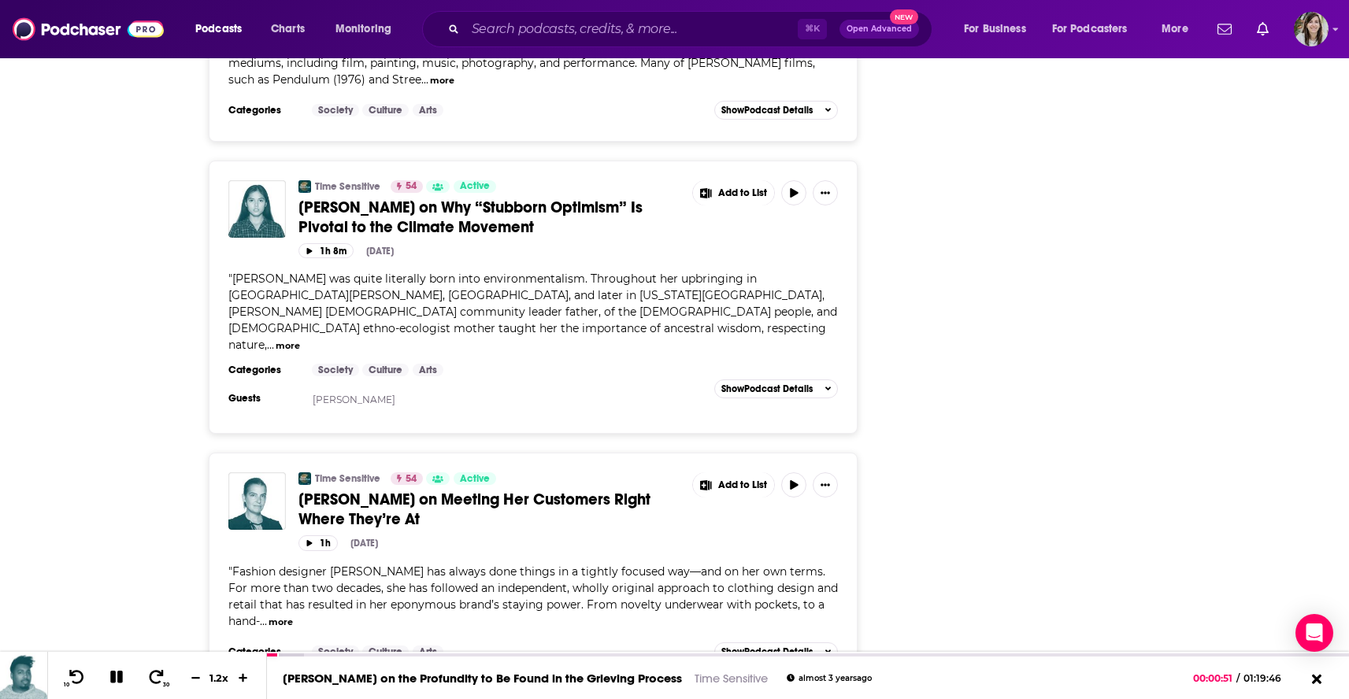
scroll to position [16828, 0]
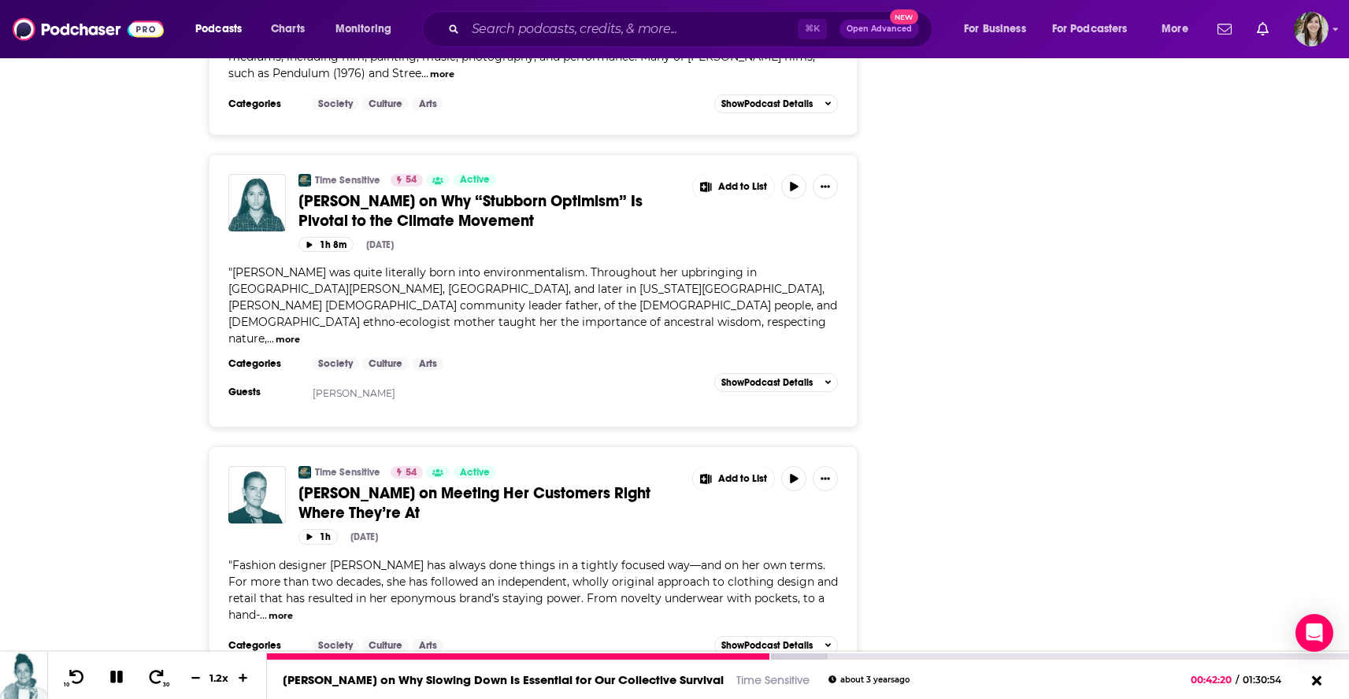
click at [110, 677] on icon at bounding box center [116, 677] width 13 height 13
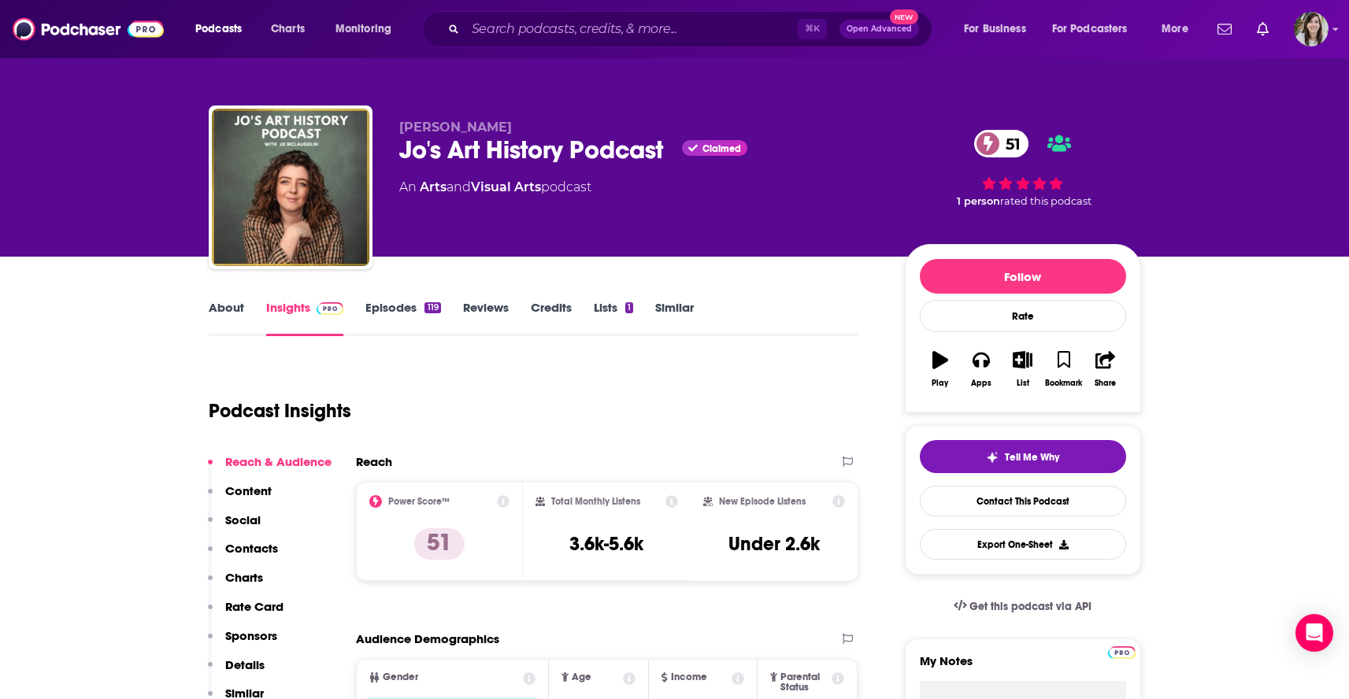
click at [229, 306] on link "About" at bounding box center [226, 318] width 35 height 36
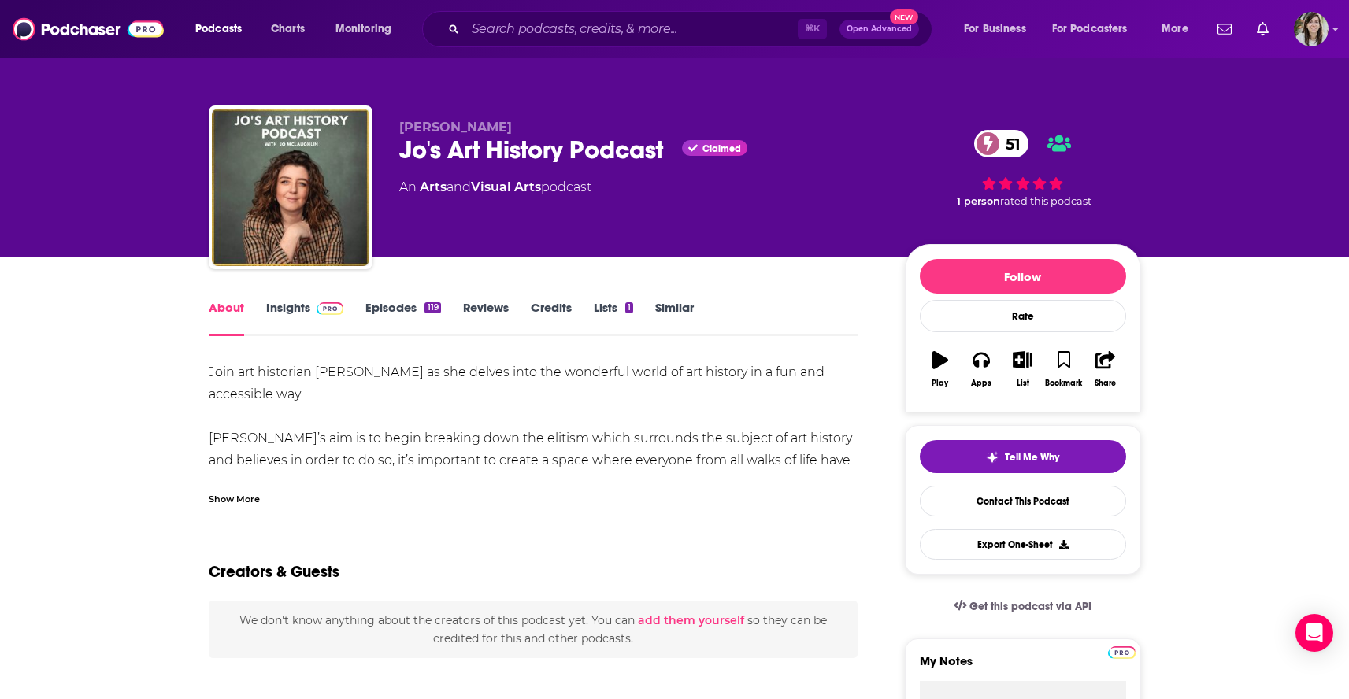
click at [234, 498] on div "Show More" at bounding box center [234, 498] width 51 height 15
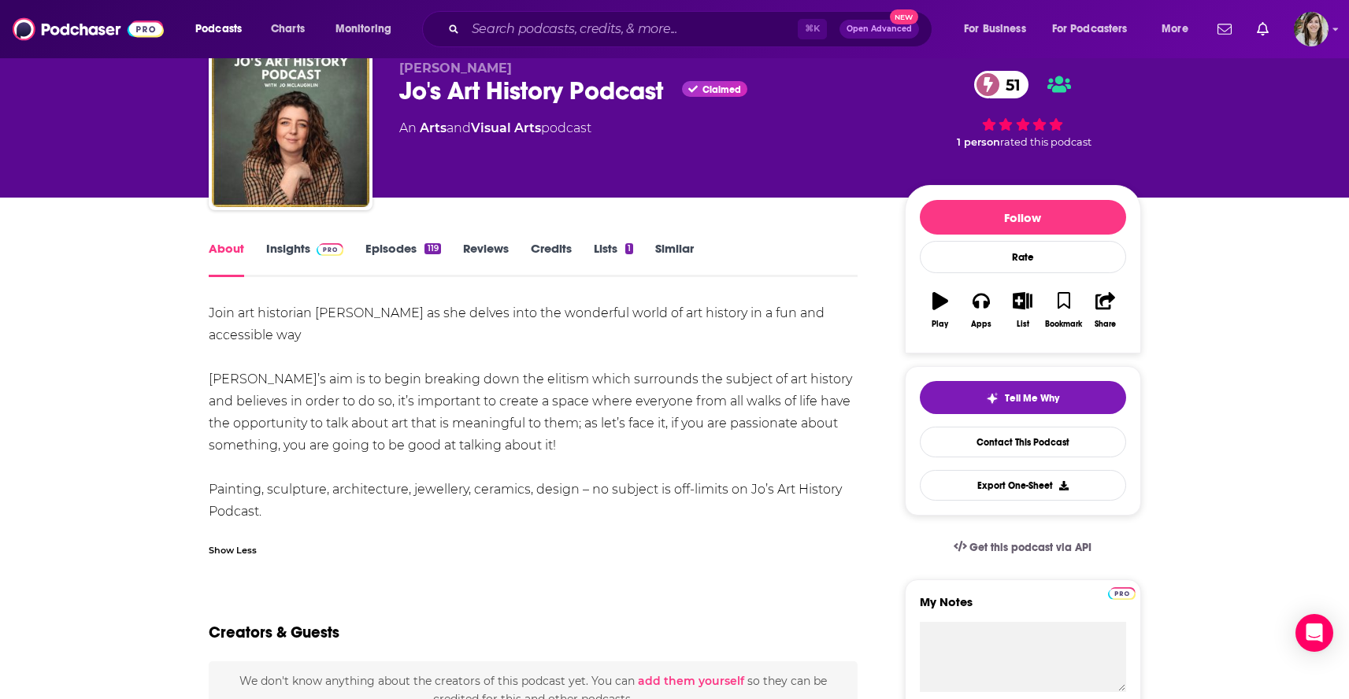
scroll to position [64, 0]
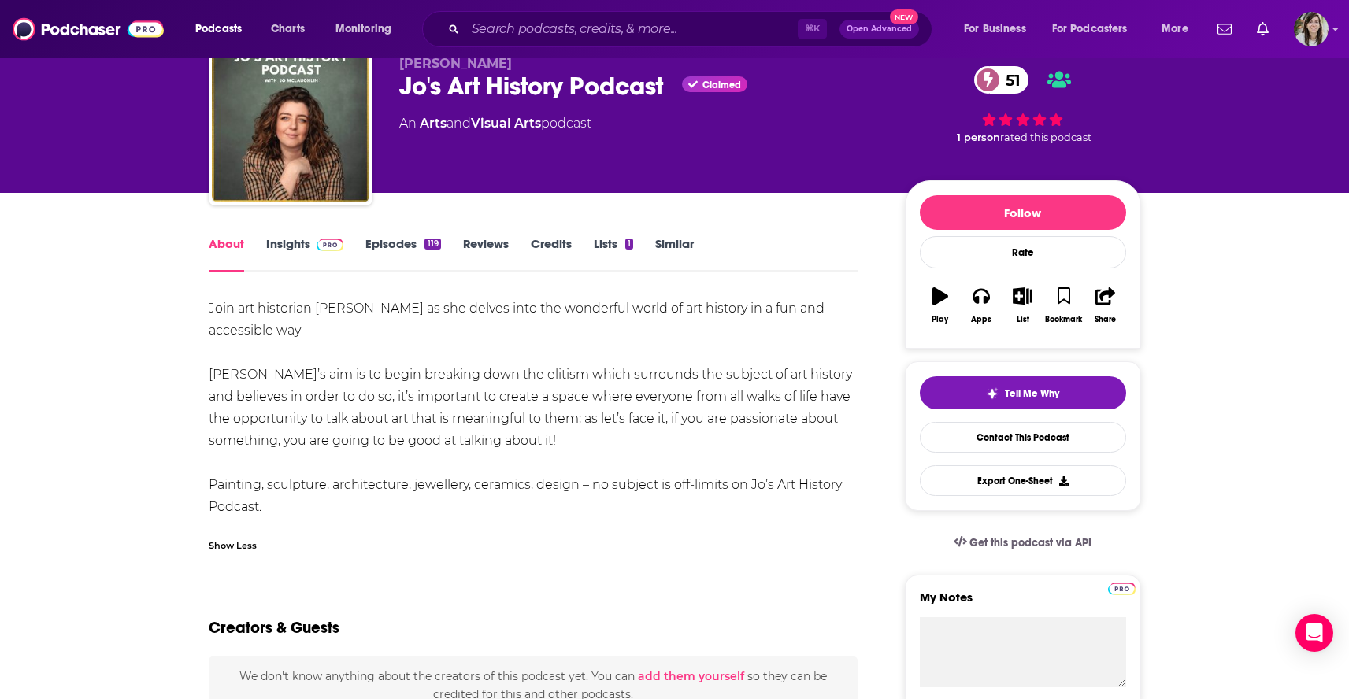
click at [391, 245] on link "Episodes 119" at bounding box center [402, 254] width 75 height 36
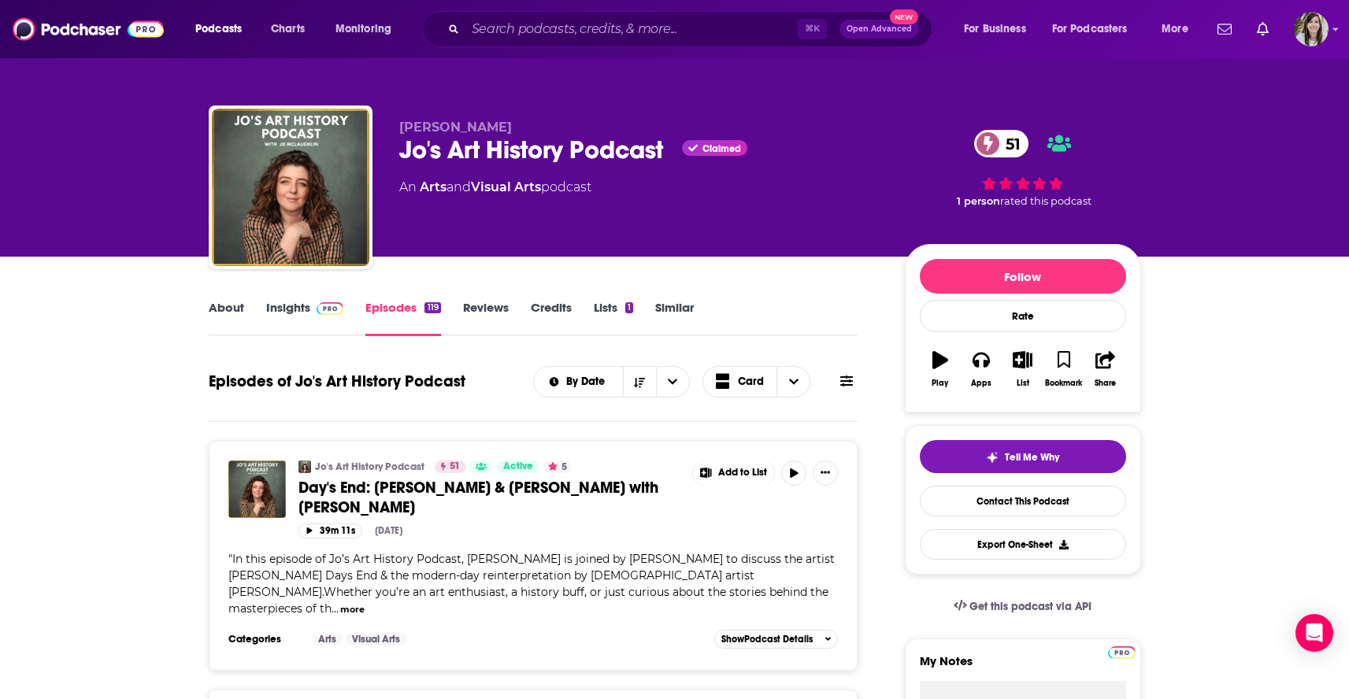
click at [853, 380] on icon at bounding box center [846, 381] width 13 height 13
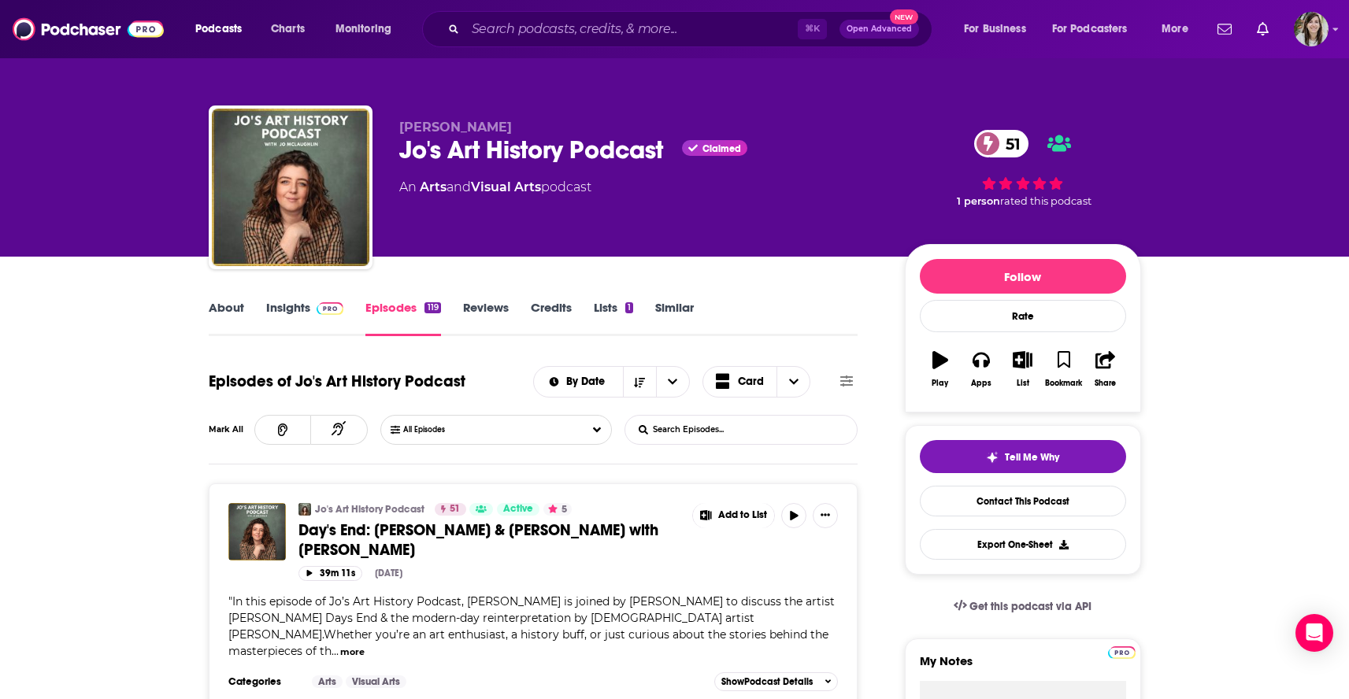
click at [732, 439] on input "List Search Input" at bounding box center [707, 430] width 165 height 28
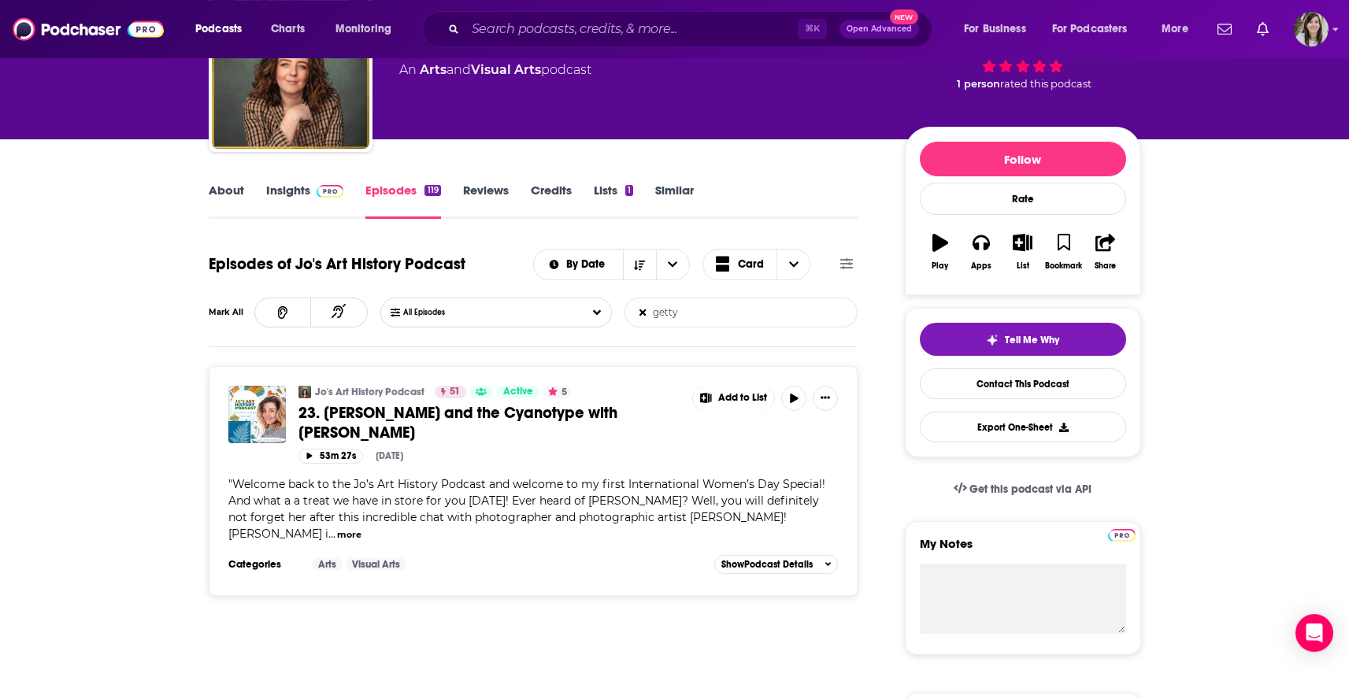
scroll to position [202, 0]
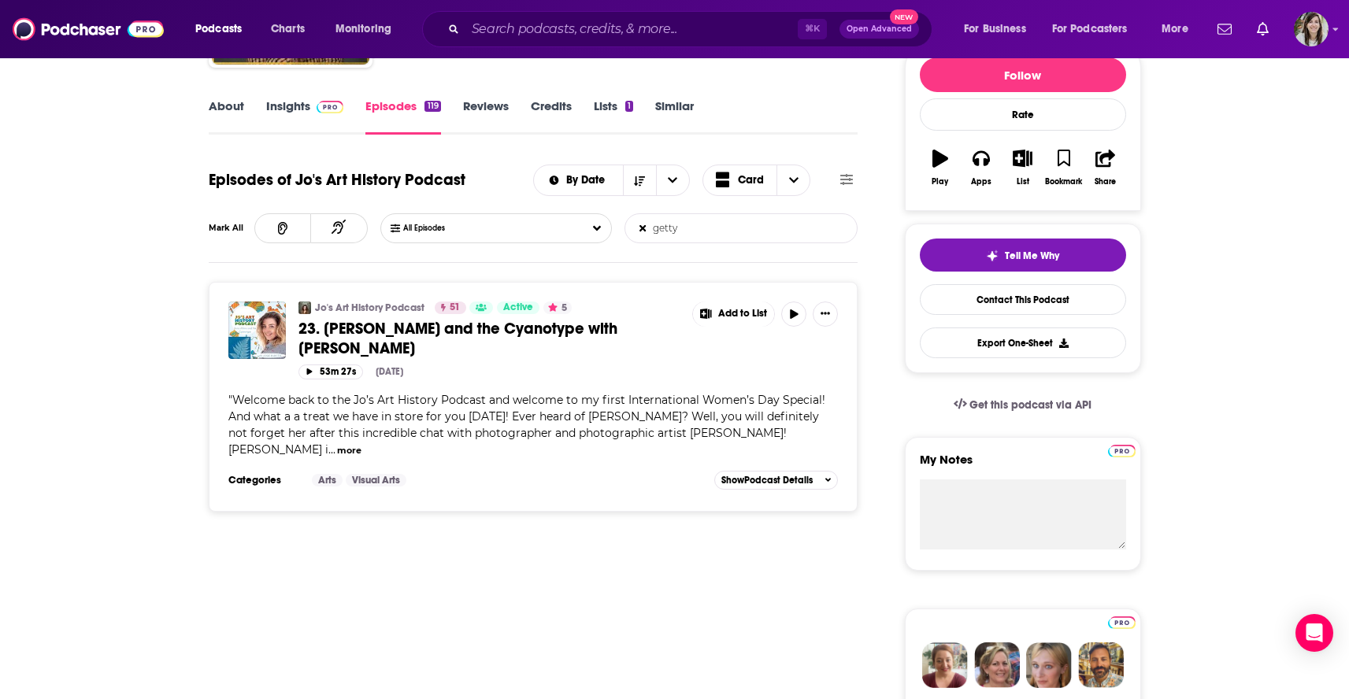
type input "getty"
click at [361, 444] on button "more" at bounding box center [349, 450] width 24 height 13
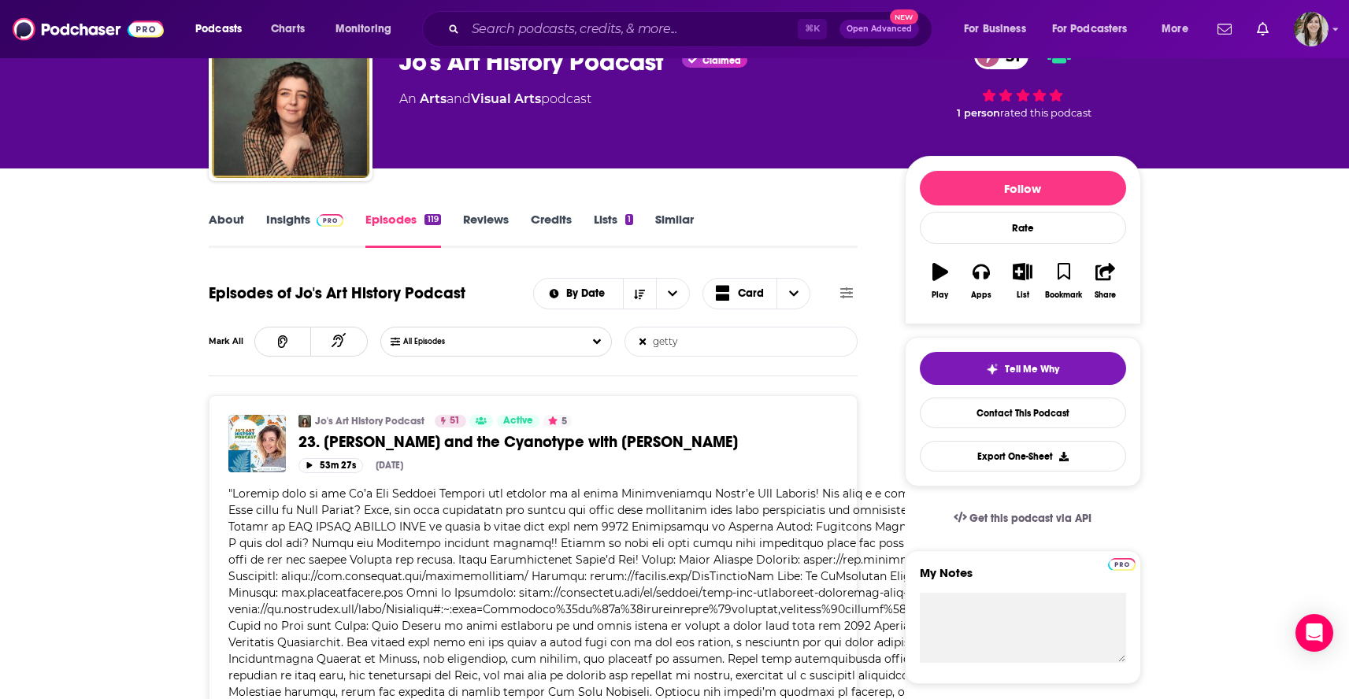
scroll to position [0, 0]
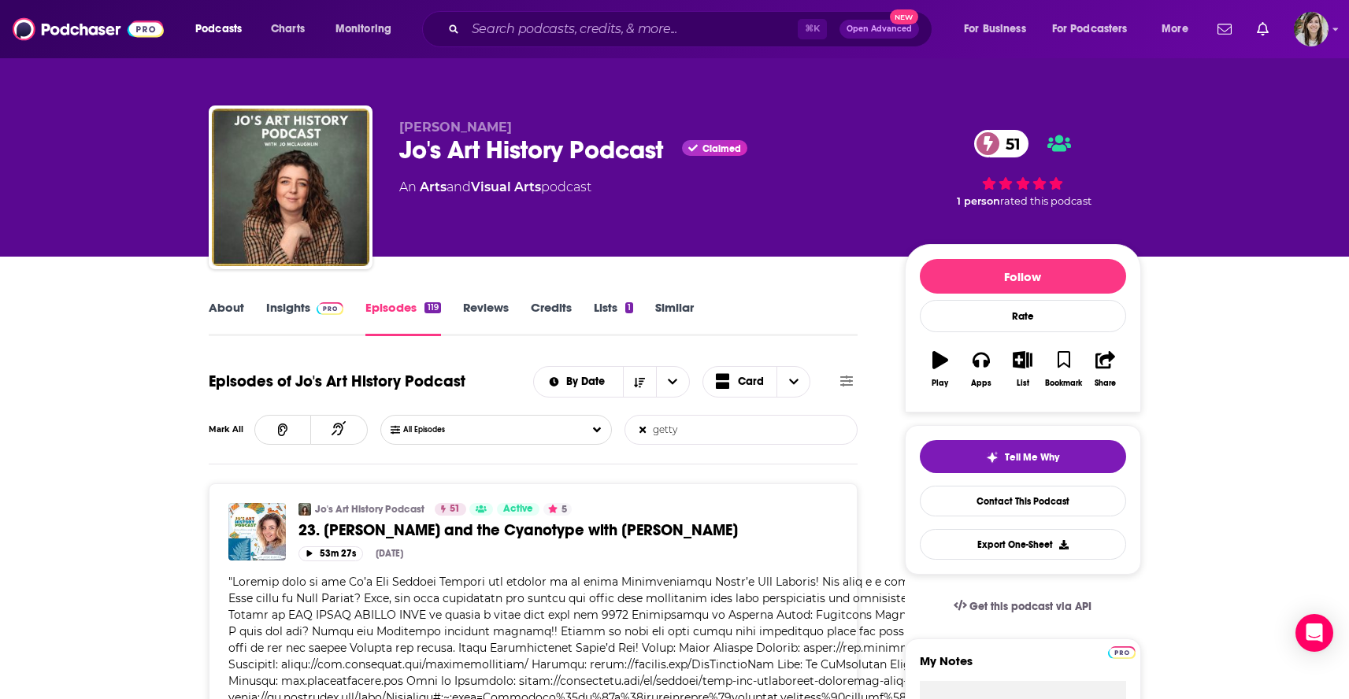
click at [226, 309] on link "About" at bounding box center [226, 318] width 35 height 36
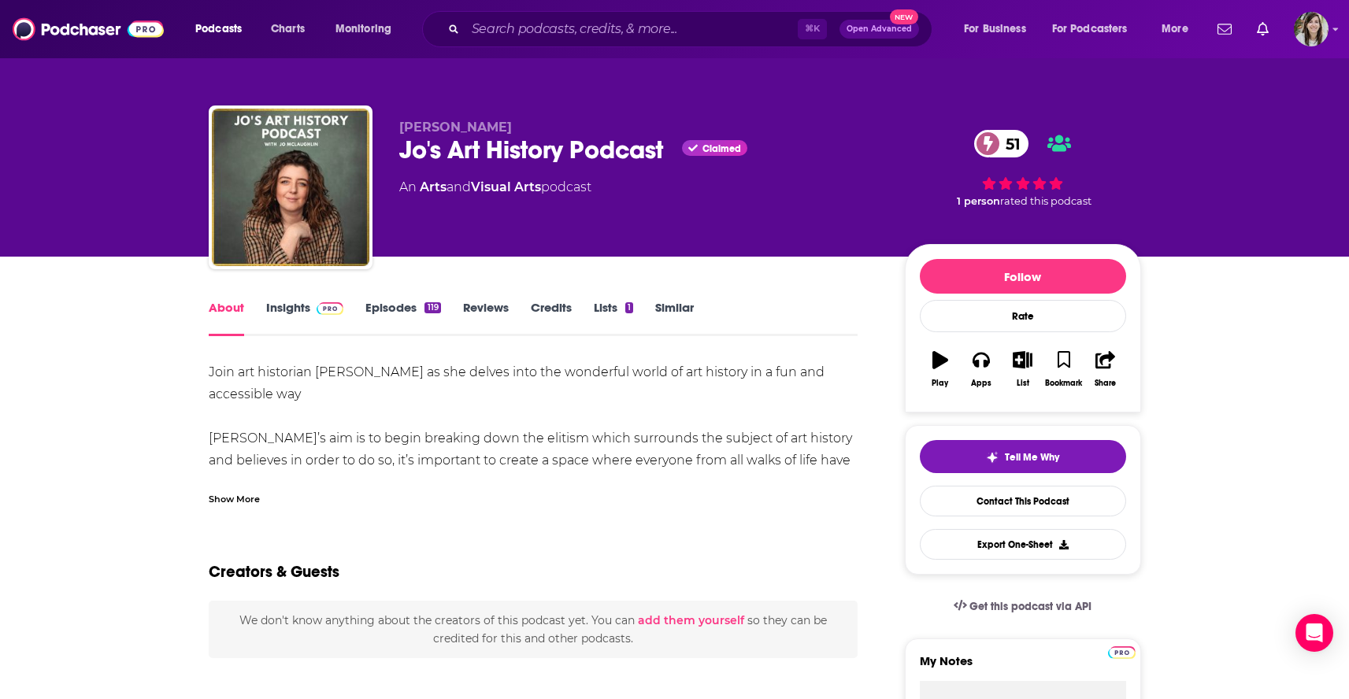
click at [35, 239] on div "[PERSON_NAME] Jo's Art History Podcast Claimed 51 An Arts and Visual Arts podca…" at bounding box center [674, 128] width 1349 height 257
click at [669, 305] on link "Similar" at bounding box center [674, 318] width 39 height 36
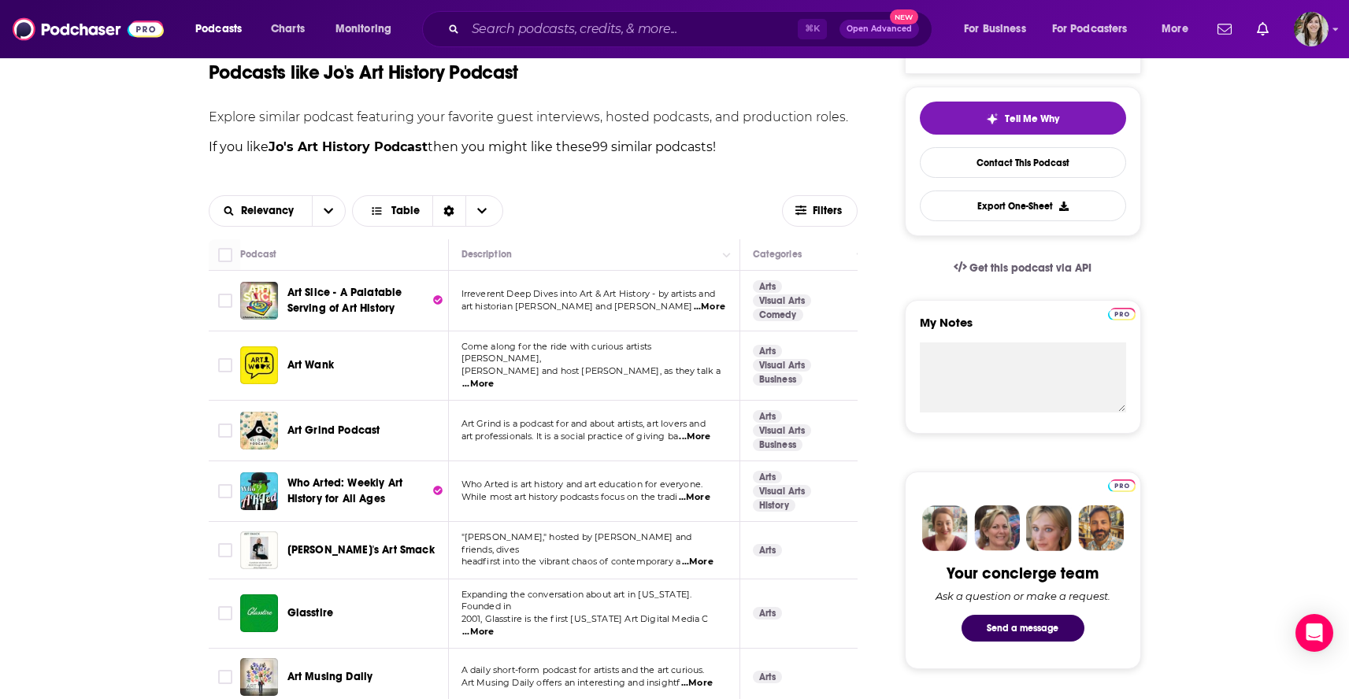
scroll to position [340, 0]
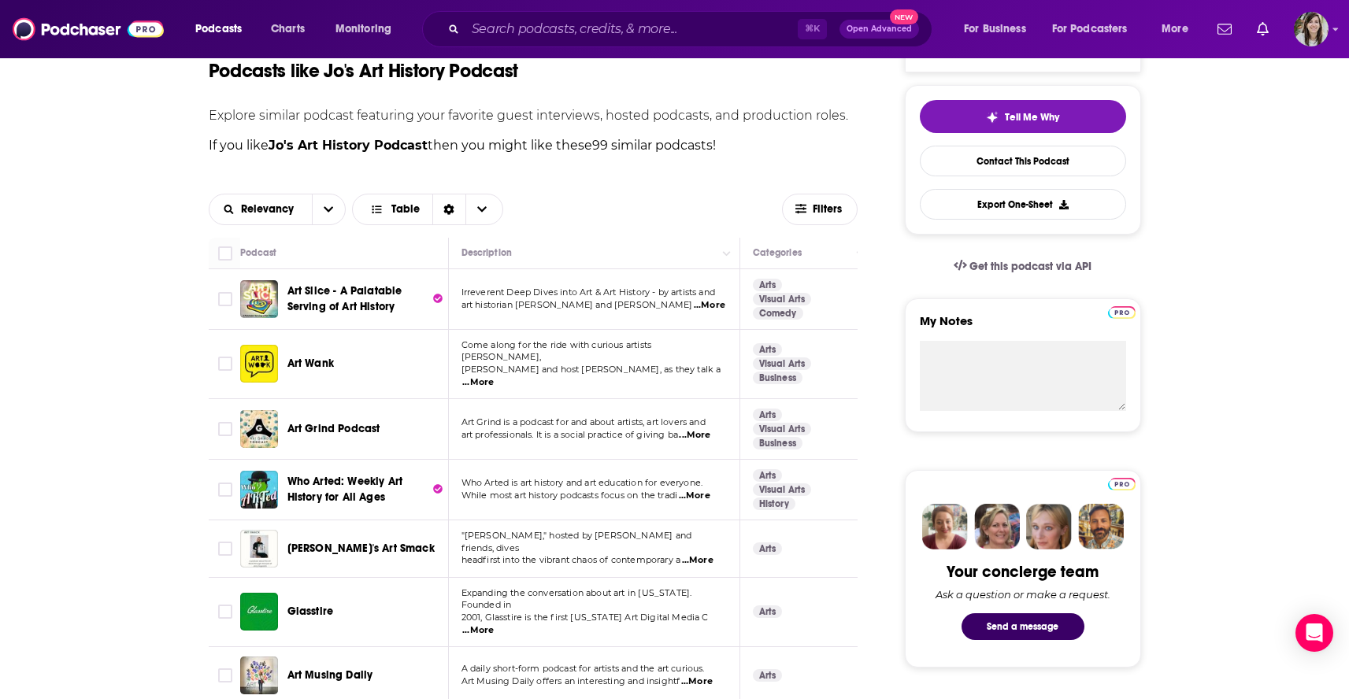
click at [707, 307] on span "...More" at bounding box center [710, 305] width 32 height 13
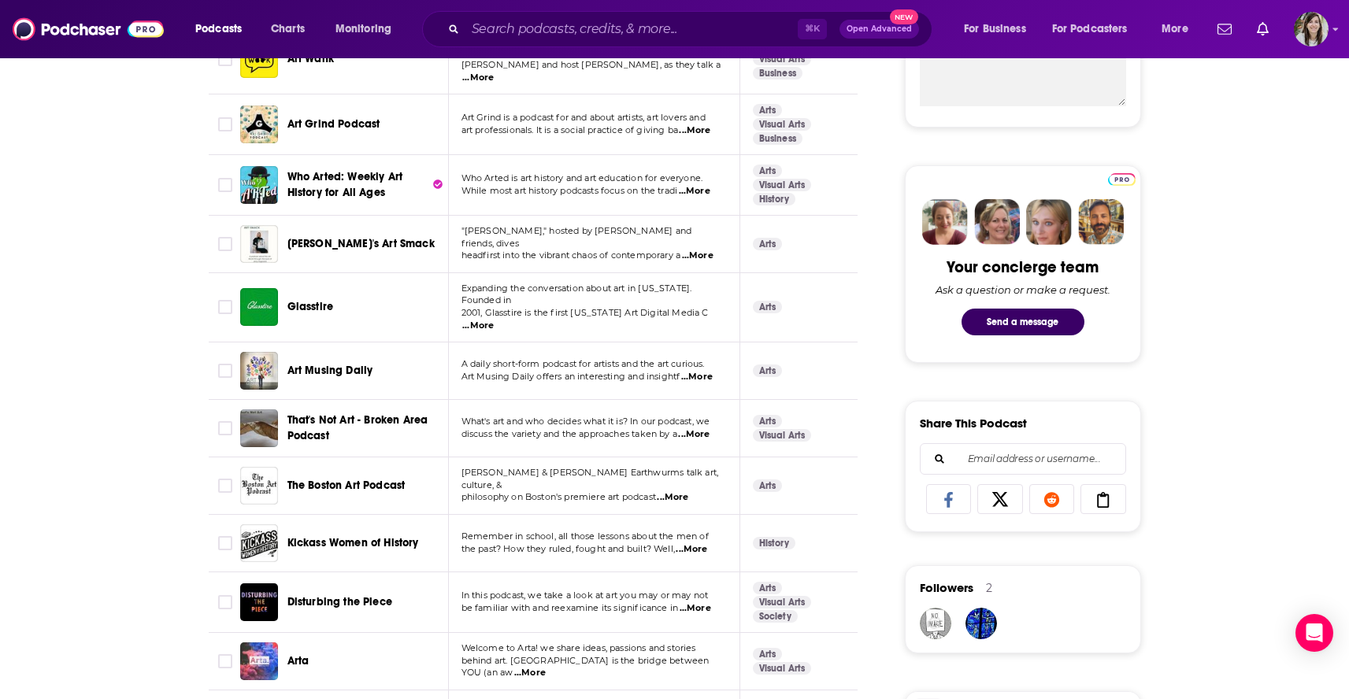
scroll to position [654, 0]
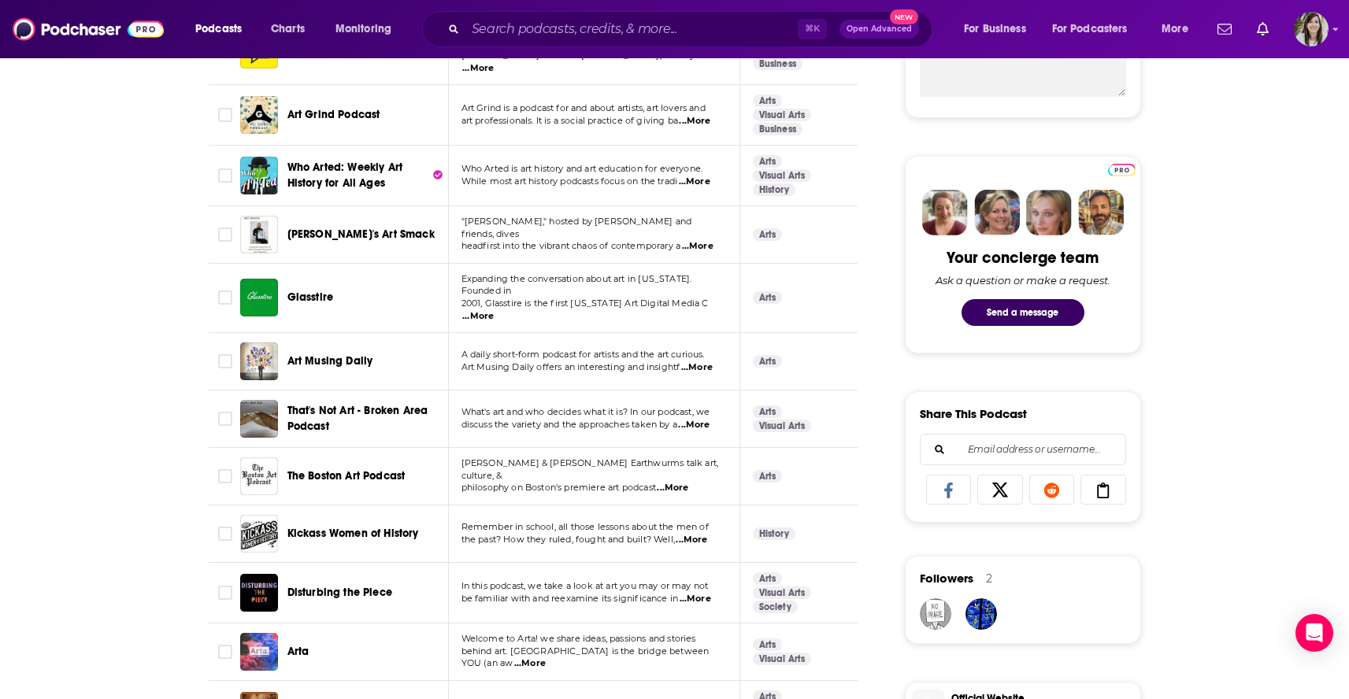
click at [702, 240] on span "...More" at bounding box center [698, 246] width 32 height 13
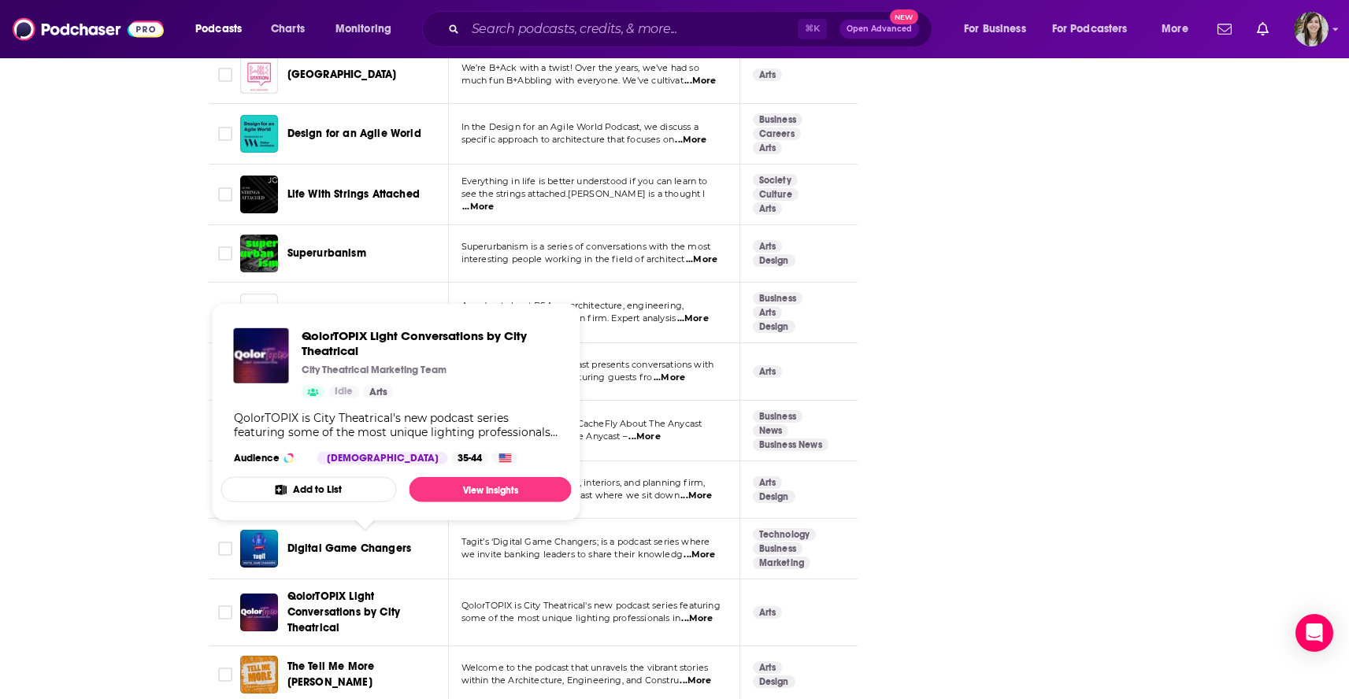
scroll to position [5642, 0]
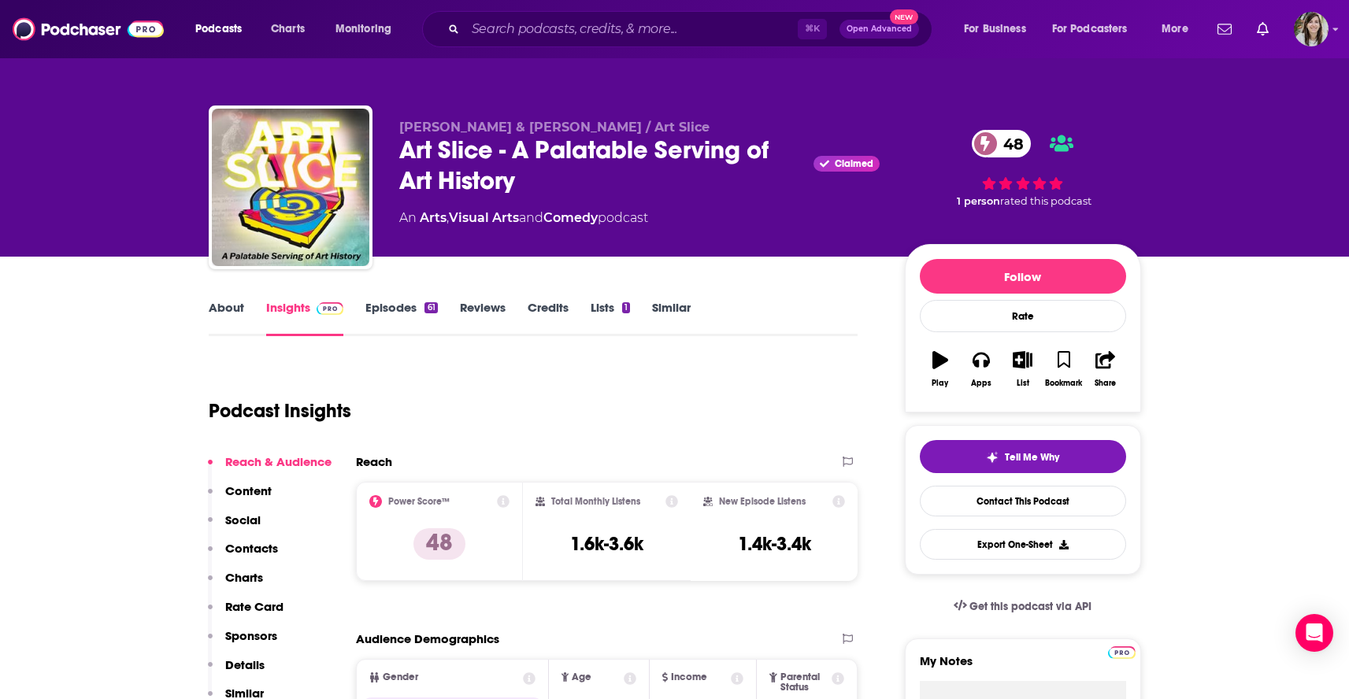
click at [217, 309] on link "About" at bounding box center [226, 318] width 35 height 36
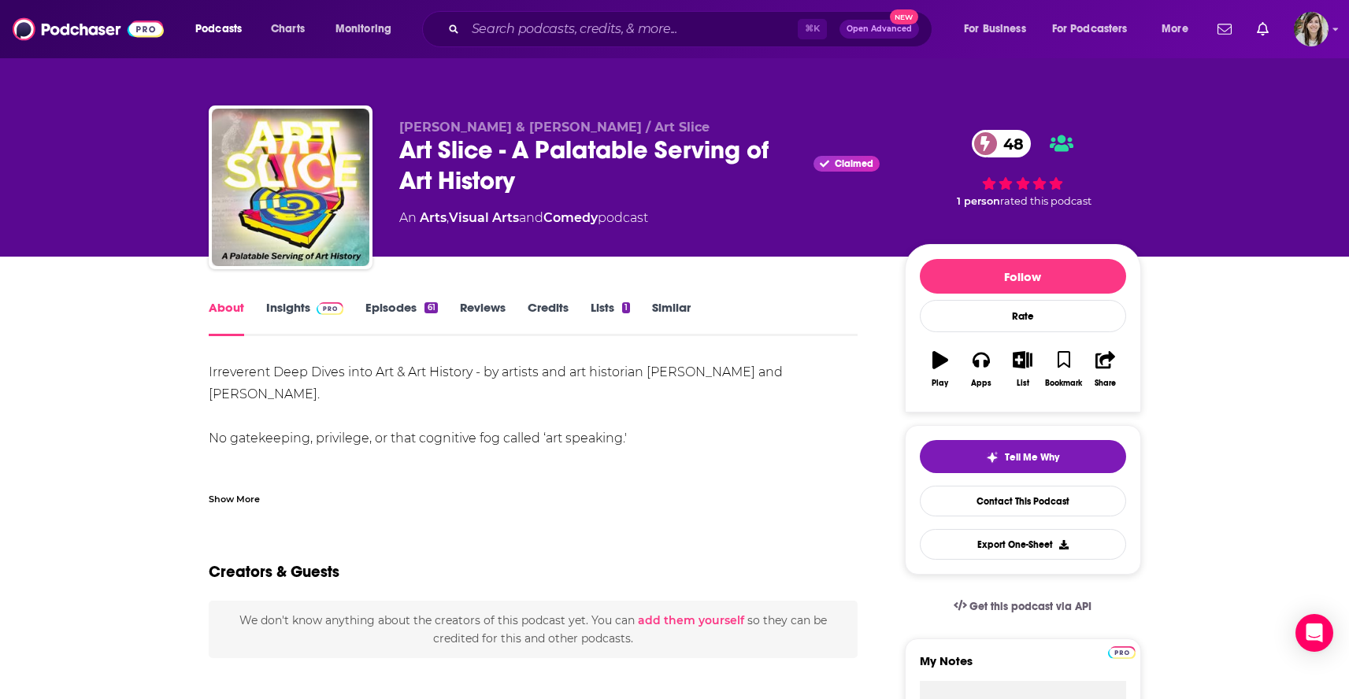
click at [281, 309] on link "Insights" at bounding box center [305, 318] width 78 height 36
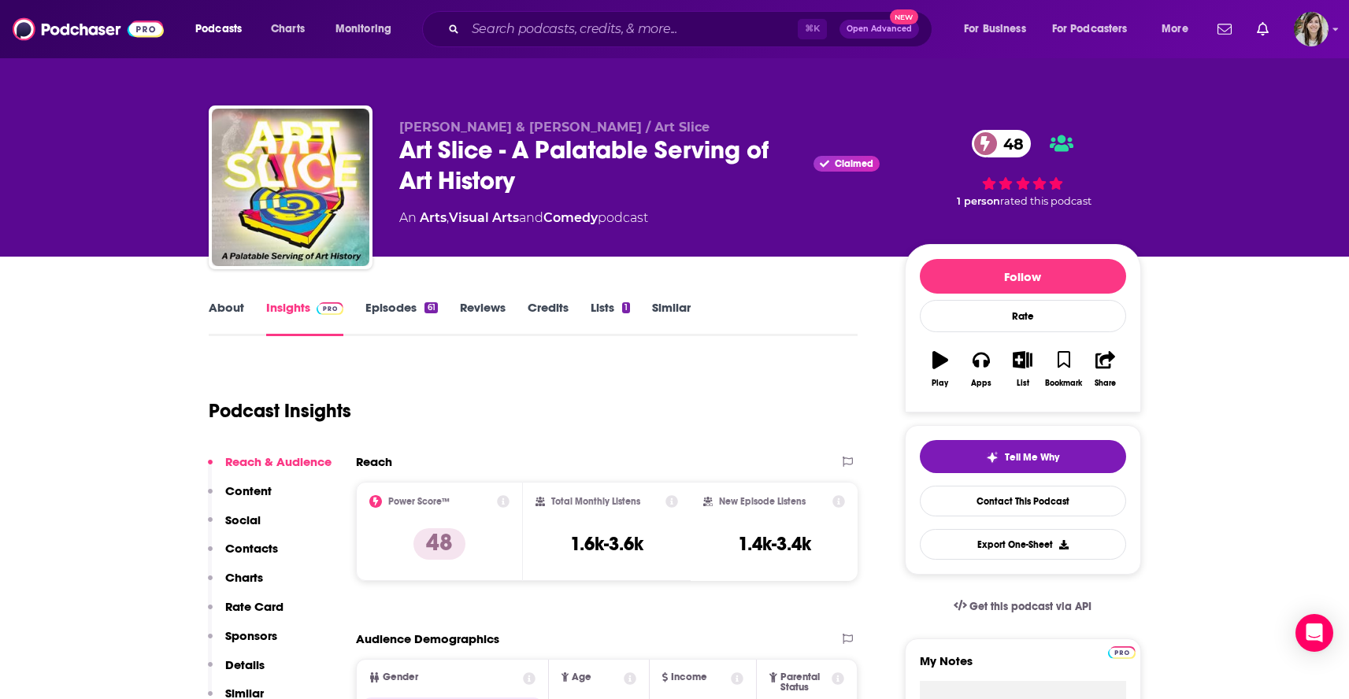
click at [395, 311] on link "Episodes 61" at bounding box center [401, 318] width 72 height 36
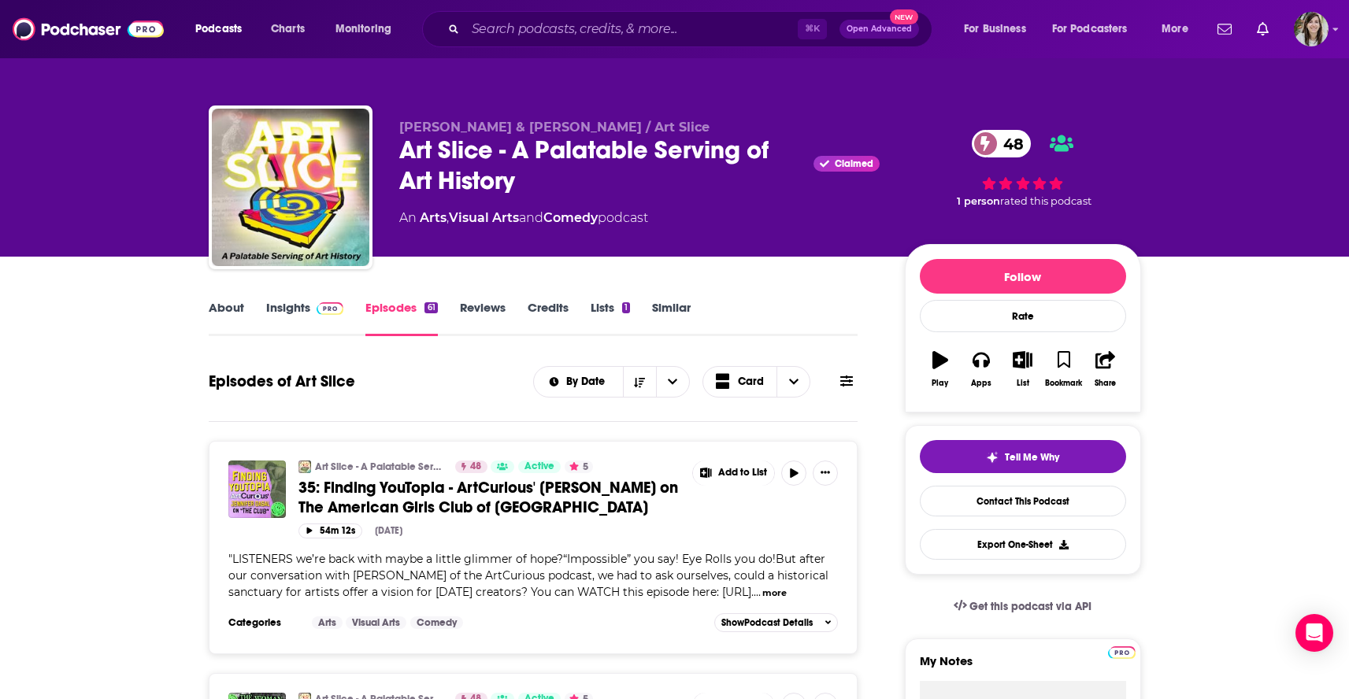
click at [222, 310] on link "About" at bounding box center [226, 318] width 35 height 36
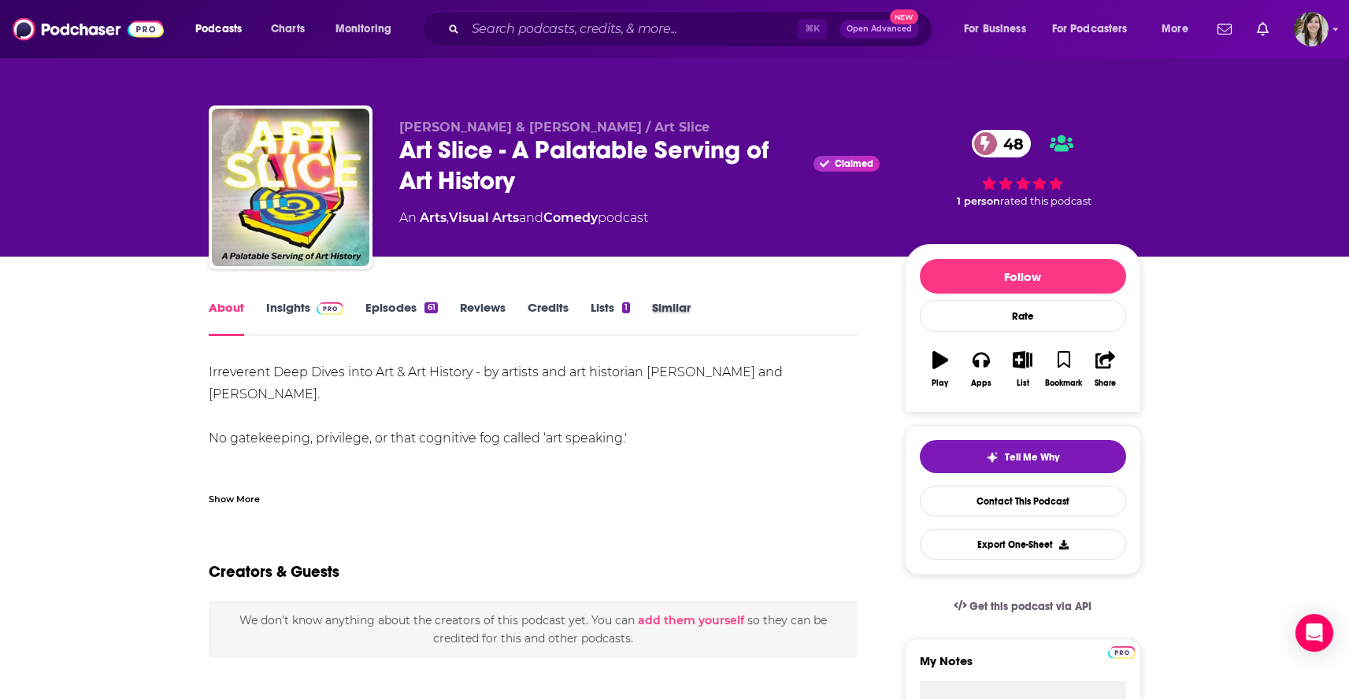
click at [692, 313] on div "Similar" at bounding box center [682, 318] width 61 height 36
click at [673, 309] on link "Similar" at bounding box center [671, 318] width 39 height 36
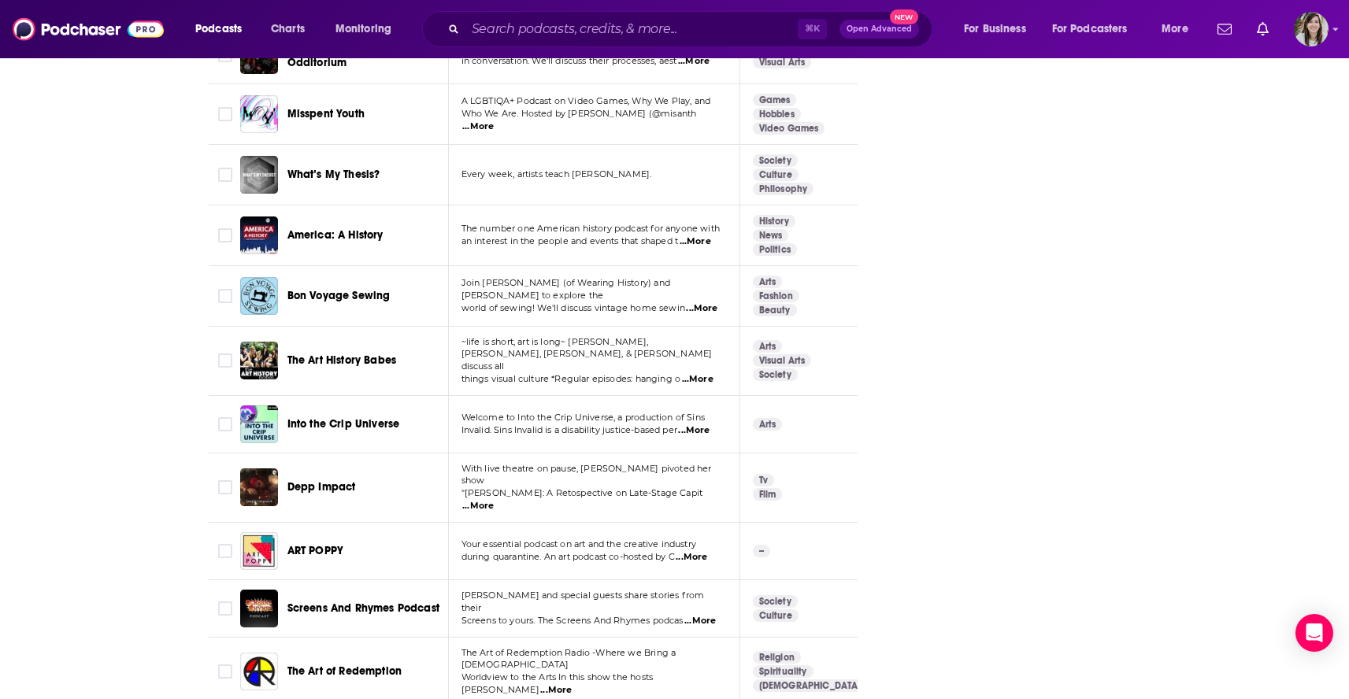
scroll to position [5572, 0]
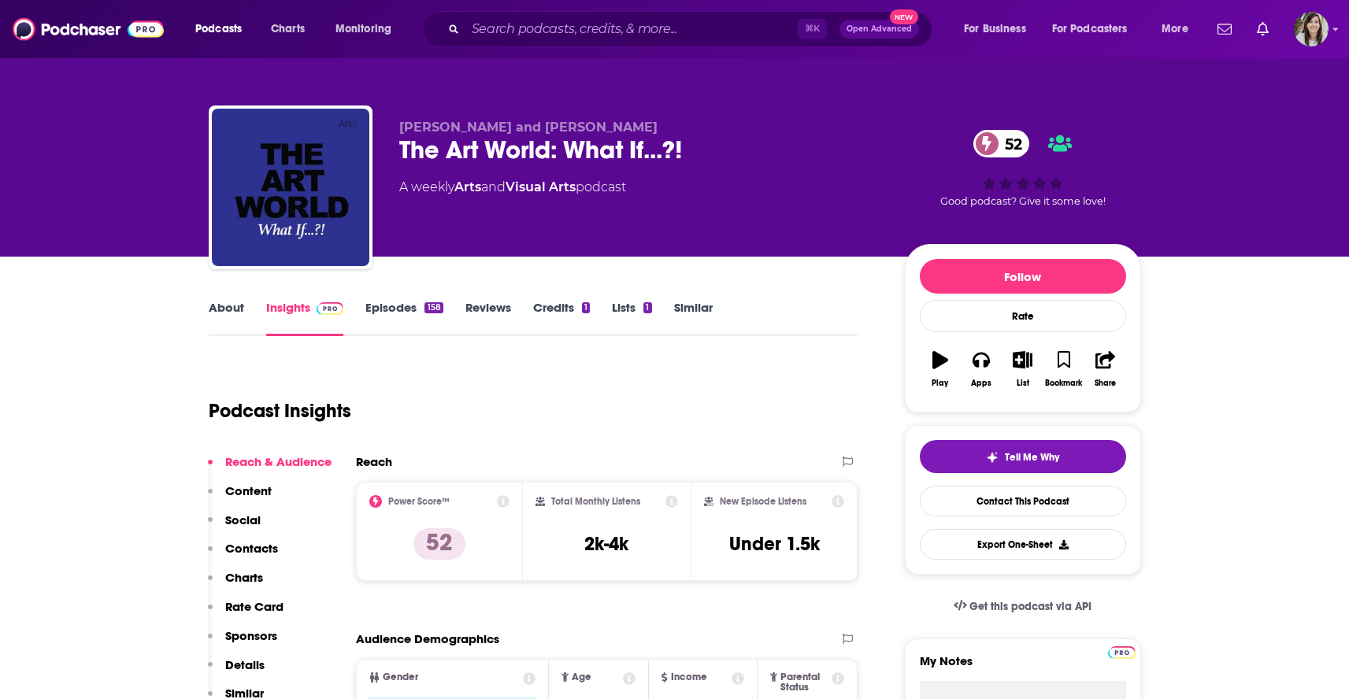
click at [232, 311] on link "About" at bounding box center [226, 318] width 35 height 36
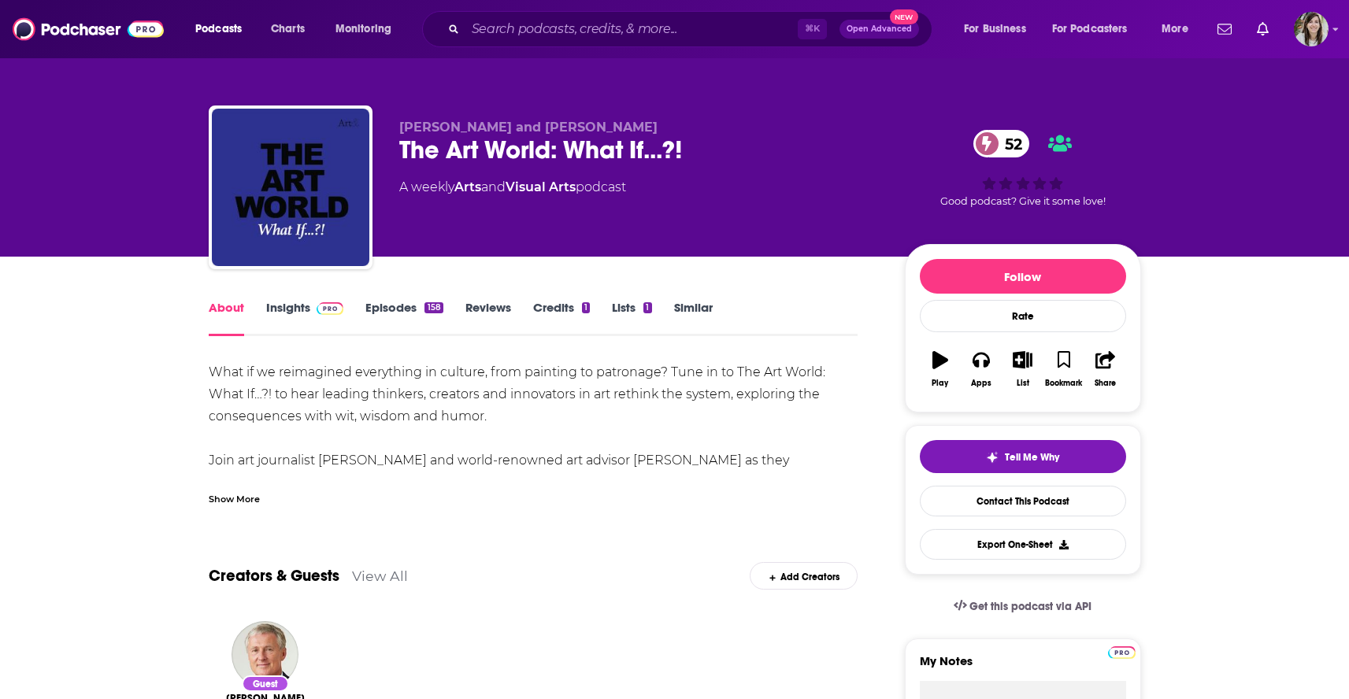
click at [236, 499] on div "Show More" at bounding box center [234, 498] width 51 height 15
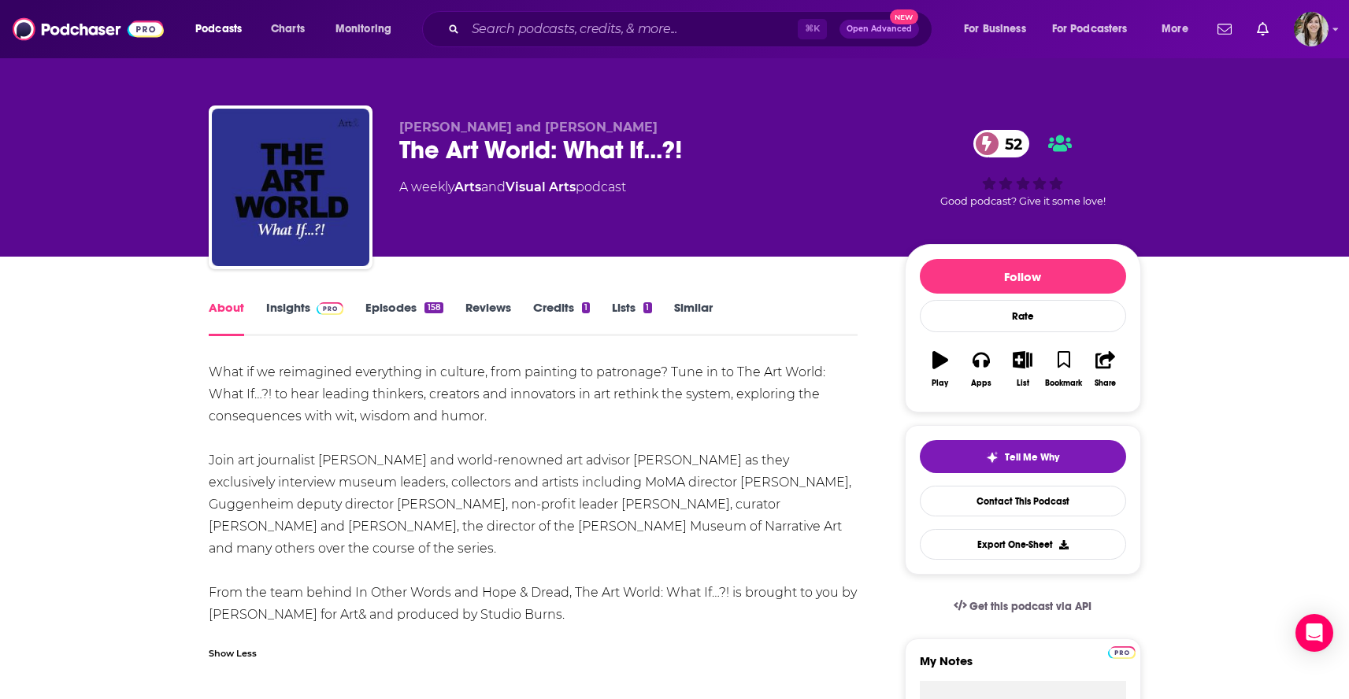
click at [382, 310] on link "Episodes 158" at bounding box center [403, 318] width 77 height 36
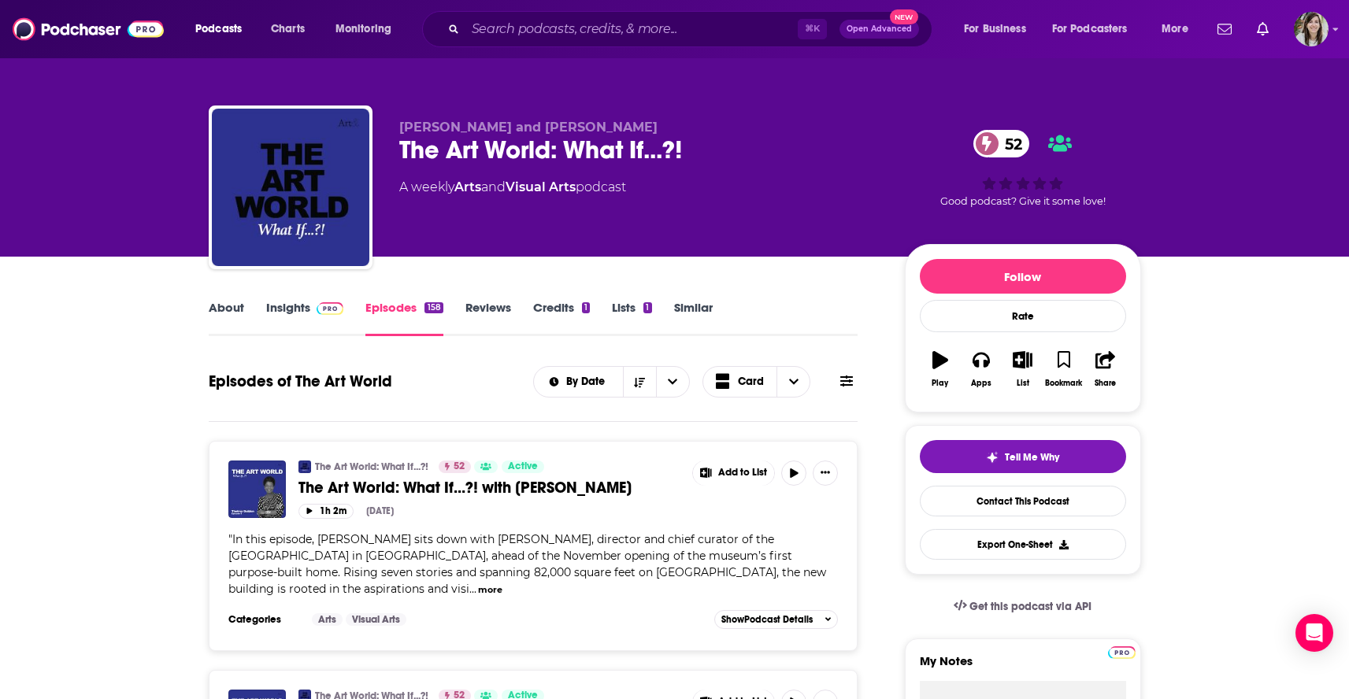
click at [844, 380] on icon at bounding box center [846, 381] width 13 height 13
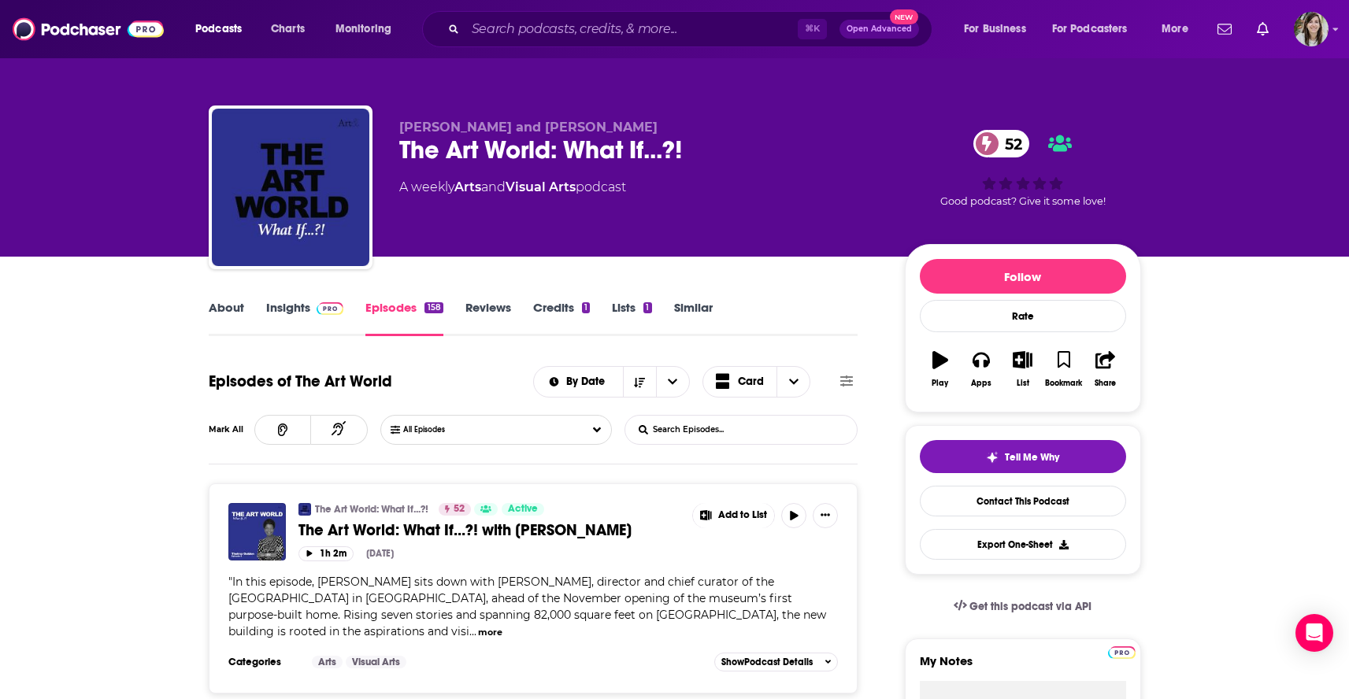
click at [726, 429] on input "List Search Input" at bounding box center [707, 430] width 165 height 28
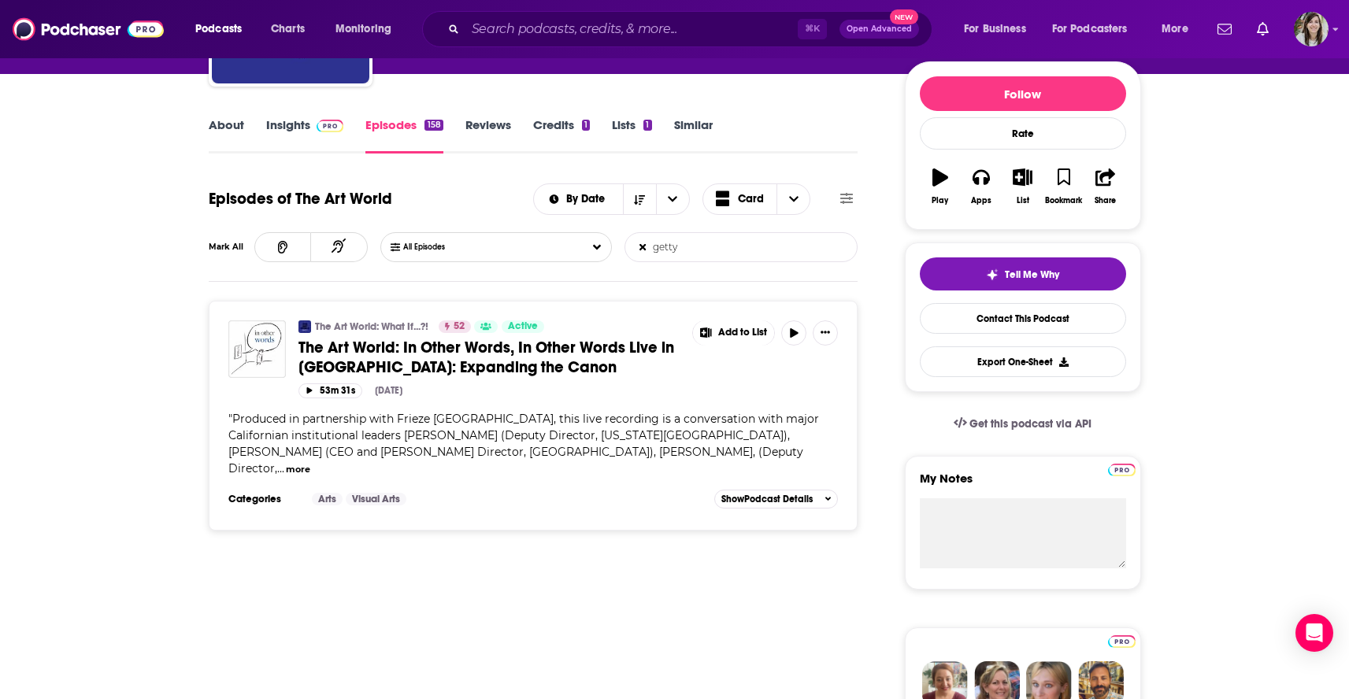
scroll to position [188, 0]
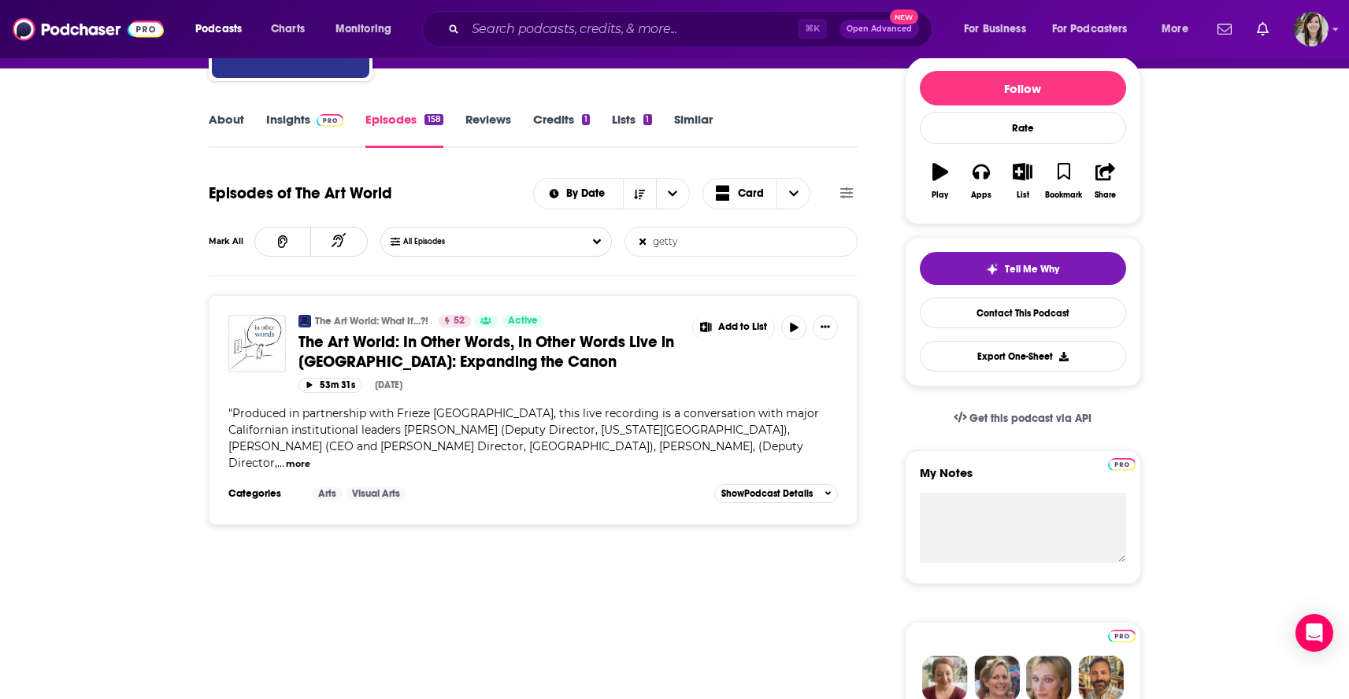
type input "getty"
click at [286, 469] on button "more" at bounding box center [298, 464] width 24 height 13
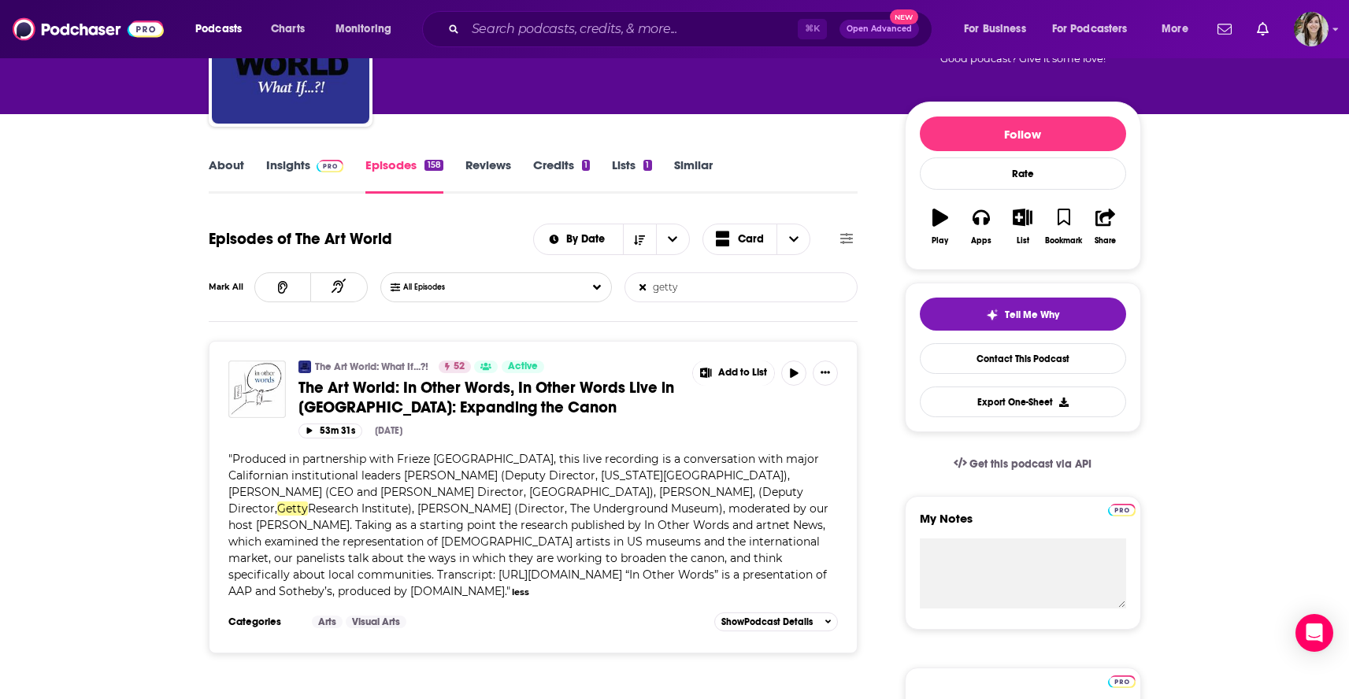
scroll to position [0, 0]
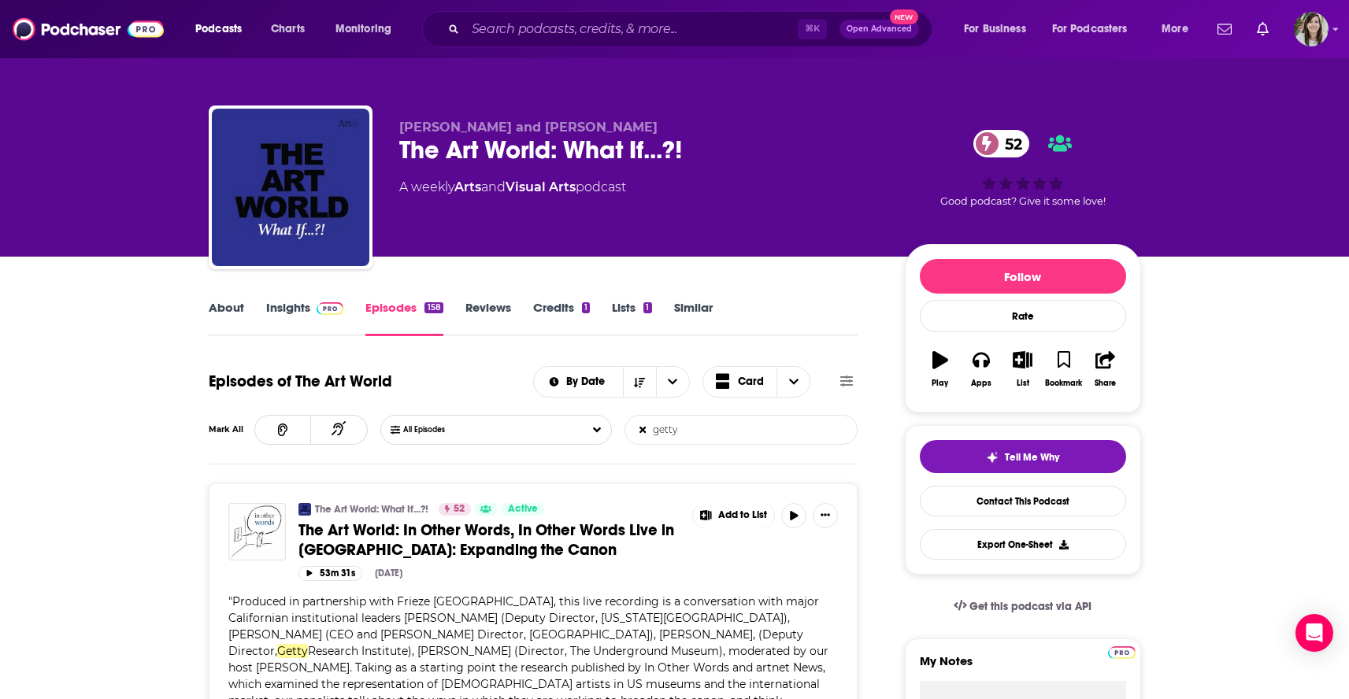
click at [222, 309] on link "About" at bounding box center [226, 318] width 35 height 36
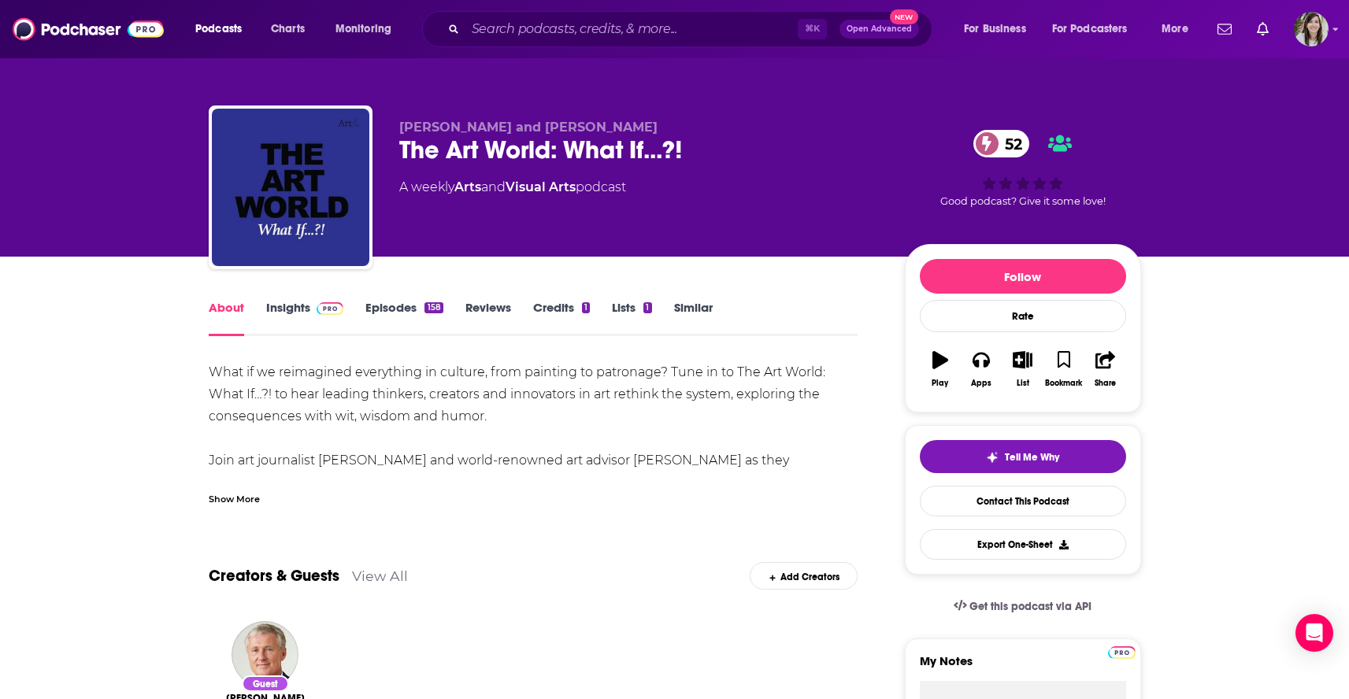
click at [692, 302] on link "Similar" at bounding box center [693, 318] width 39 height 36
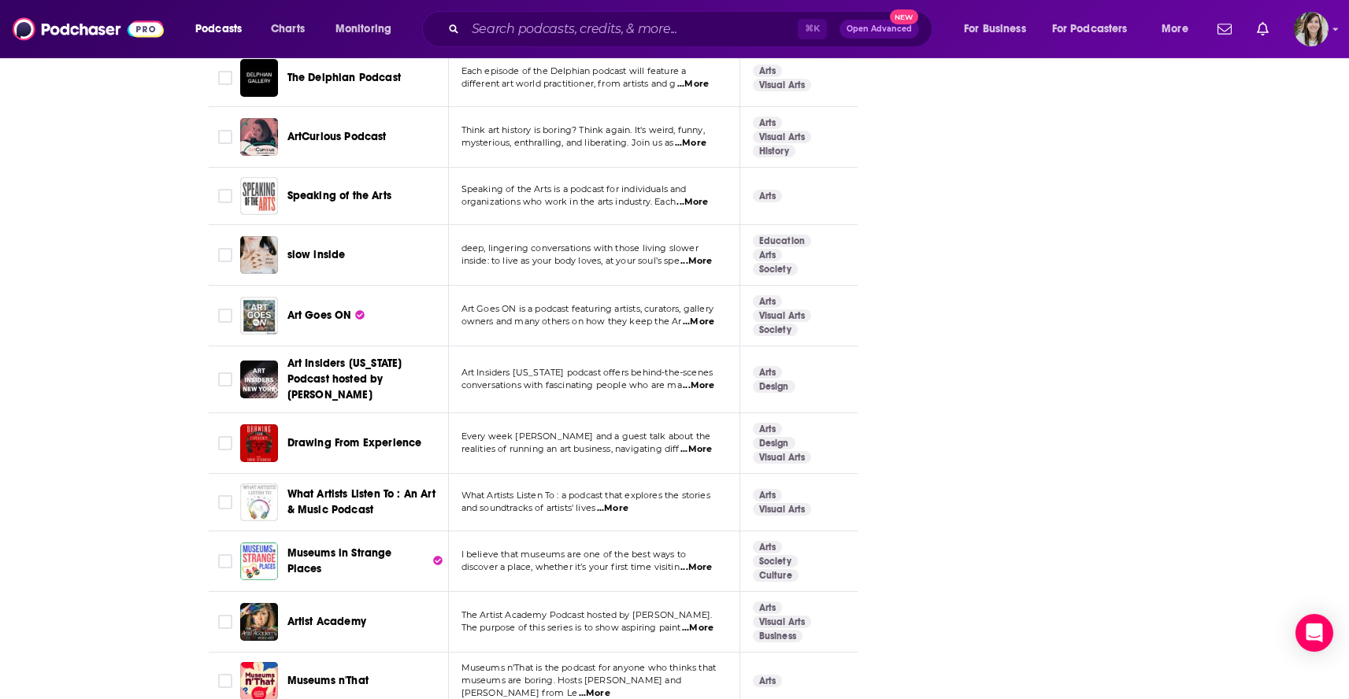
scroll to position [5594, 0]
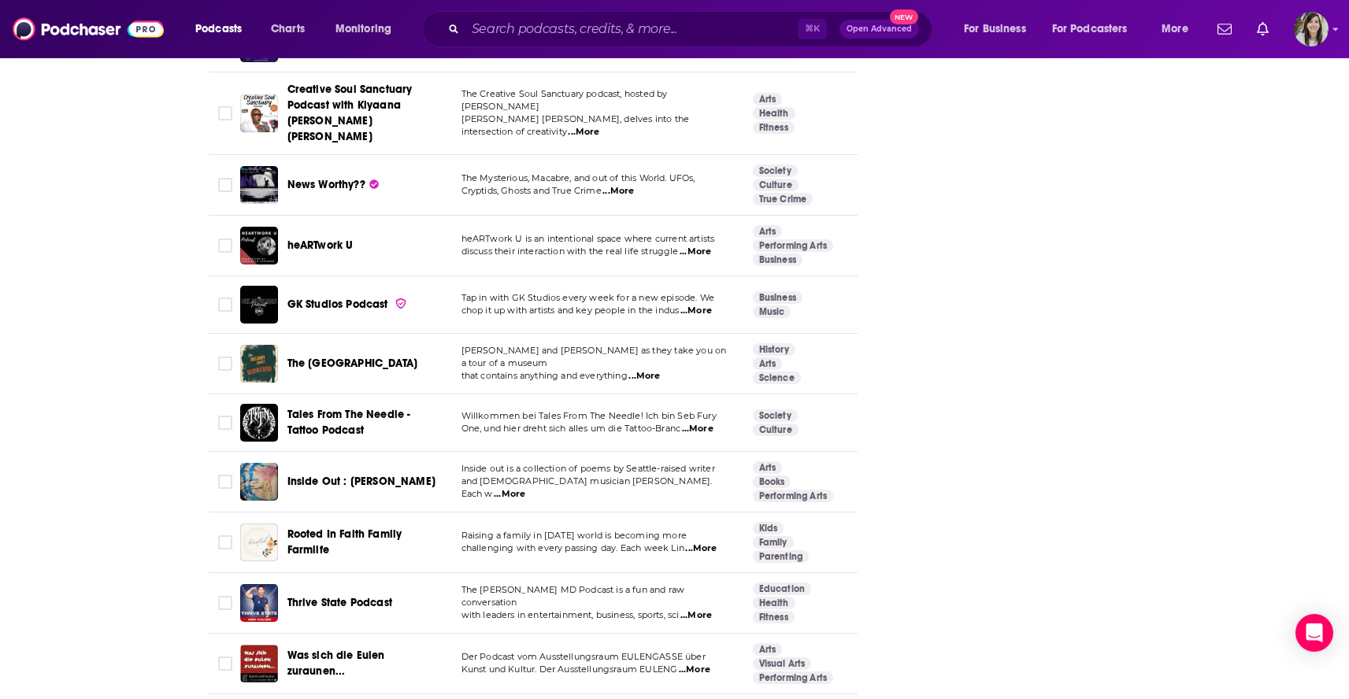
scroll to position [5670, 0]
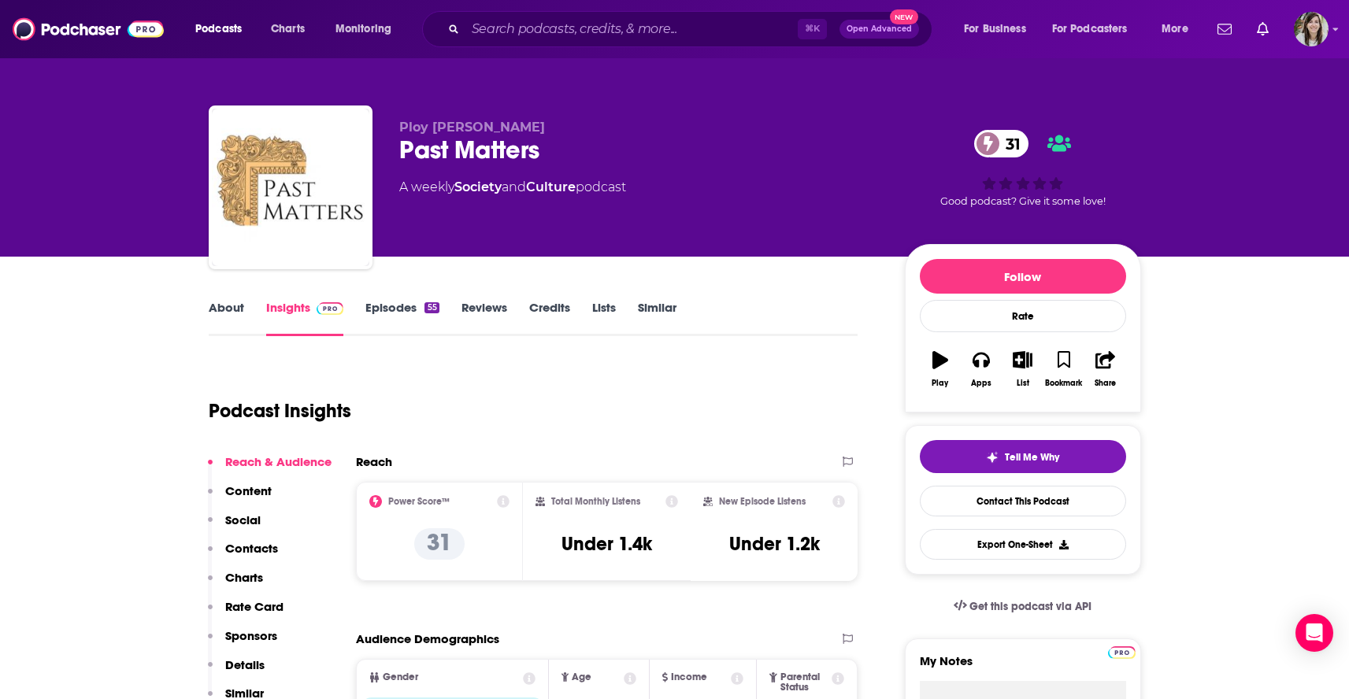
click at [233, 310] on link "About" at bounding box center [226, 318] width 35 height 36
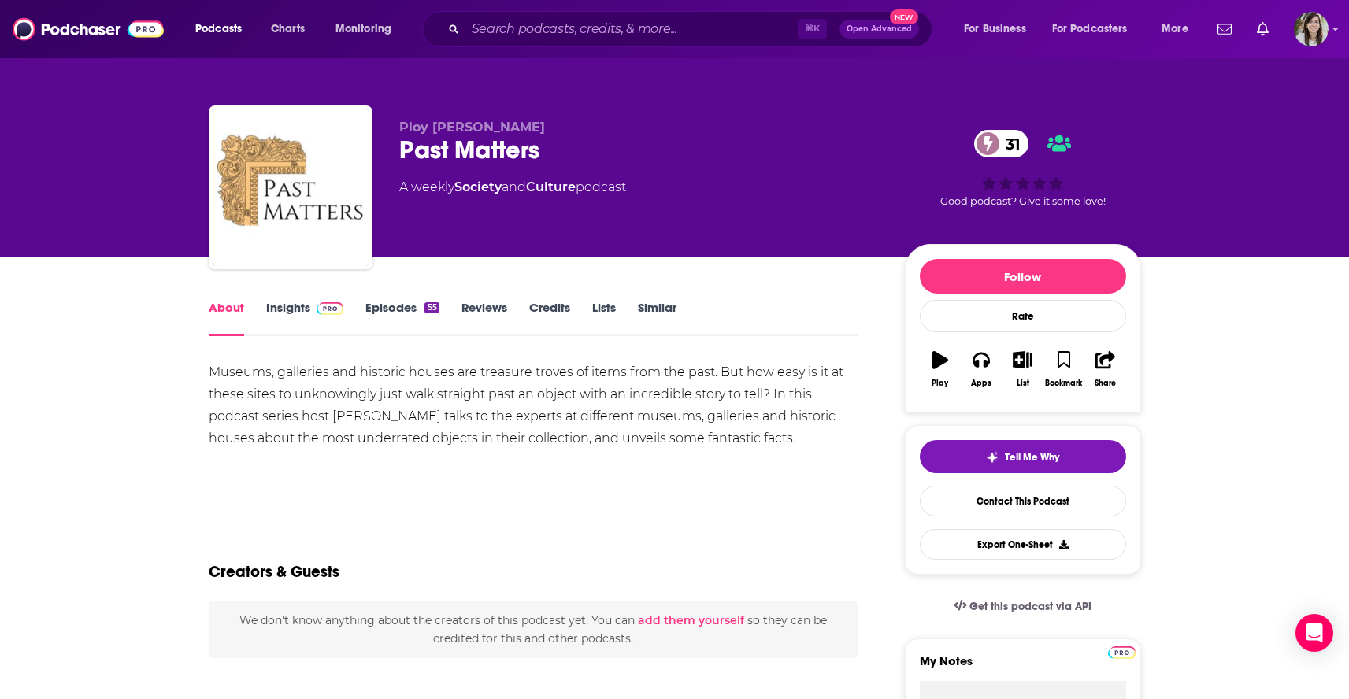
click at [373, 316] on link "Episodes 55" at bounding box center [401, 318] width 73 height 36
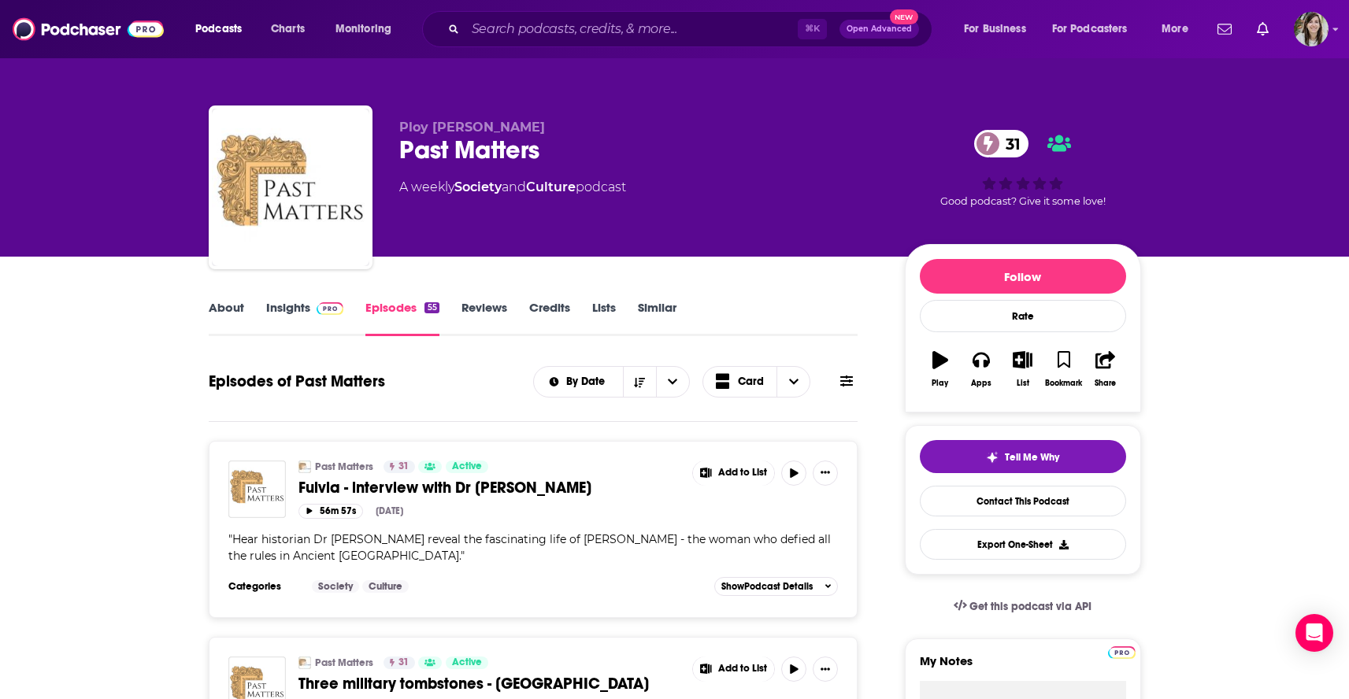
click at [847, 387] on icon at bounding box center [846, 381] width 13 height 13
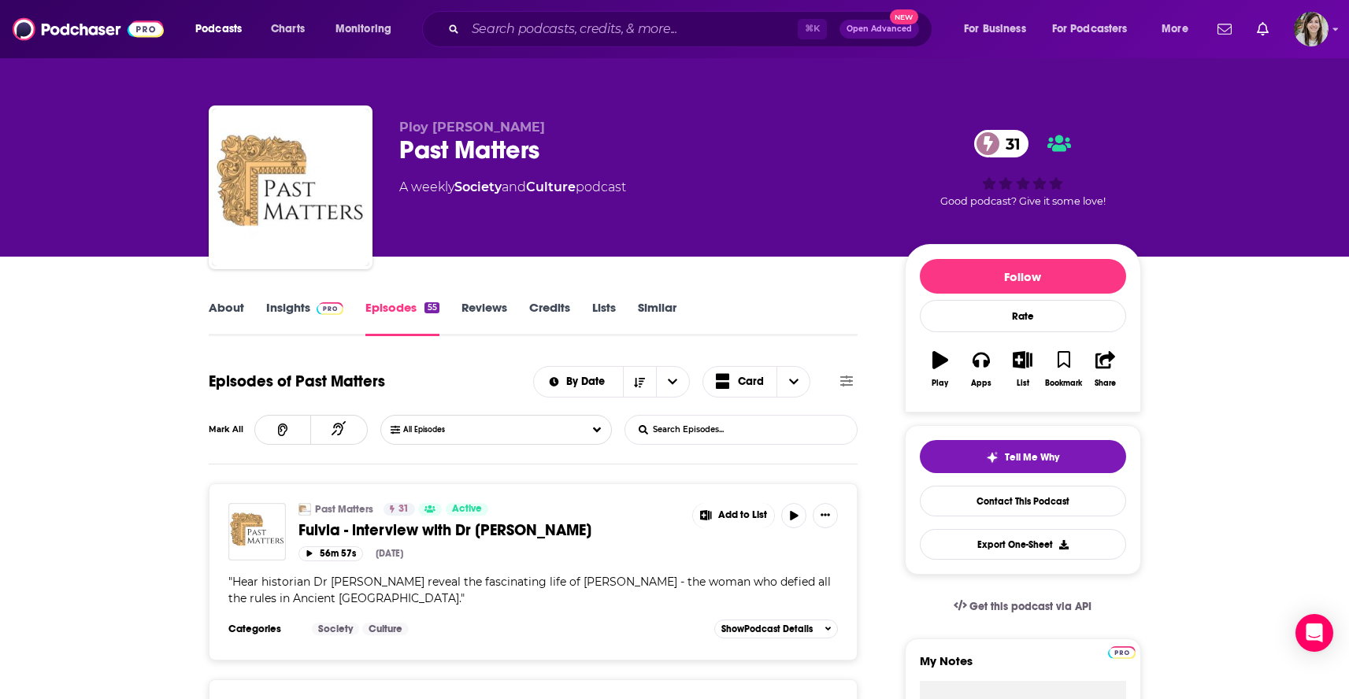
click at [780, 430] on input "List Search Input" at bounding box center [707, 430] width 165 height 28
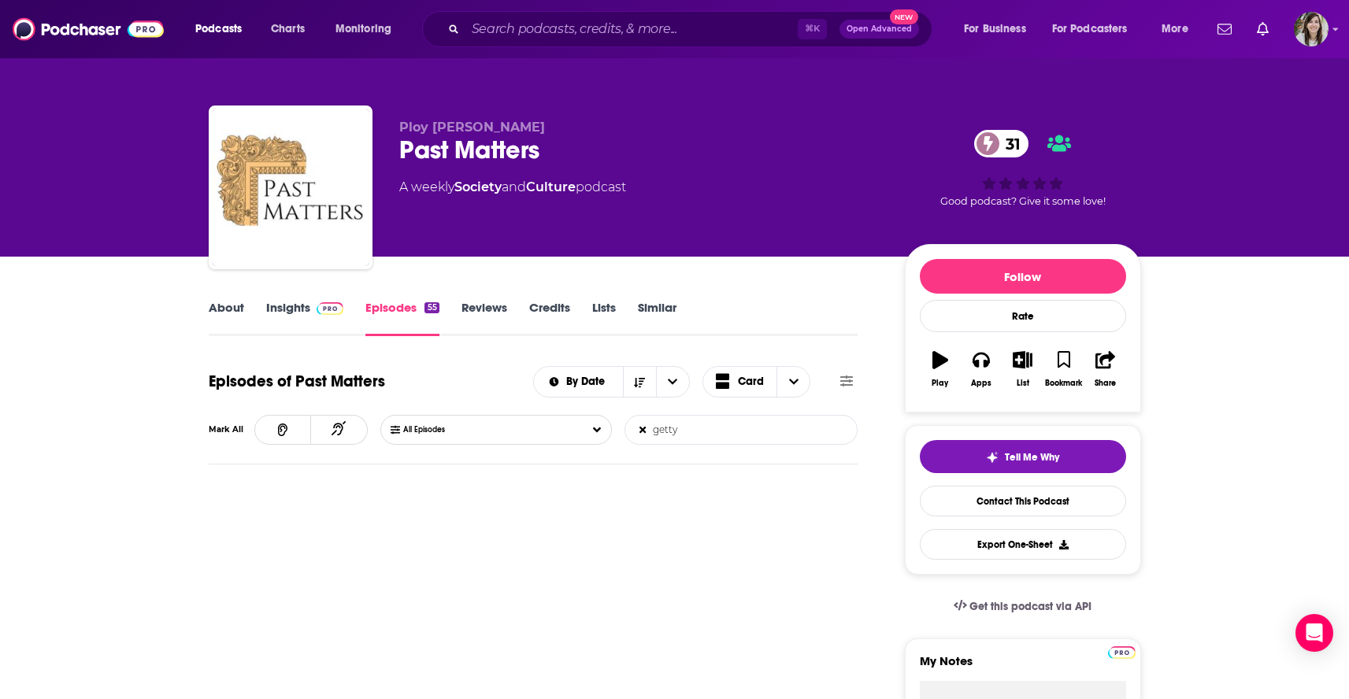
type input "getty"
click at [217, 309] on link "About" at bounding box center [226, 318] width 35 height 36
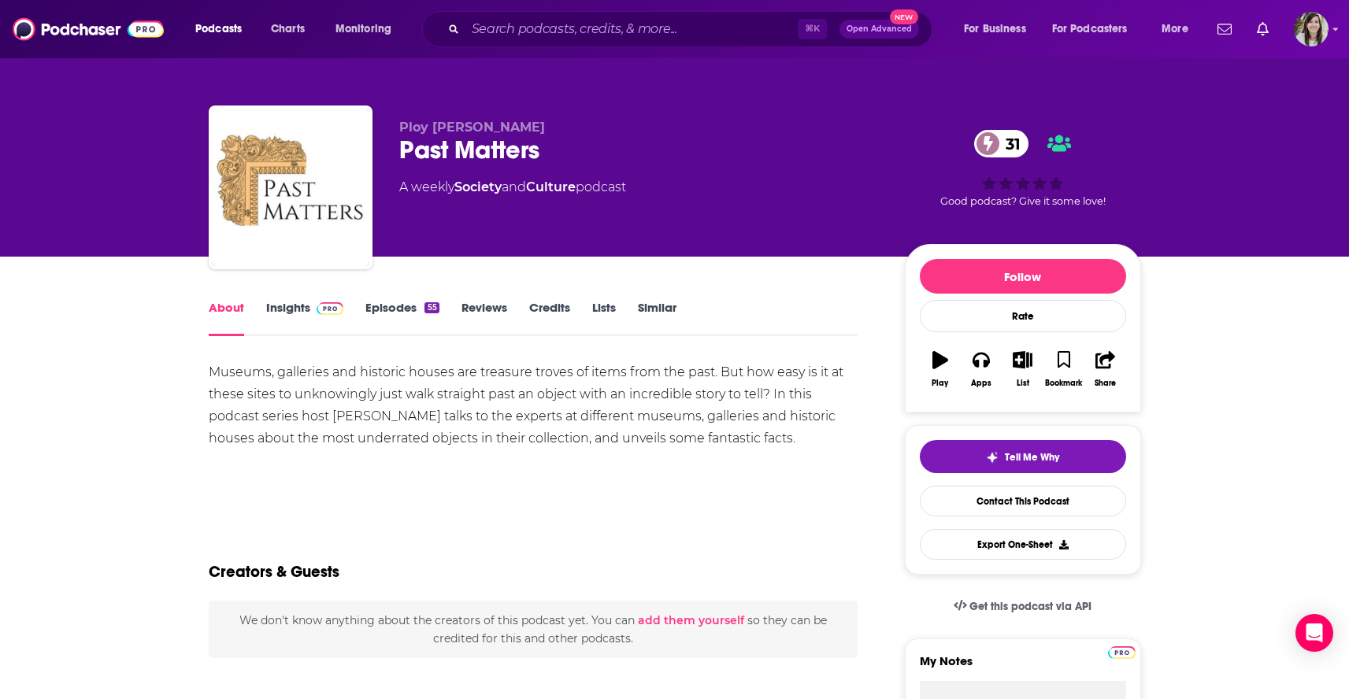
click at [76, 173] on div "Ploy Radford Past Matters 31 A weekly Society and Culture podcast 31 Good podca…" at bounding box center [674, 128] width 1349 height 257
click at [670, 311] on link "Similar" at bounding box center [657, 318] width 39 height 36
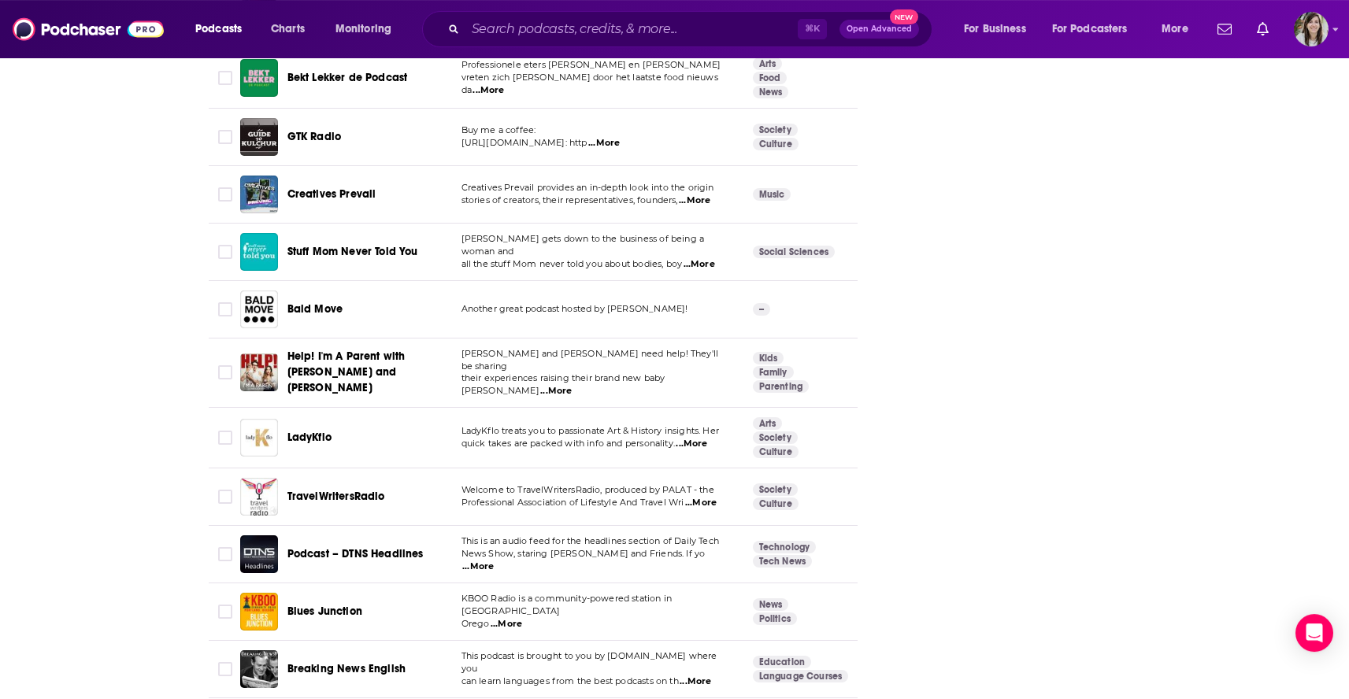
scroll to position [5635, 0]
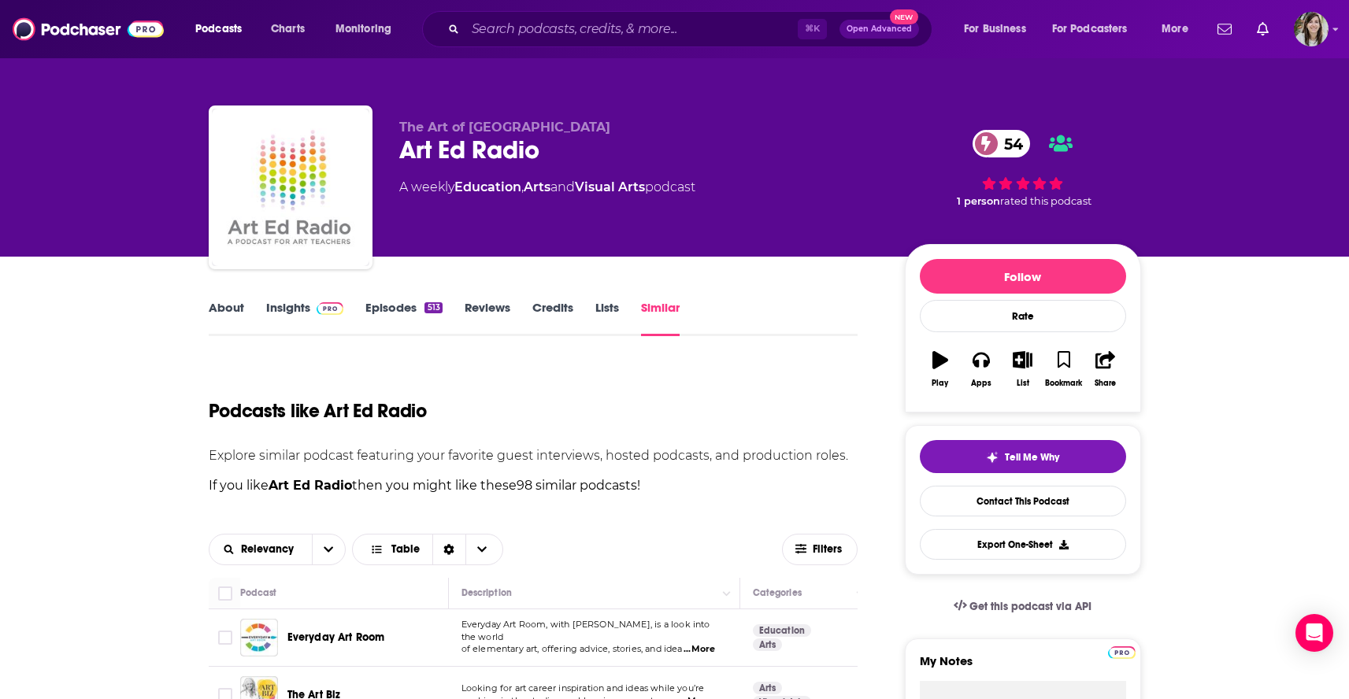
scroll to position [317, 0]
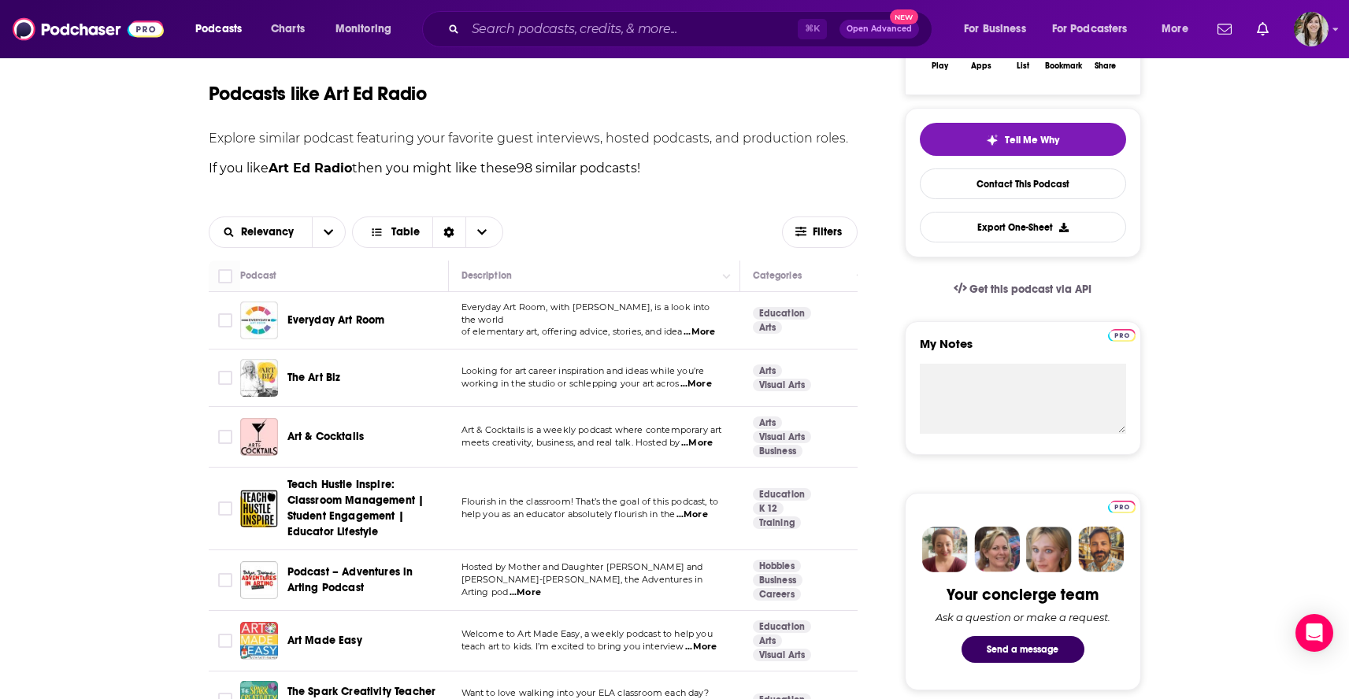
click at [710, 328] on span "...More" at bounding box center [700, 332] width 32 height 13
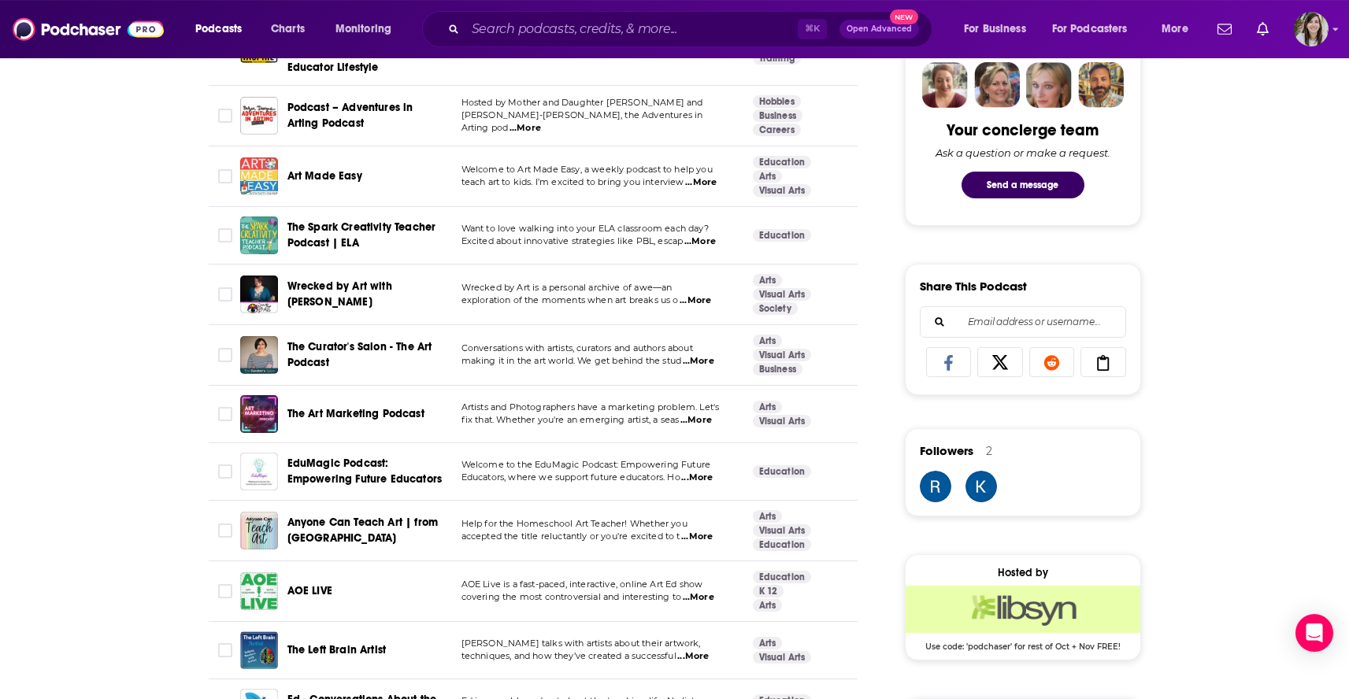
scroll to position [784, 0]
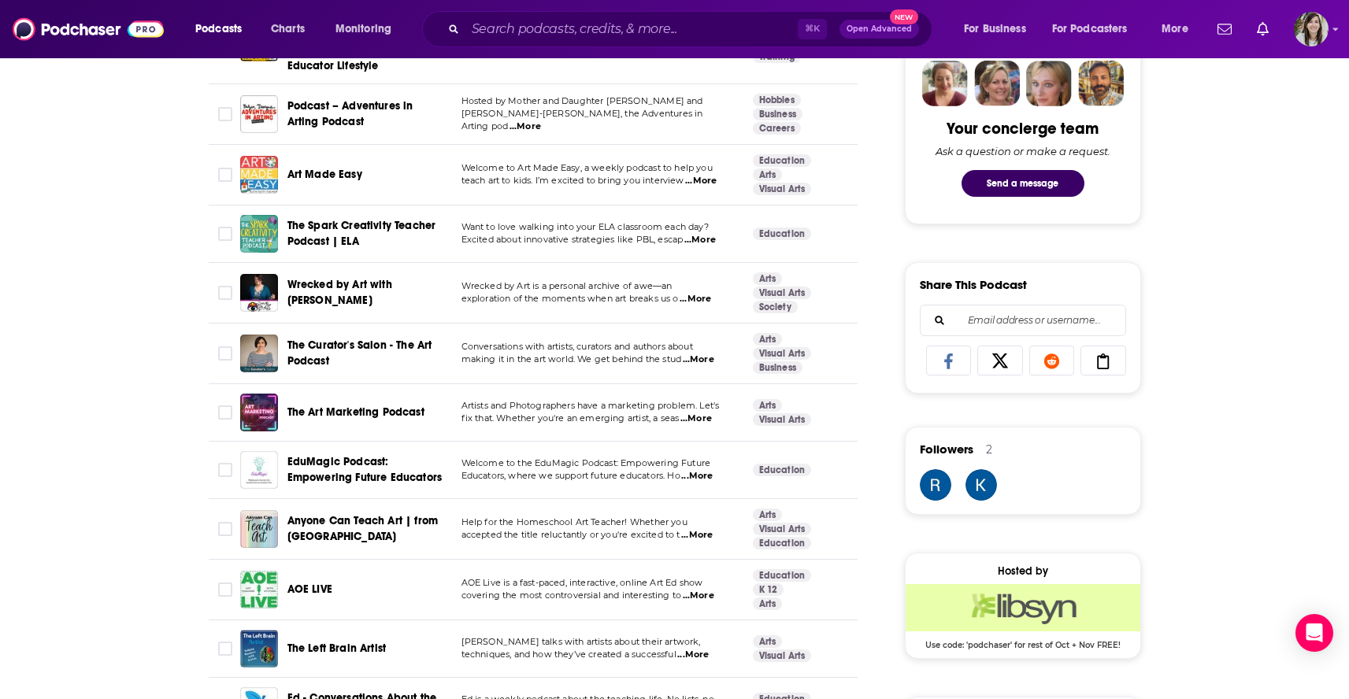
click at [702, 243] on span "...More" at bounding box center [700, 240] width 32 height 13
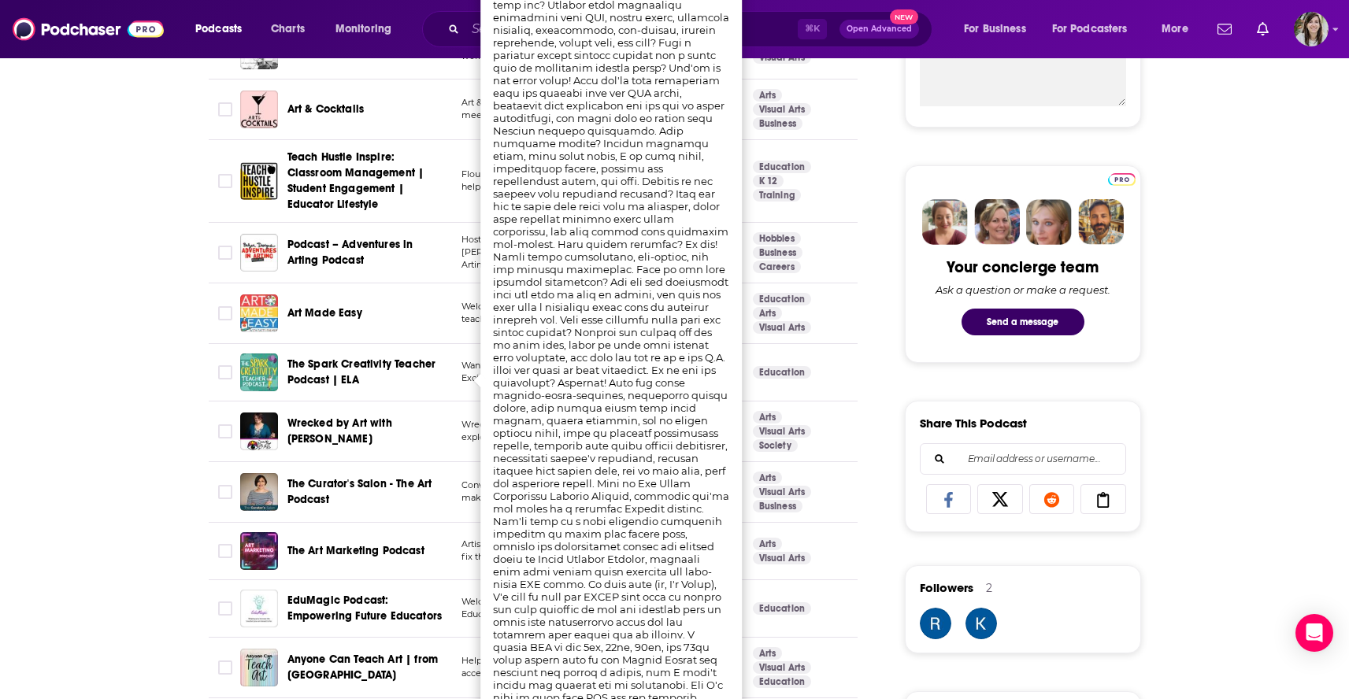
scroll to position [506, 0]
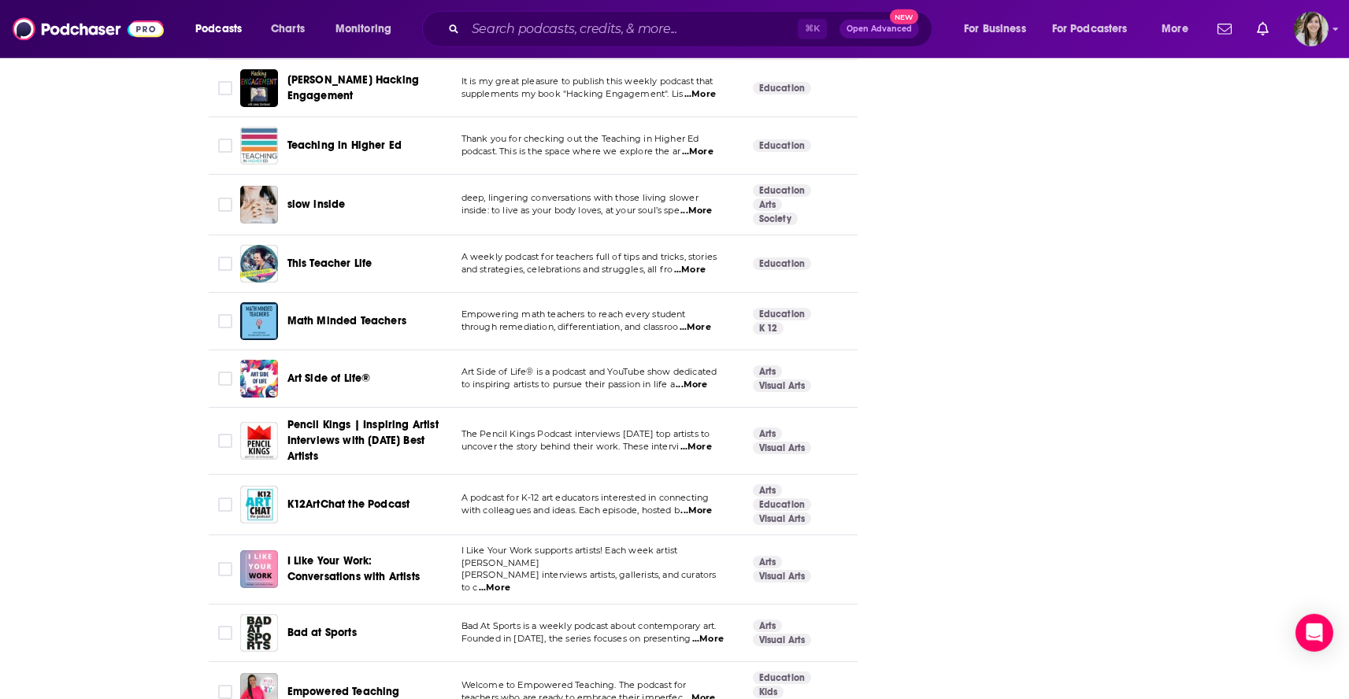
scroll to position [2522, 0]
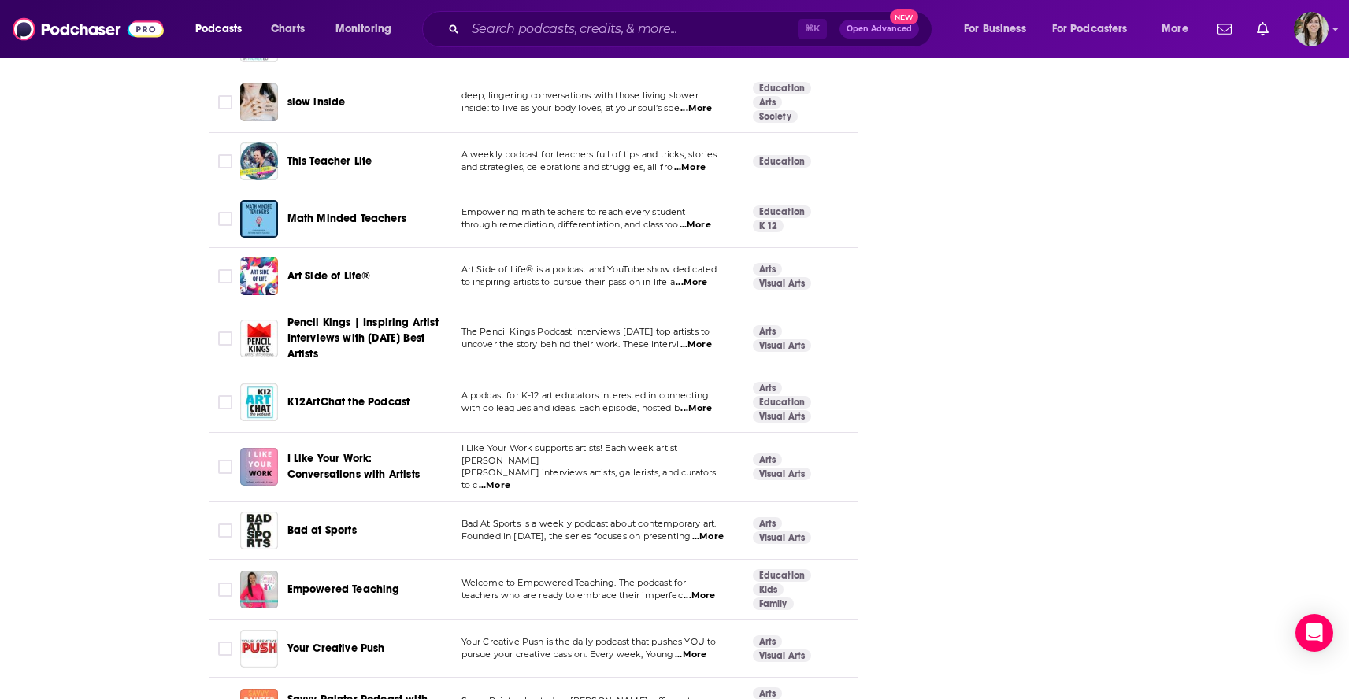
click at [698, 402] on span "...More" at bounding box center [696, 408] width 32 height 13
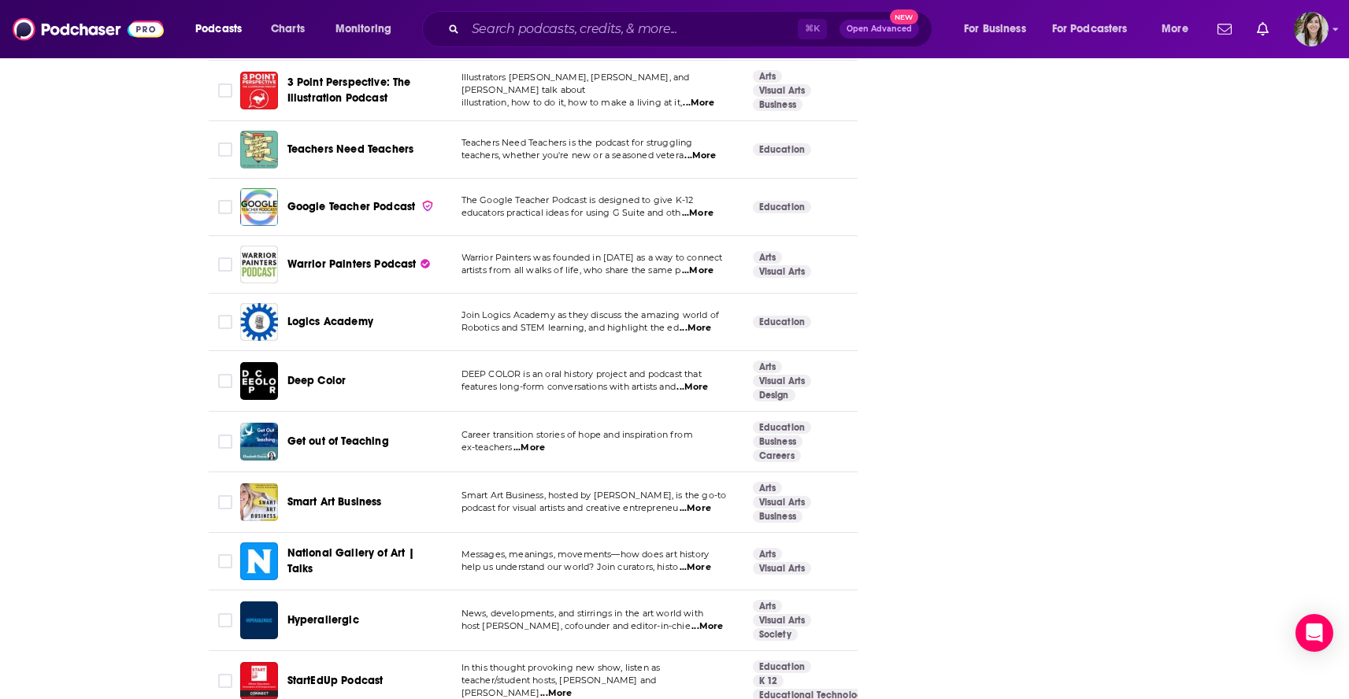
scroll to position [5654, 0]
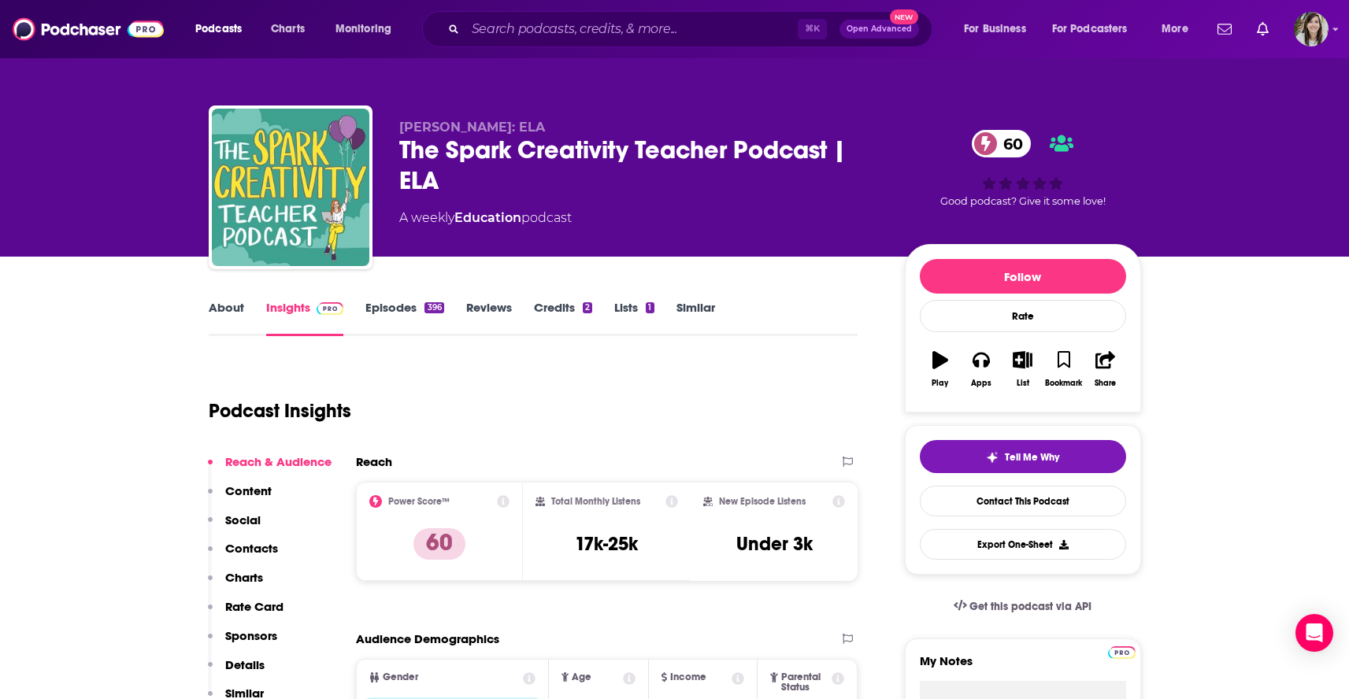
click at [223, 313] on link "About" at bounding box center [226, 318] width 35 height 36
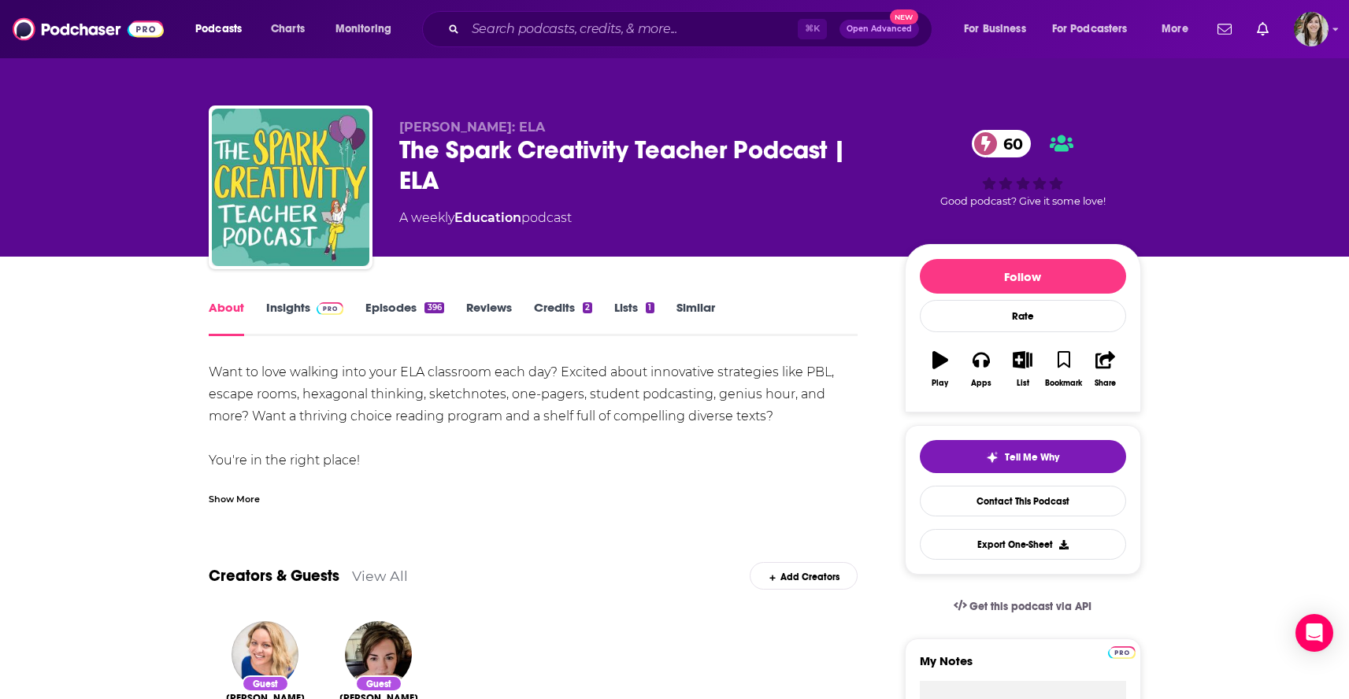
click at [232, 499] on div "Show More" at bounding box center [234, 498] width 51 height 15
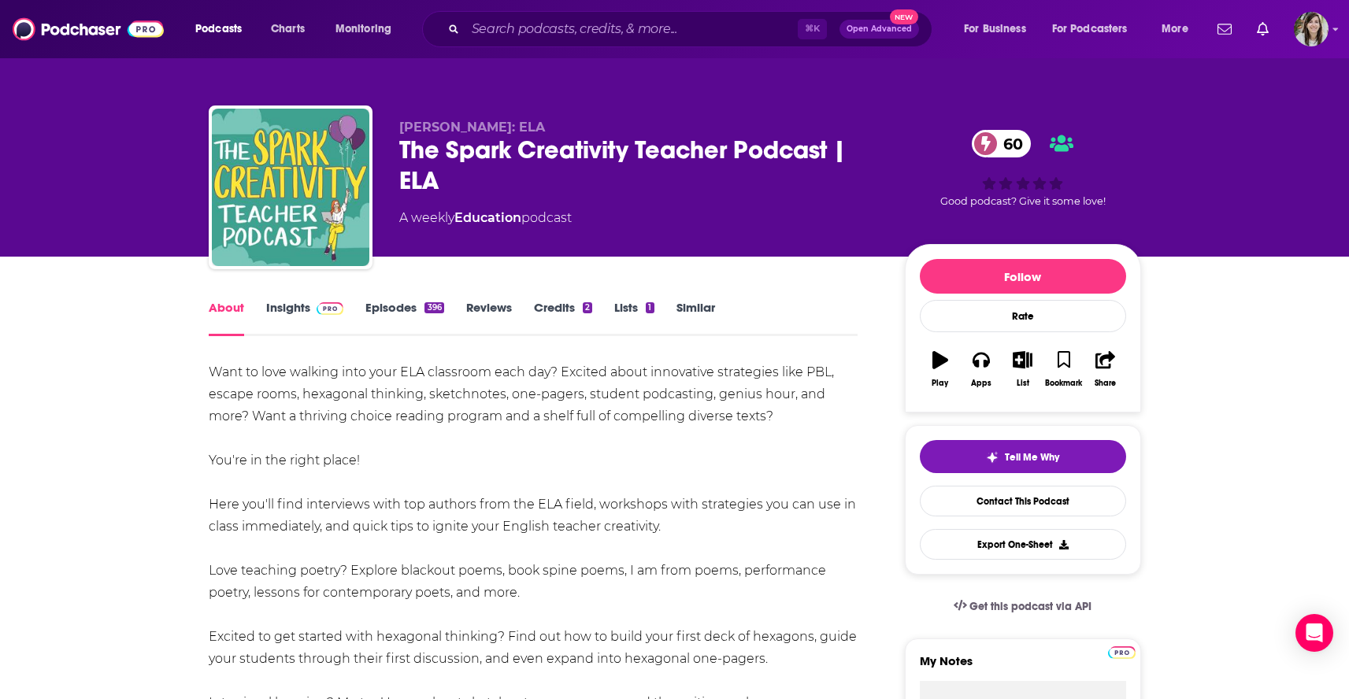
click at [295, 317] on link "Insights" at bounding box center [305, 318] width 78 height 36
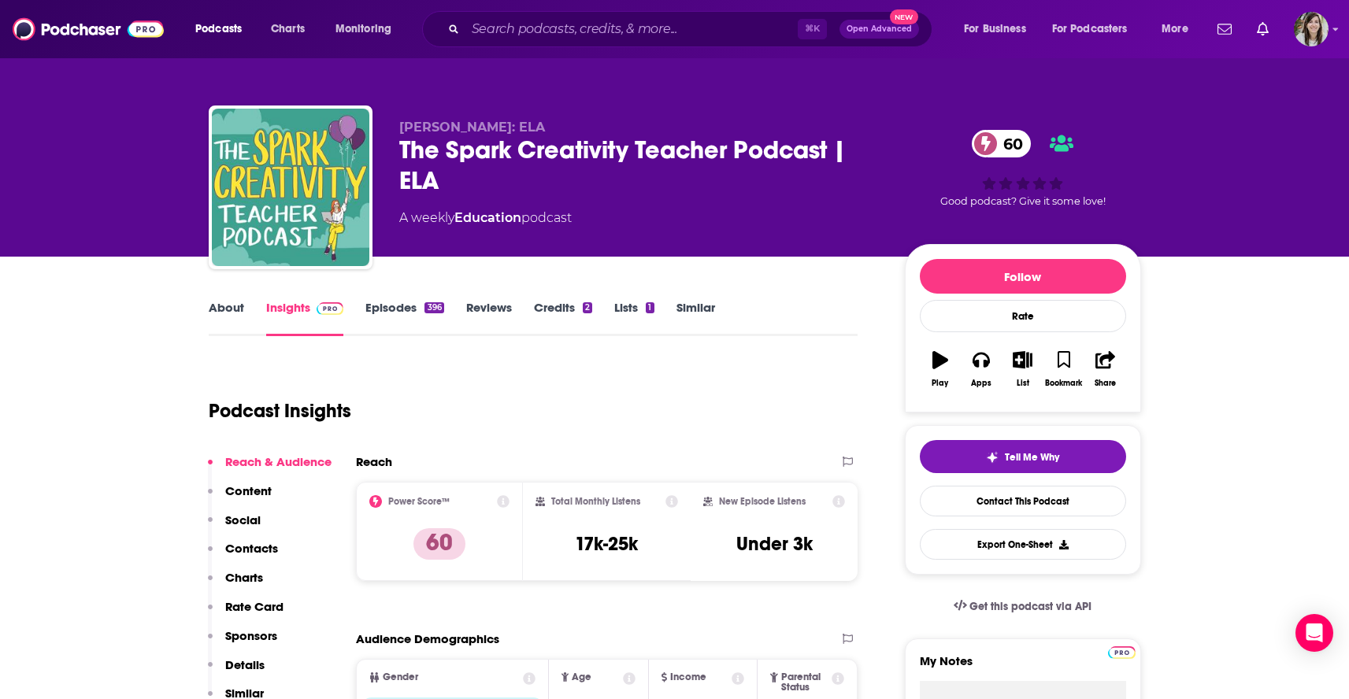
click at [405, 315] on link "Episodes 396" at bounding box center [404, 318] width 78 height 36
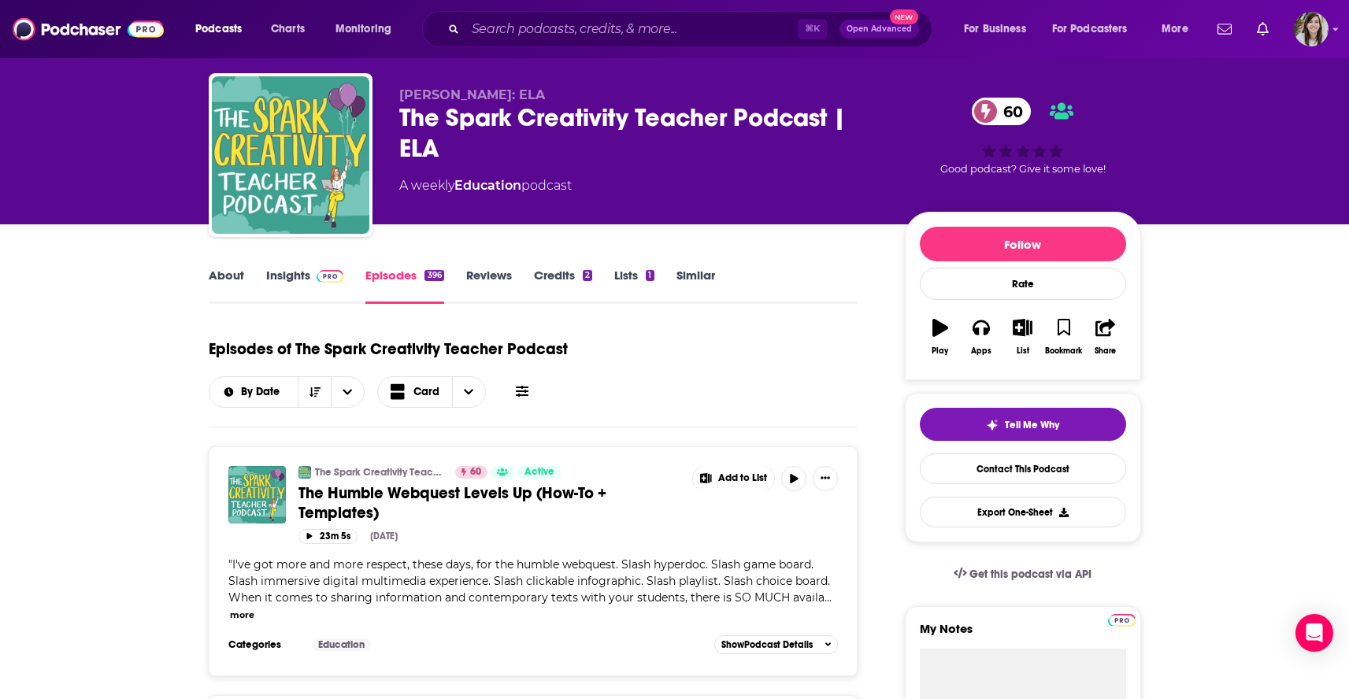
scroll to position [25, 0]
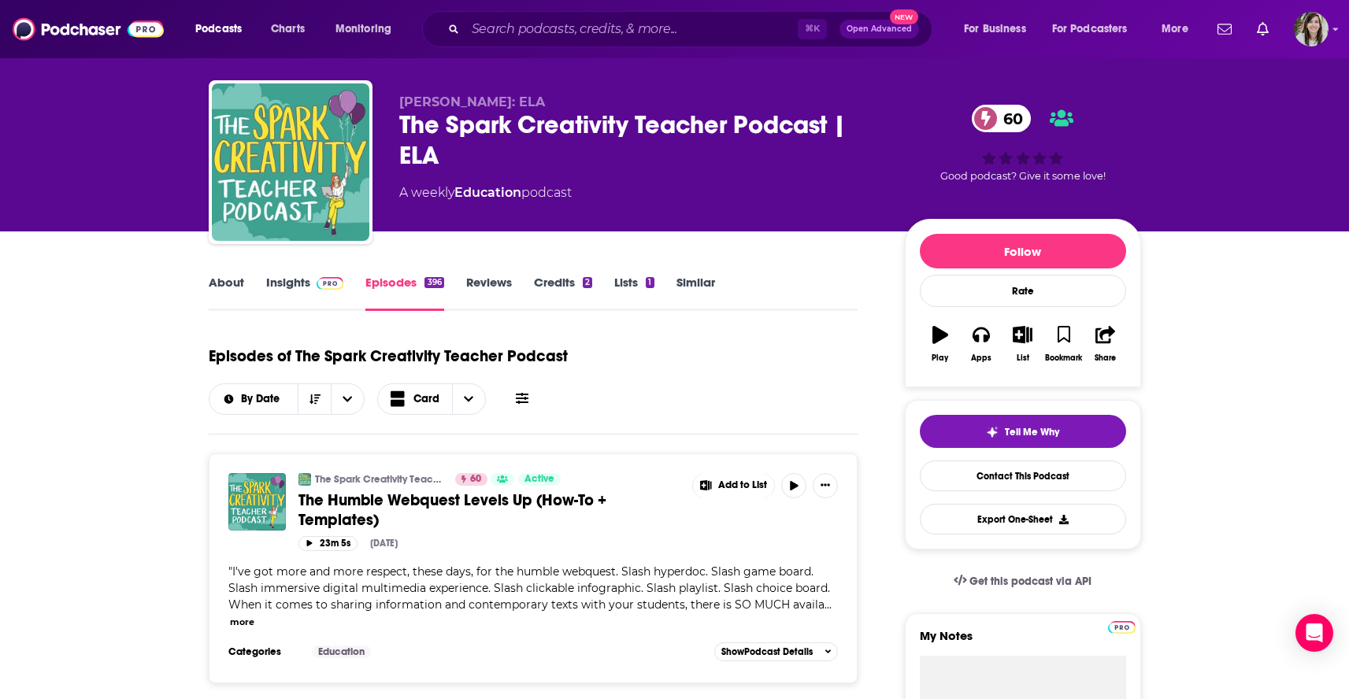
click at [516, 400] on icon at bounding box center [522, 398] width 13 height 11
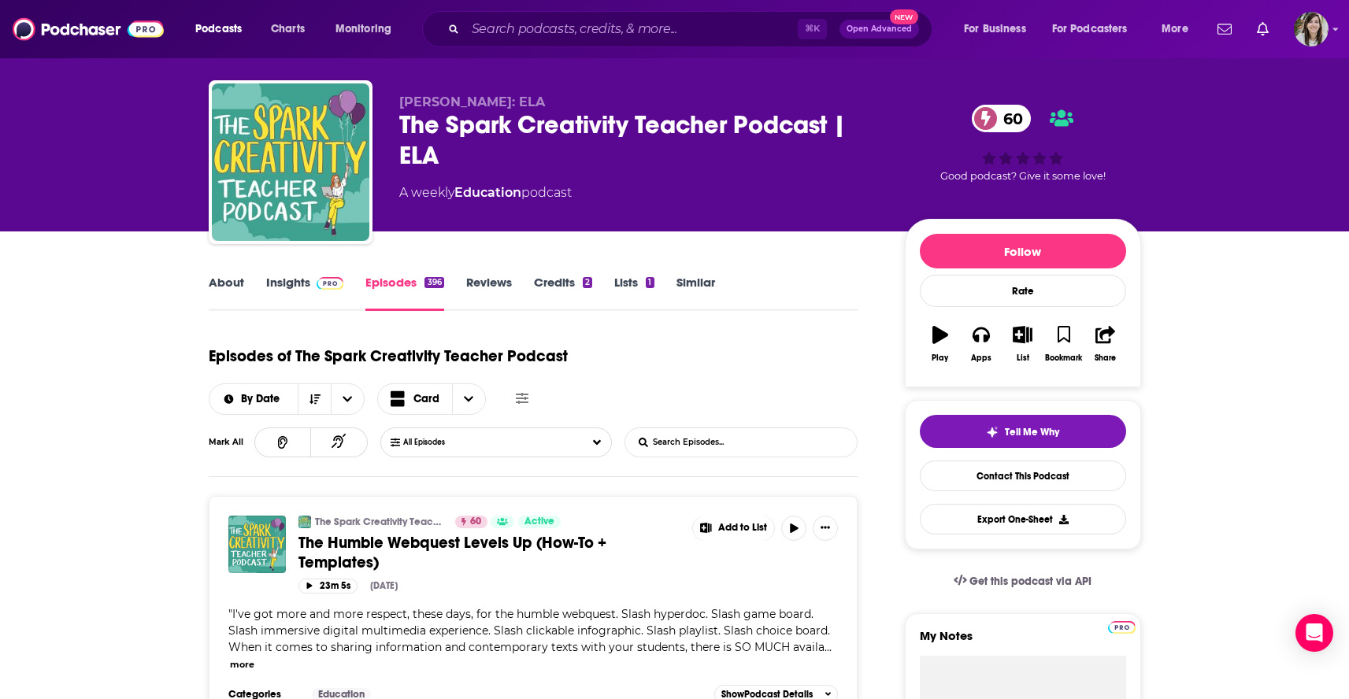
click at [710, 445] on input "List Search Input" at bounding box center [707, 442] width 165 height 28
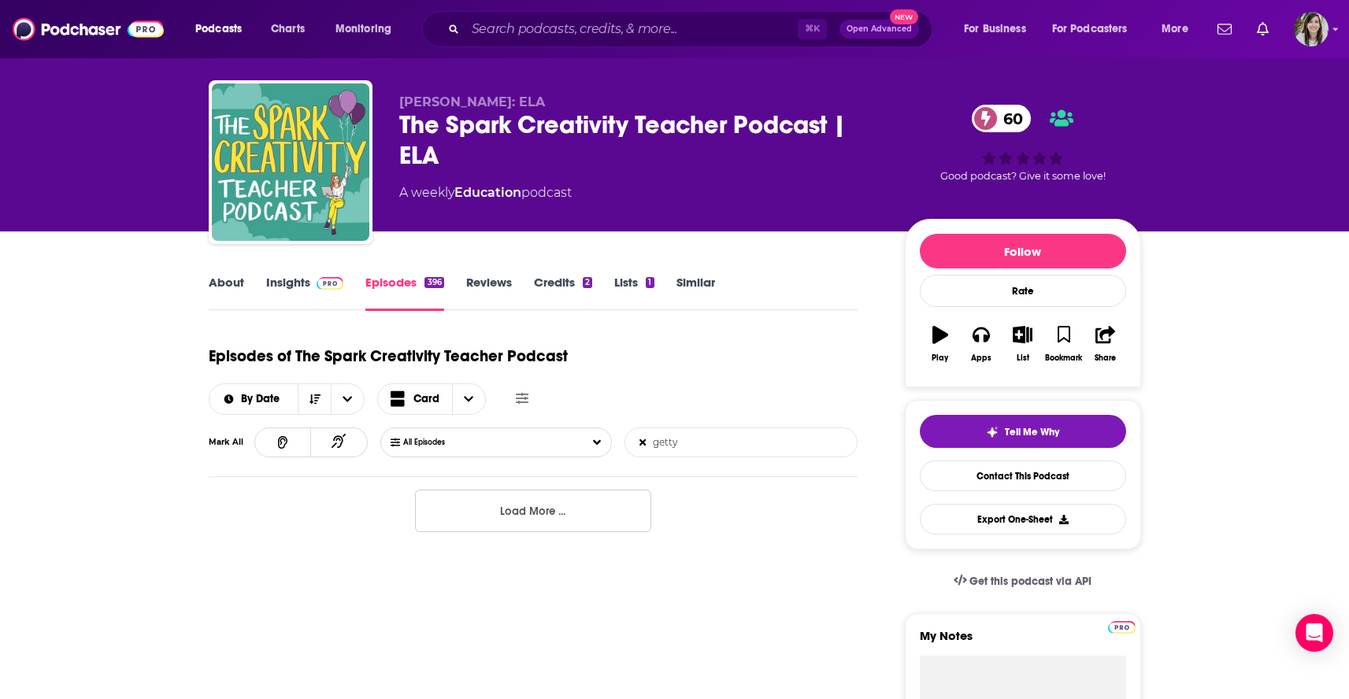
type input "getty"
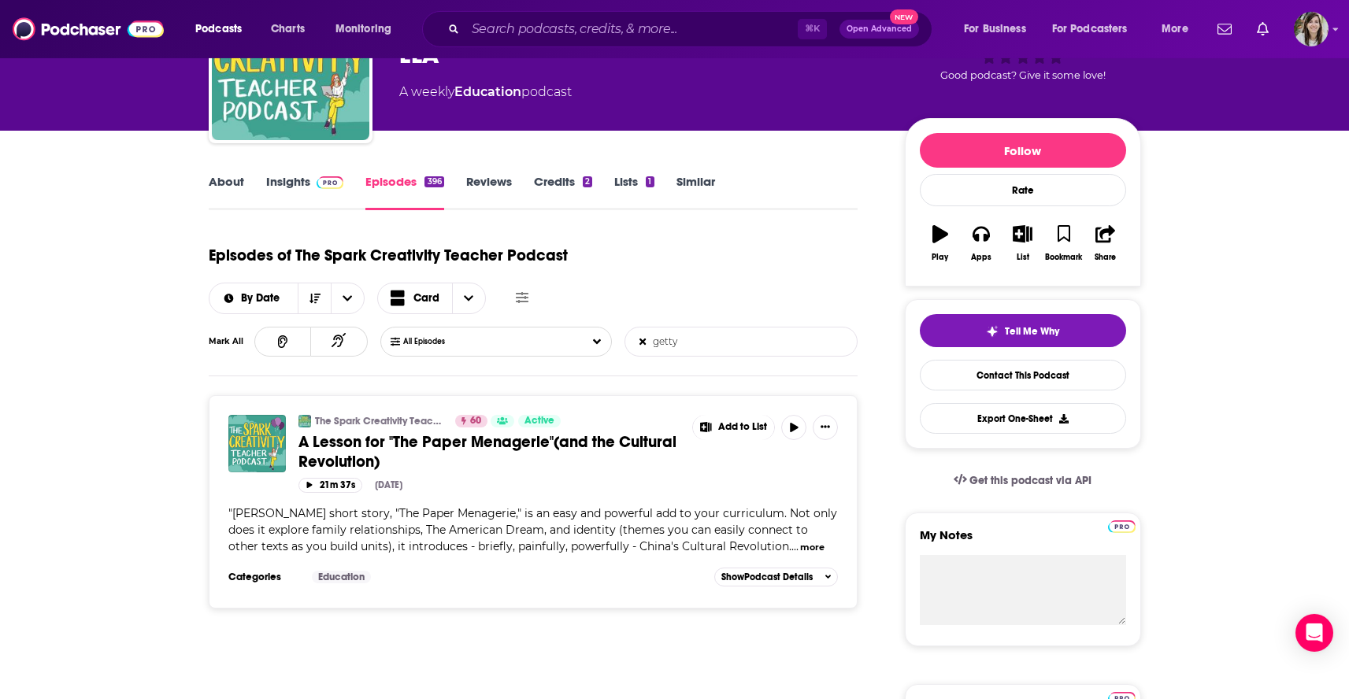
scroll to position [126, 0]
click at [800, 549] on button "more" at bounding box center [812, 547] width 24 height 13
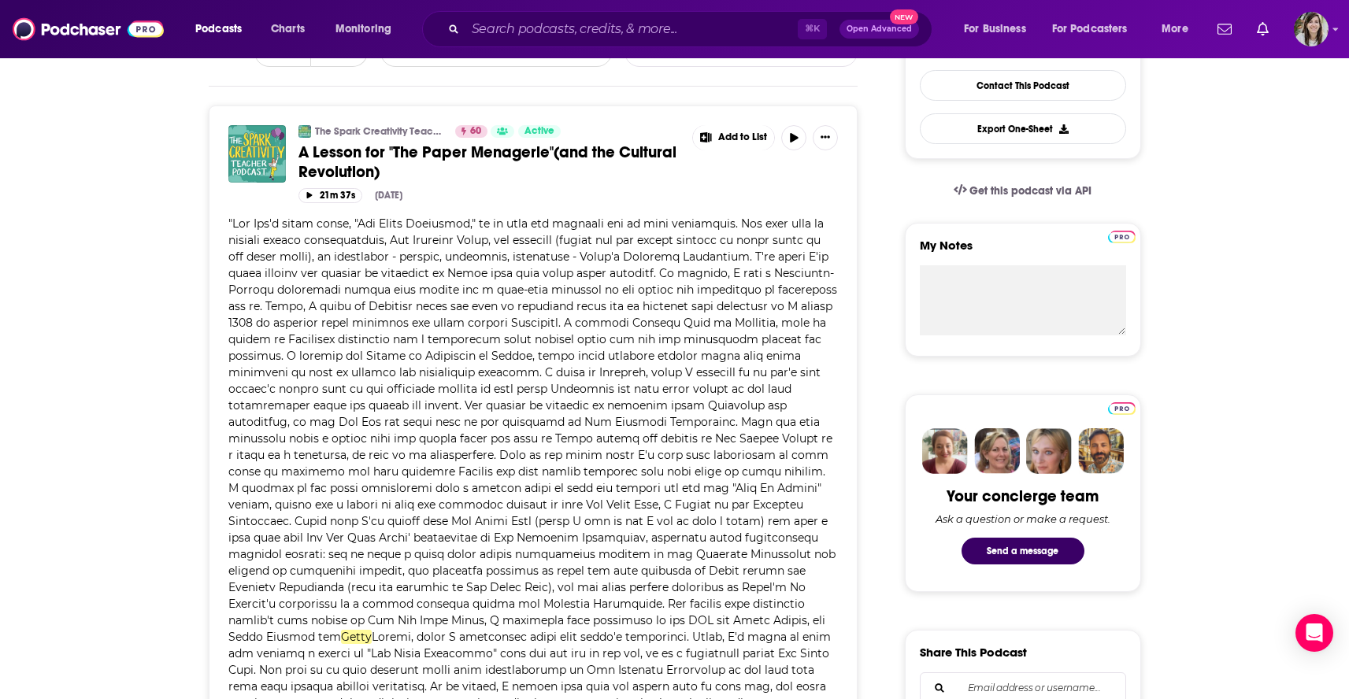
scroll to position [0, 0]
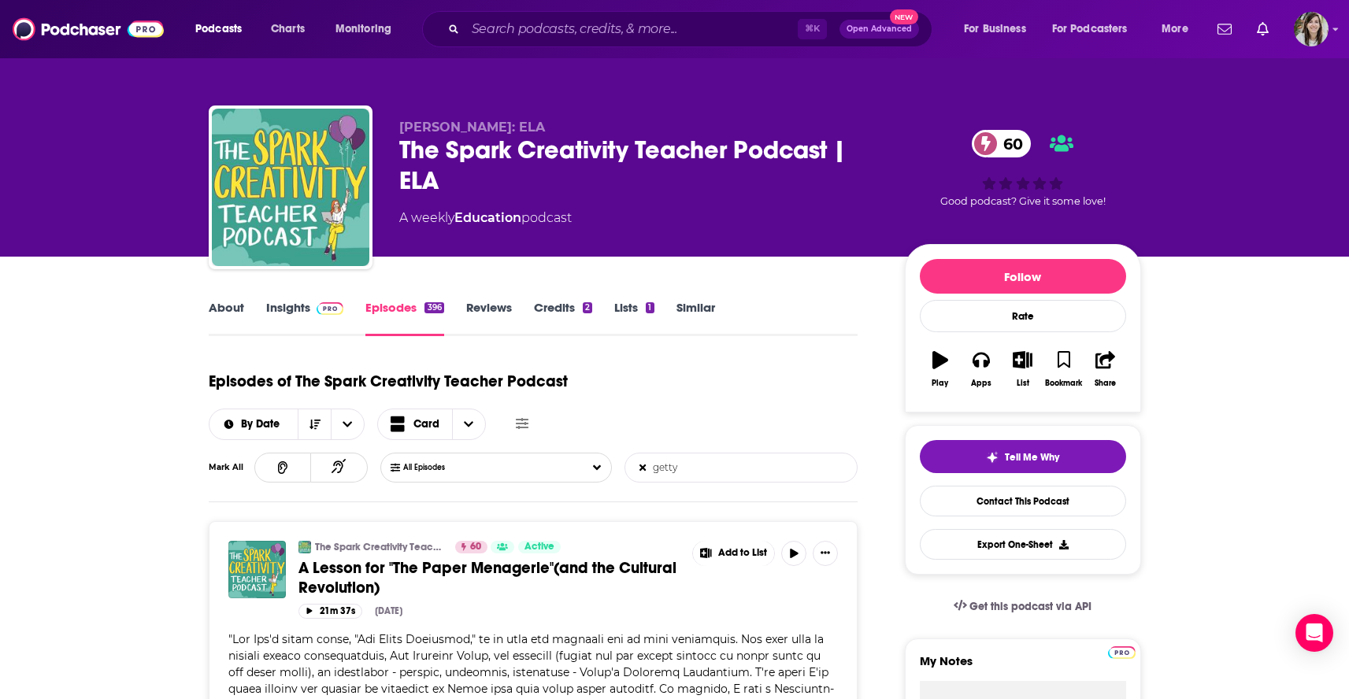
click at [225, 310] on link "About" at bounding box center [226, 318] width 35 height 36
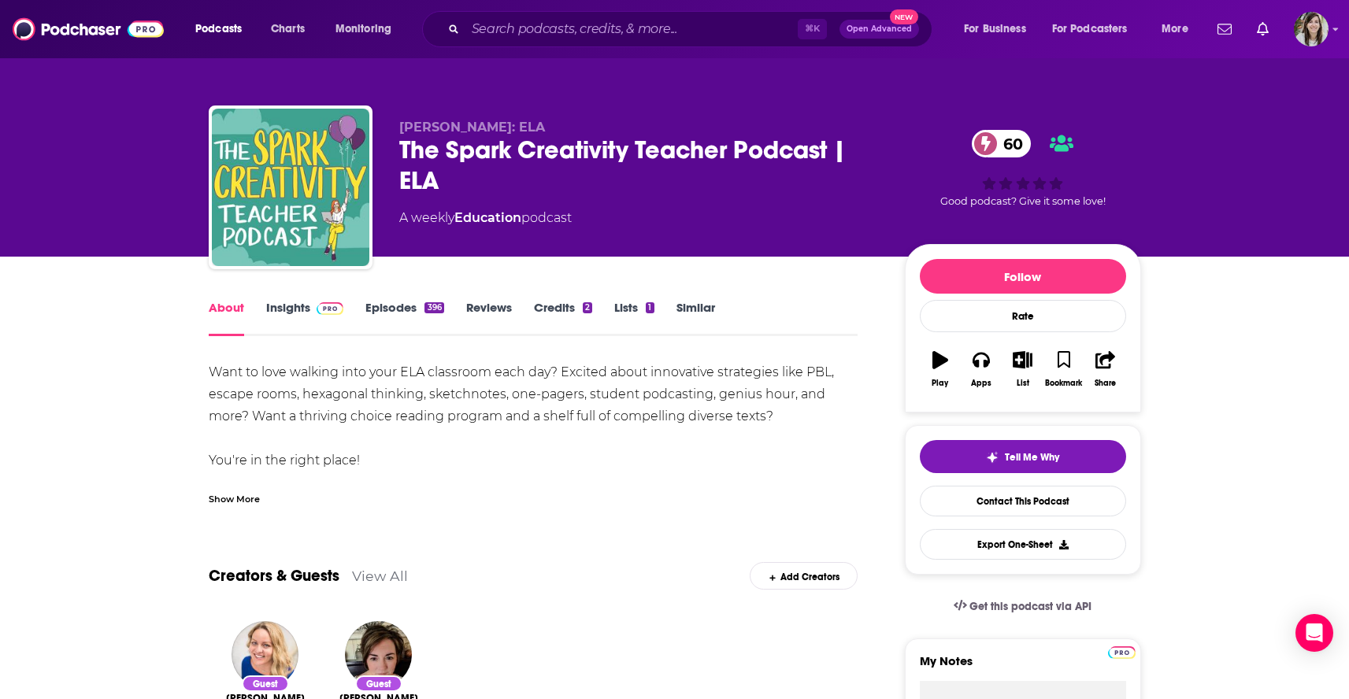
click at [430, 149] on div "The Spark Creativity Teacher Podcast | ELA 60" at bounding box center [639, 165] width 480 height 61
click at [699, 316] on link "Similar" at bounding box center [695, 318] width 39 height 36
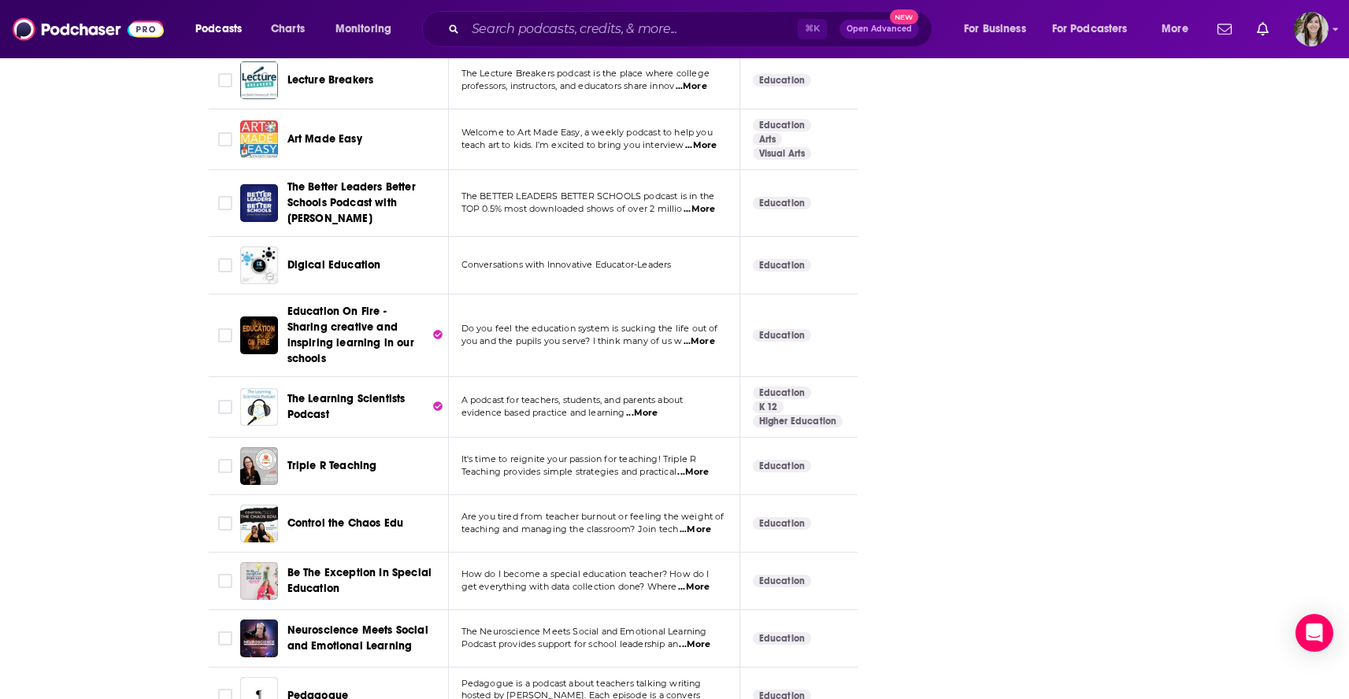
scroll to position [5667, 0]
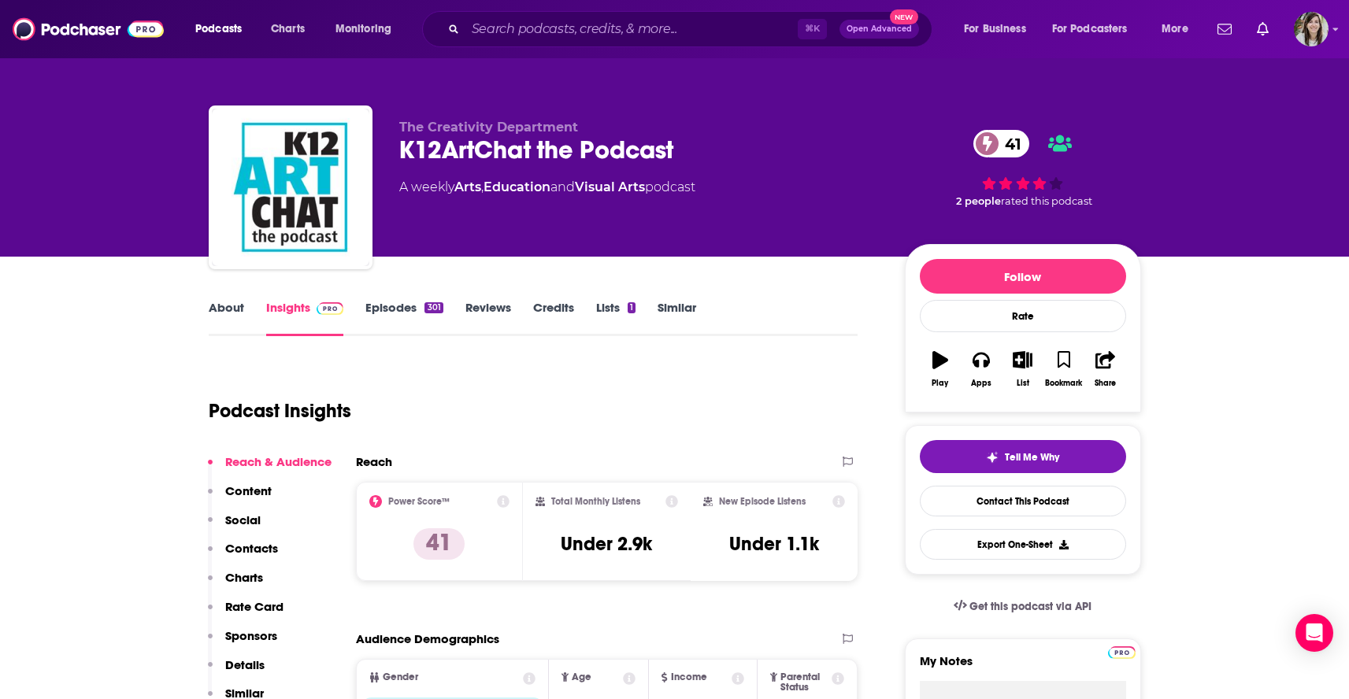
click at [227, 316] on link "About" at bounding box center [226, 318] width 35 height 36
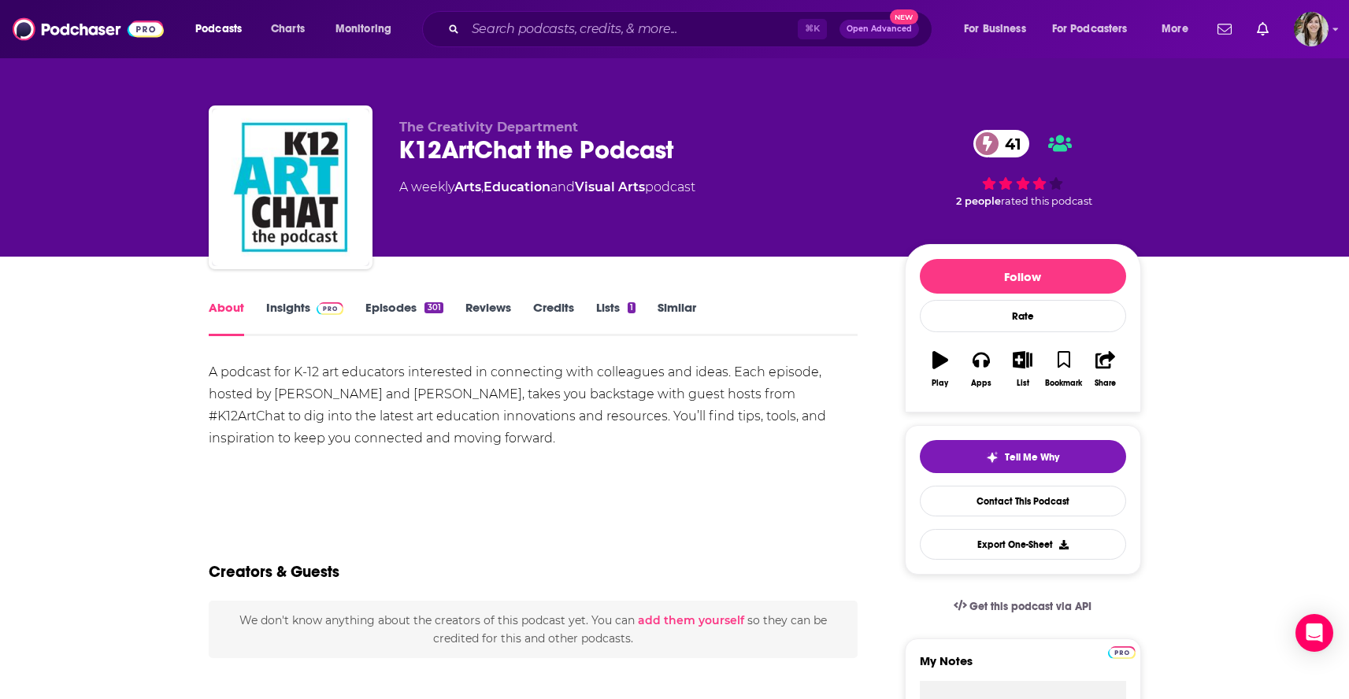
click at [383, 301] on link "Episodes 301" at bounding box center [403, 318] width 77 height 36
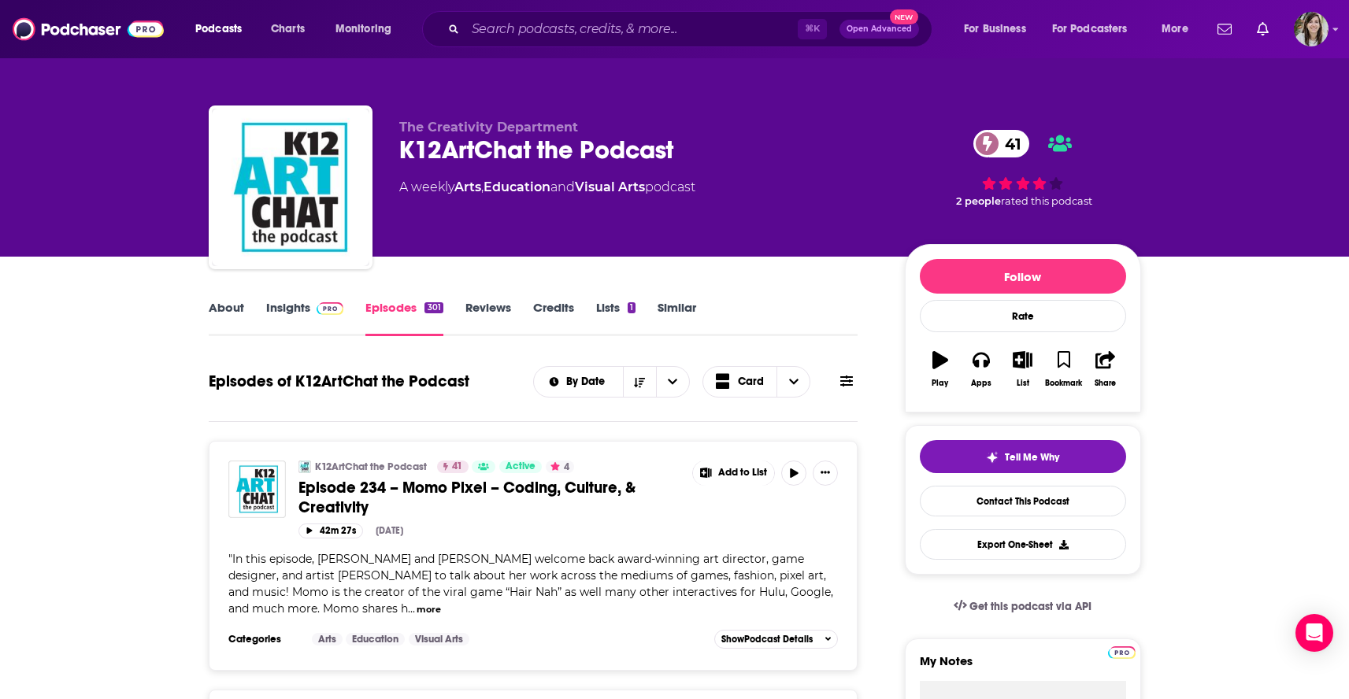
click at [232, 308] on link "About" at bounding box center [226, 318] width 35 height 36
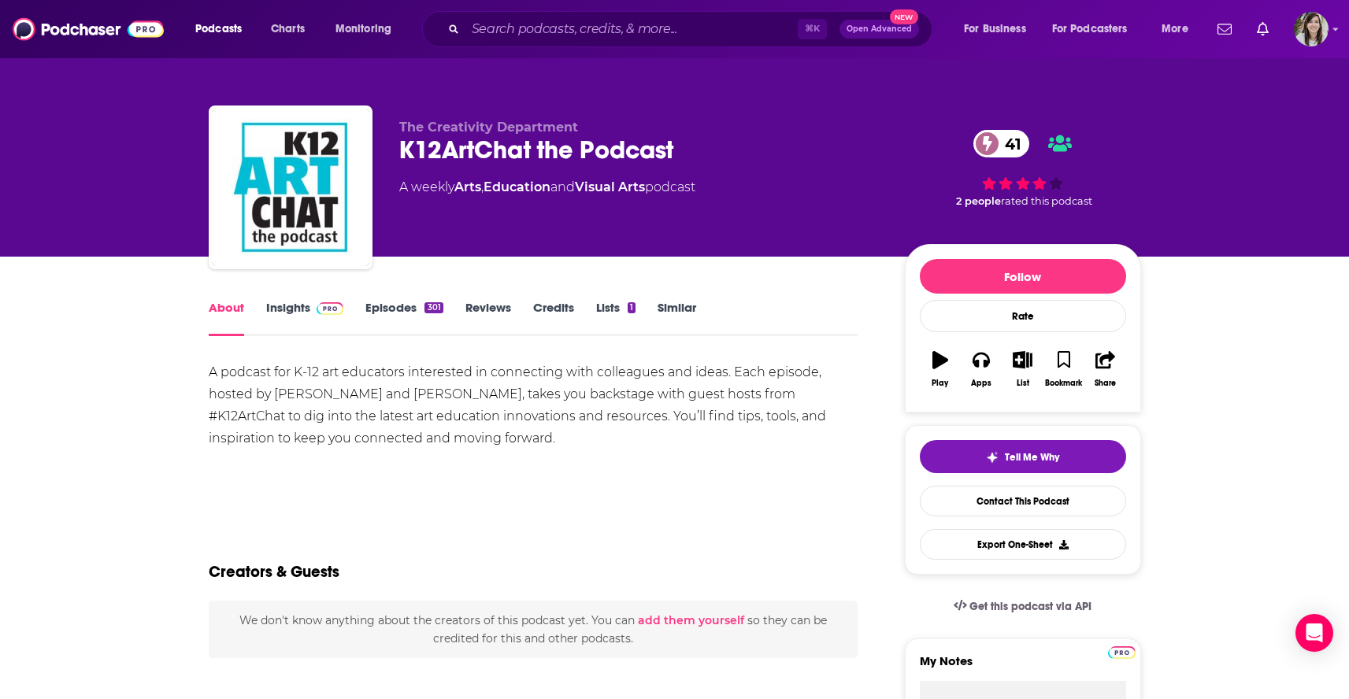
click at [462, 153] on div "K12ArtChat the Podcast 41" at bounding box center [639, 150] width 480 height 31
click at [682, 308] on link "Similar" at bounding box center [677, 318] width 39 height 36
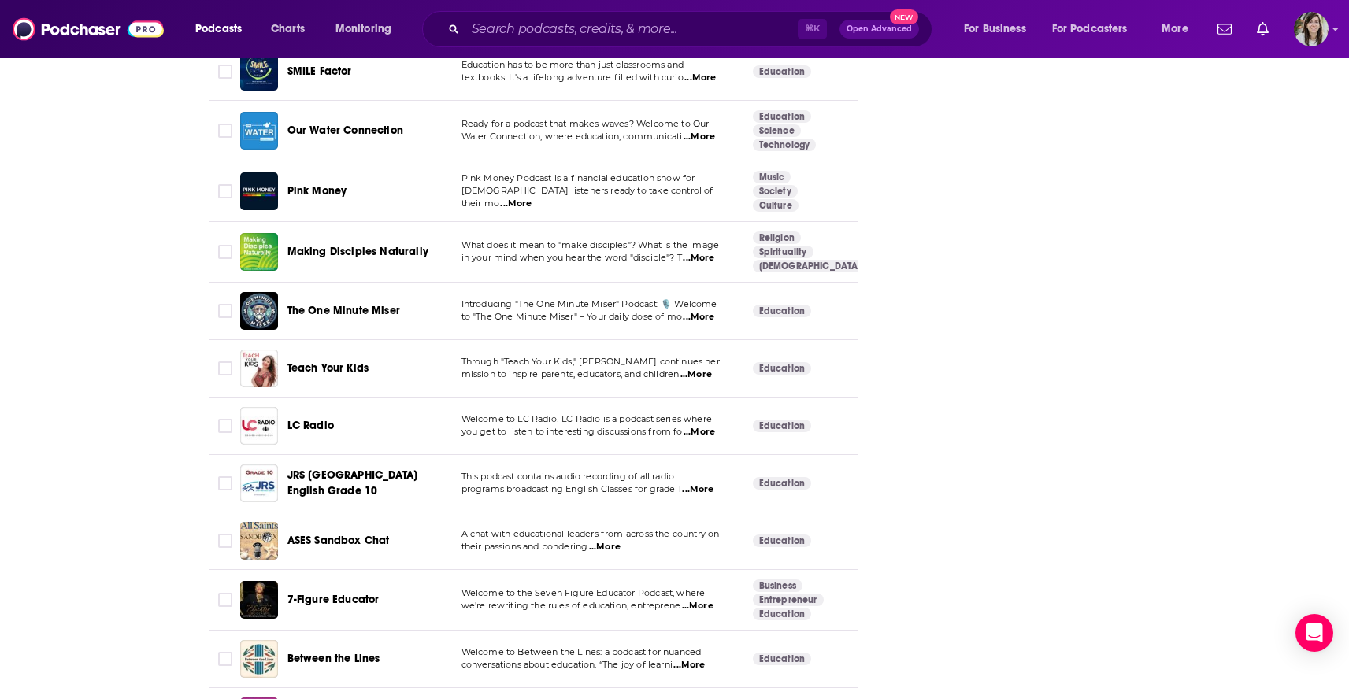
scroll to position [5607, 0]
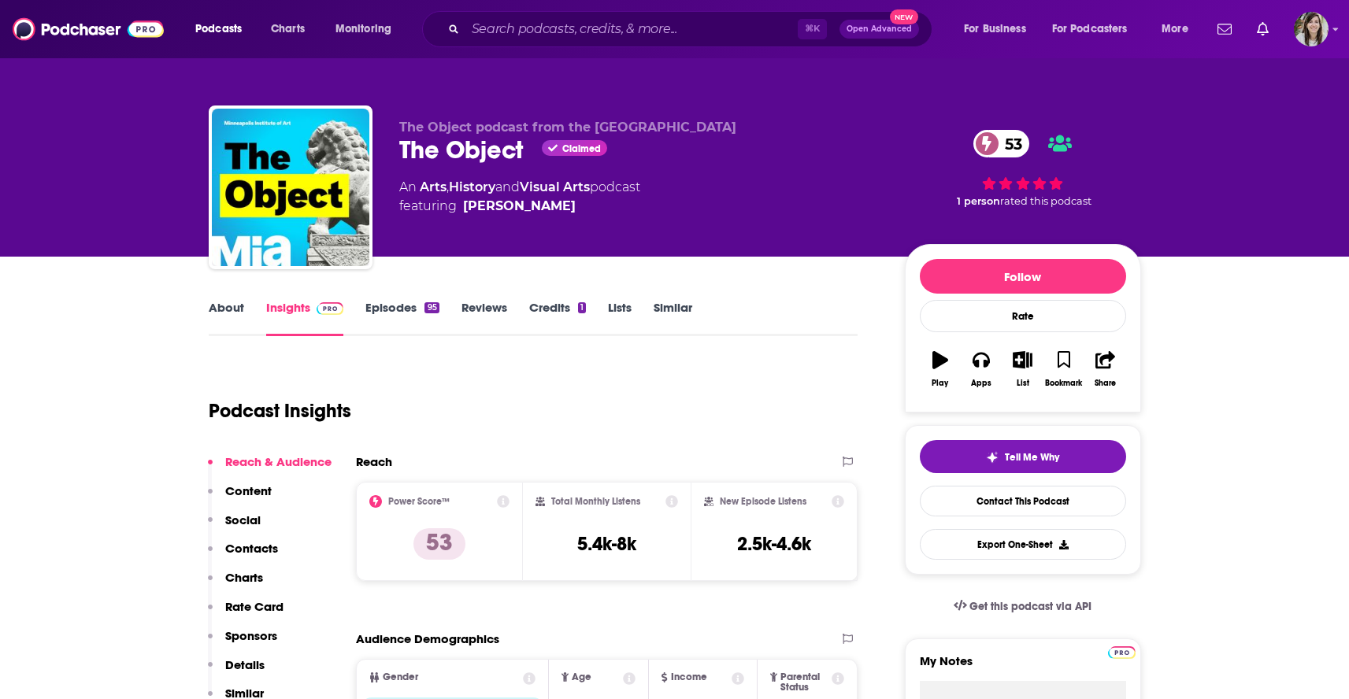
click at [243, 320] on link "About" at bounding box center [226, 318] width 35 height 36
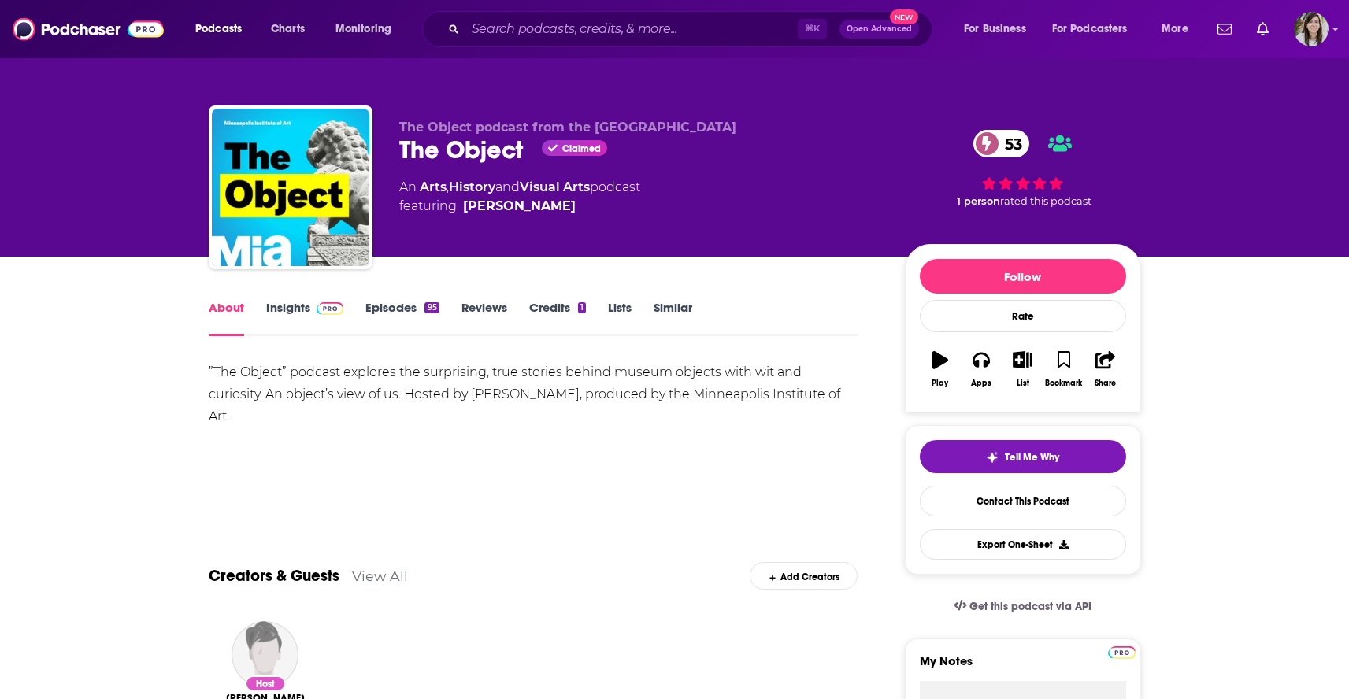
click at [386, 317] on link "Episodes 95" at bounding box center [401, 318] width 73 height 36
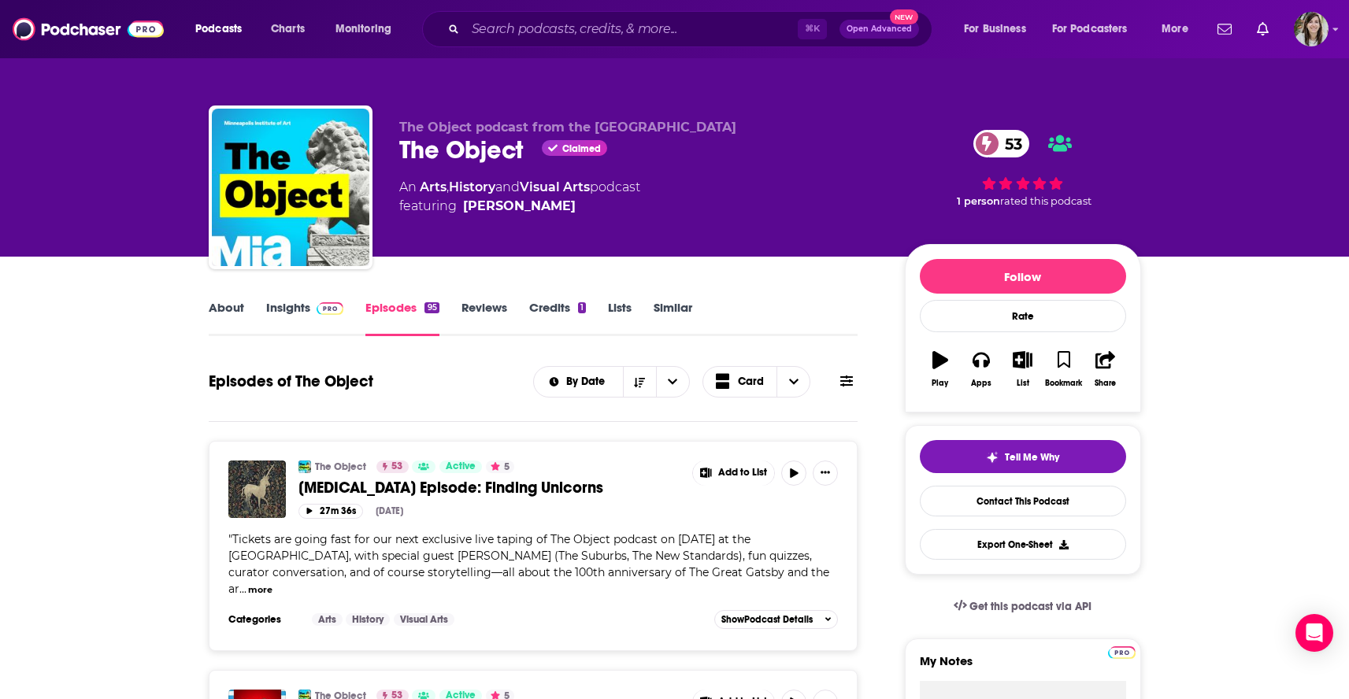
click at [853, 380] on icon at bounding box center [846, 381] width 13 height 11
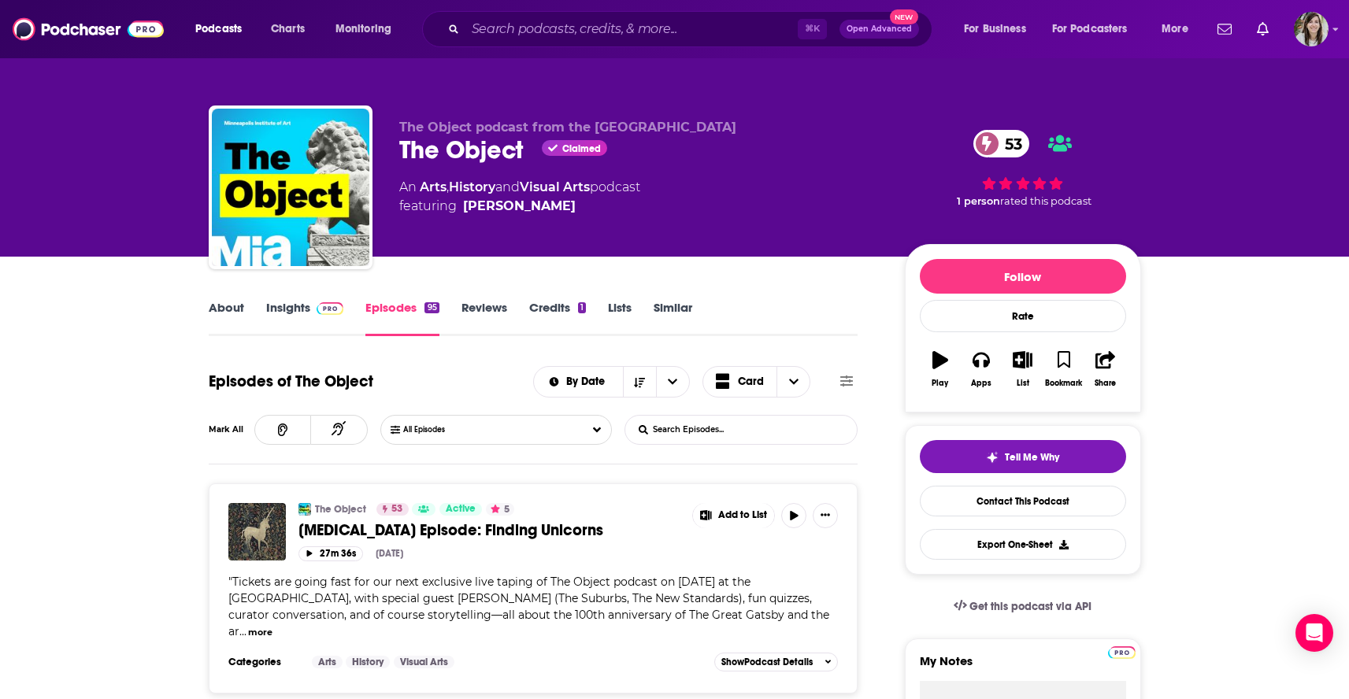
click at [717, 442] on input "List Search Input" at bounding box center [707, 430] width 165 height 28
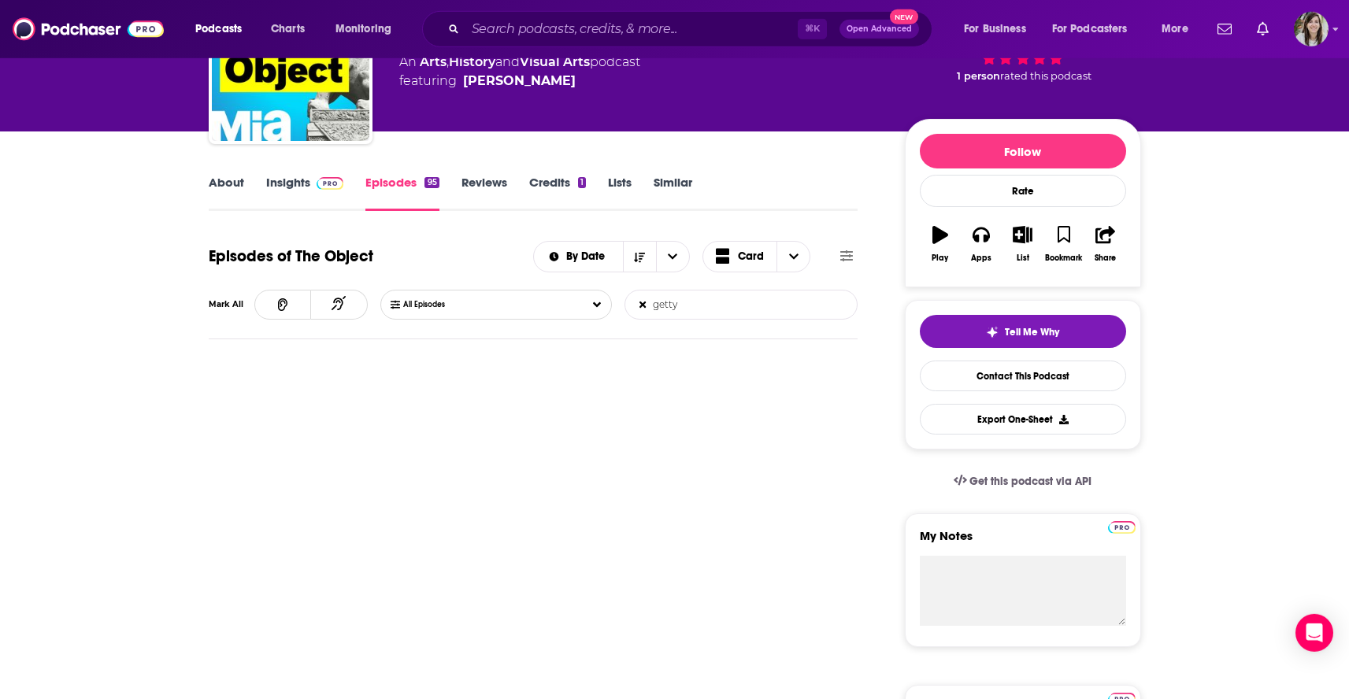
scroll to position [126, 0]
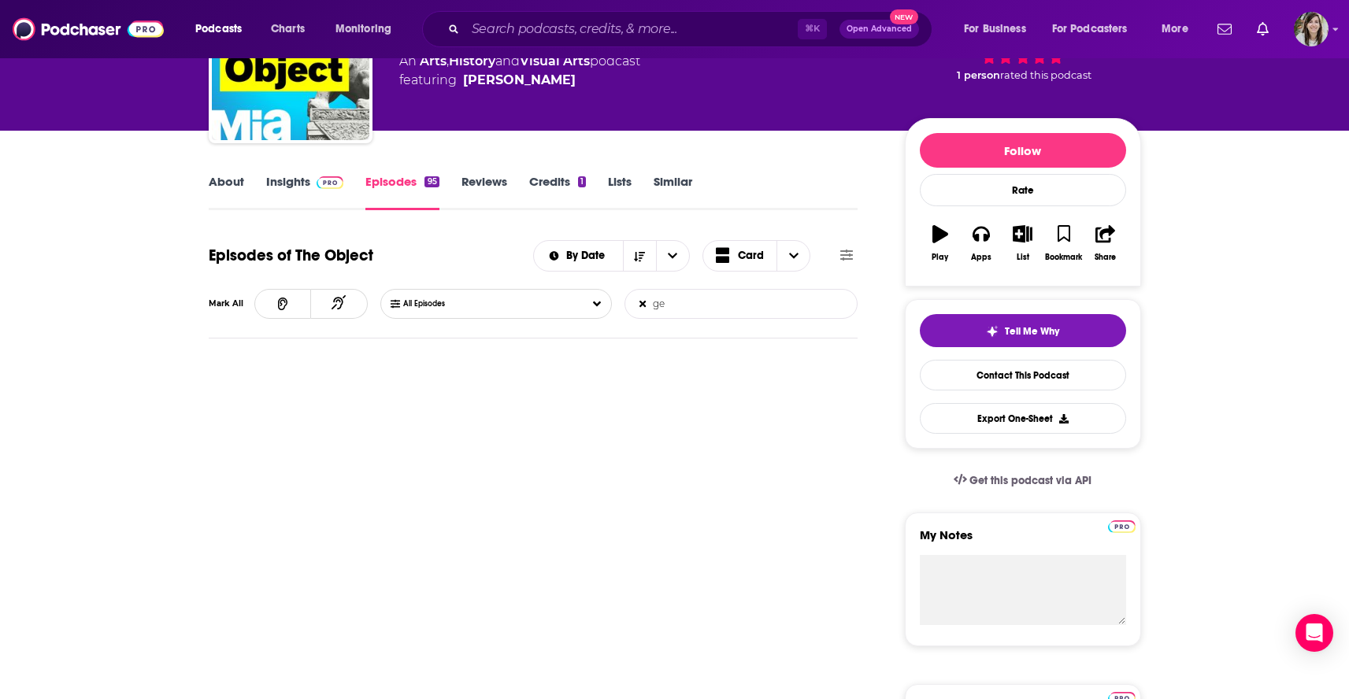
type input "g"
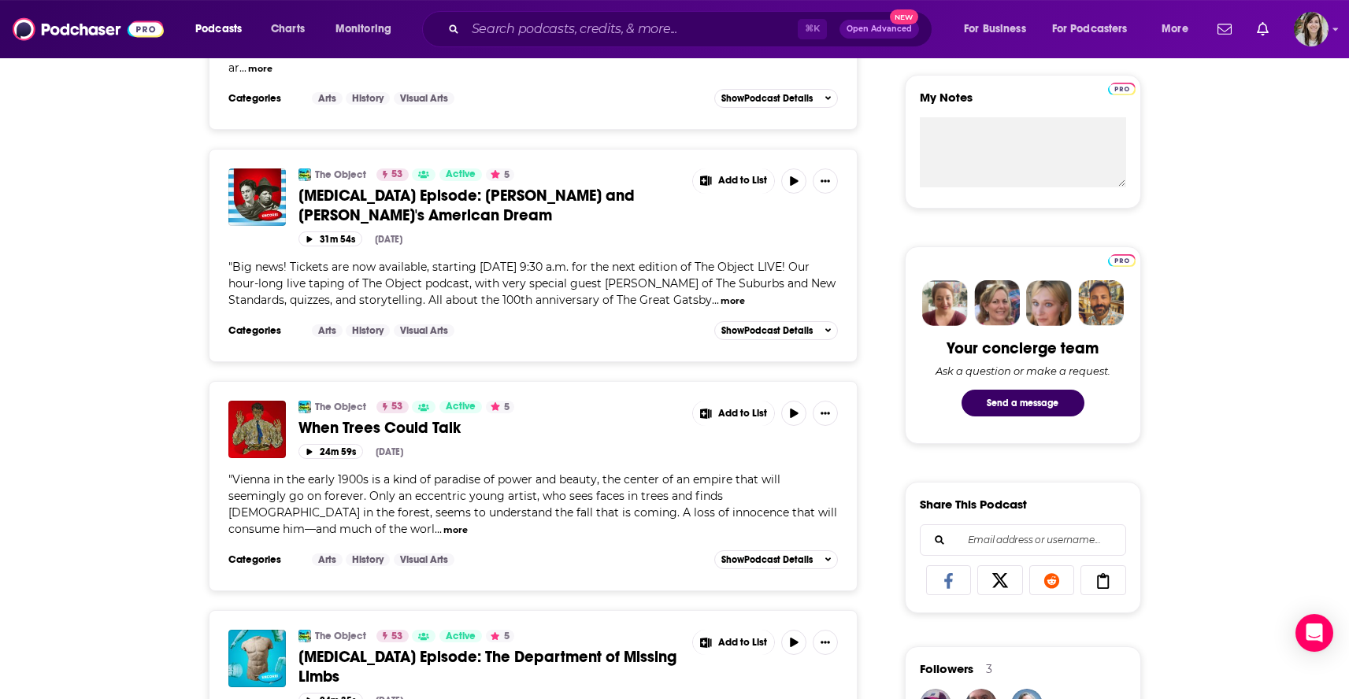
scroll to position [567, 0]
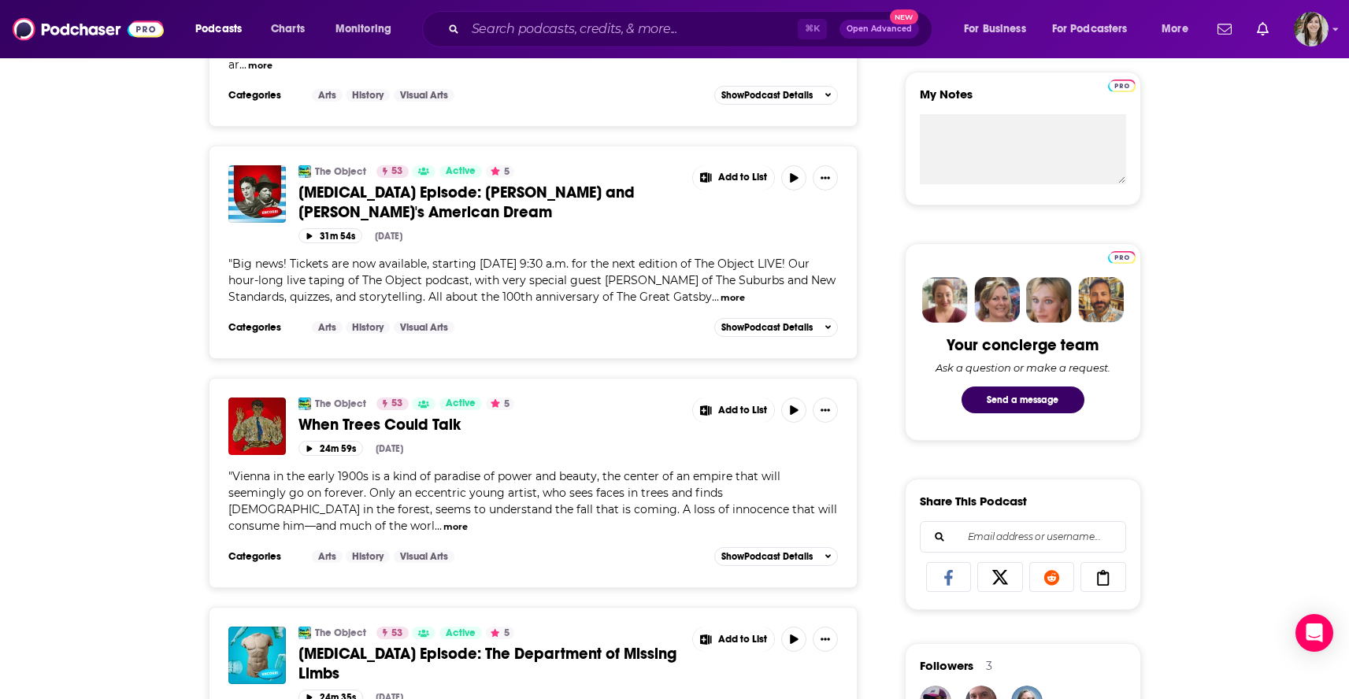
click at [443, 529] on button "more" at bounding box center [455, 527] width 24 height 13
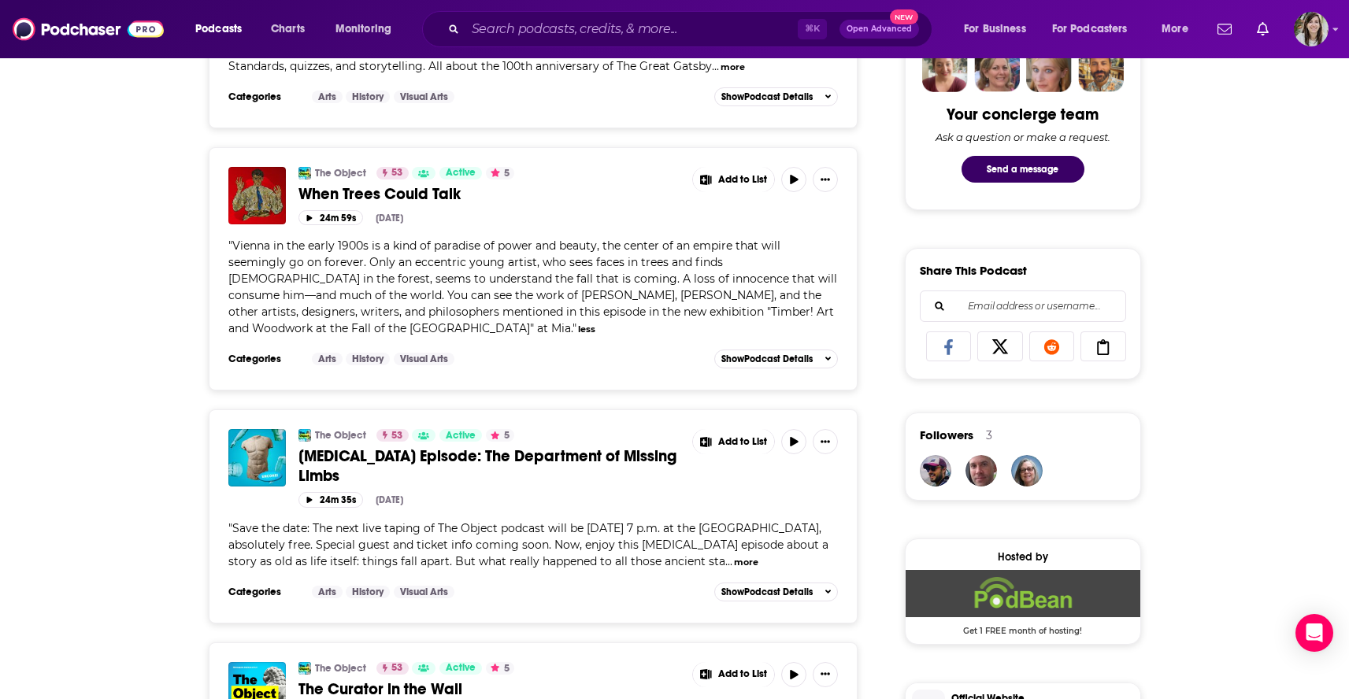
scroll to position [920, 0]
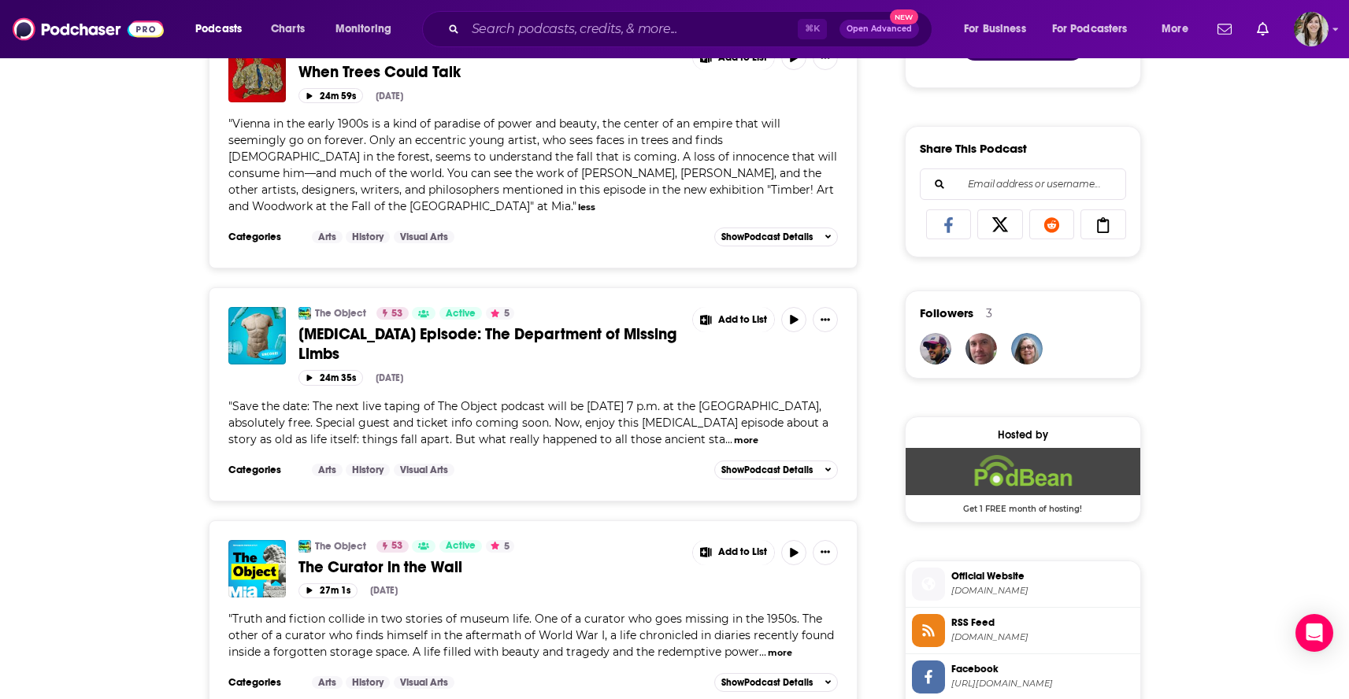
click at [758, 434] on button "more" at bounding box center [746, 440] width 24 height 13
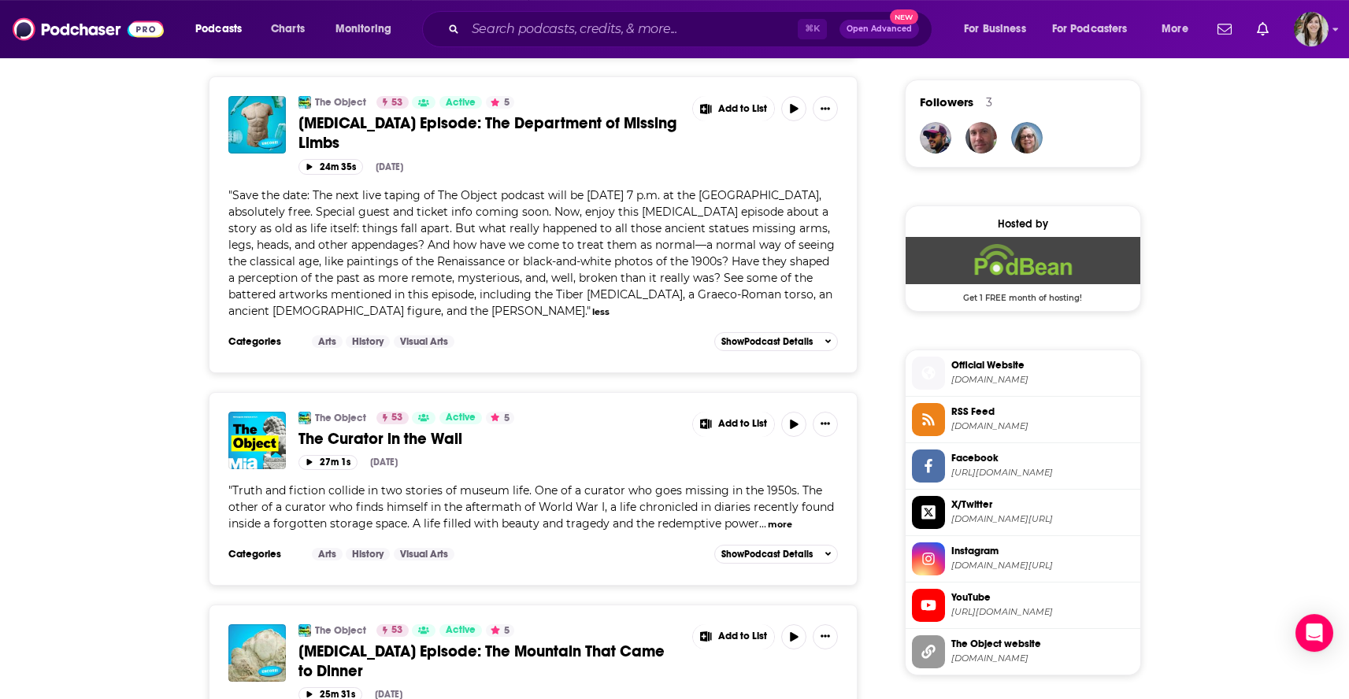
scroll to position [1134, 0]
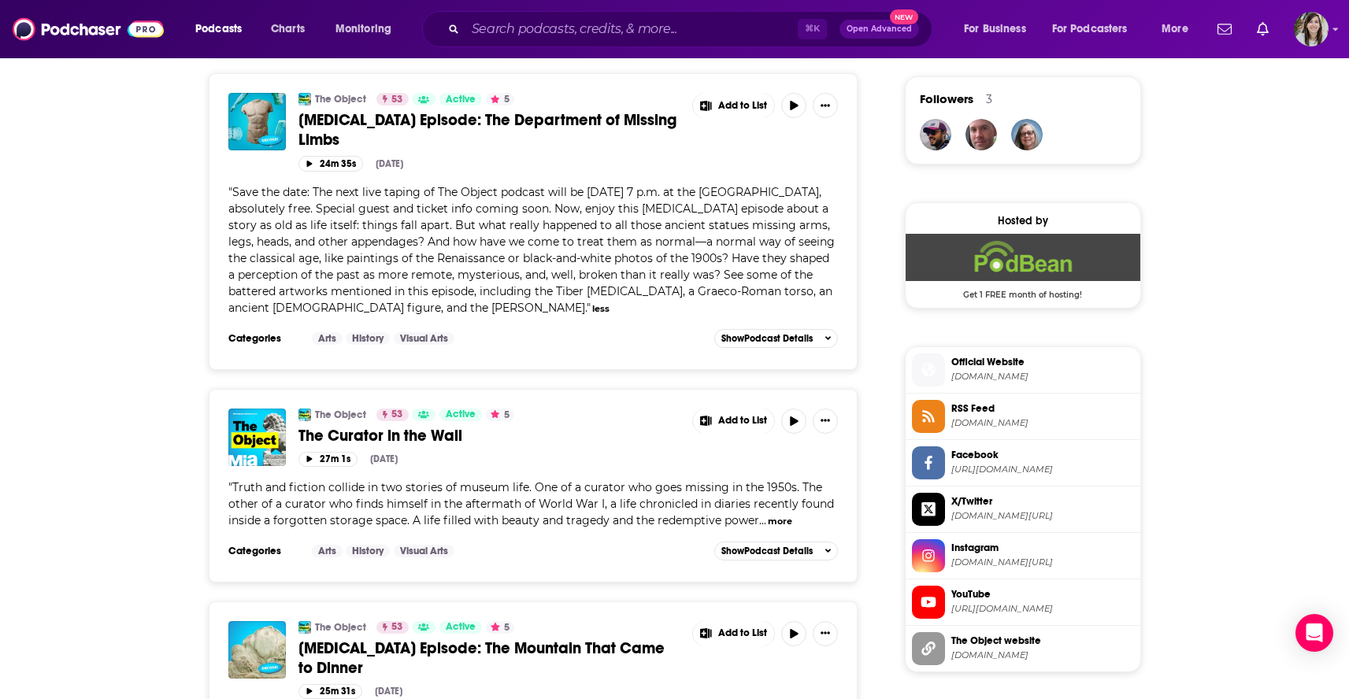
click at [790, 515] on button "more" at bounding box center [780, 521] width 24 height 13
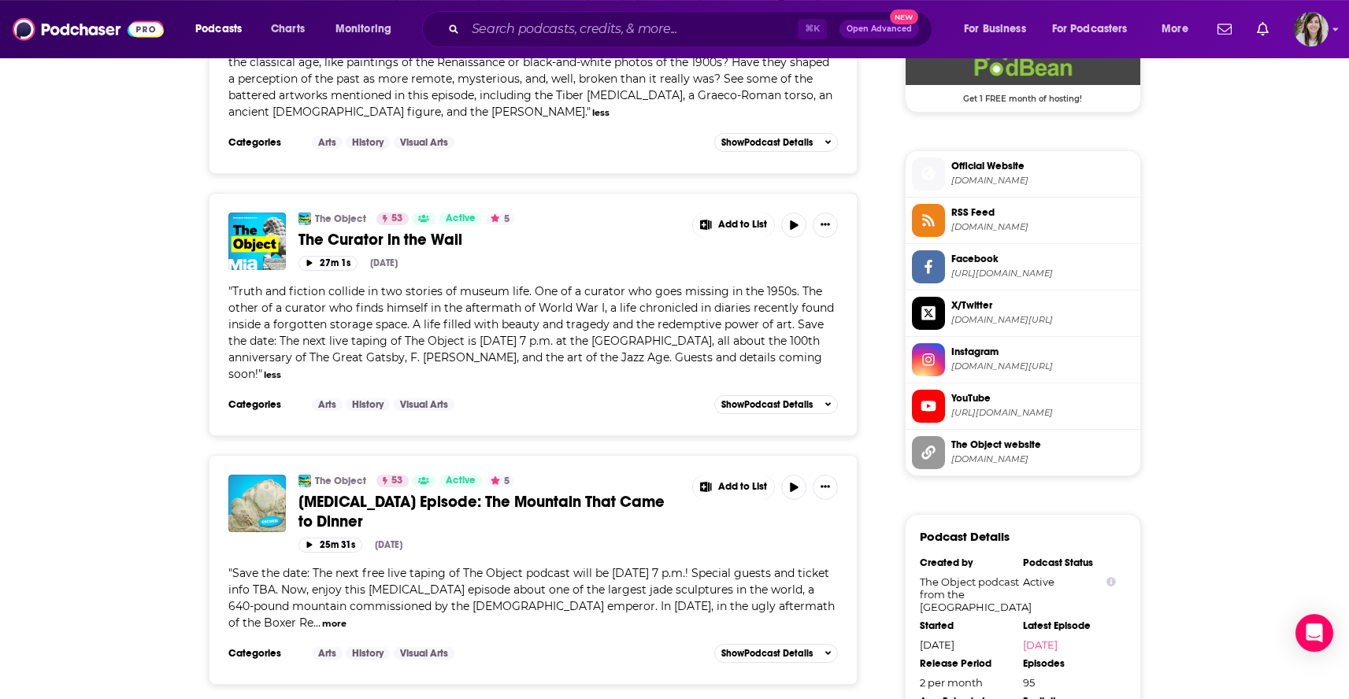
scroll to position [1336, 0]
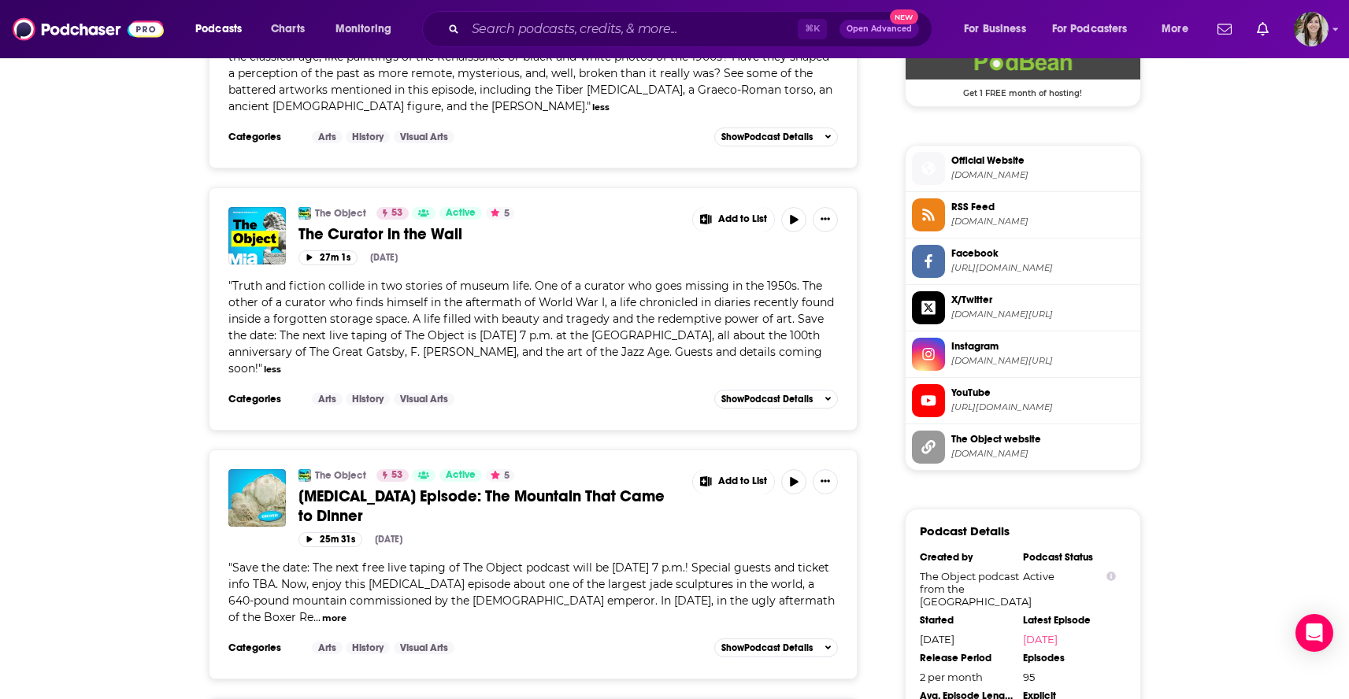
click at [347, 612] on button "more" at bounding box center [334, 618] width 24 height 13
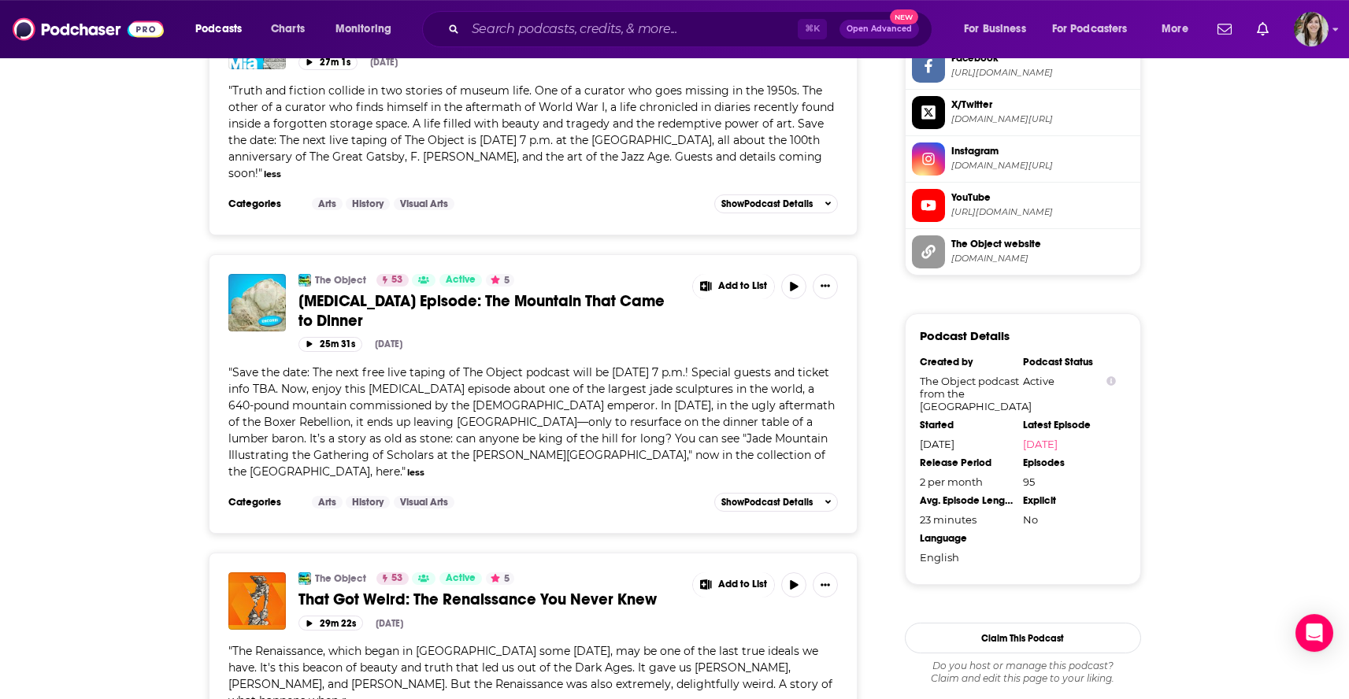
scroll to position [1537, 0]
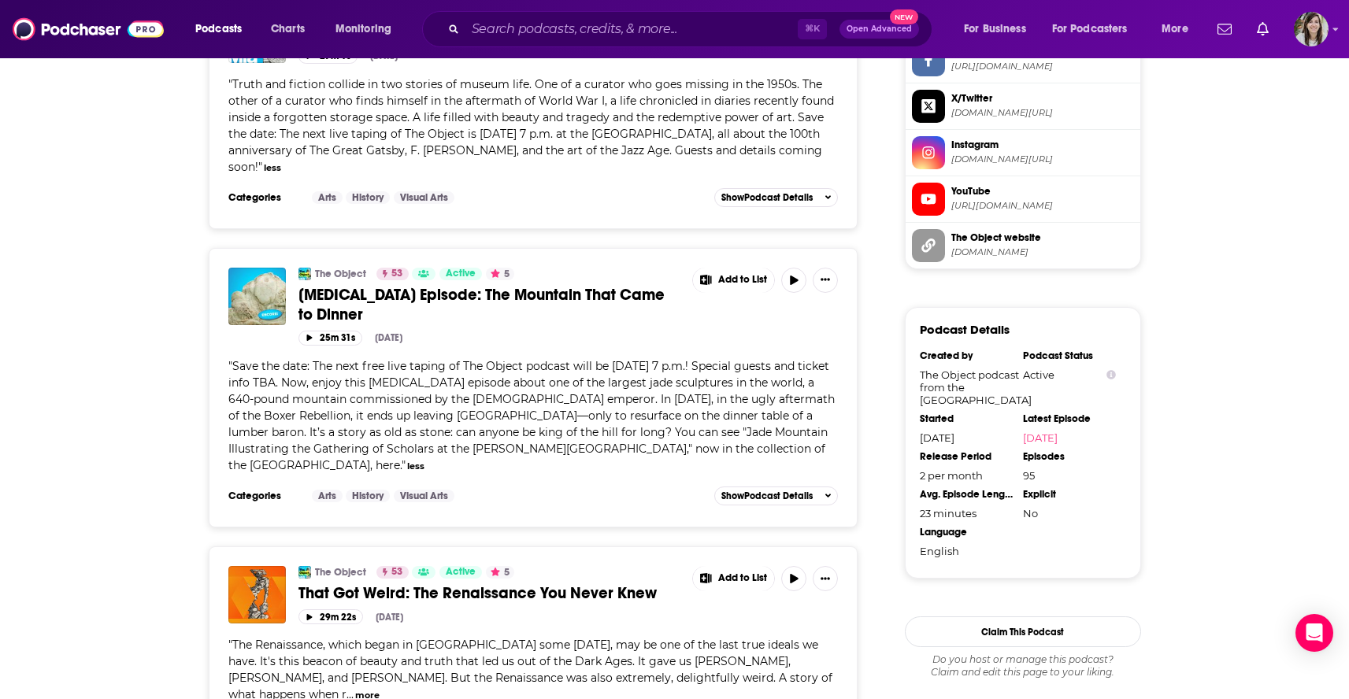
click at [380, 689] on button "more" at bounding box center [367, 695] width 24 height 13
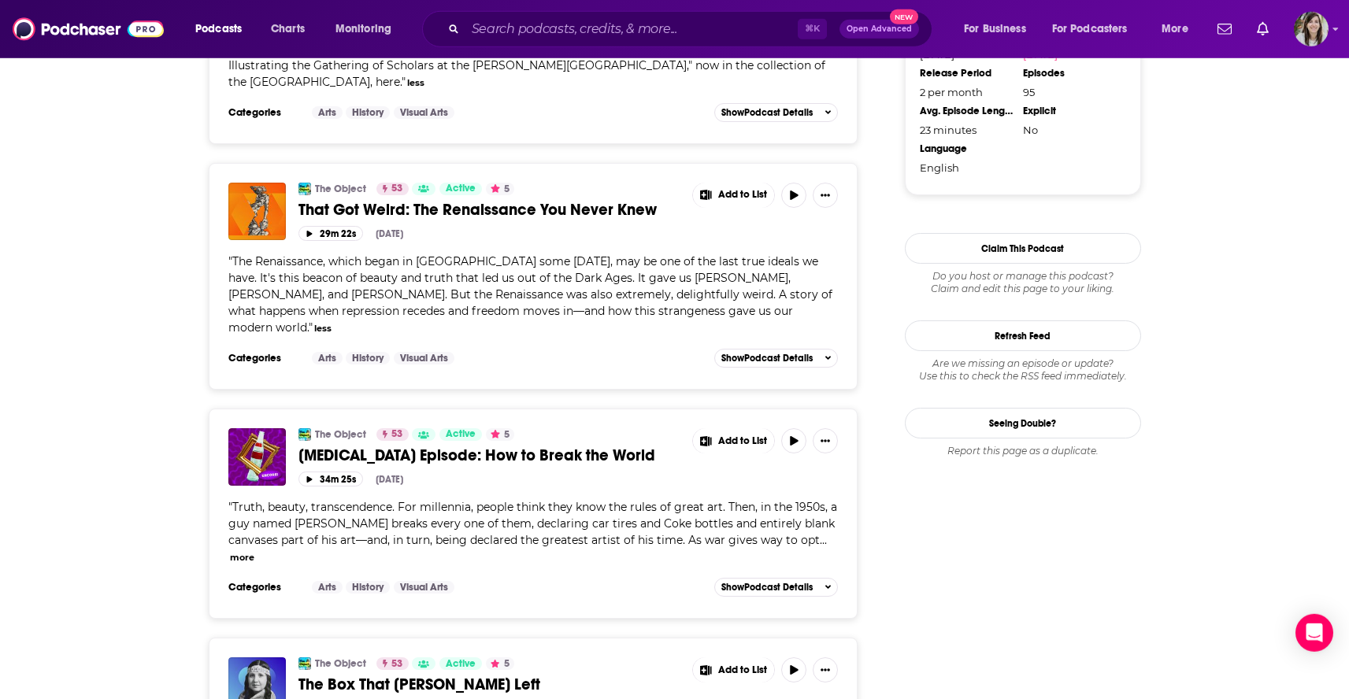
scroll to position [1978, 0]
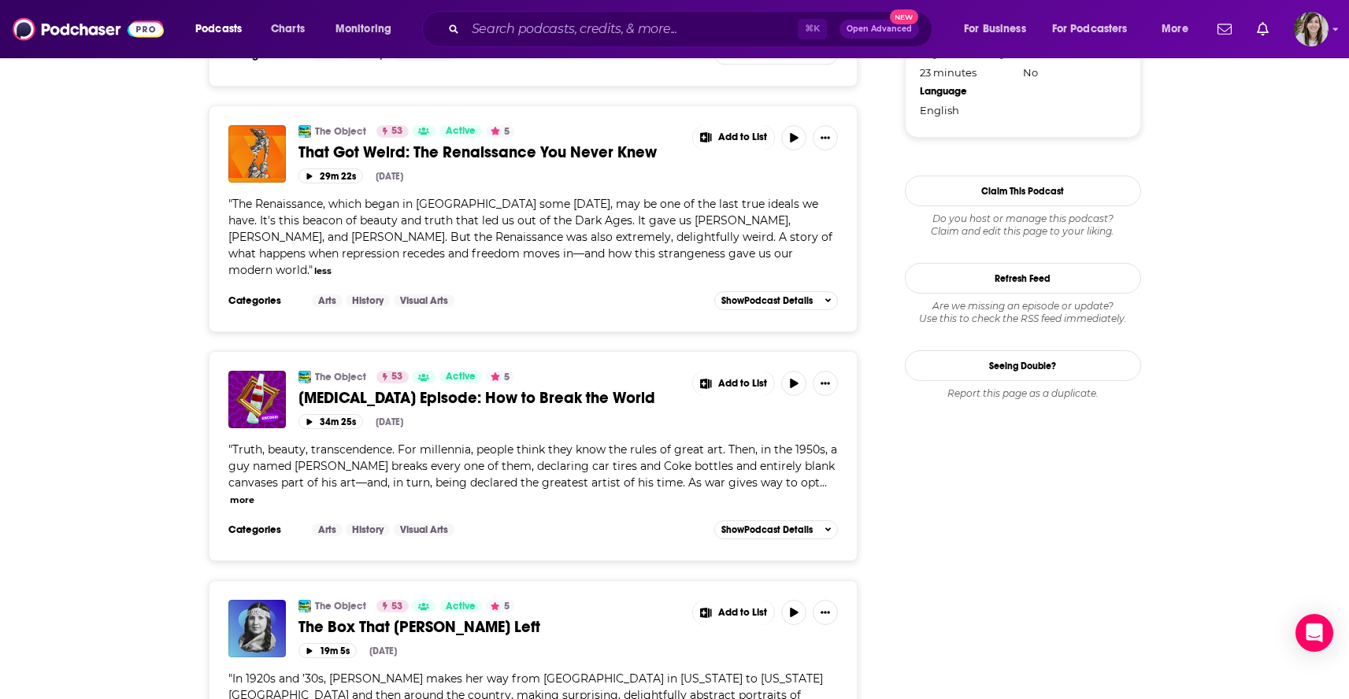
click at [254, 494] on button "more" at bounding box center [242, 500] width 24 height 13
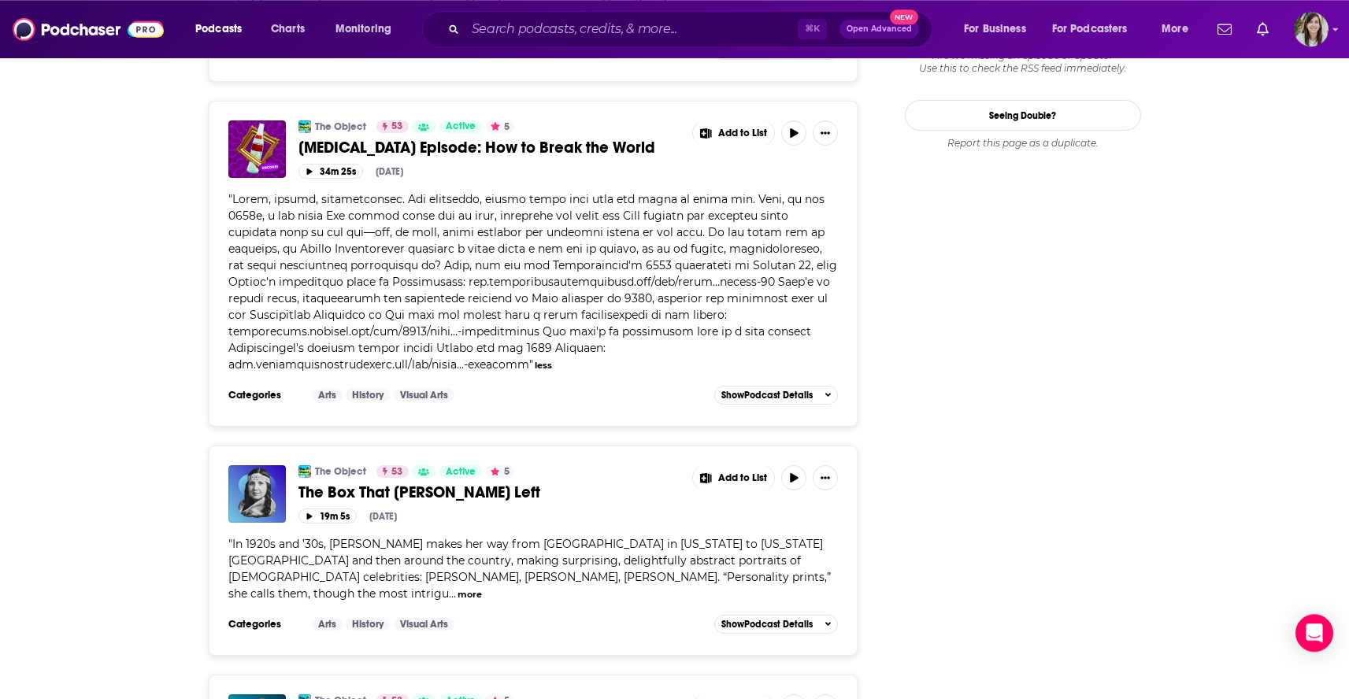
scroll to position [2255, 0]
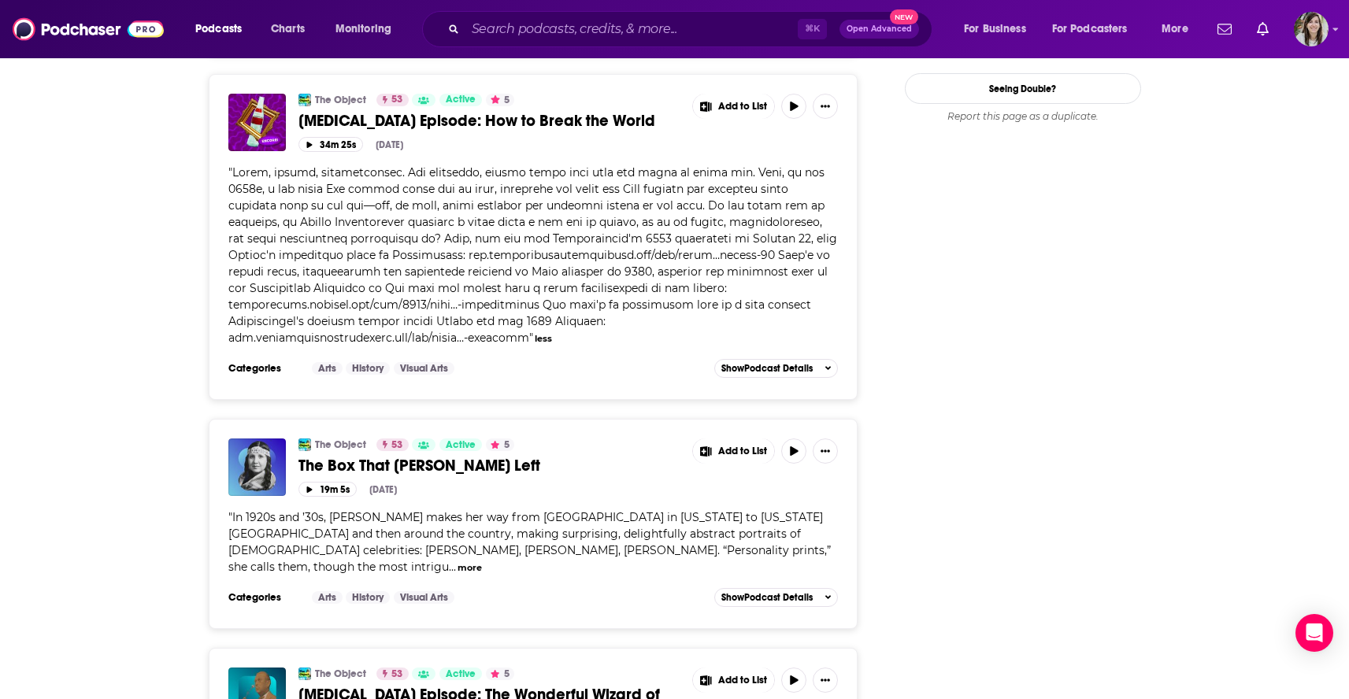
click at [482, 561] on button "more" at bounding box center [470, 567] width 24 height 13
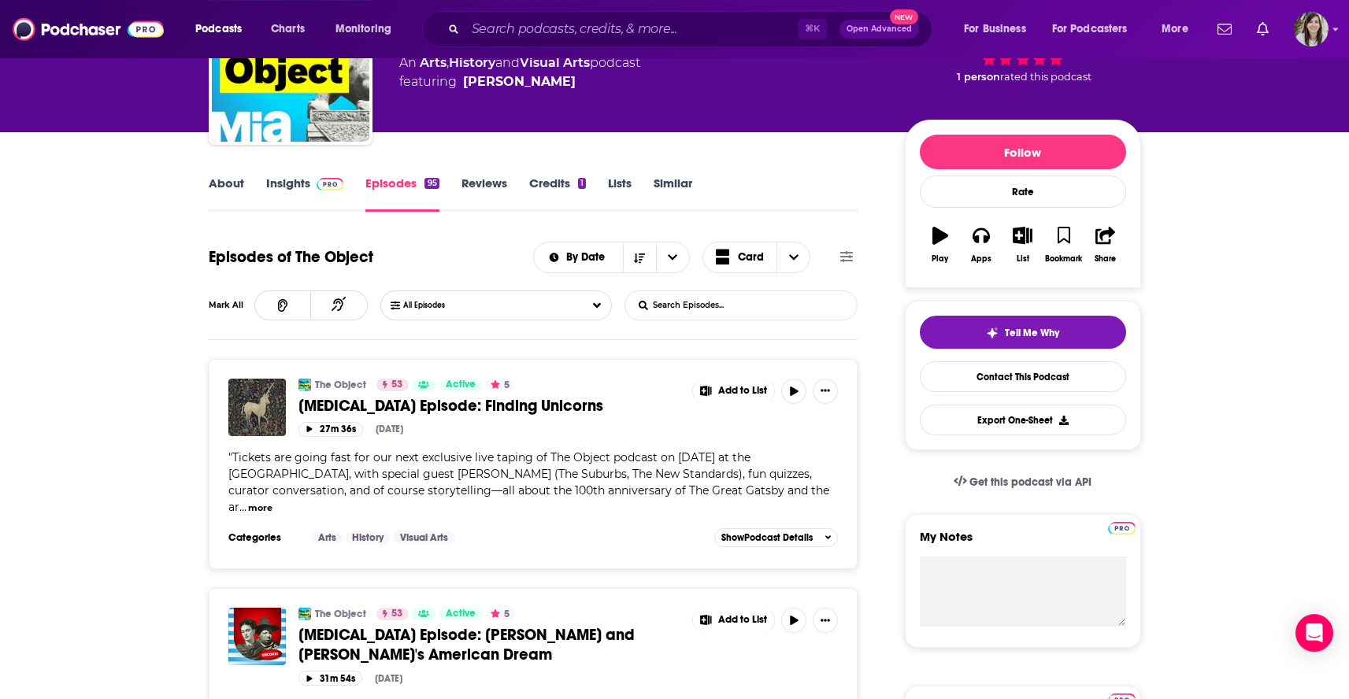
scroll to position [0, 0]
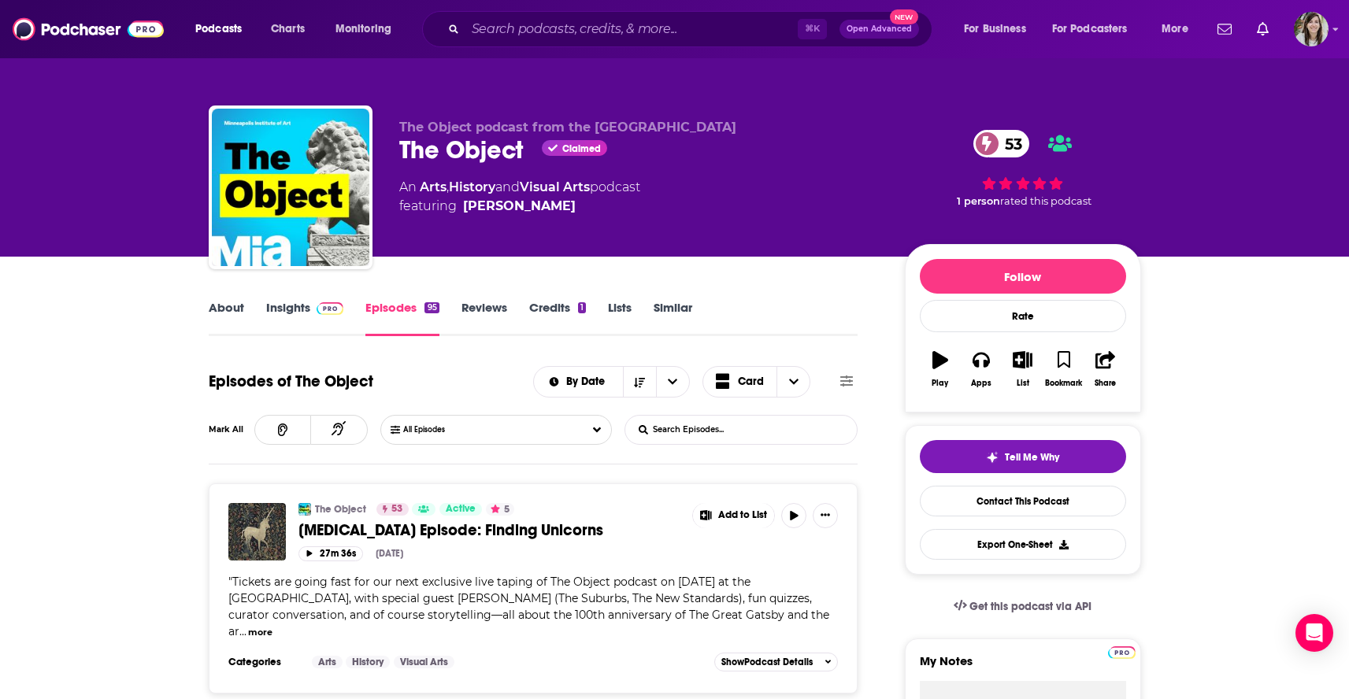
click at [232, 316] on link "About" at bounding box center [226, 318] width 35 height 36
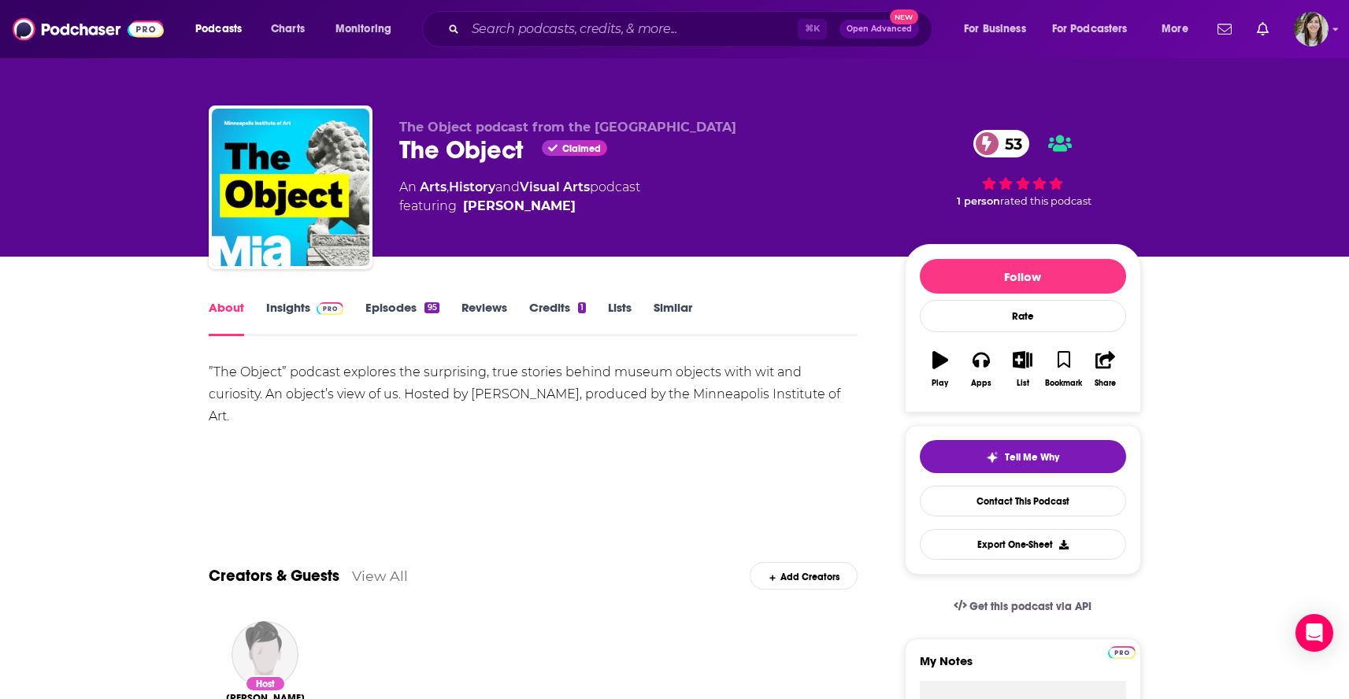
click at [670, 312] on link "Similar" at bounding box center [673, 318] width 39 height 36
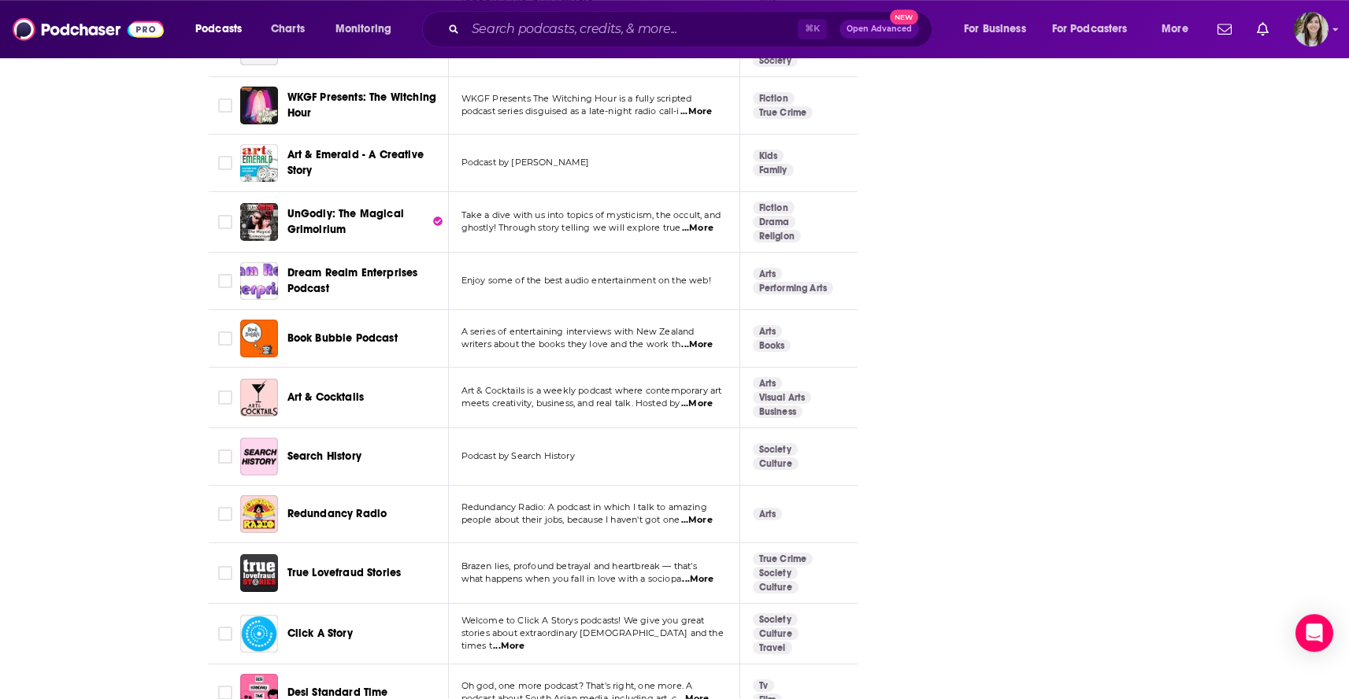
scroll to position [4574, 0]
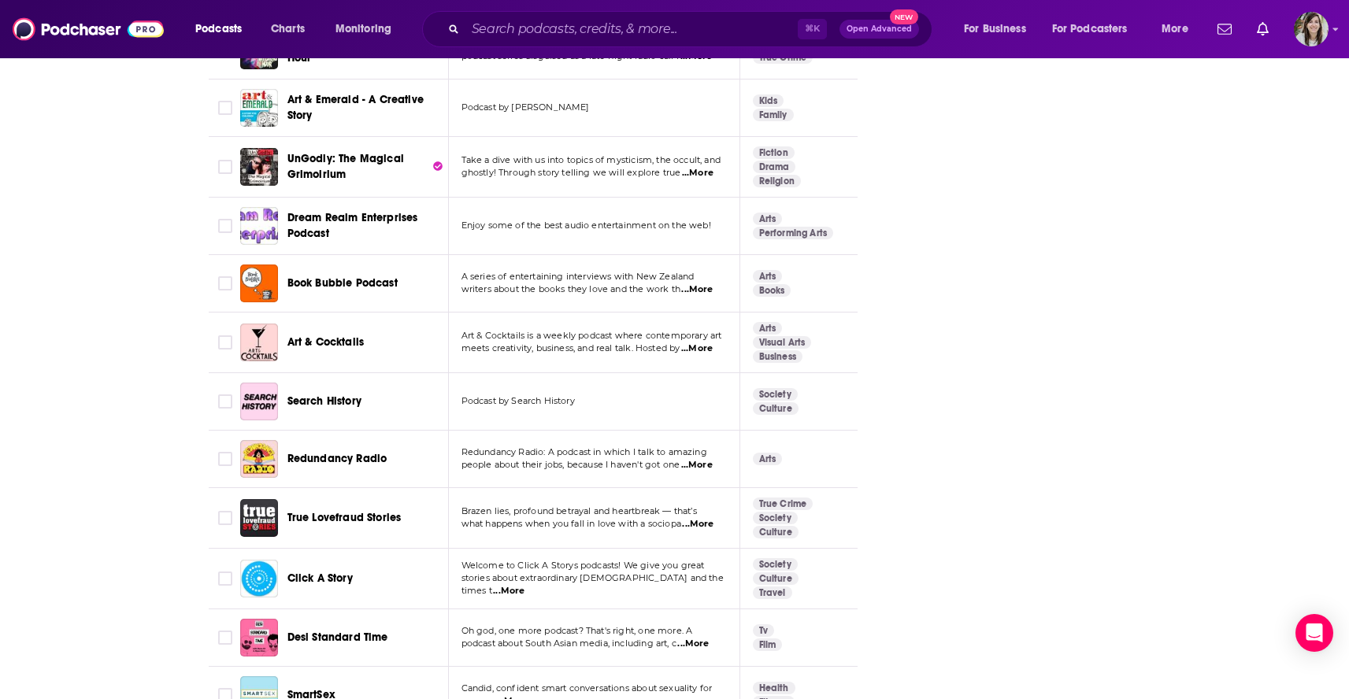
click at [710, 343] on span "...More" at bounding box center [697, 349] width 32 height 13
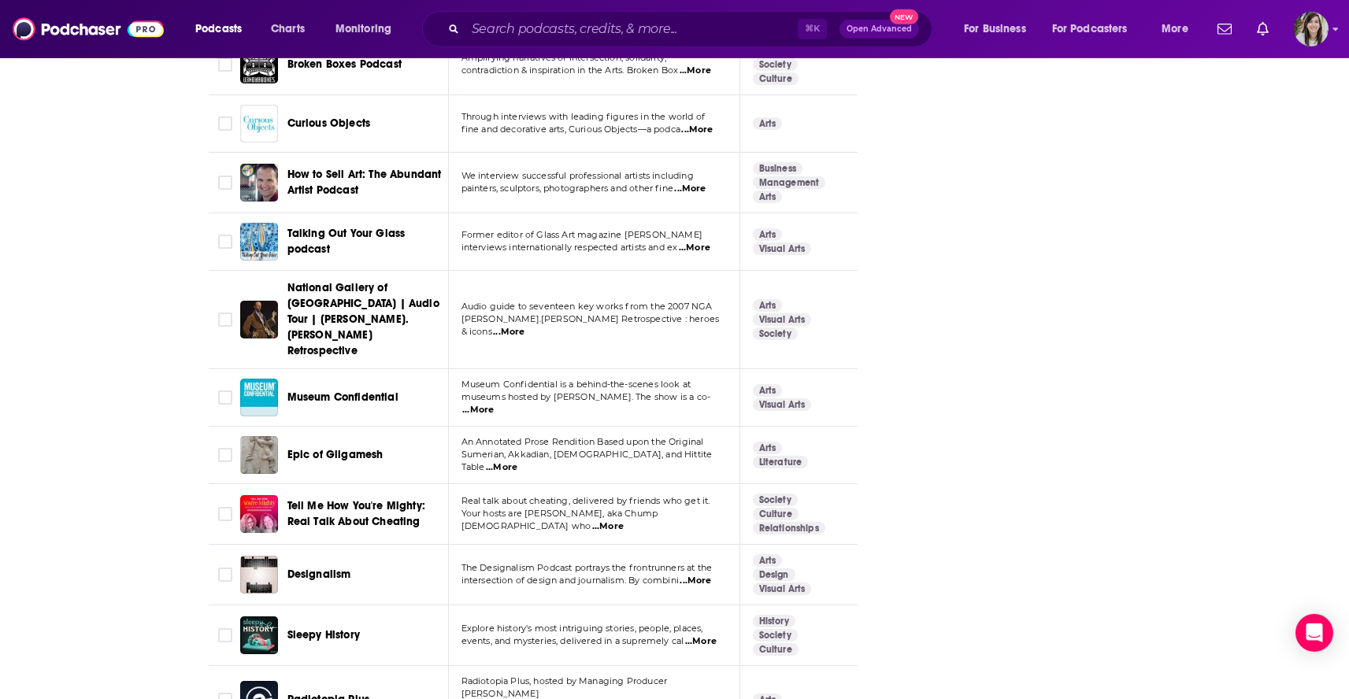
scroll to position [5632, 0]
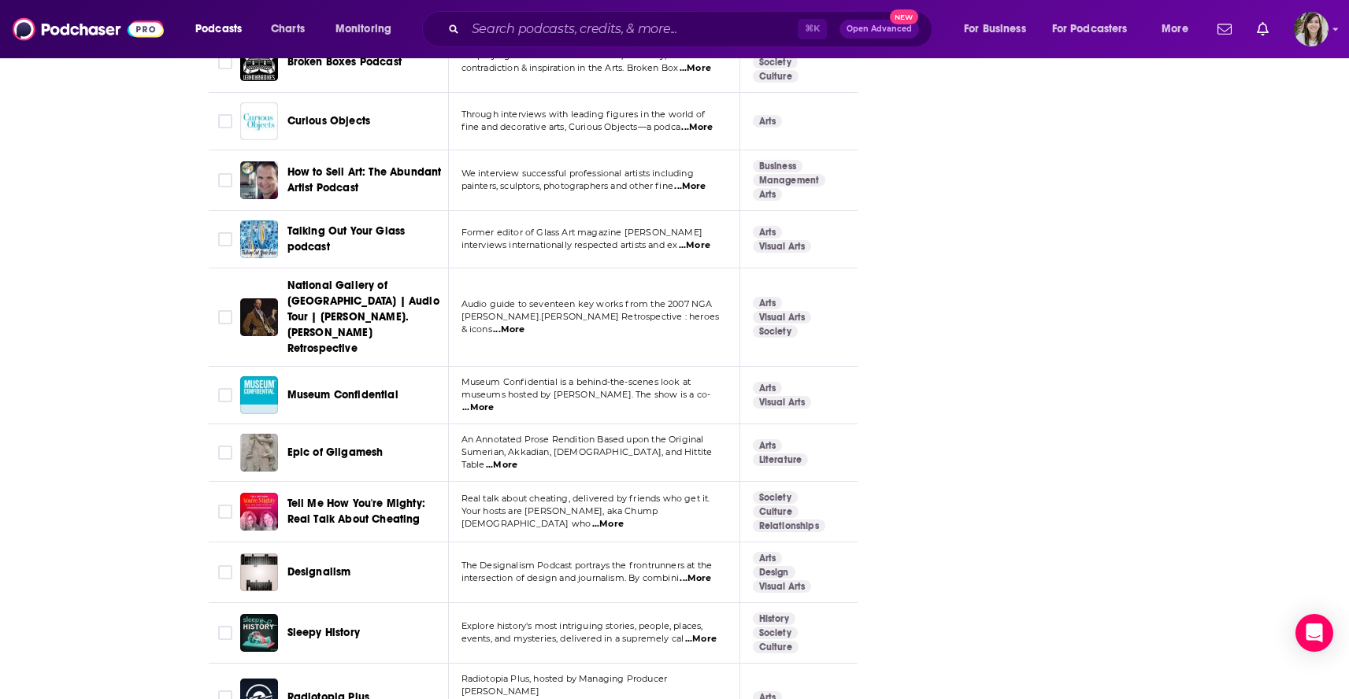
click at [624, 518] on span "...More" at bounding box center [608, 524] width 32 height 13
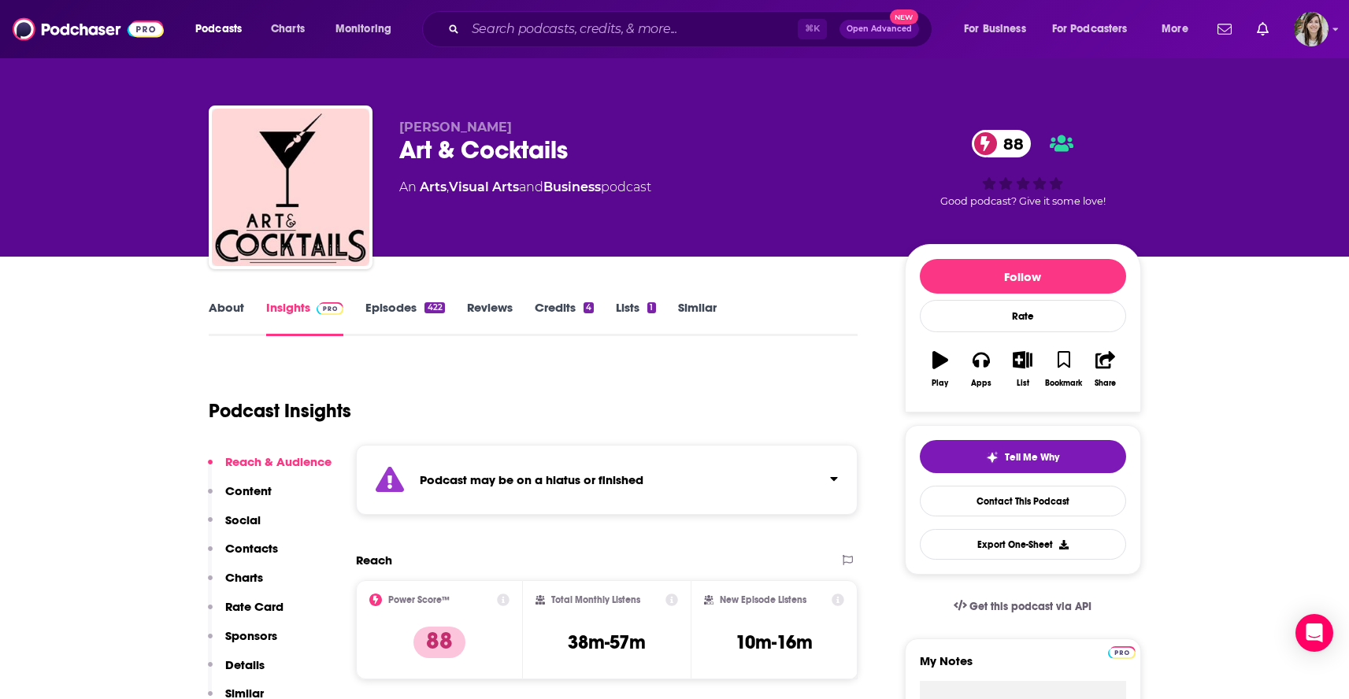
click at [387, 322] on link "Episodes 422" at bounding box center [404, 318] width 79 height 36
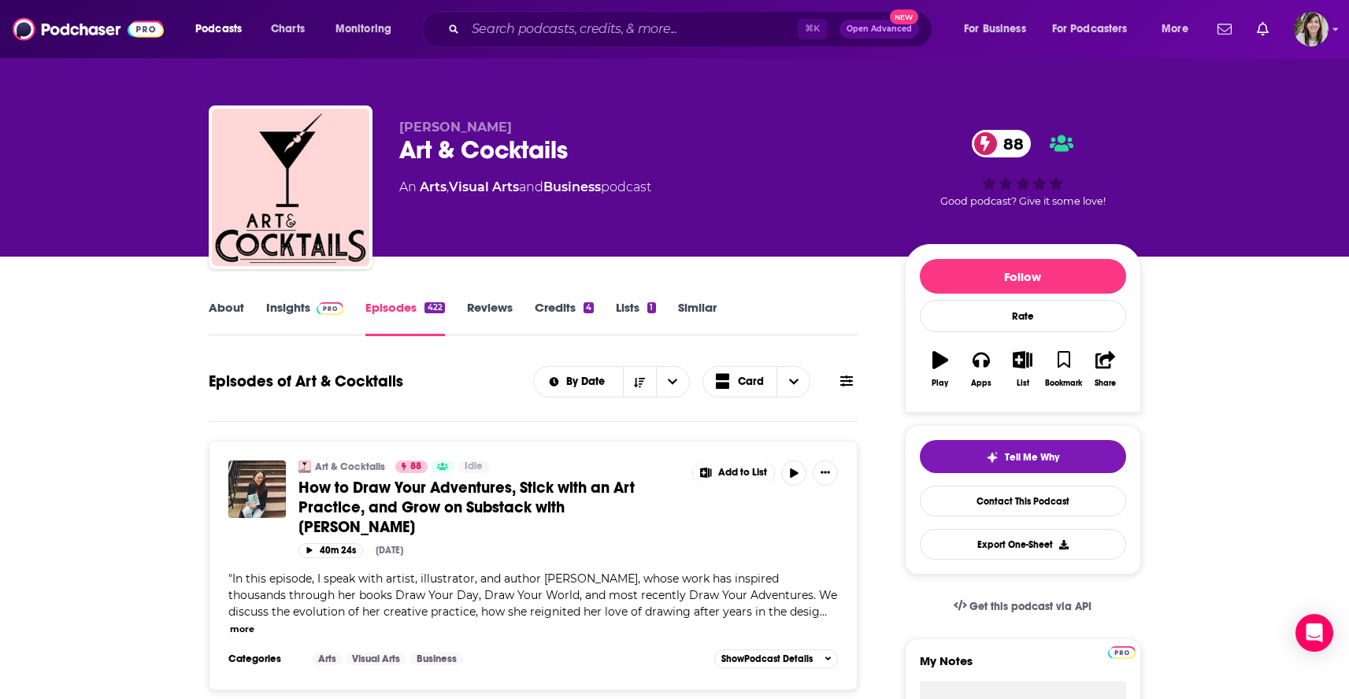
click at [244, 631] on button "more" at bounding box center [242, 629] width 24 height 13
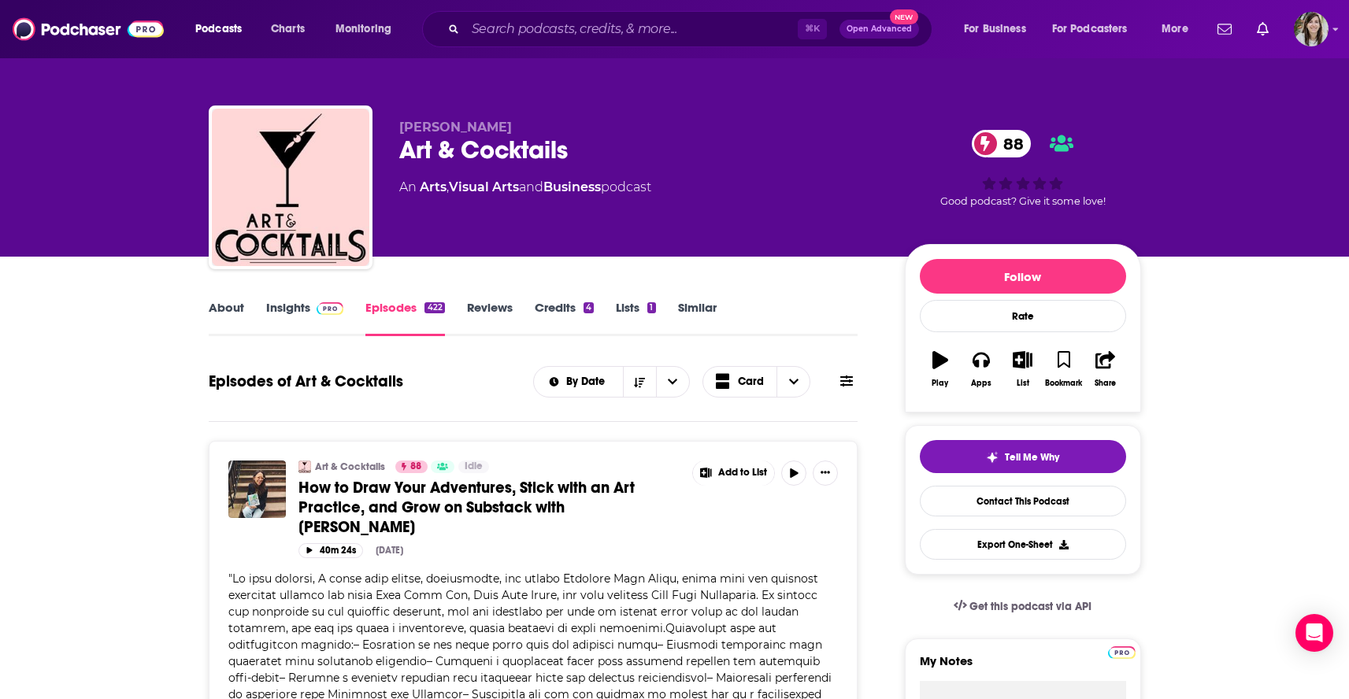
click at [223, 308] on link "About" at bounding box center [226, 318] width 35 height 36
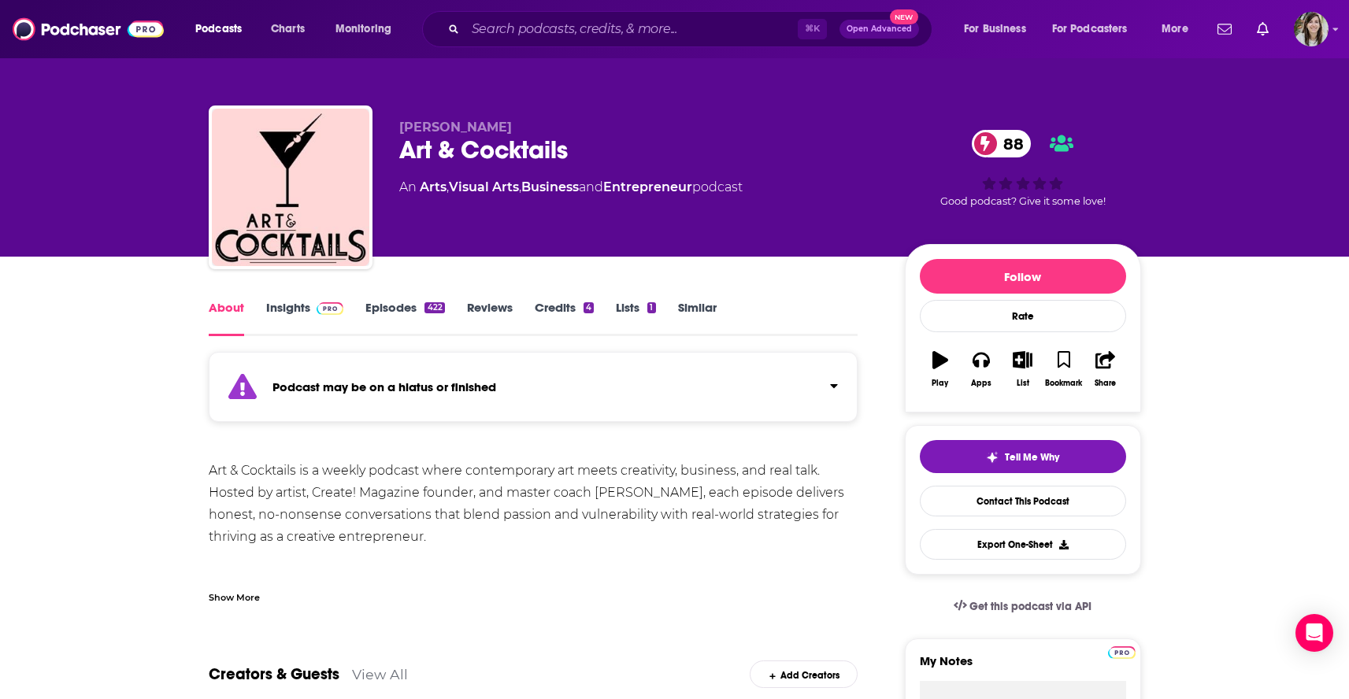
click at [228, 599] on div "Show More" at bounding box center [234, 596] width 51 height 15
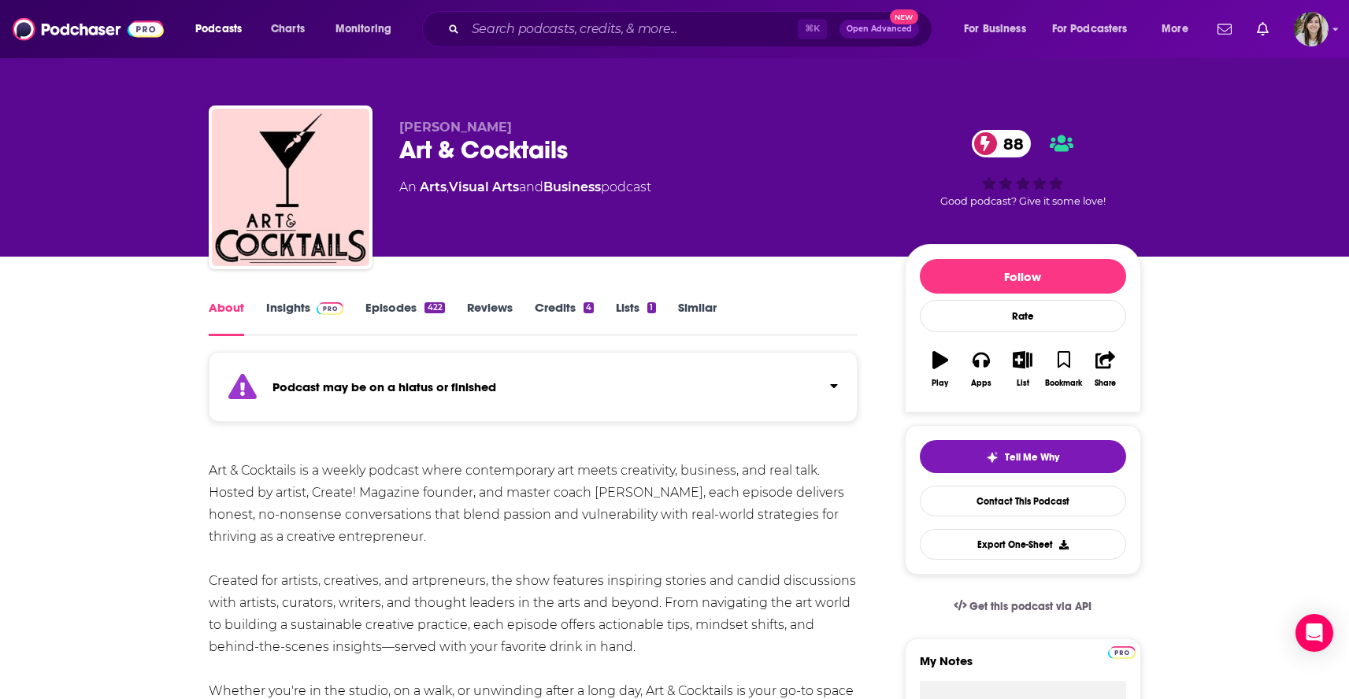
click at [680, 308] on link "Similar" at bounding box center [697, 318] width 39 height 36
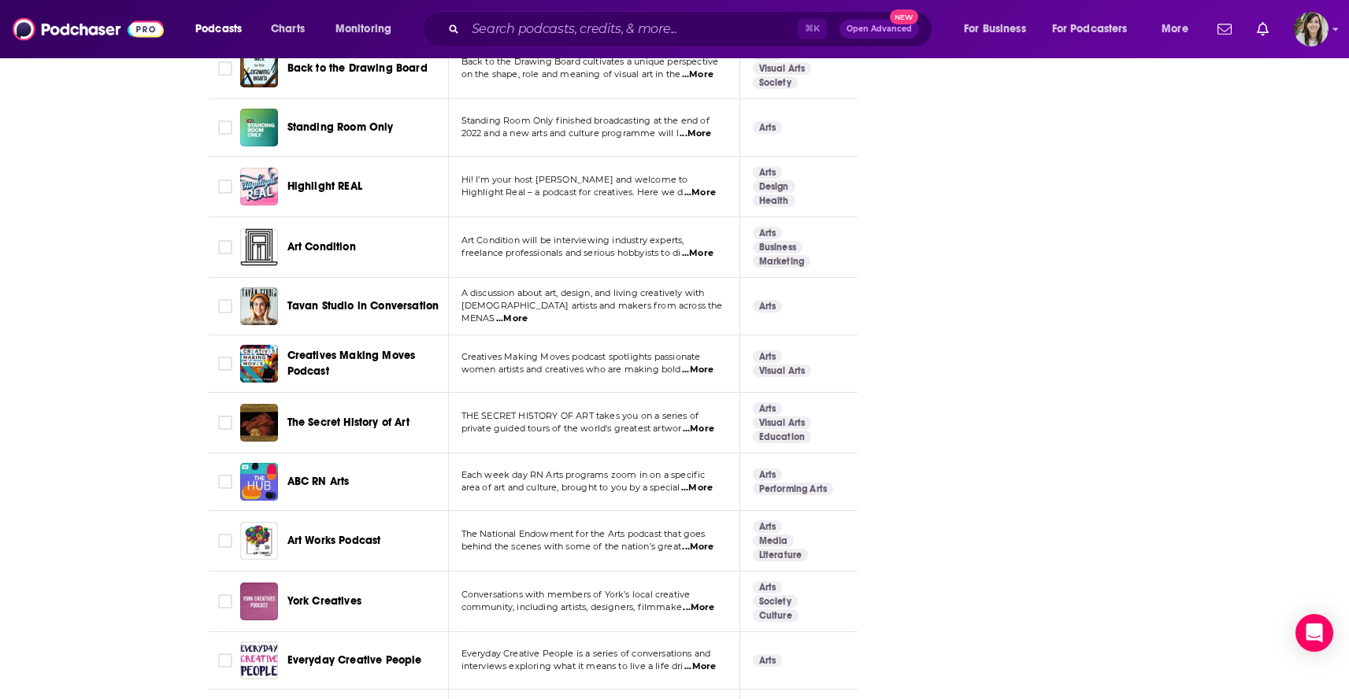
scroll to position [5601, 0]
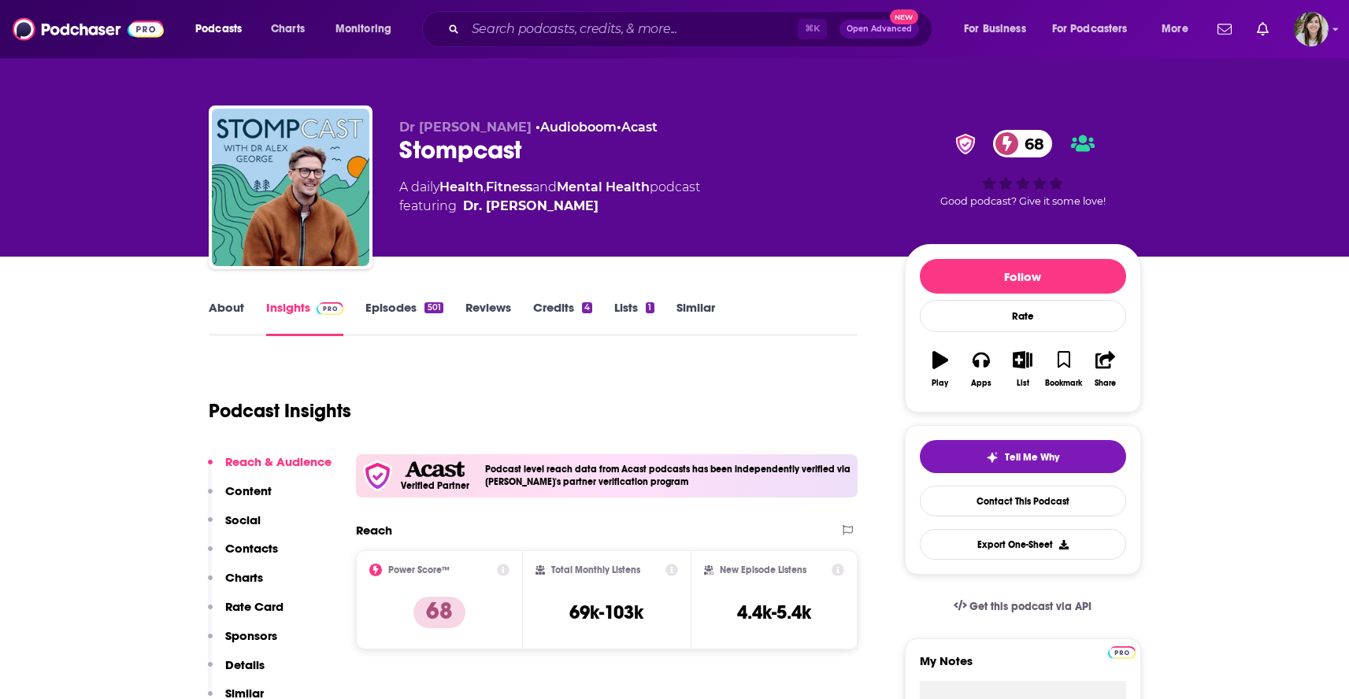
click at [225, 325] on link "About" at bounding box center [226, 318] width 35 height 36
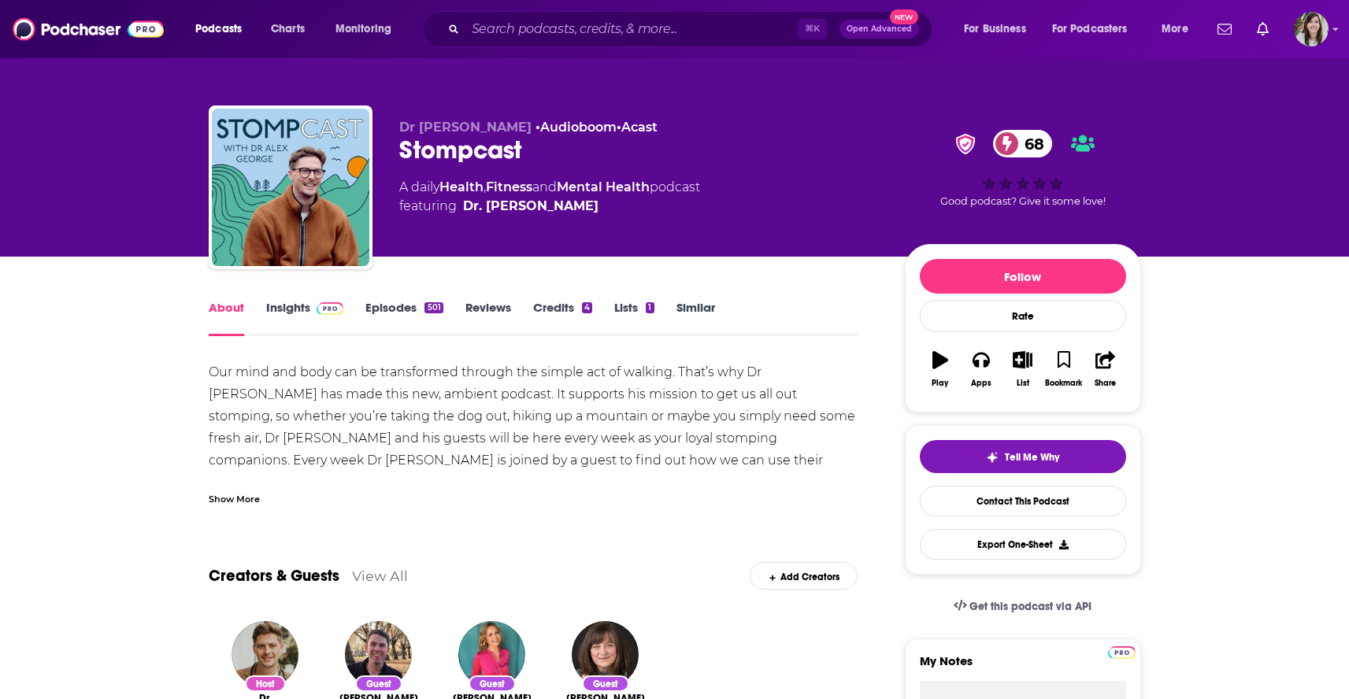
click at [227, 498] on div "Show More" at bounding box center [234, 498] width 51 height 15
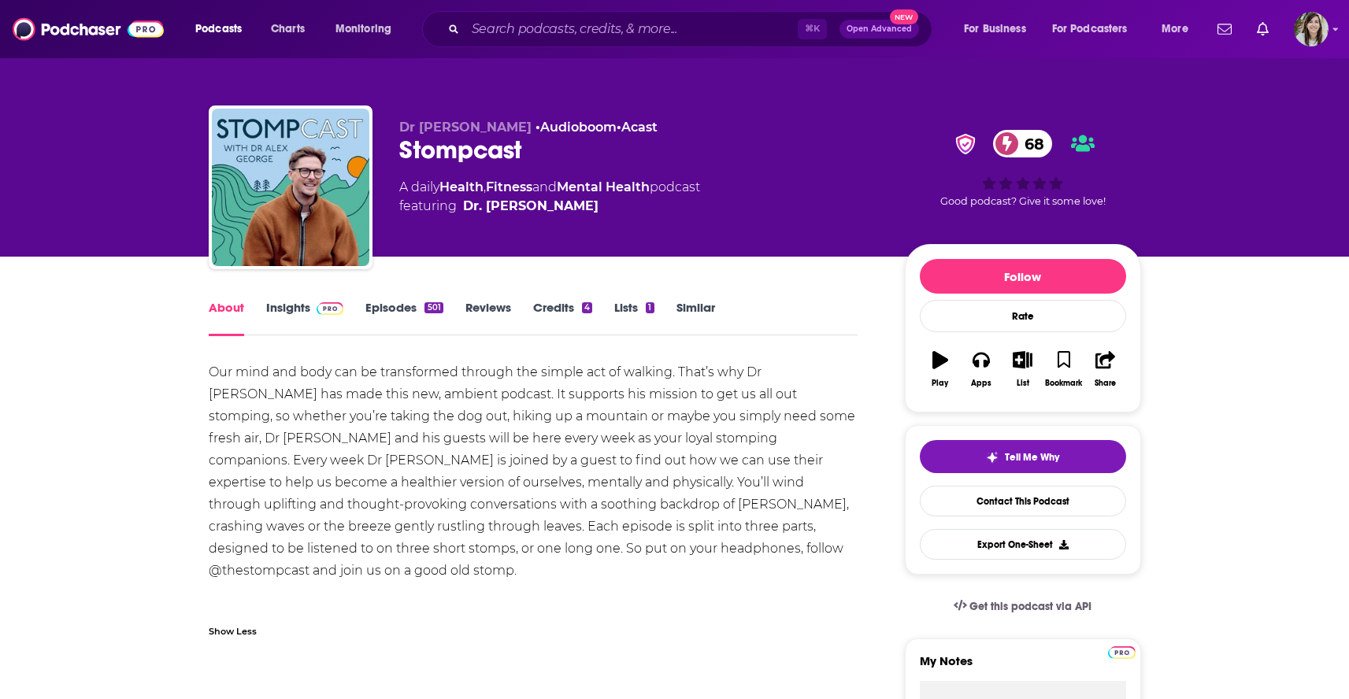
click at [395, 309] on link "Episodes 501" at bounding box center [403, 318] width 77 height 36
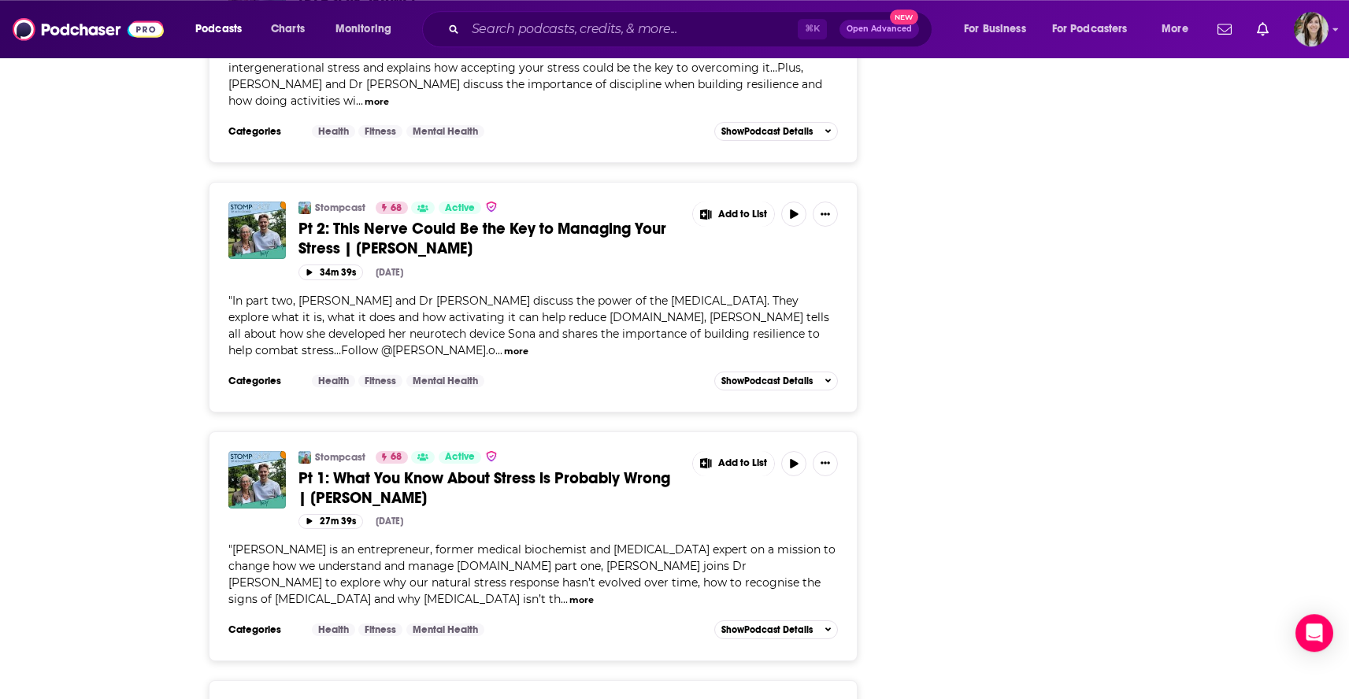
scroll to position [3742, 0]
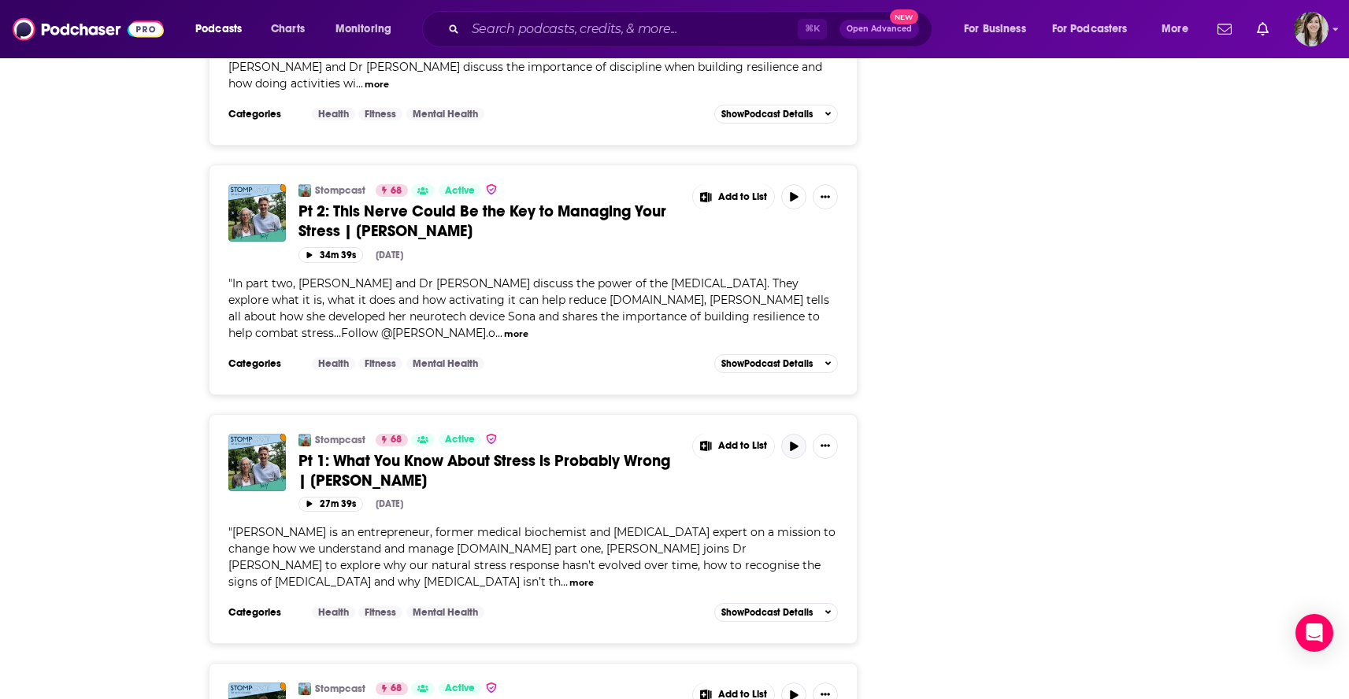
click at [801, 434] on button "button" at bounding box center [793, 446] width 25 height 25
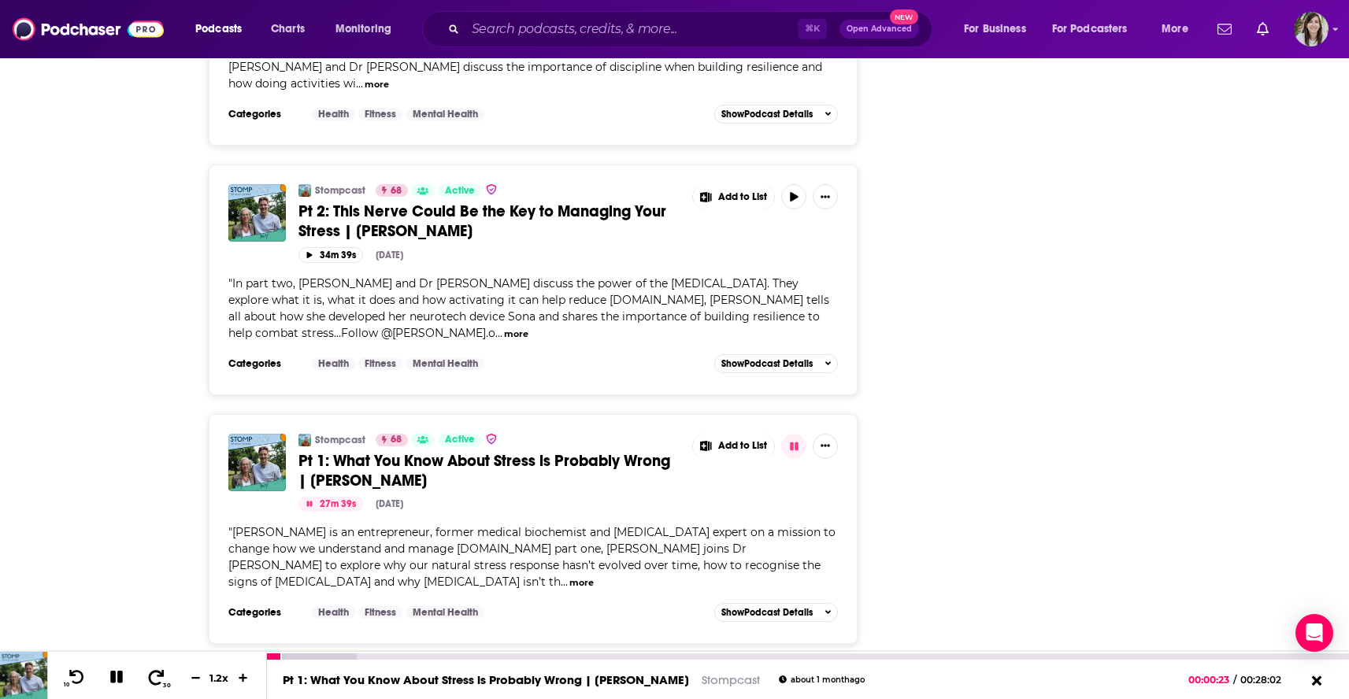
click at [150, 680] on icon at bounding box center [156, 677] width 20 height 16
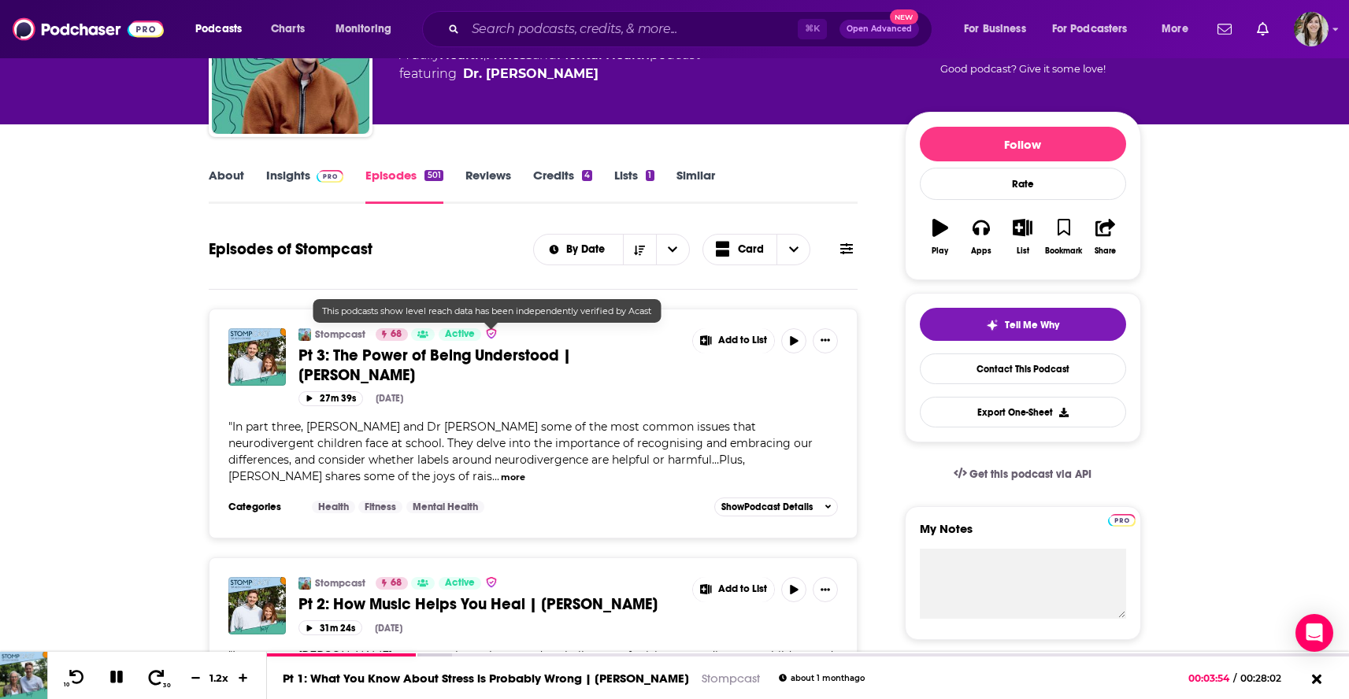
scroll to position [0, 0]
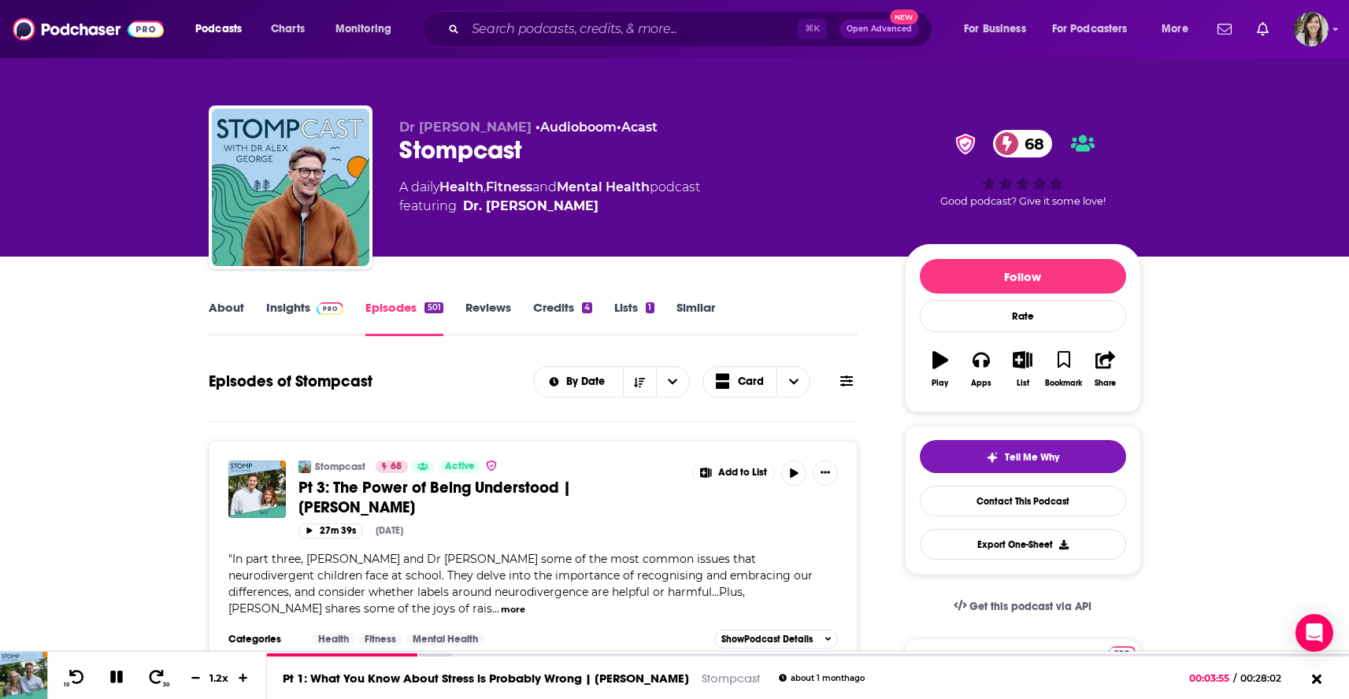
click at [704, 306] on link "Similar" at bounding box center [695, 318] width 39 height 36
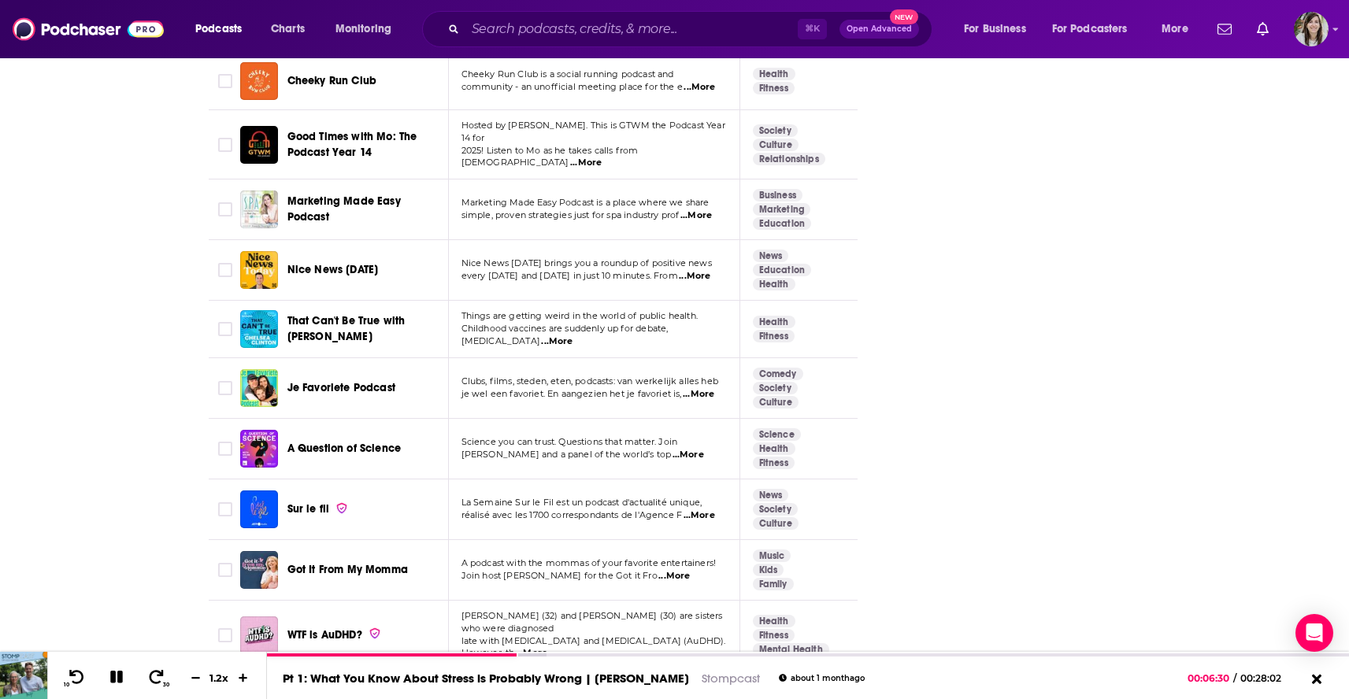
scroll to position [5720, 0]
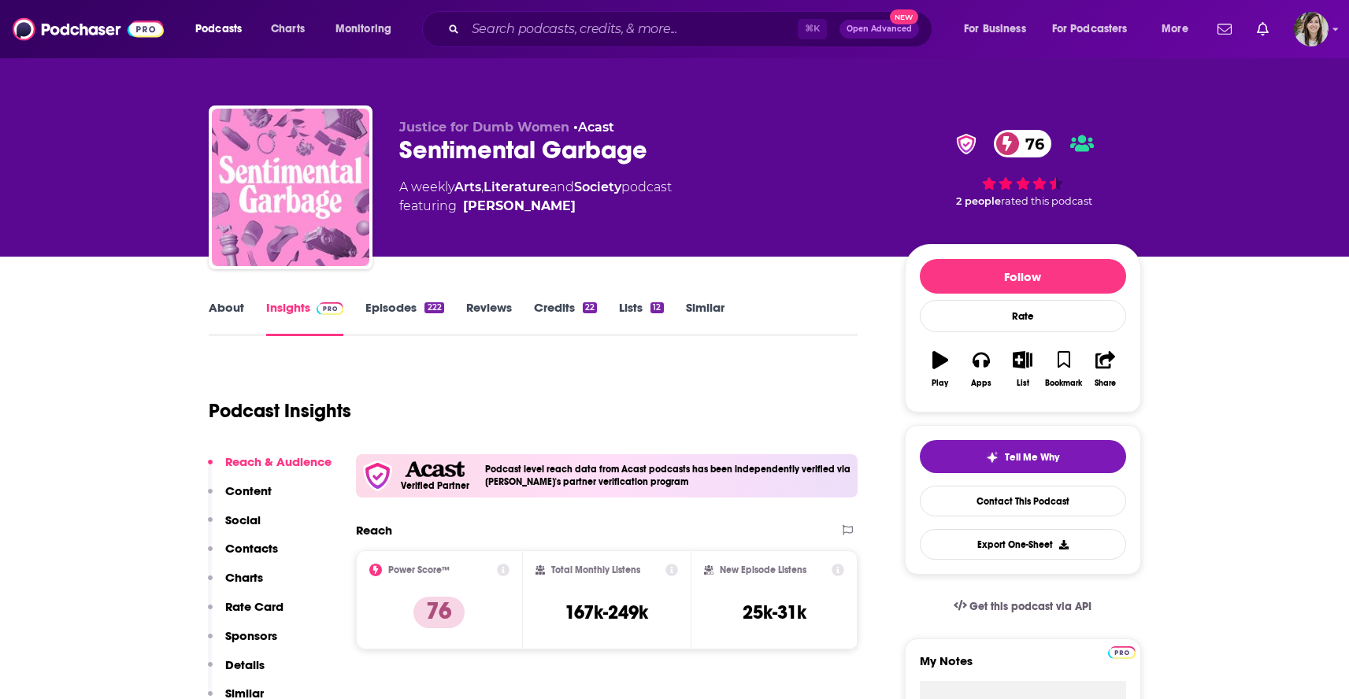
click at [716, 309] on link "Similar" at bounding box center [705, 318] width 39 height 36
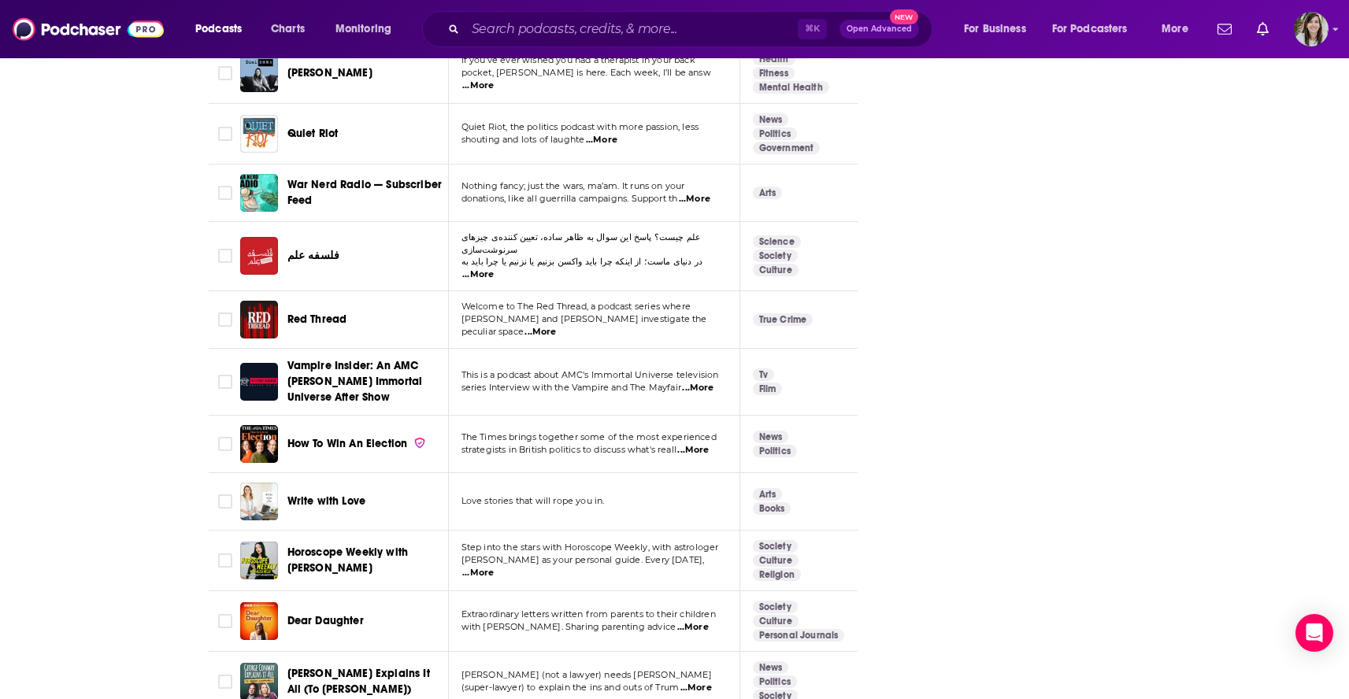
scroll to position [5639, 0]
